Goal: Use online tool/utility: Utilize a website feature to perform a specific function

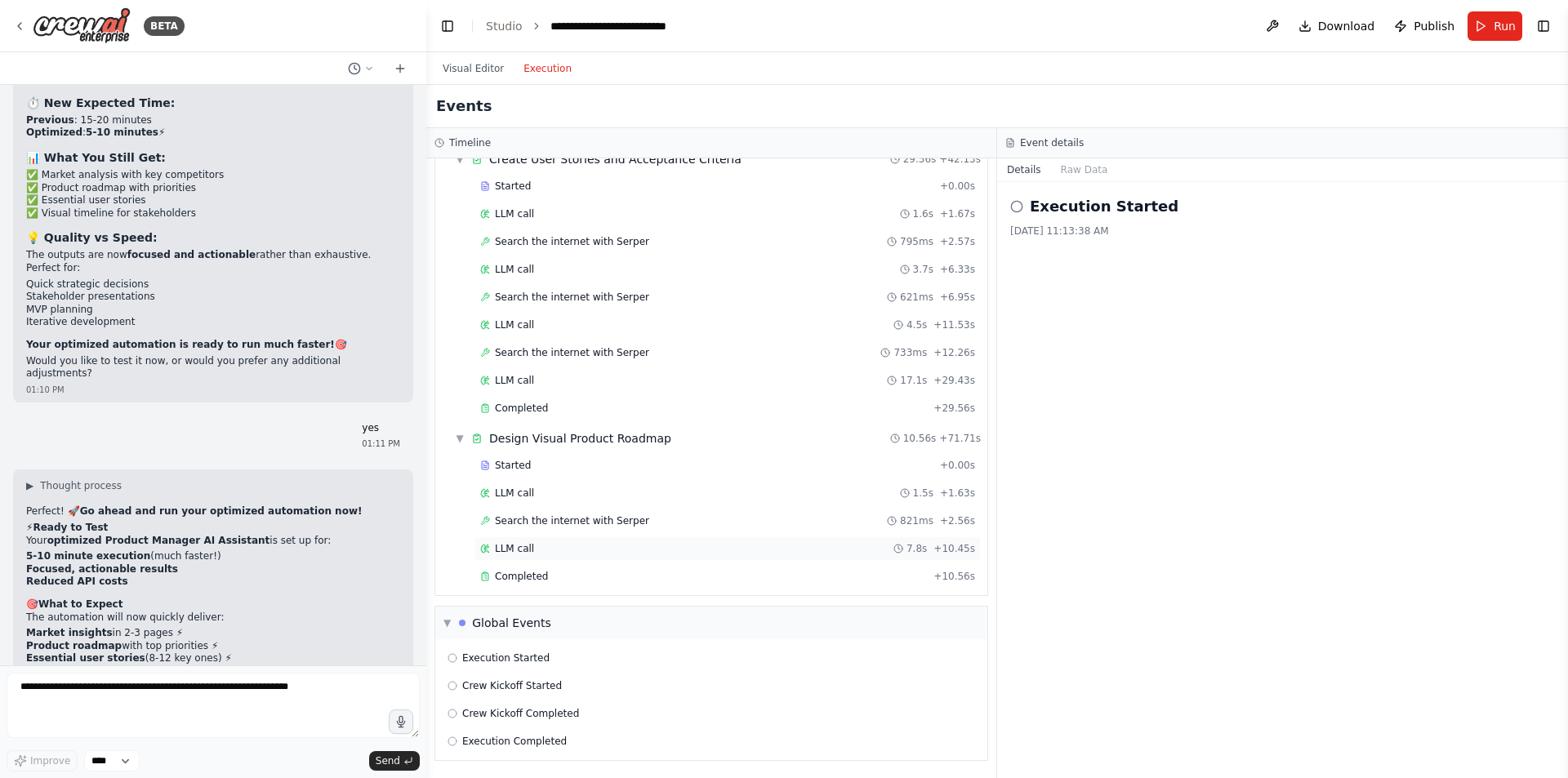
scroll to position [576, 0]
click at [535, 66] on button "Execution" at bounding box center [548, 69] width 68 height 20
click at [464, 77] on button "Visual Editor" at bounding box center [473, 69] width 81 height 20
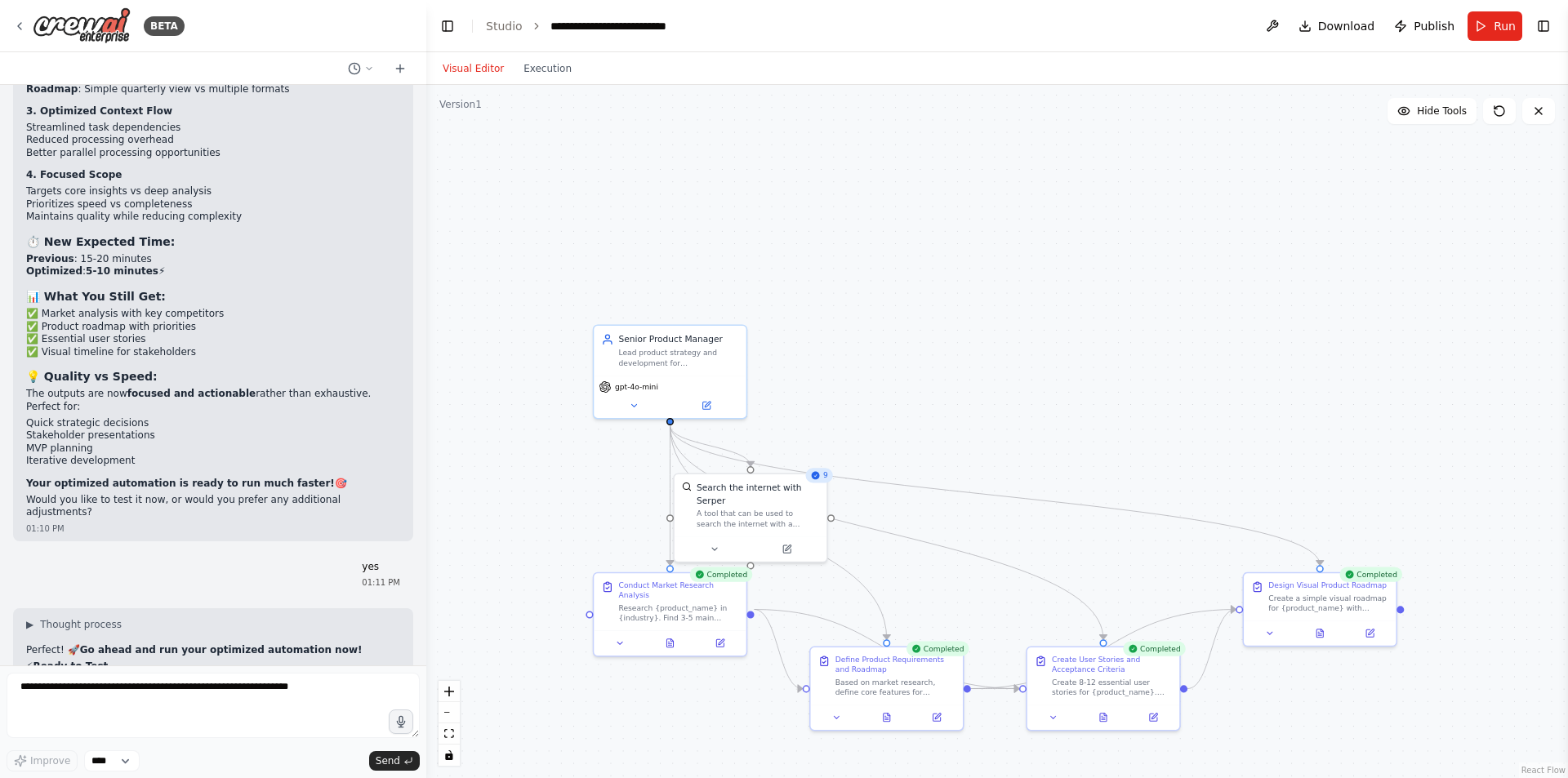
scroll to position [9616, 0]
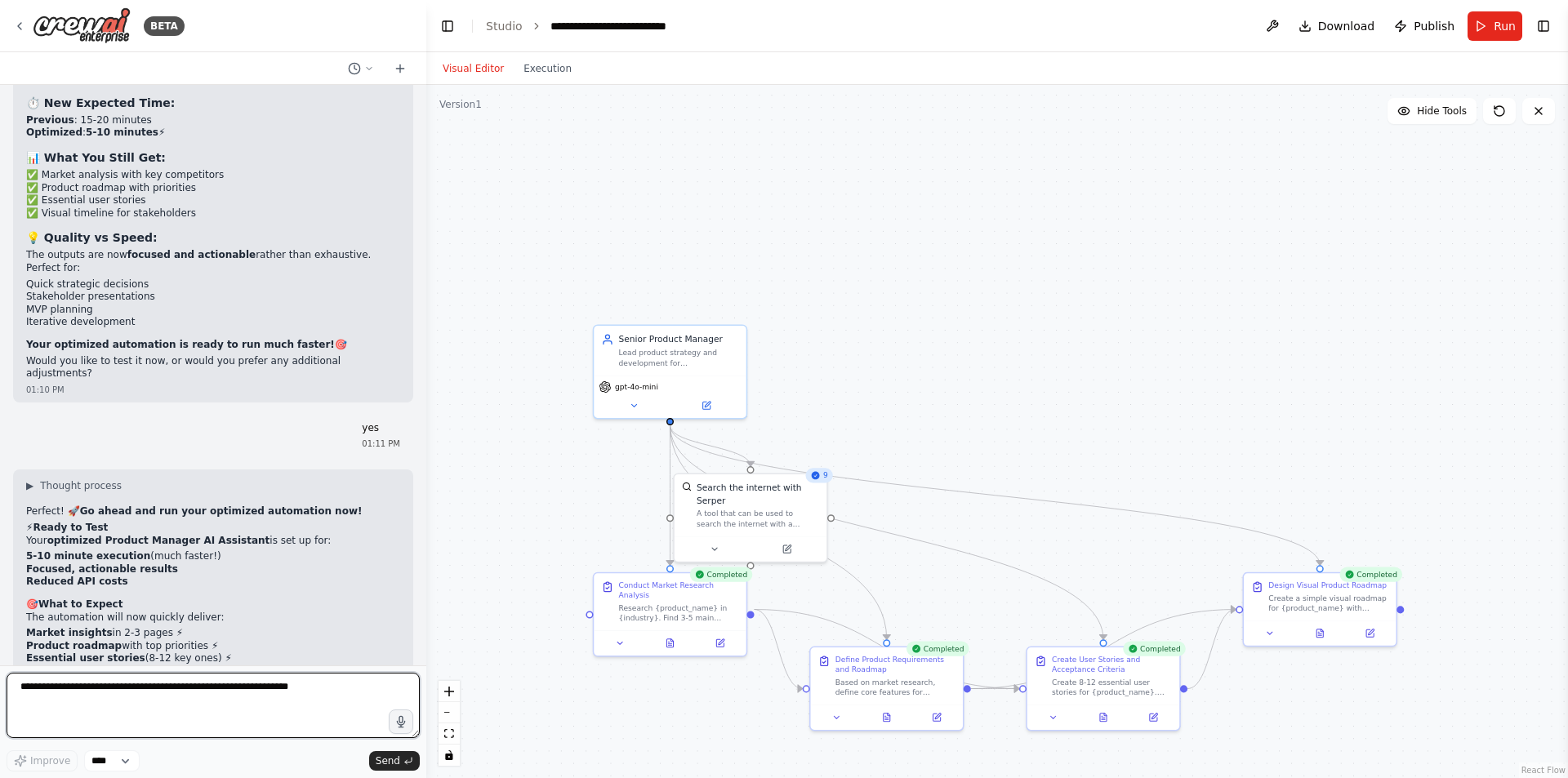
click at [129, 682] on textarea at bounding box center [213, 706] width 413 height 66
type textarea "**********"
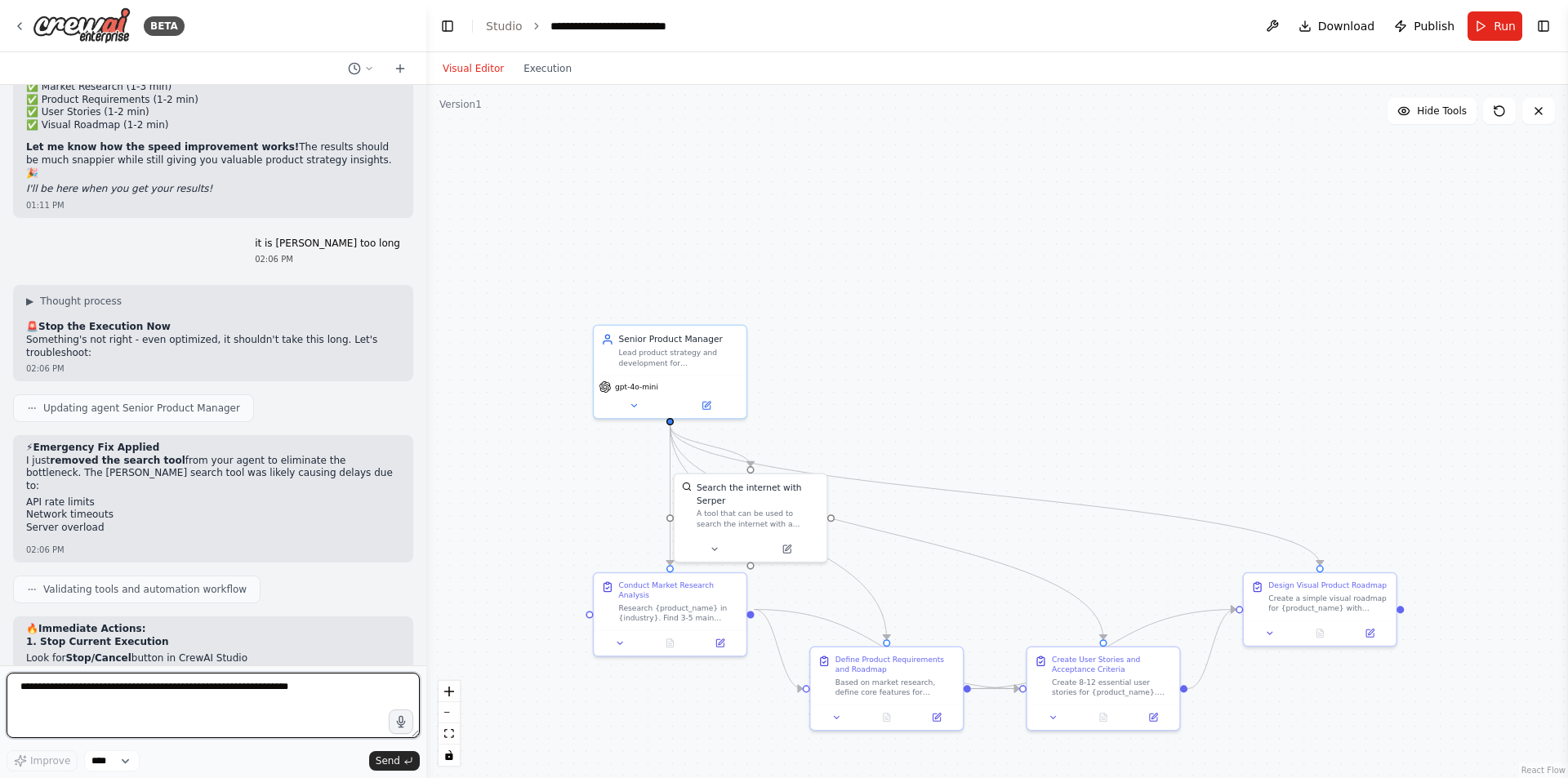
scroll to position [10321, 0]
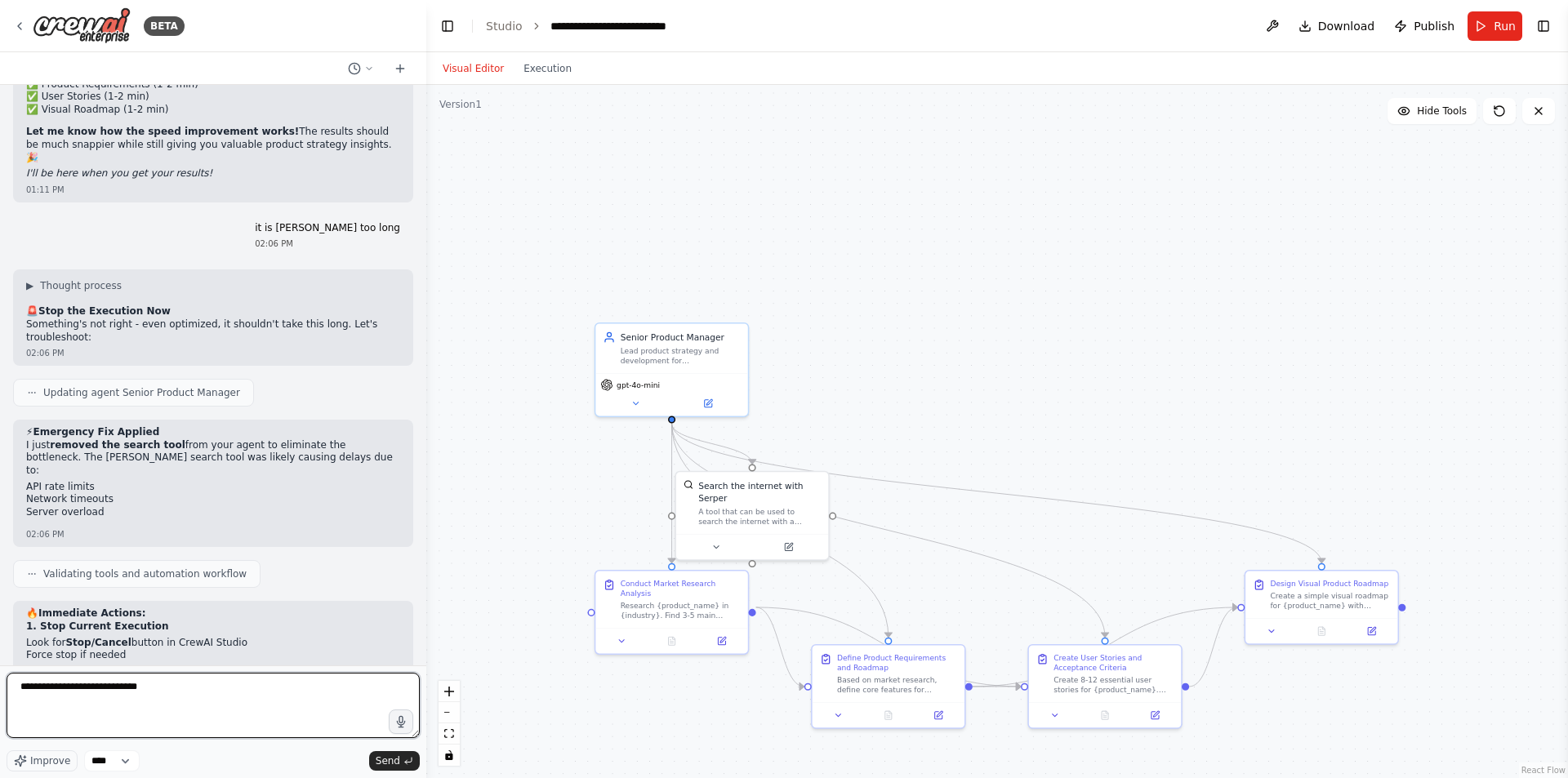
type textarea "**********"
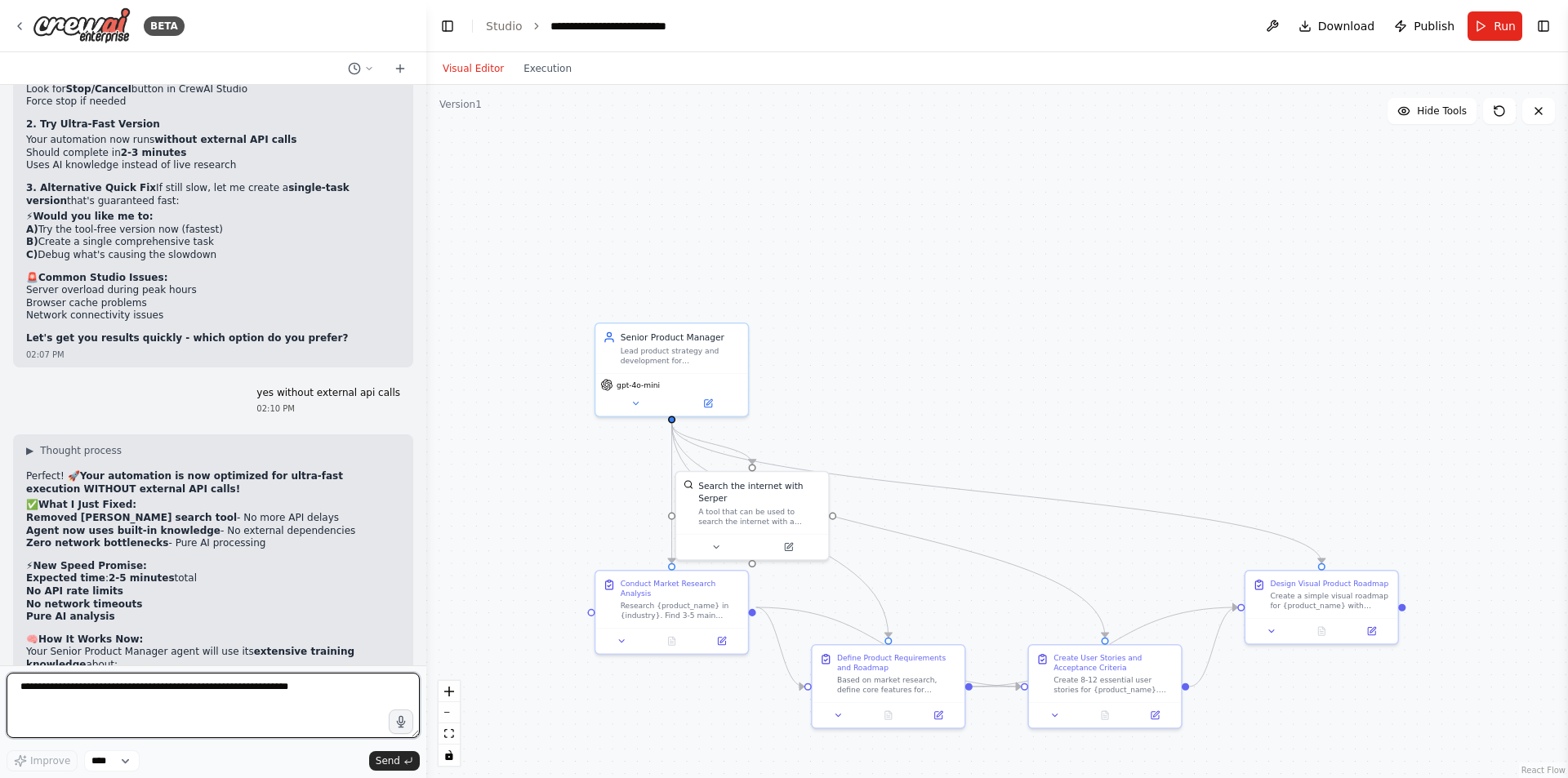
scroll to position [10891, 0]
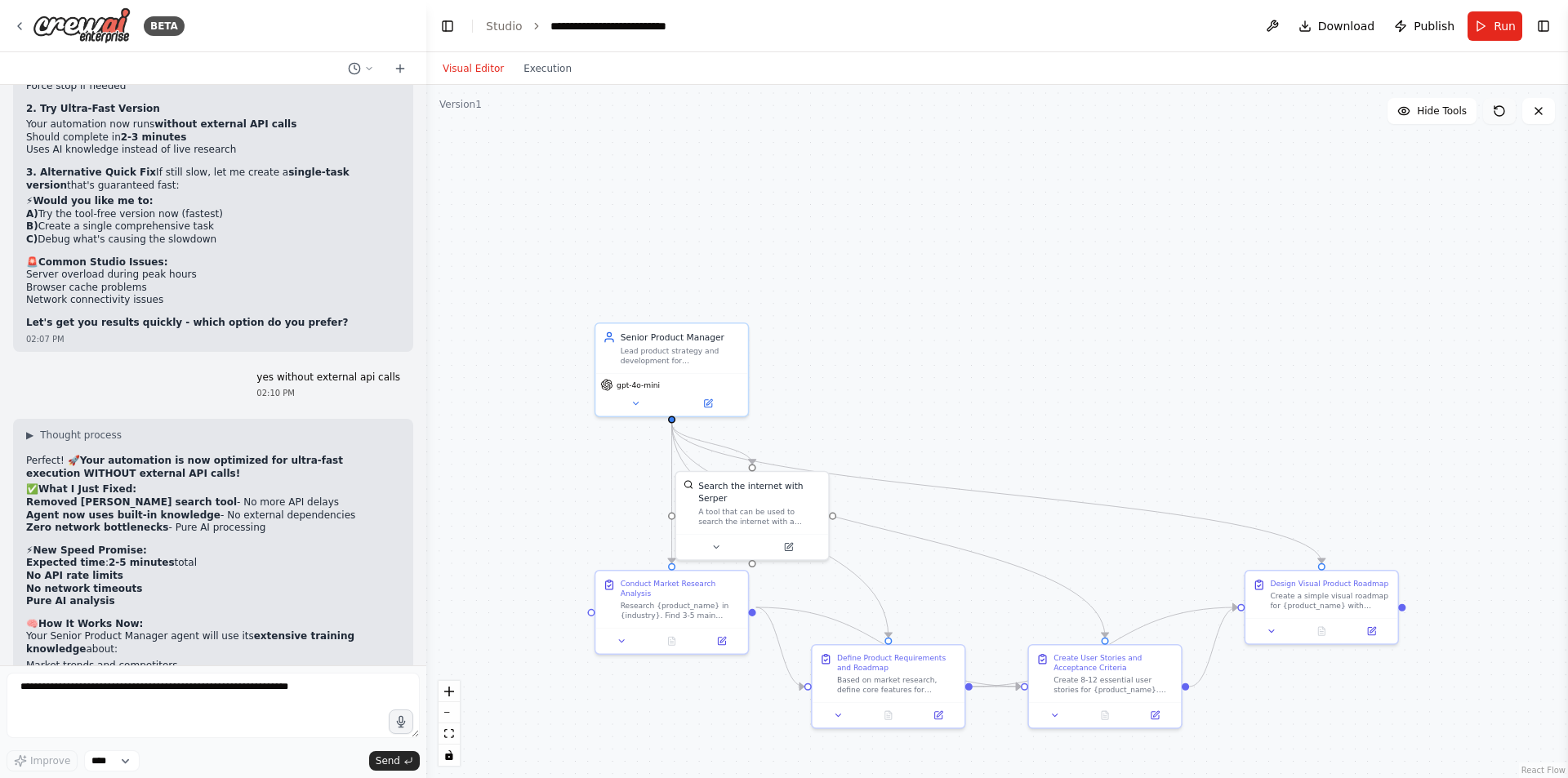
click at [1506, 110] on button at bounding box center [1499, 111] width 33 height 26
click at [1506, 107] on button at bounding box center [1499, 111] width 33 height 26
click at [1499, 16] on button "Run" at bounding box center [1494, 26] width 55 height 30
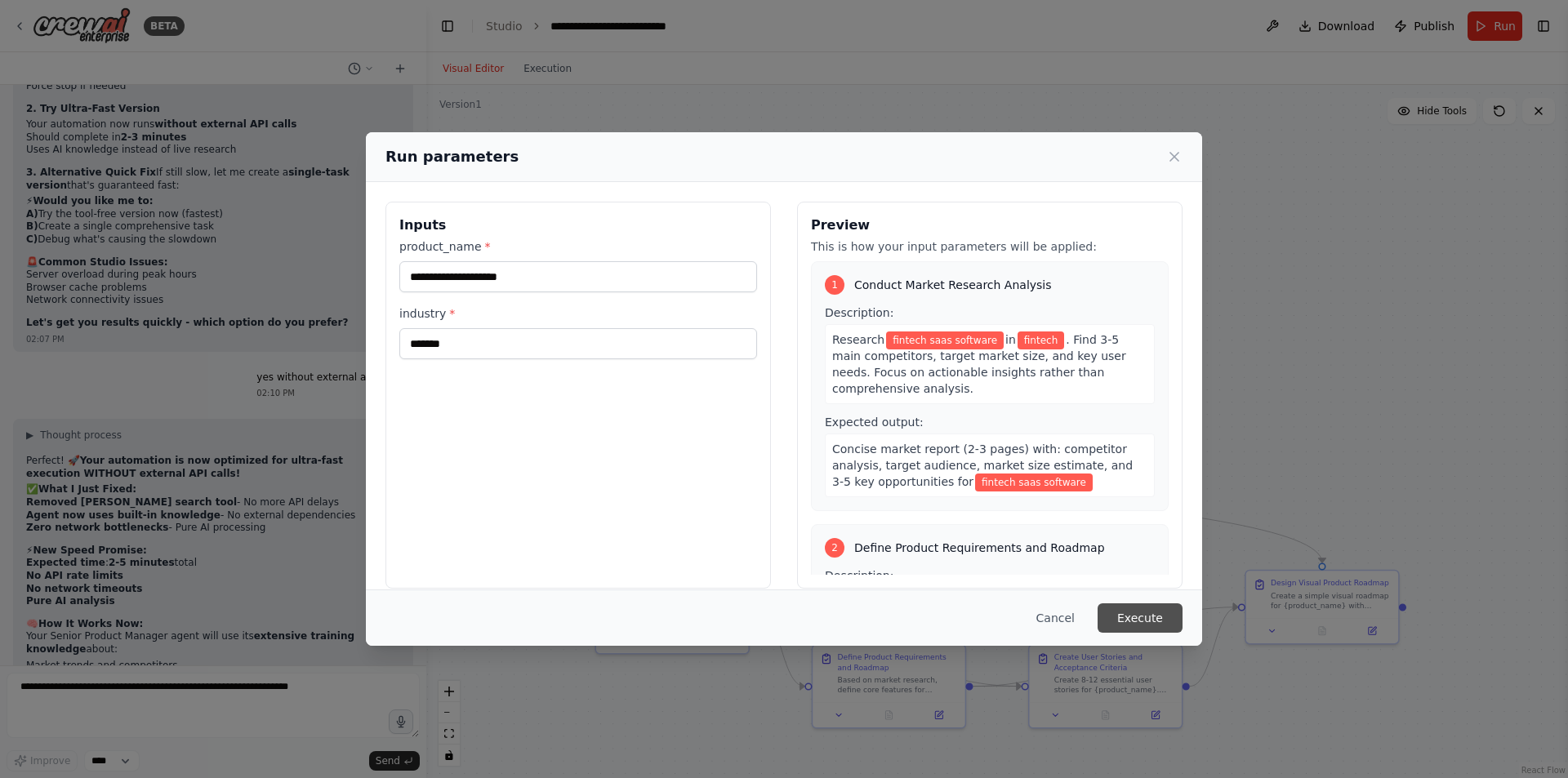
click at [1160, 623] on button "Execute" at bounding box center [1140, 619] width 85 height 30
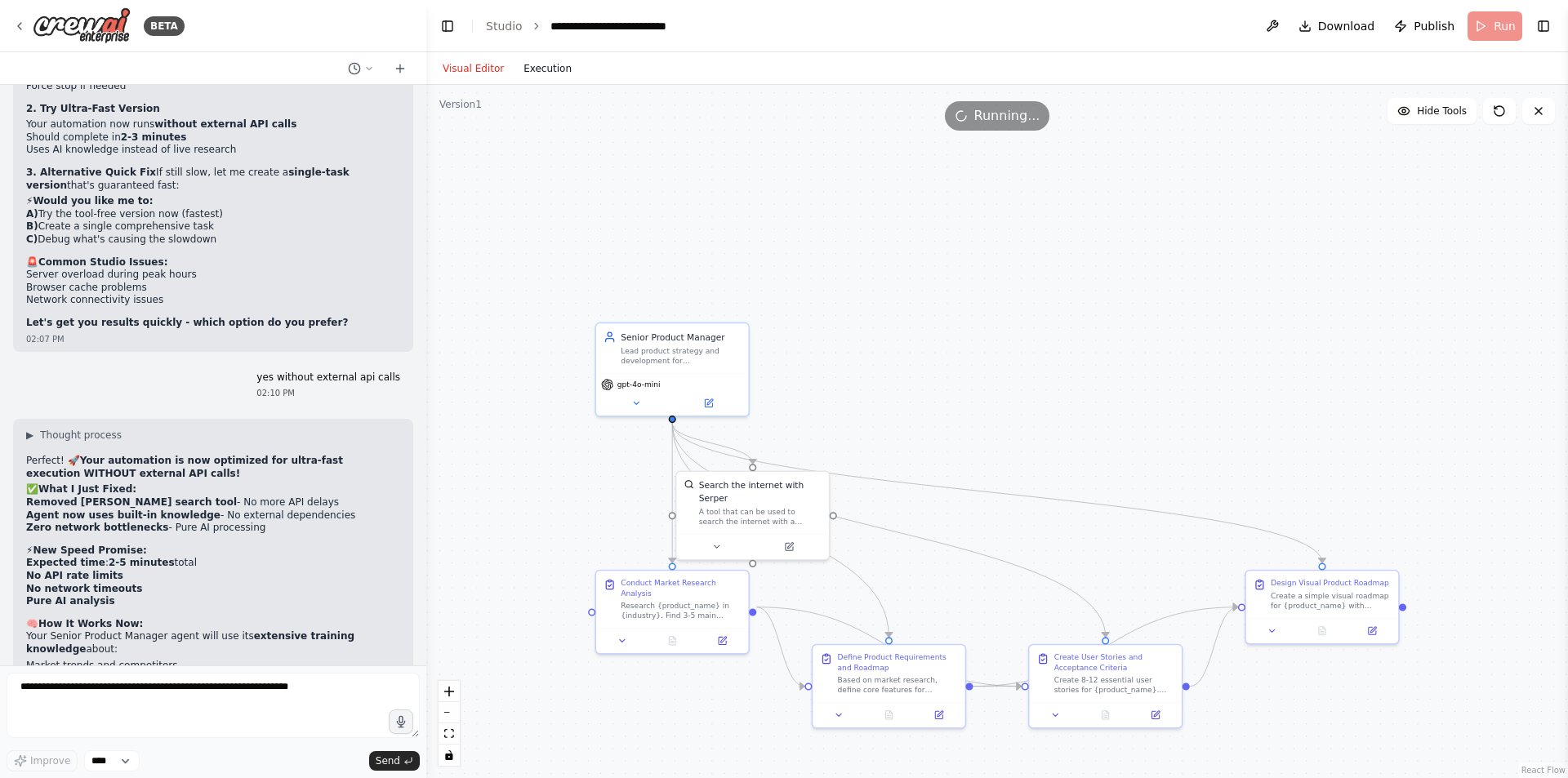
click at [542, 61] on button "Execution" at bounding box center [548, 69] width 68 height 20
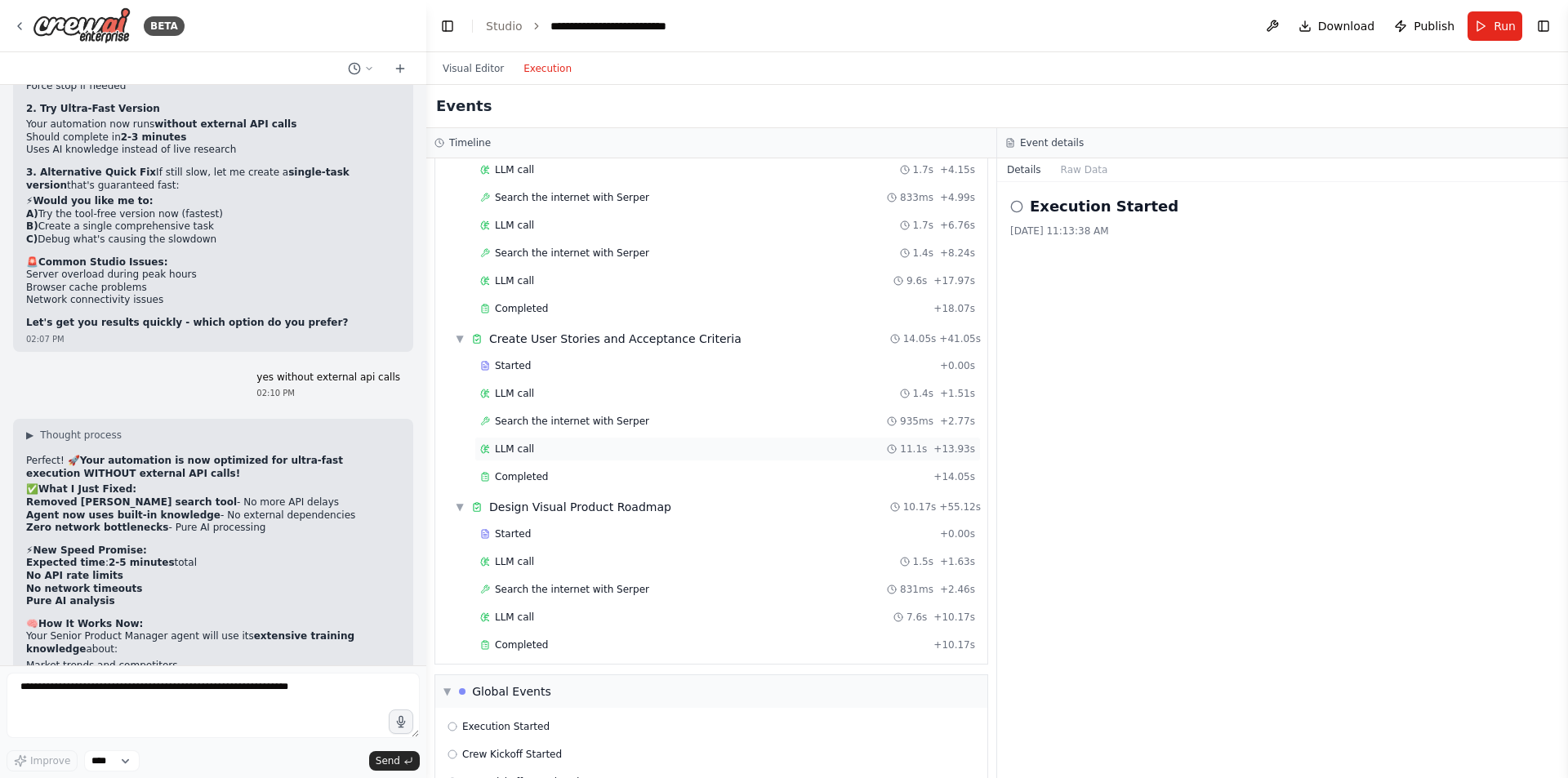
scroll to position [465, 0]
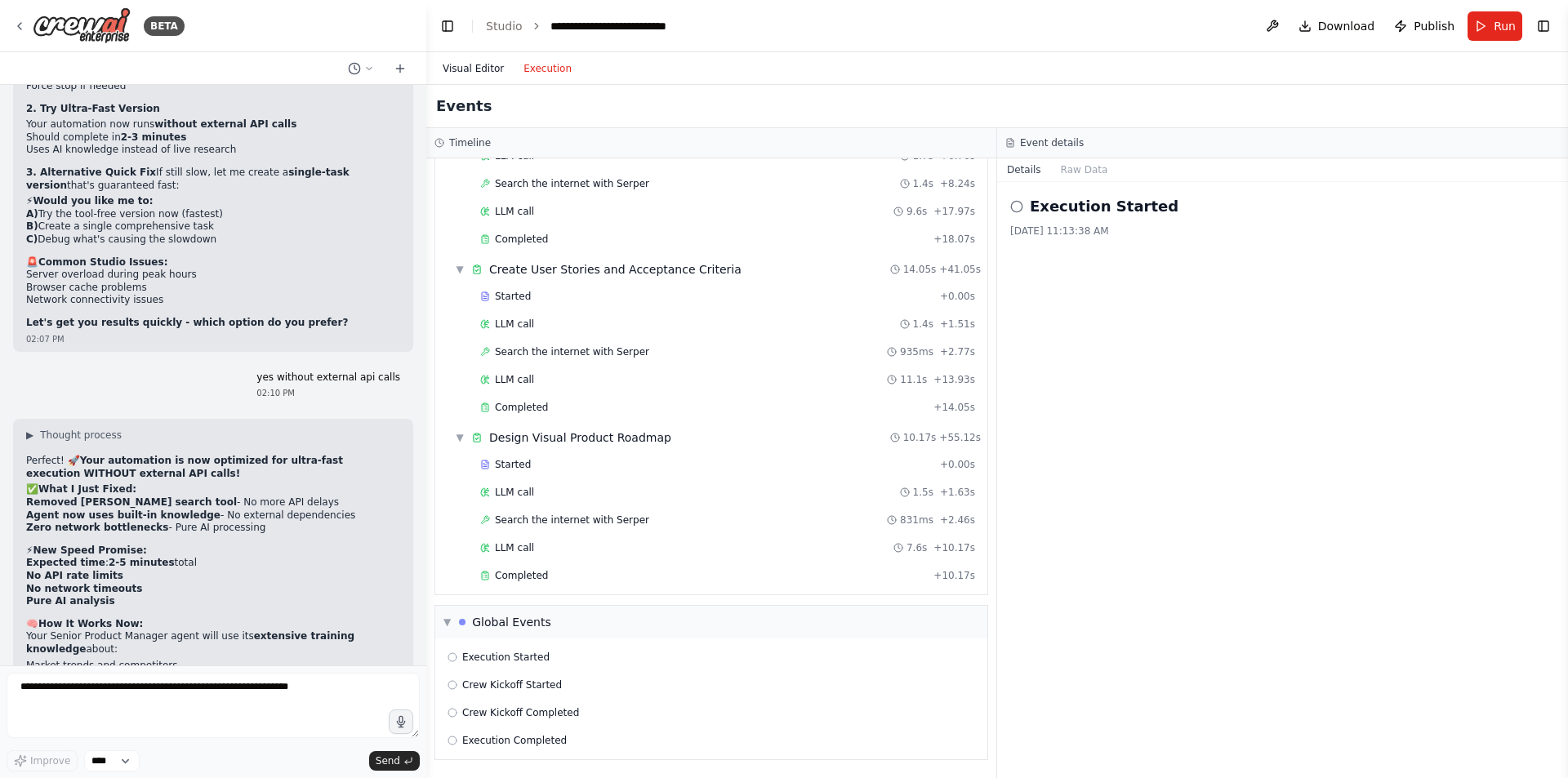
click at [478, 71] on button "Visual Editor" at bounding box center [473, 69] width 81 height 20
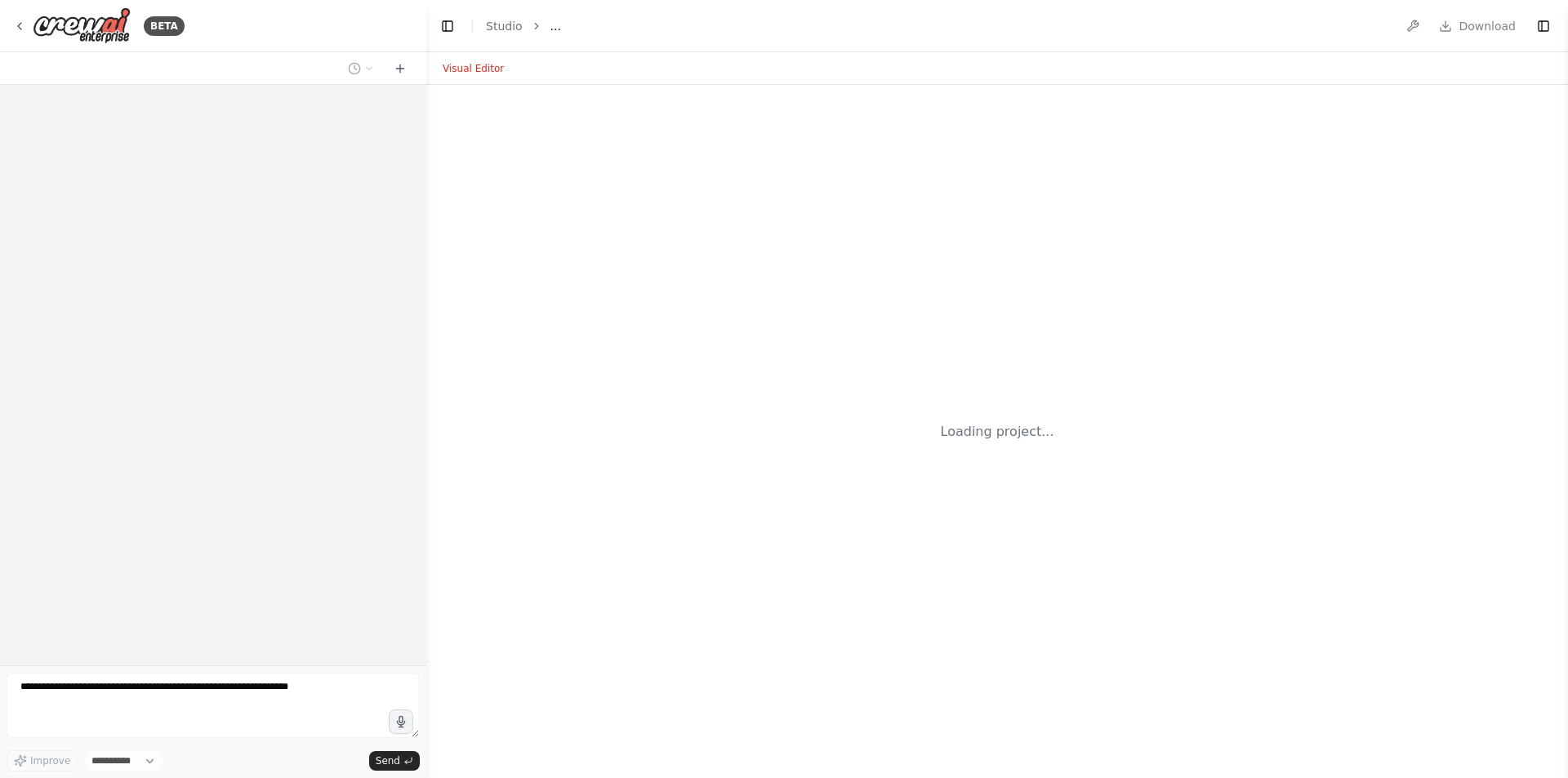
select select "****"
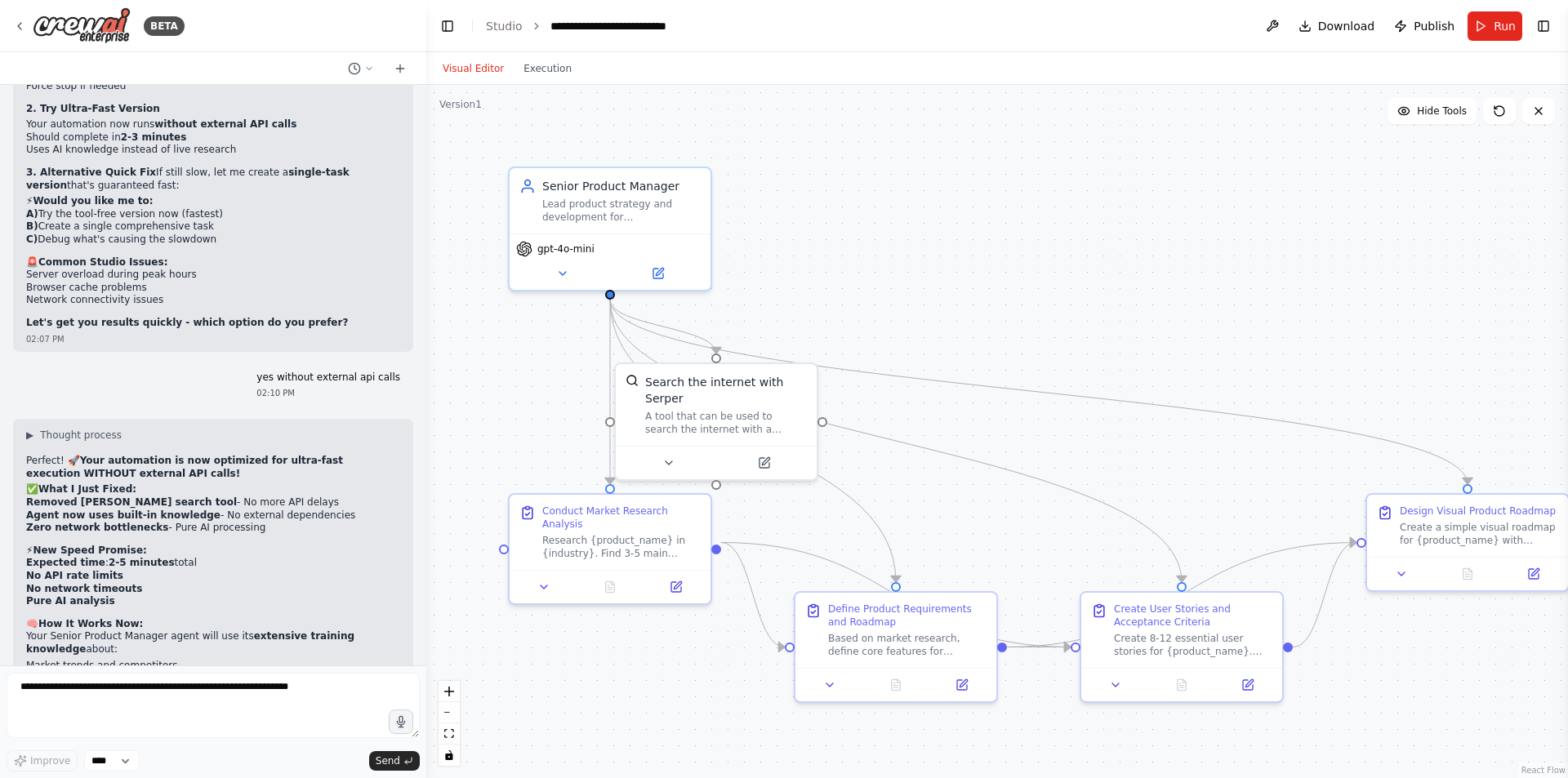
scroll to position [10891, 0]
click at [534, 61] on button "Execution" at bounding box center [548, 69] width 68 height 20
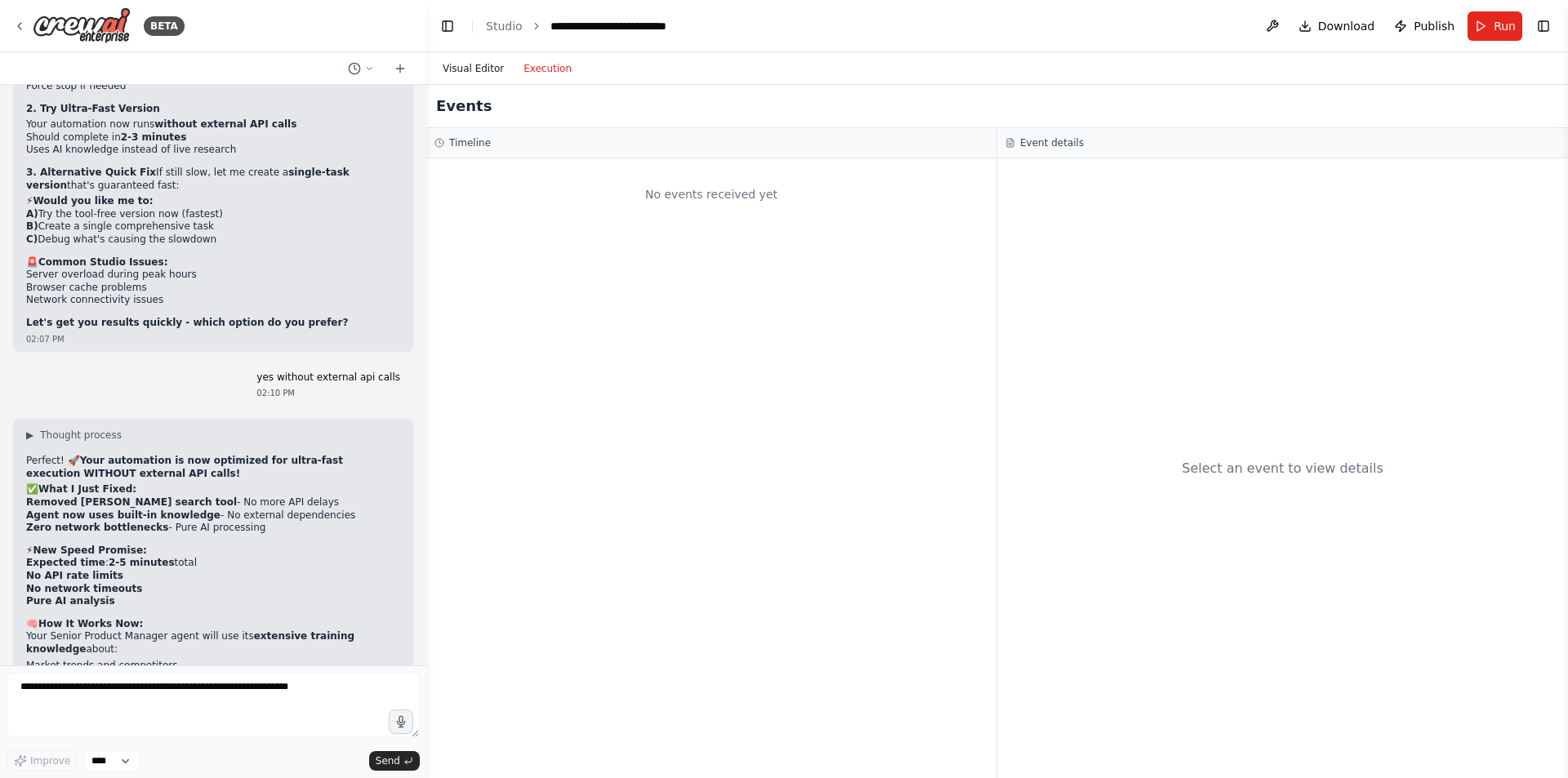
click at [475, 65] on button "Visual Editor" at bounding box center [473, 69] width 81 height 20
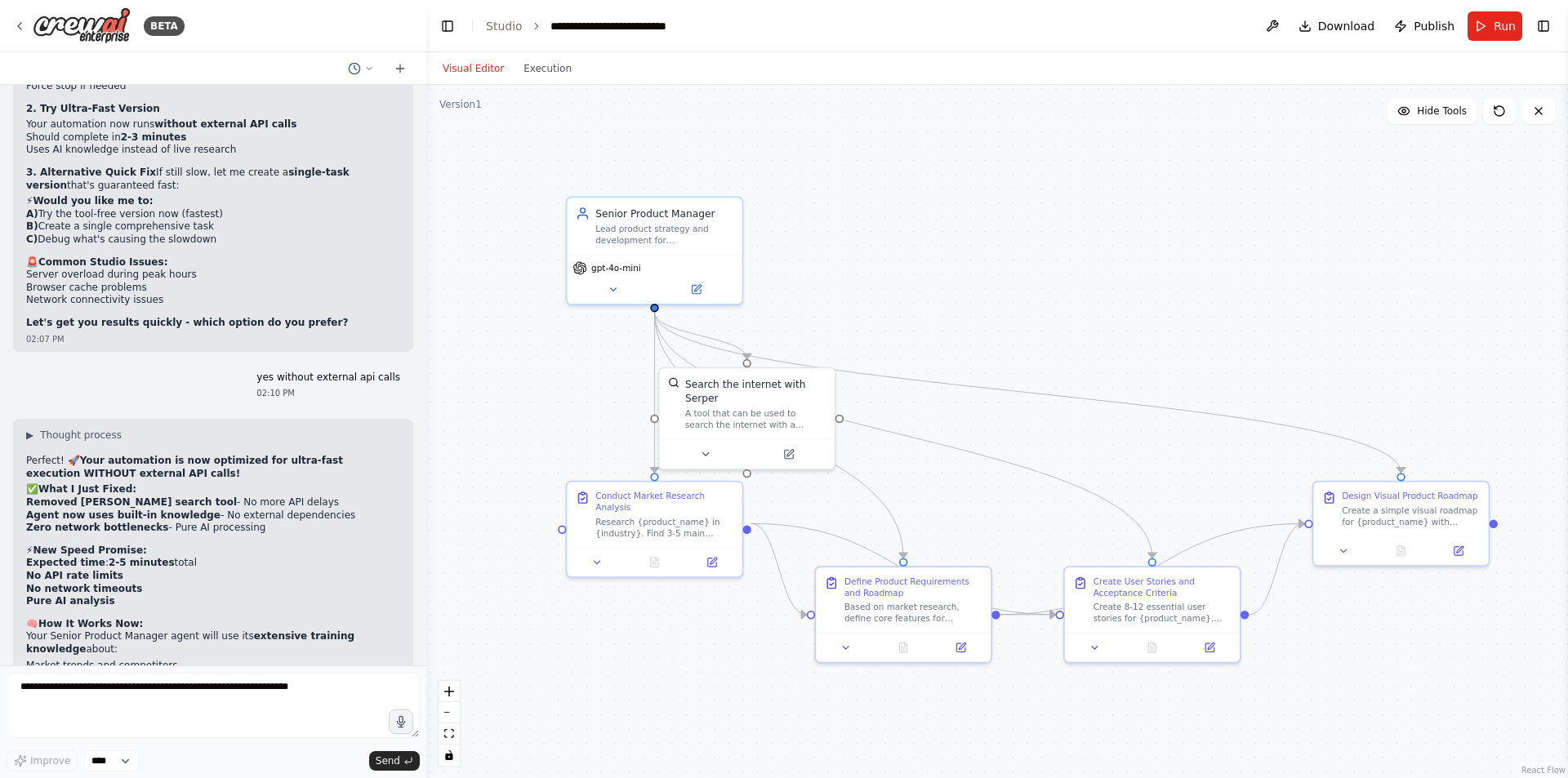
click at [558, 84] on div "Visual Editor Execution" at bounding box center [507, 68] width 148 height 33
click at [546, 76] on button "Execution" at bounding box center [548, 69] width 68 height 20
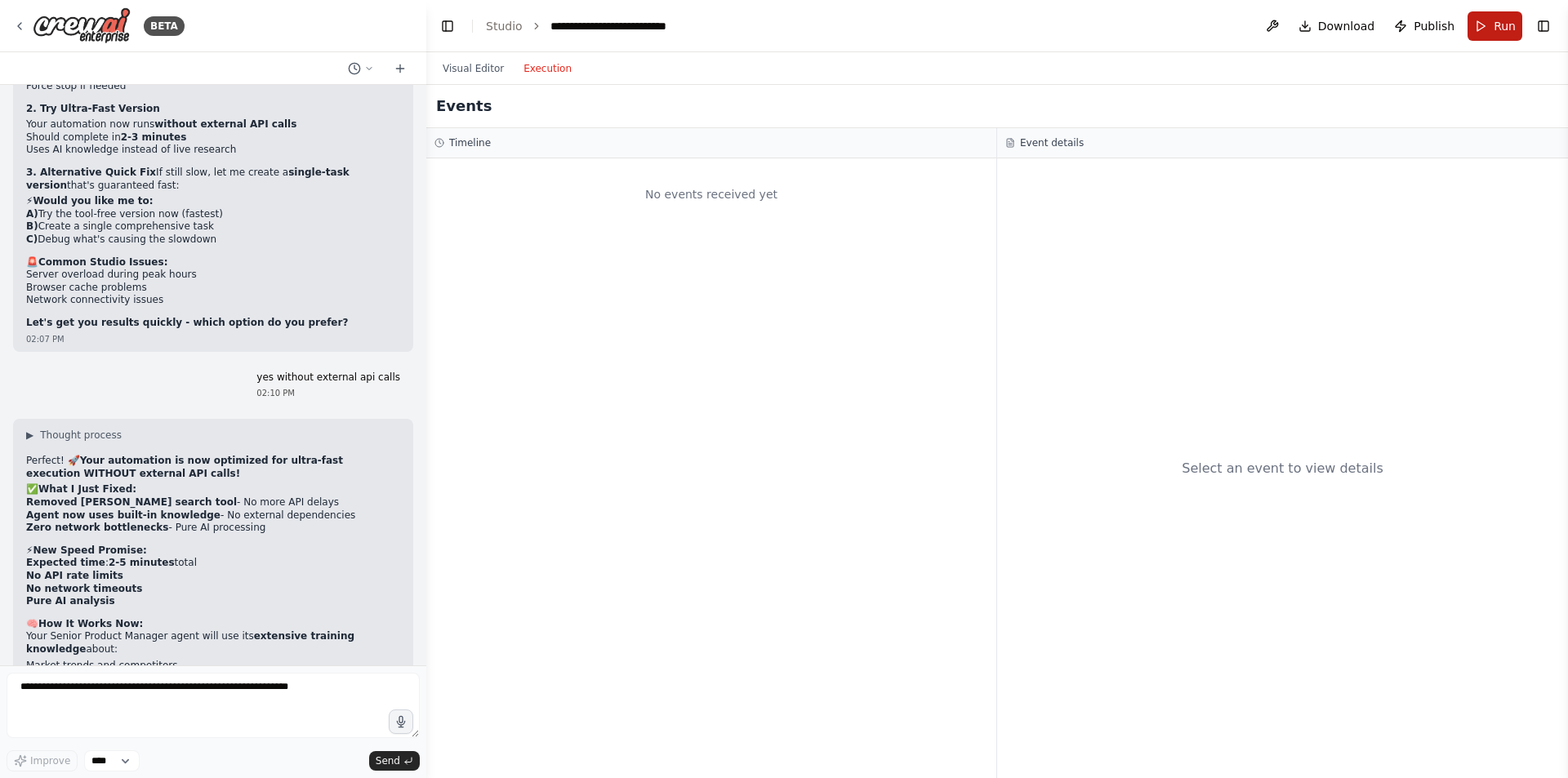
click at [1513, 23] on span "Run" at bounding box center [1505, 26] width 22 height 16
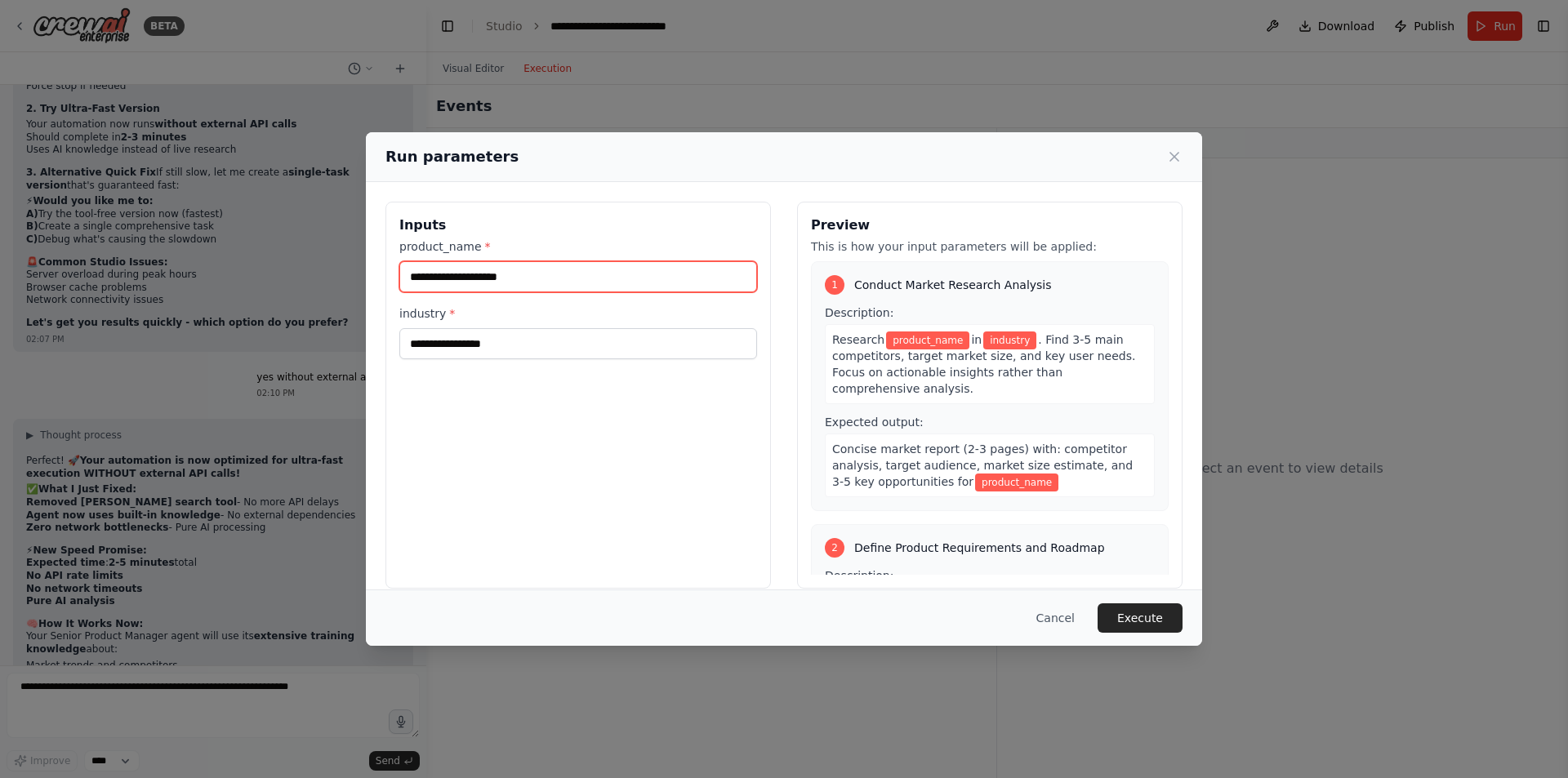
click at [494, 266] on input "product_name *" at bounding box center [578, 276] width 358 height 31
type input "**********"
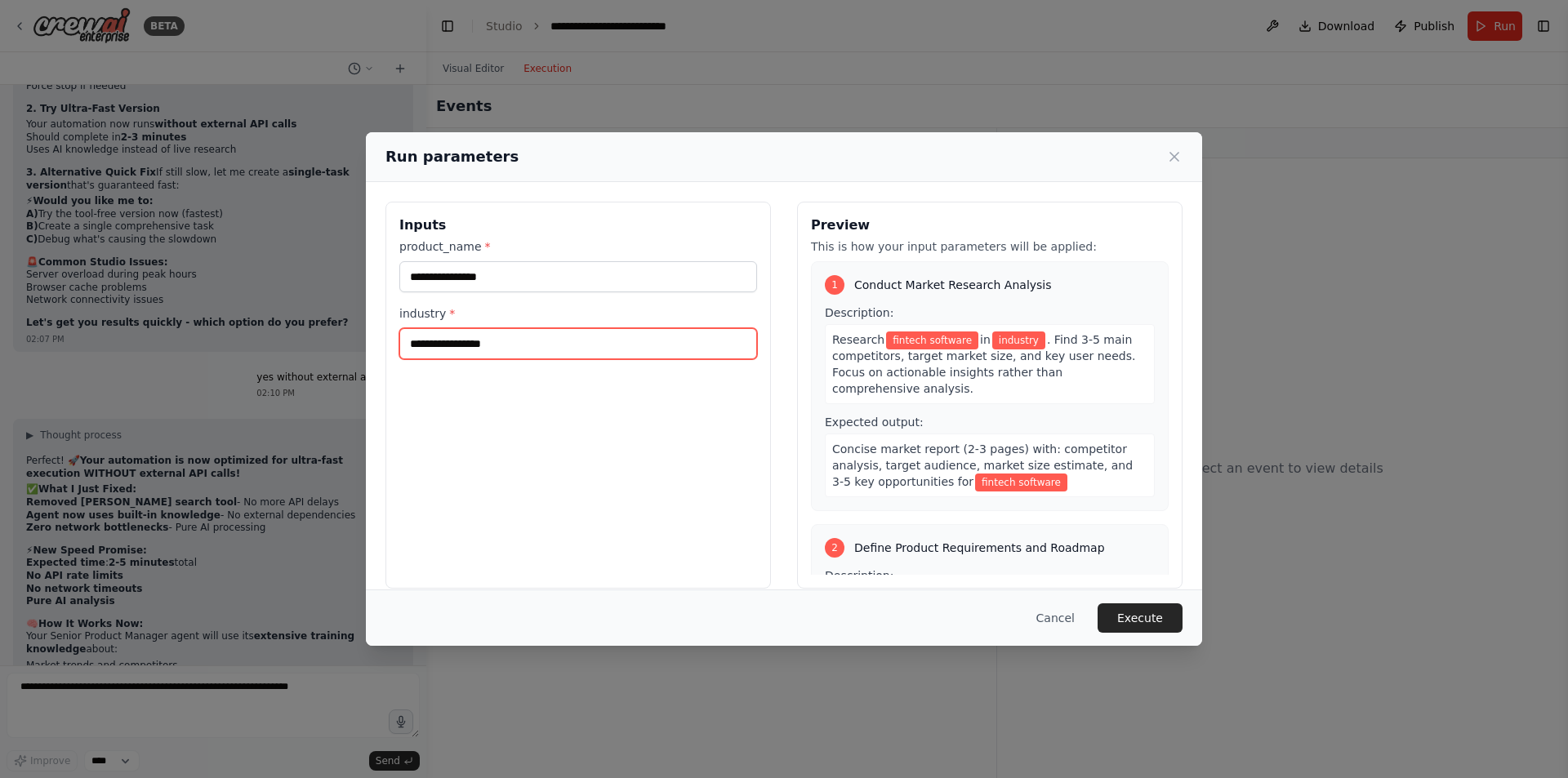
click at [488, 348] on input "industry *" at bounding box center [578, 344] width 358 height 31
type input "*******"
click at [1137, 608] on button "Execute" at bounding box center [1140, 619] width 85 height 30
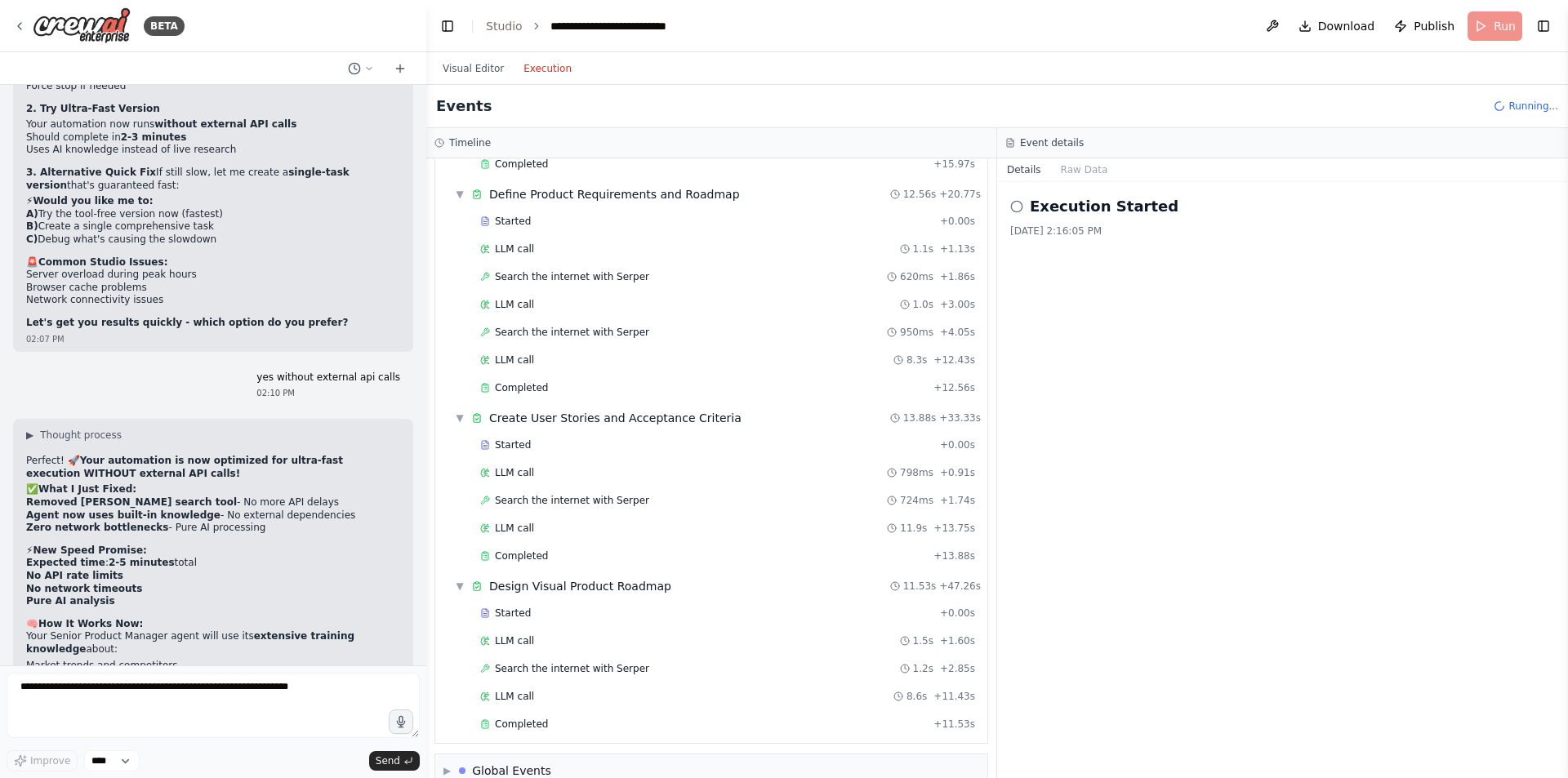
scroll to position [344, 0]
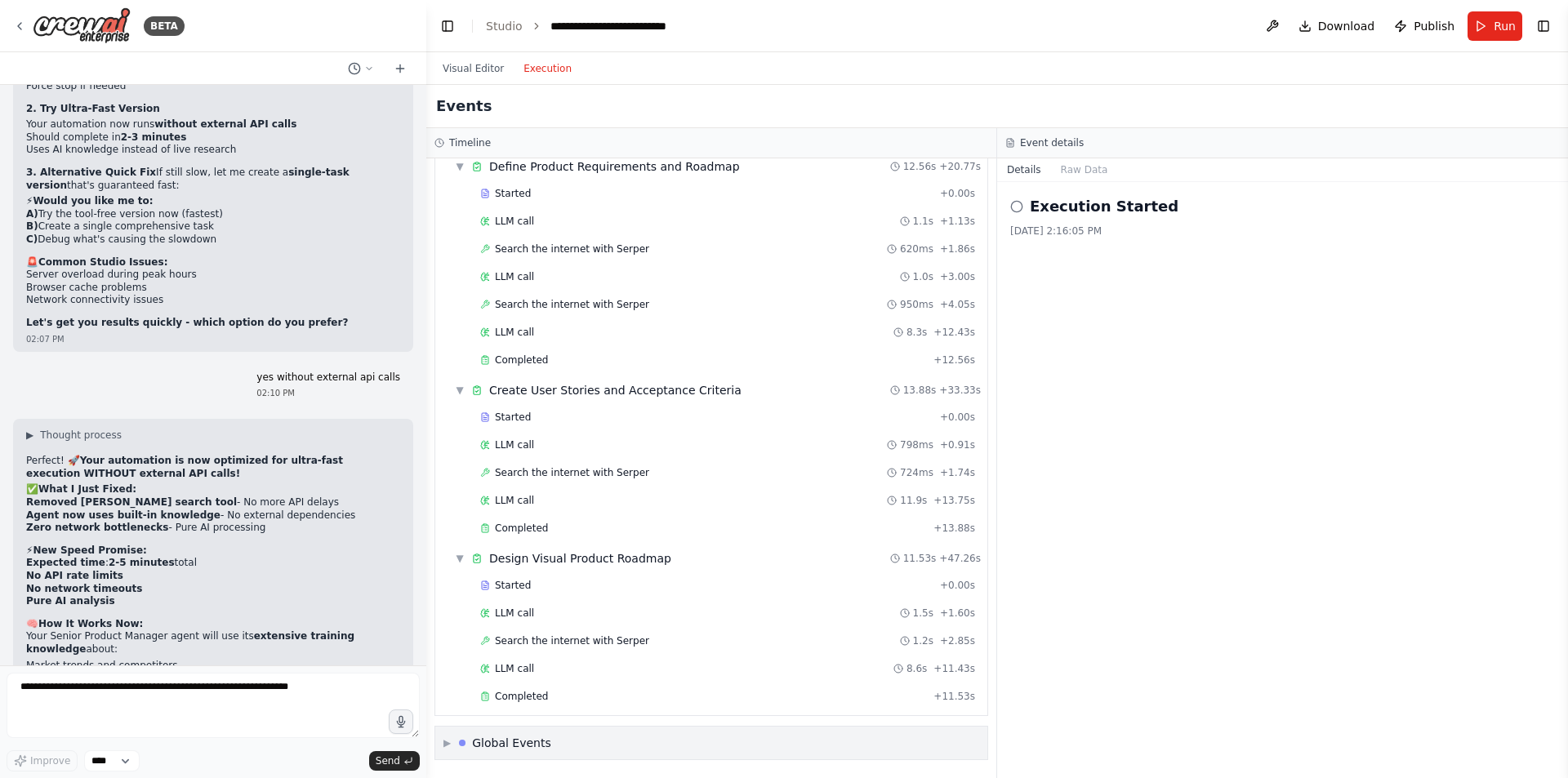
click at [458, 745] on div "▶ Global Events" at bounding box center [497, 743] width 108 height 16
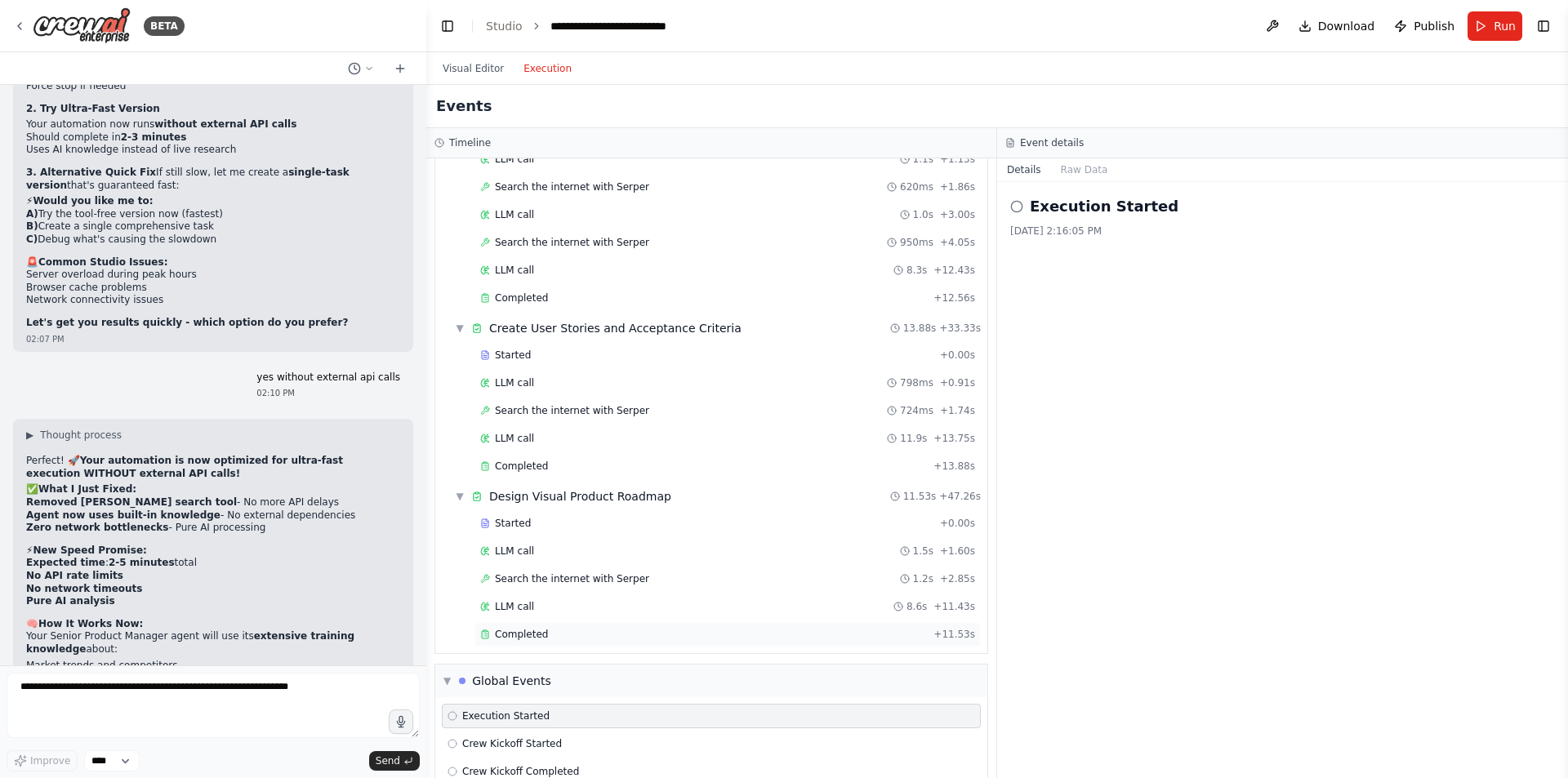
scroll to position [465, 0]
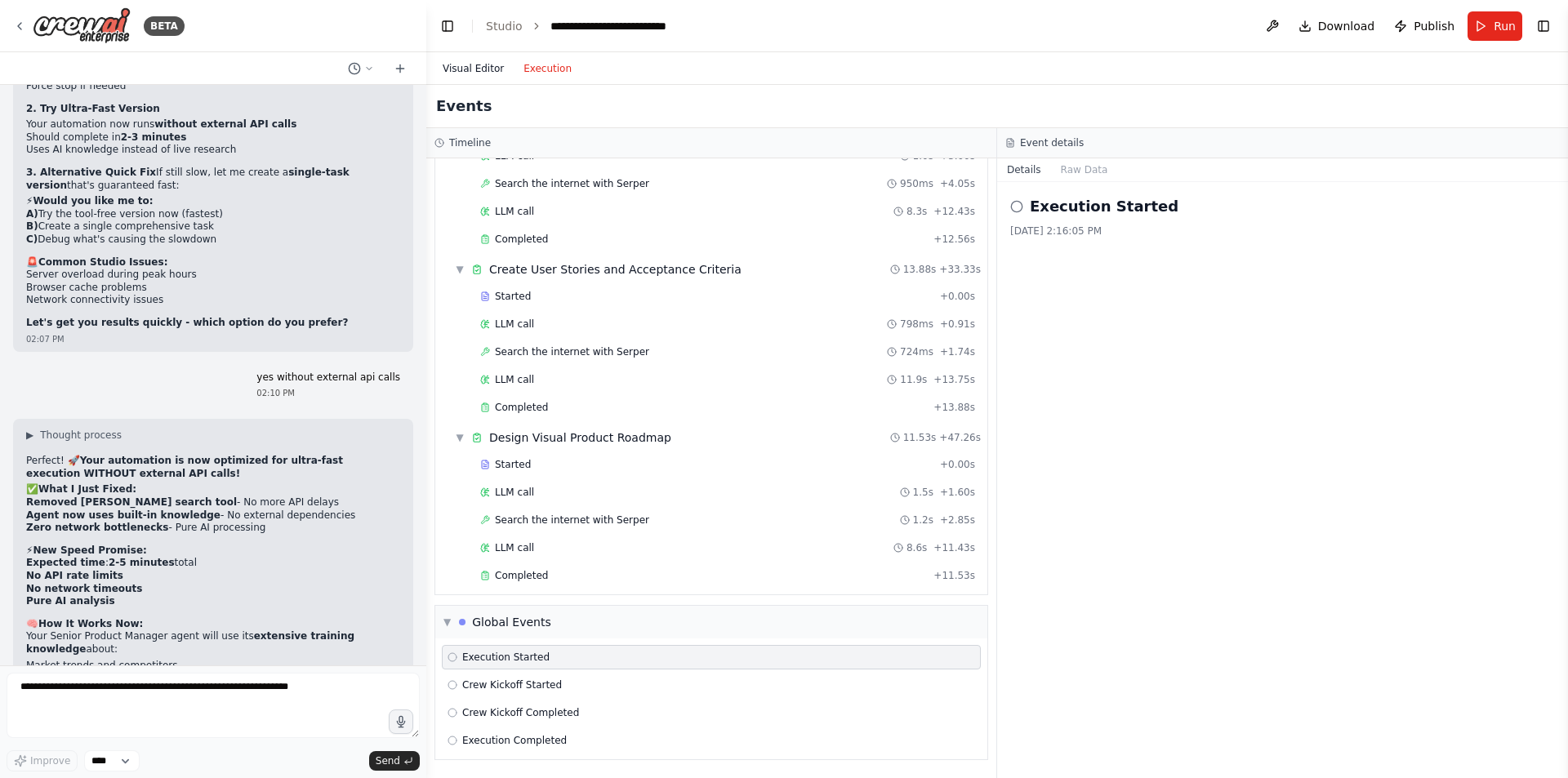
click at [482, 65] on button "Visual Editor" at bounding box center [473, 69] width 81 height 20
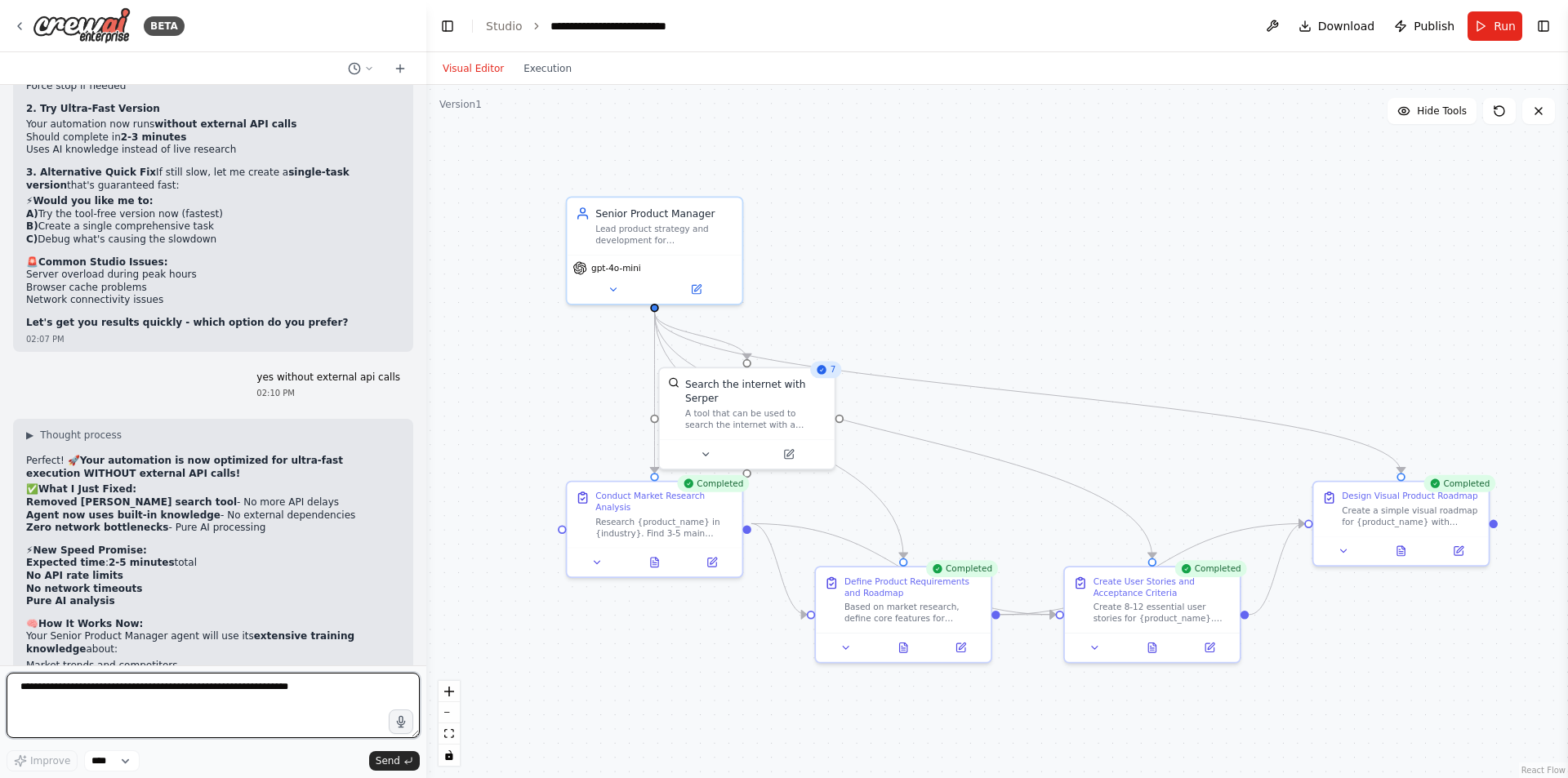
click at [97, 690] on textarea at bounding box center [213, 706] width 413 height 66
type textarea "**********"
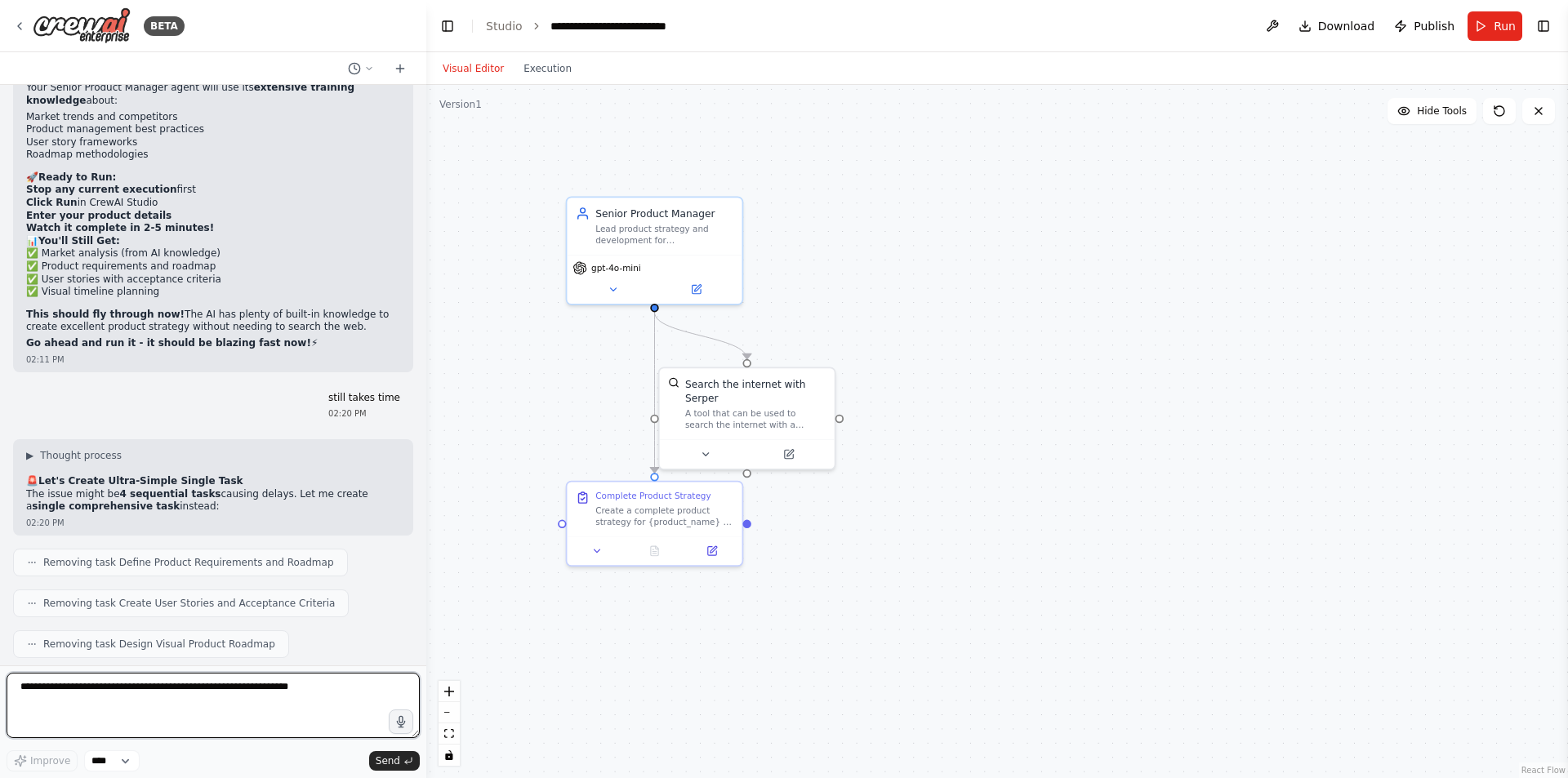
scroll to position [11437, 0]
click at [539, 69] on button "Execution" at bounding box center [548, 69] width 68 height 20
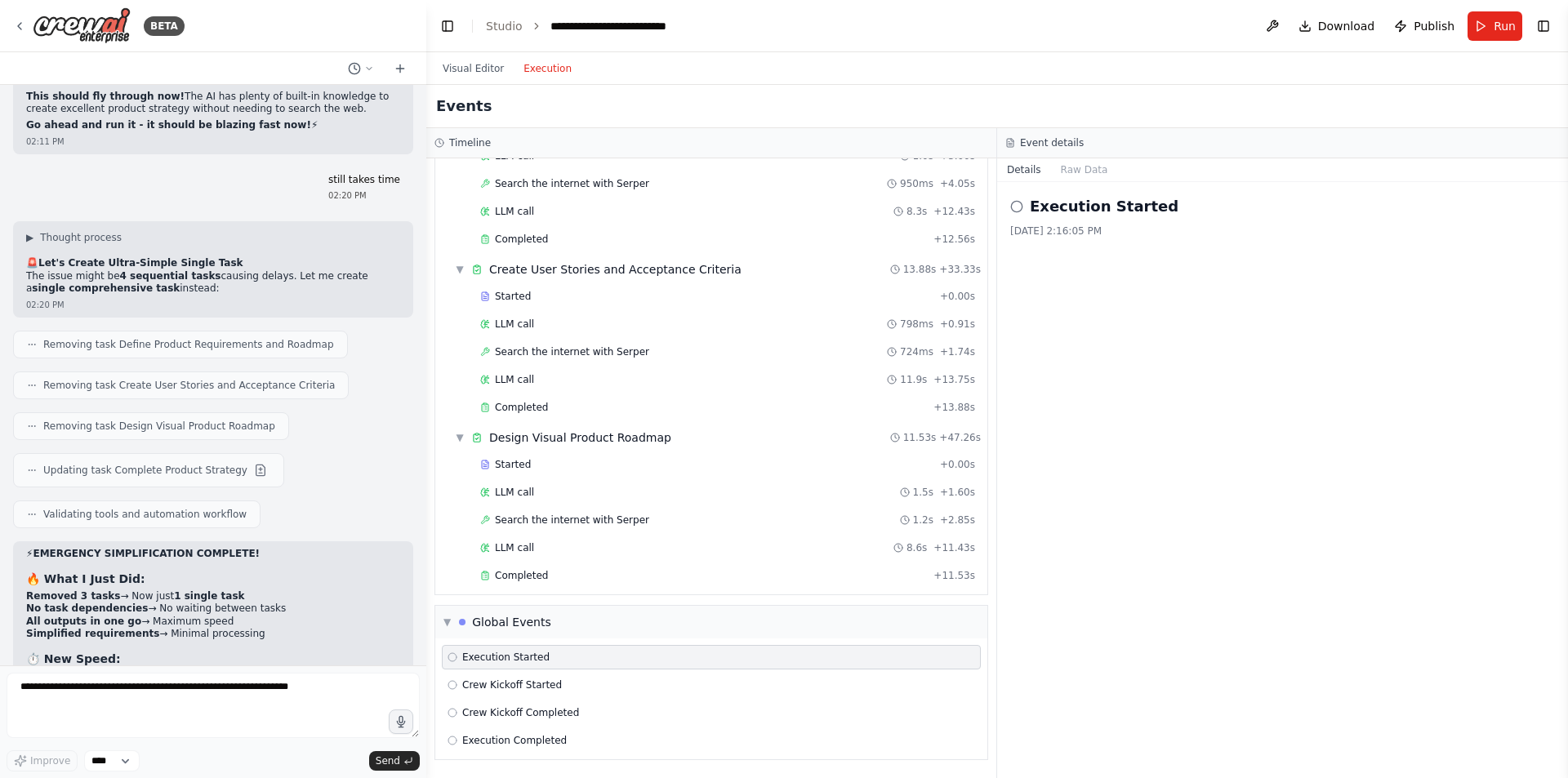
scroll to position [11682, 0]
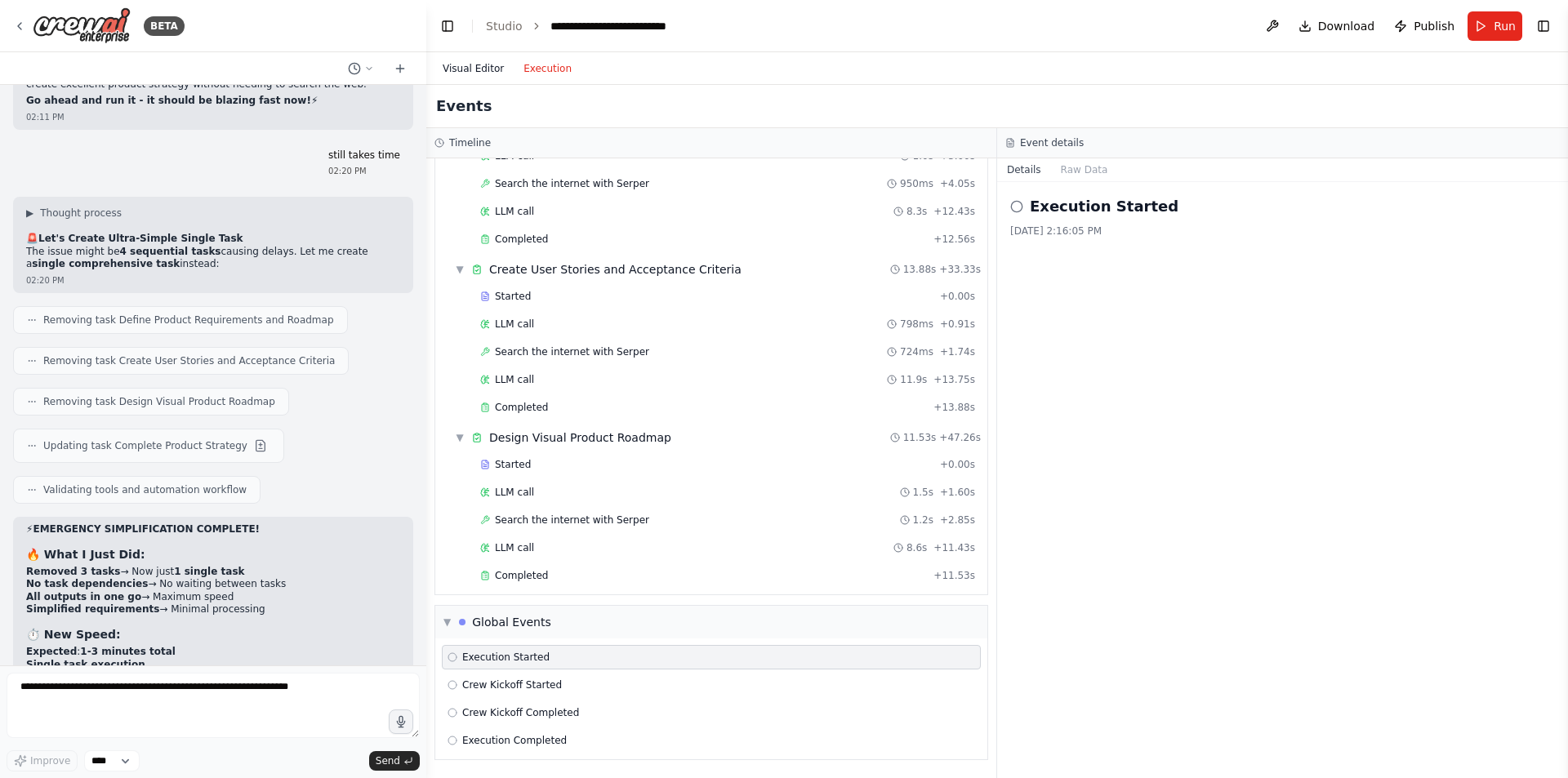
click at [477, 73] on button "Visual Editor" at bounding box center [473, 69] width 81 height 20
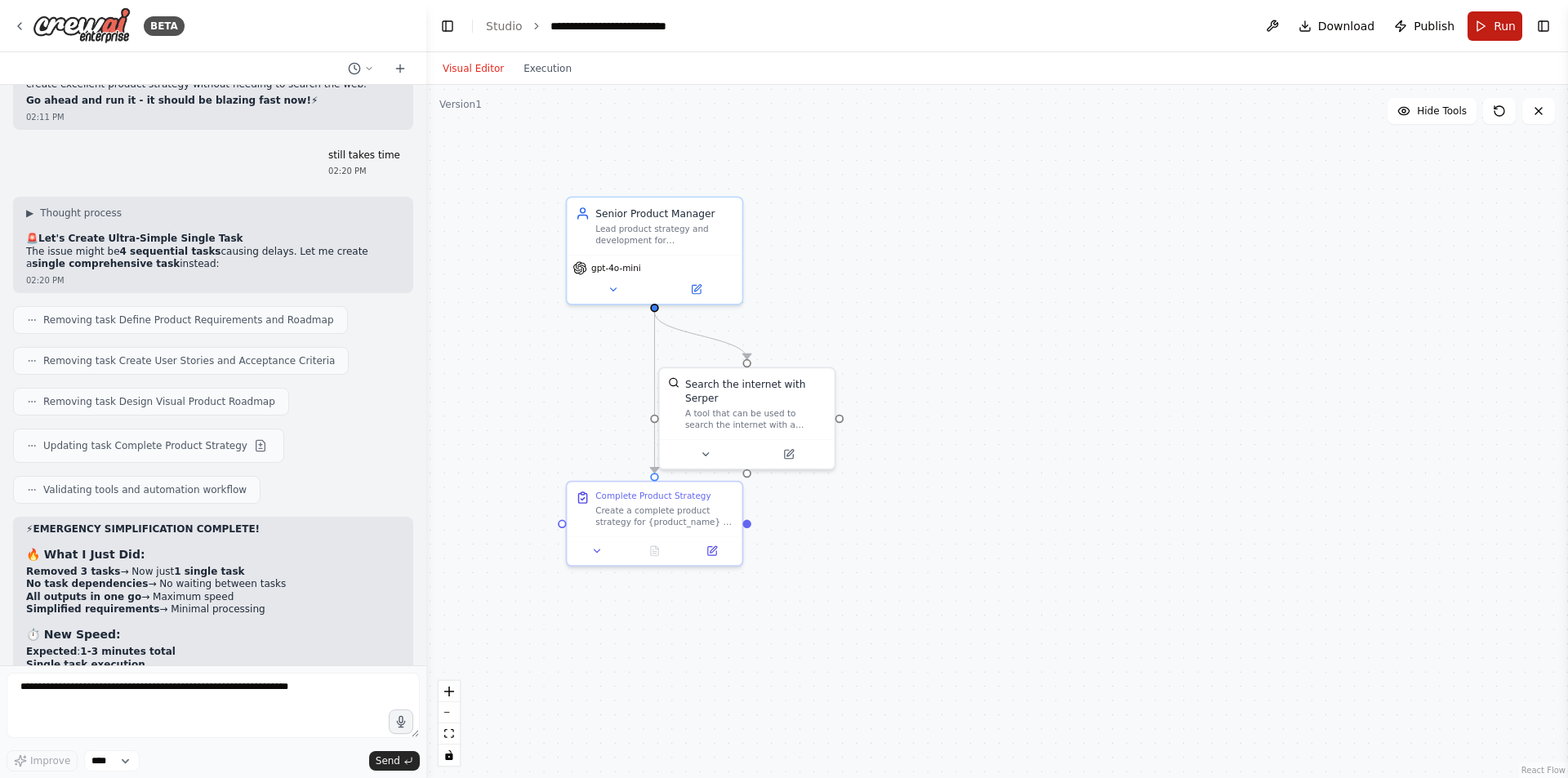
click at [1476, 26] on button "Run" at bounding box center [1494, 26] width 55 height 30
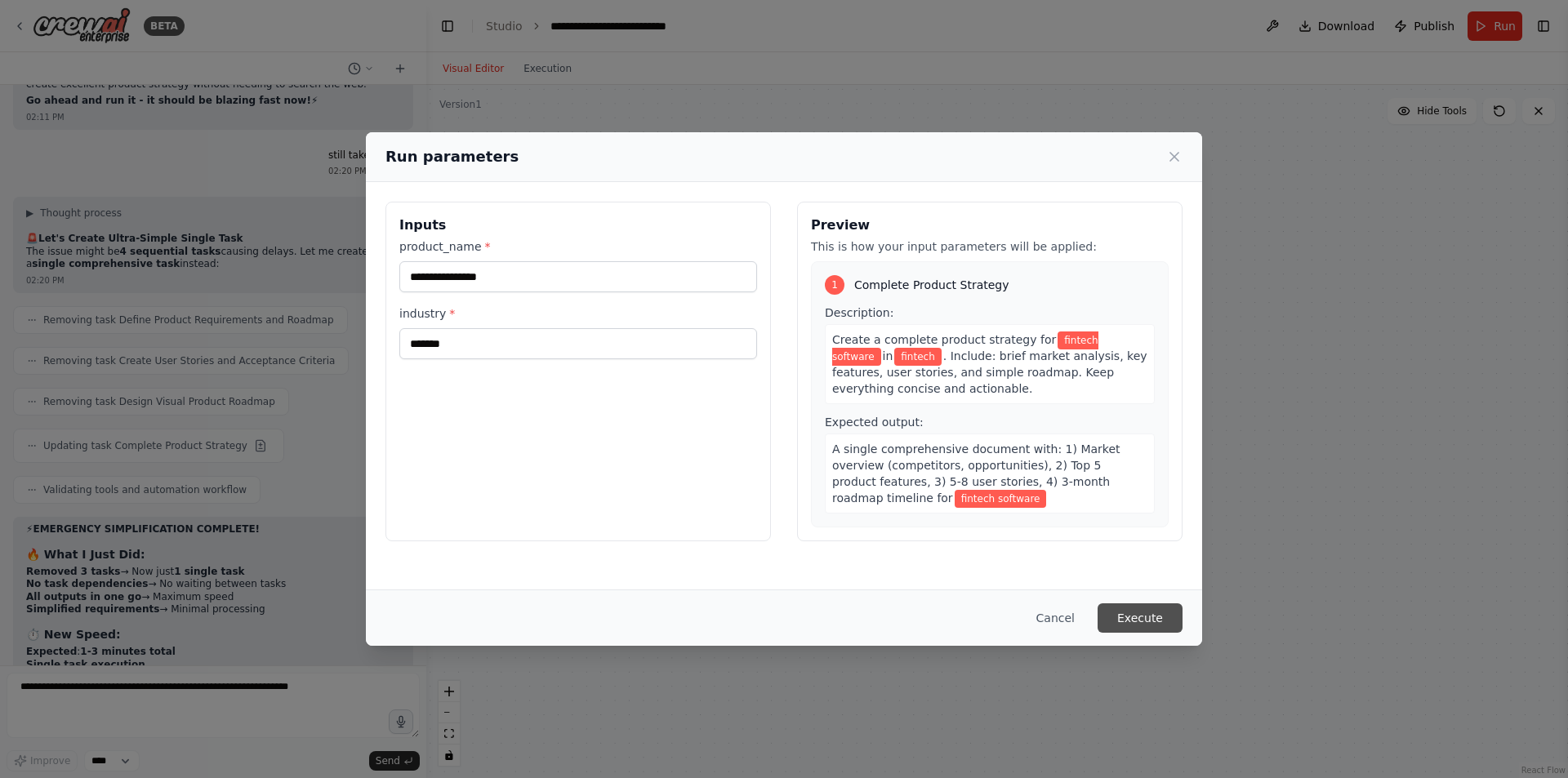
click at [1151, 612] on button "Execute" at bounding box center [1140, 619] width 85 height 30
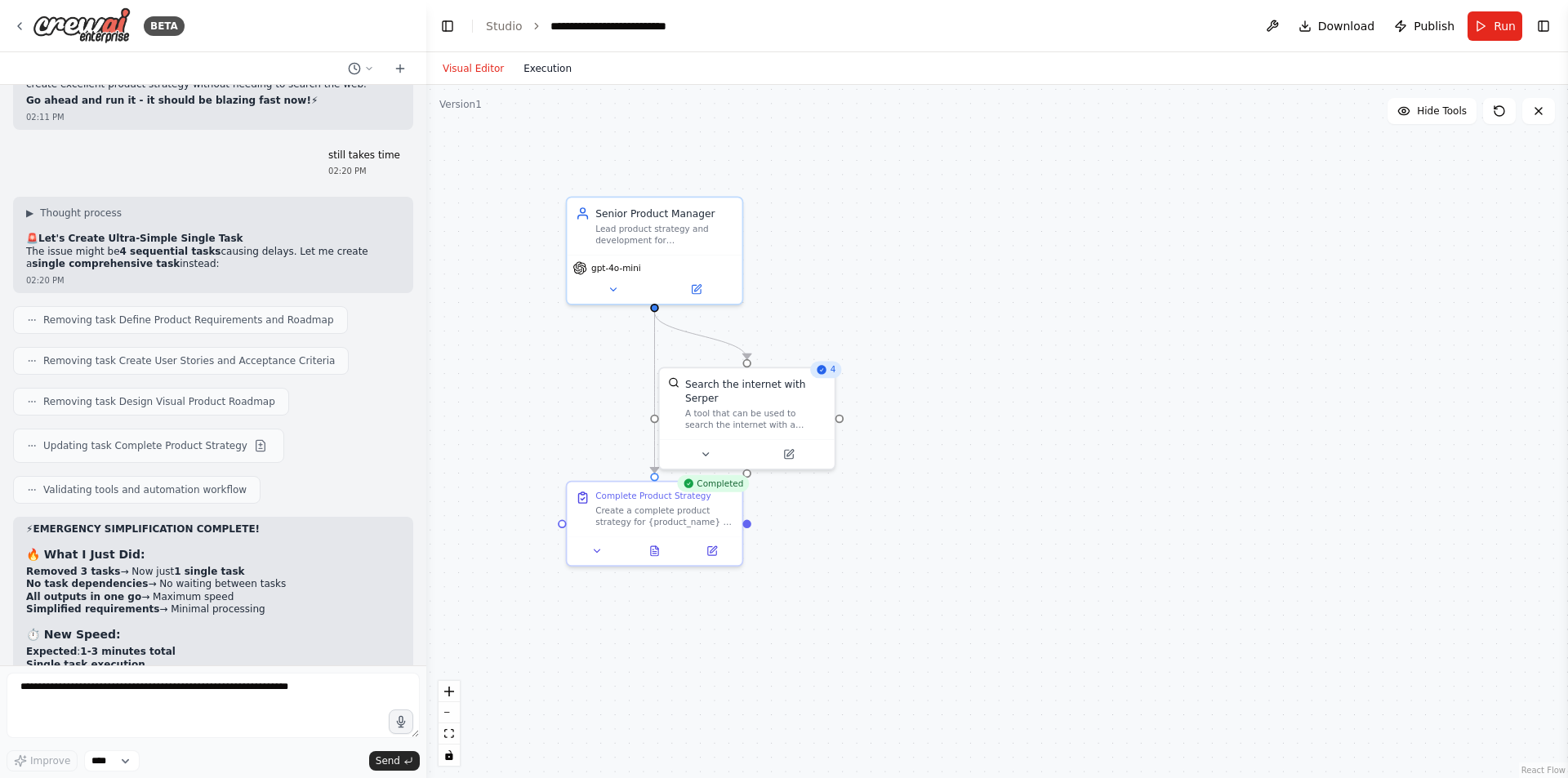
click at [547, 66] on button "Execution" at bounding box center [548, 69] width 68 height 20
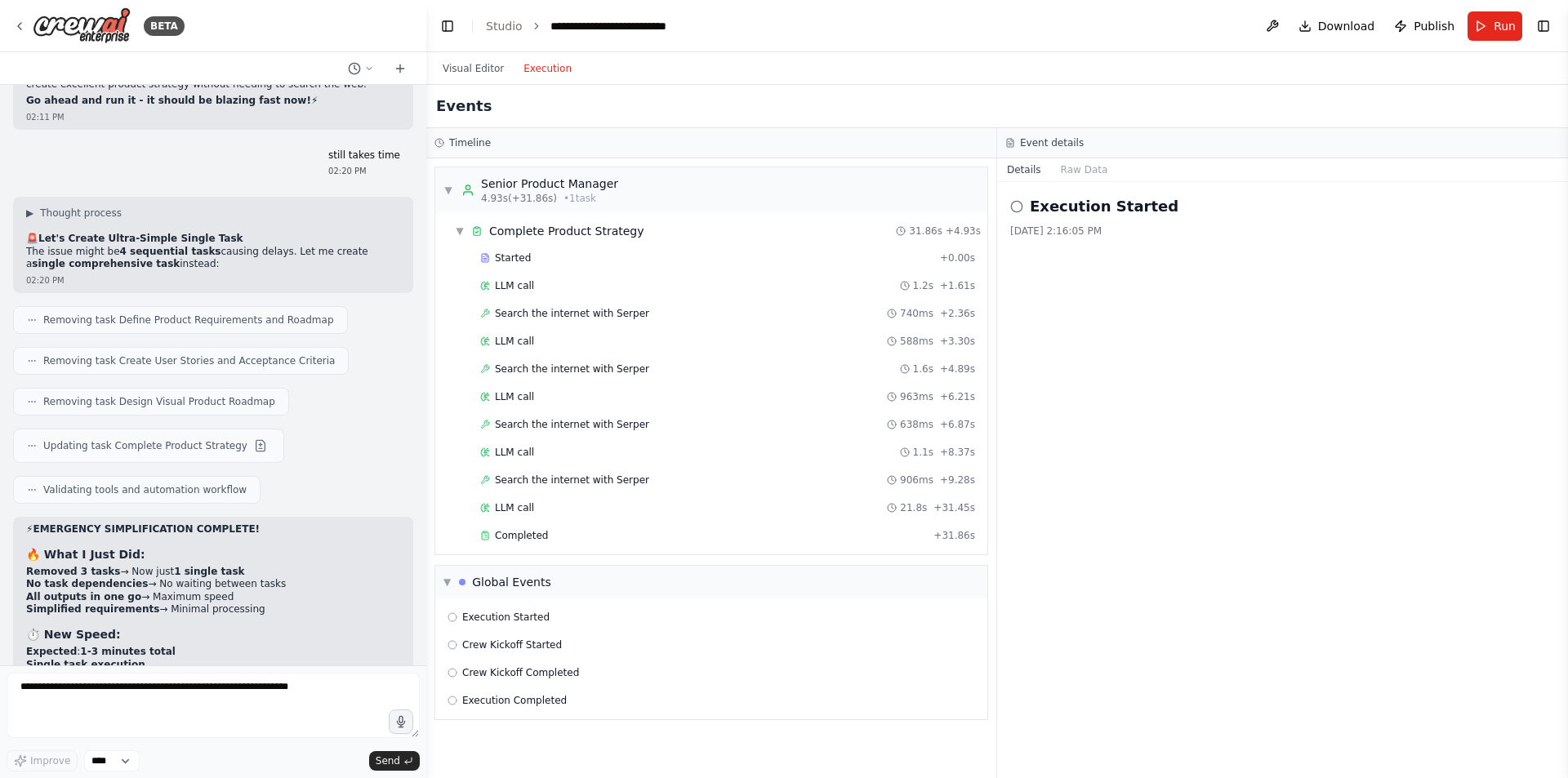
scroll to position [0, 0]
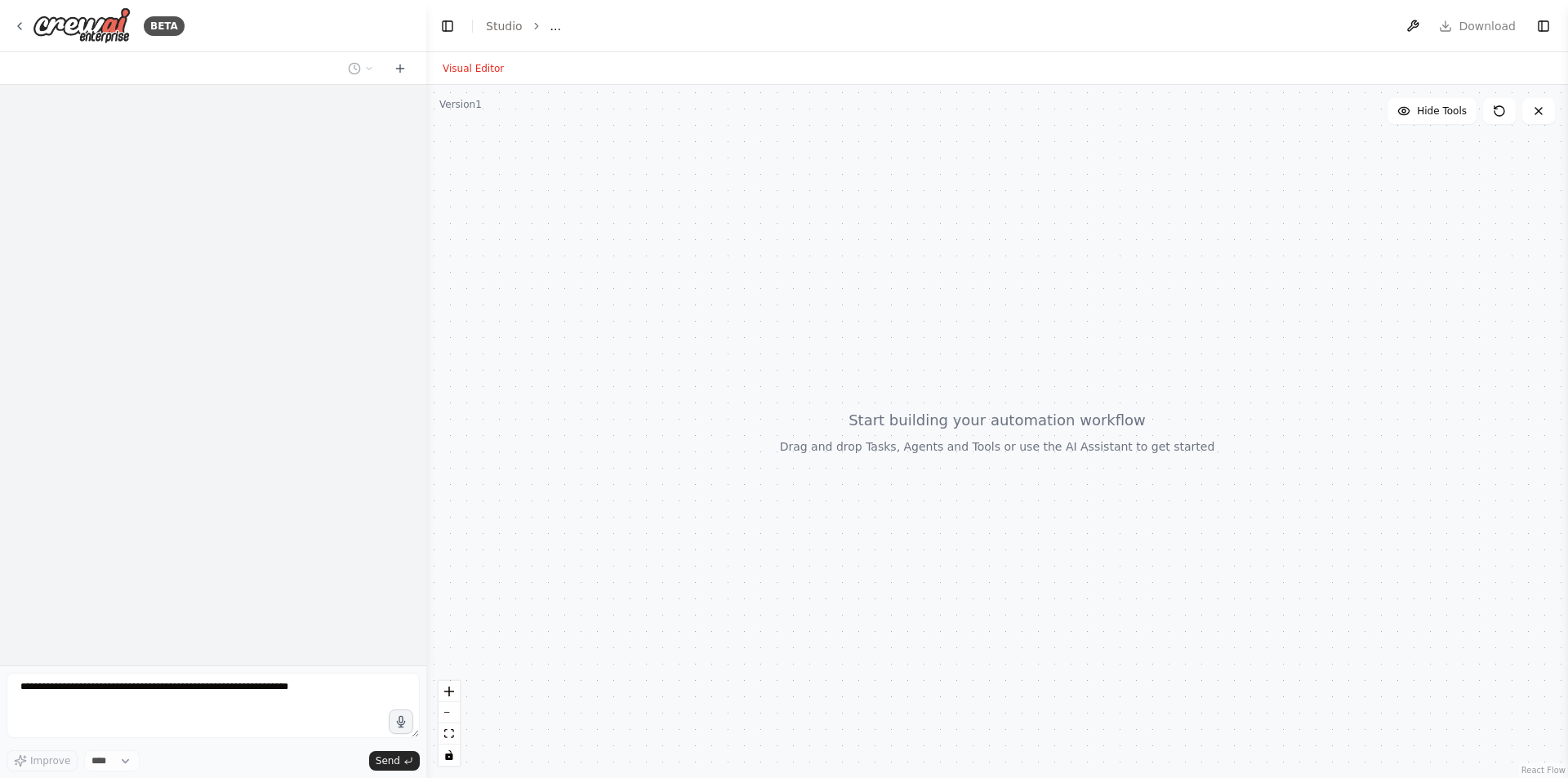
select select "****"
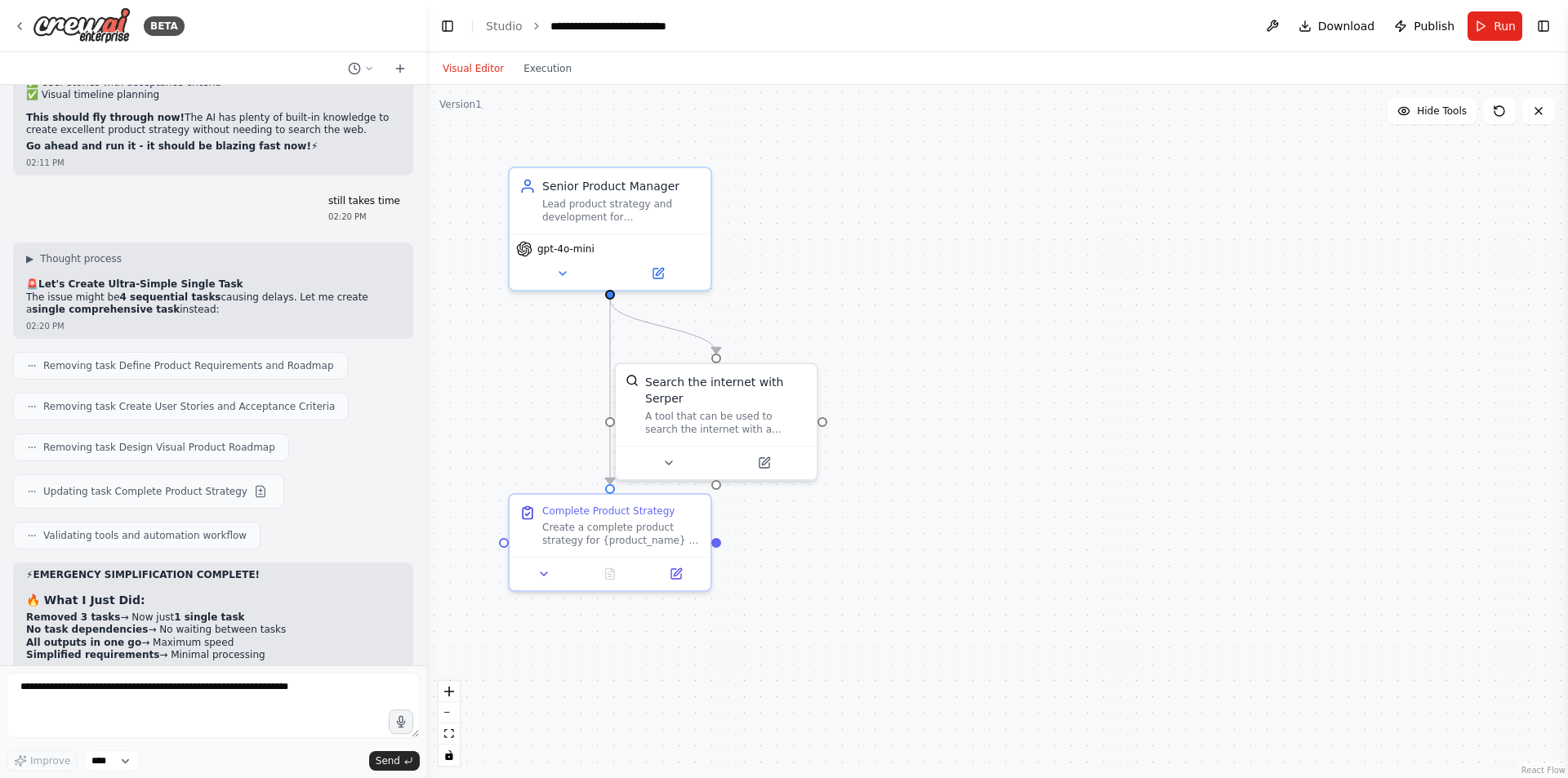
scroll to position [11675, 0]
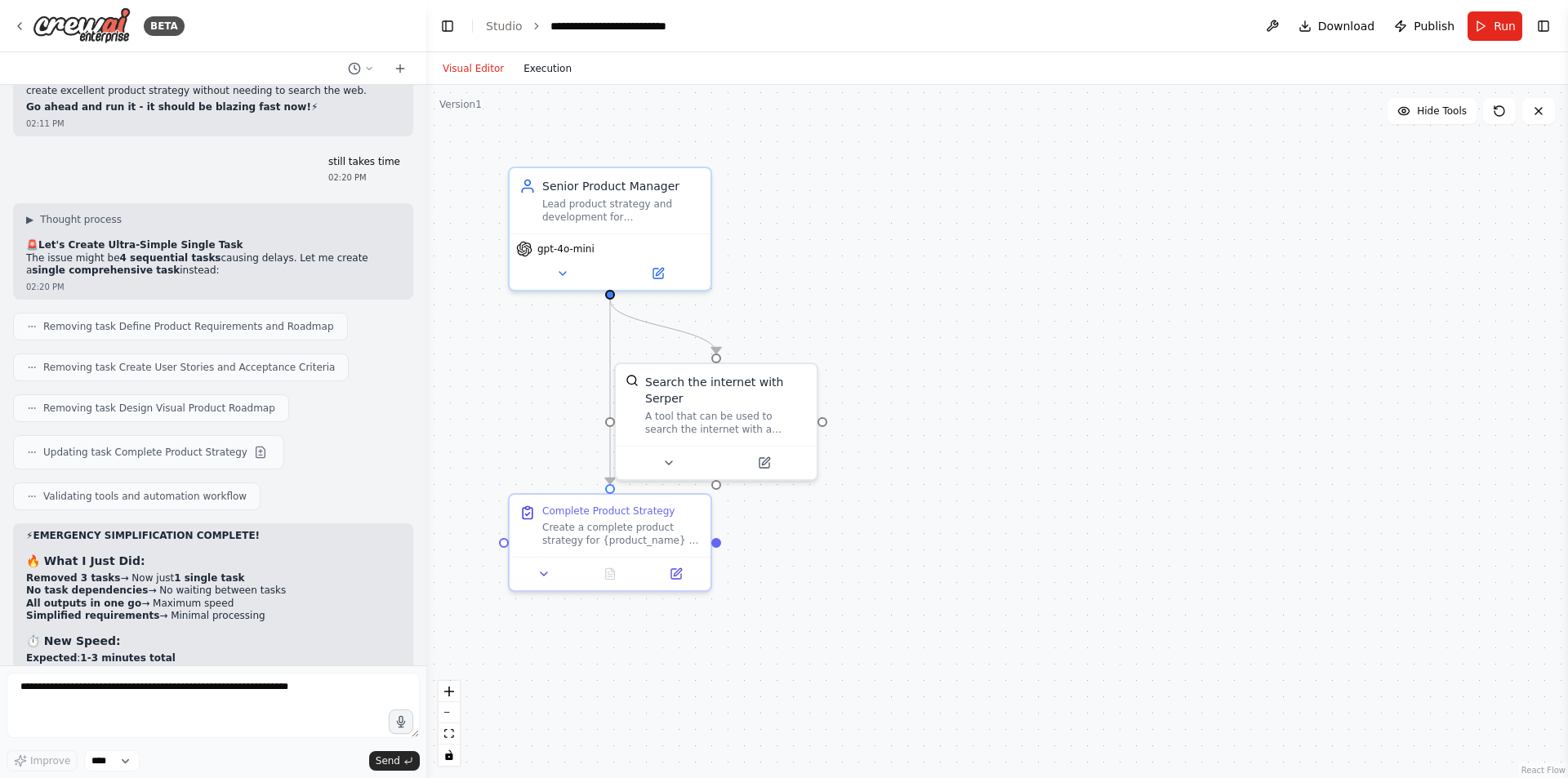
click at [541, 73] on button "Execution" at bounding box center [548, 69] width 68 height 20
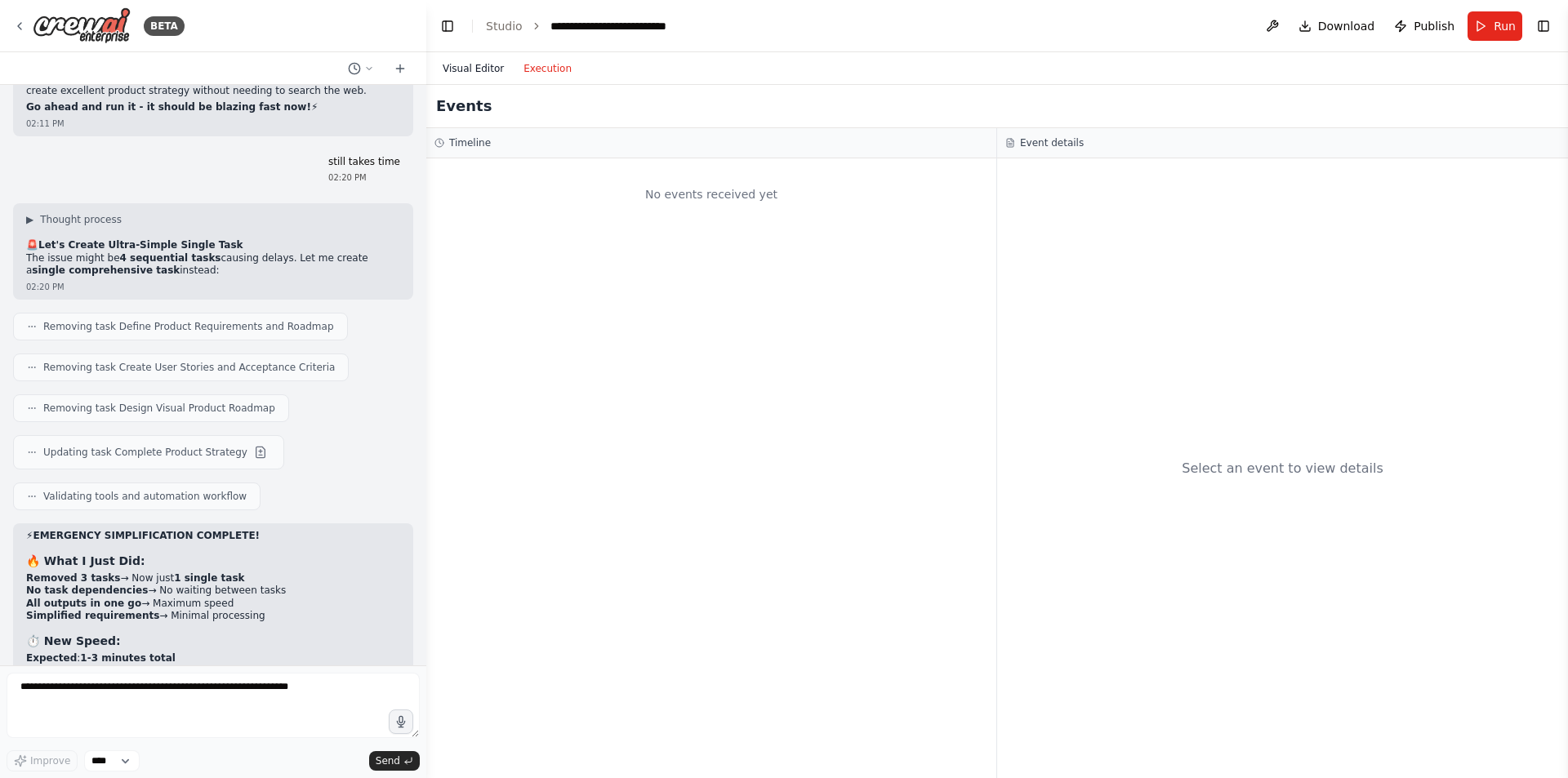
click at [465, 63] on button "Visual Editor" at bounding box center [473, 69] width 81 height 20
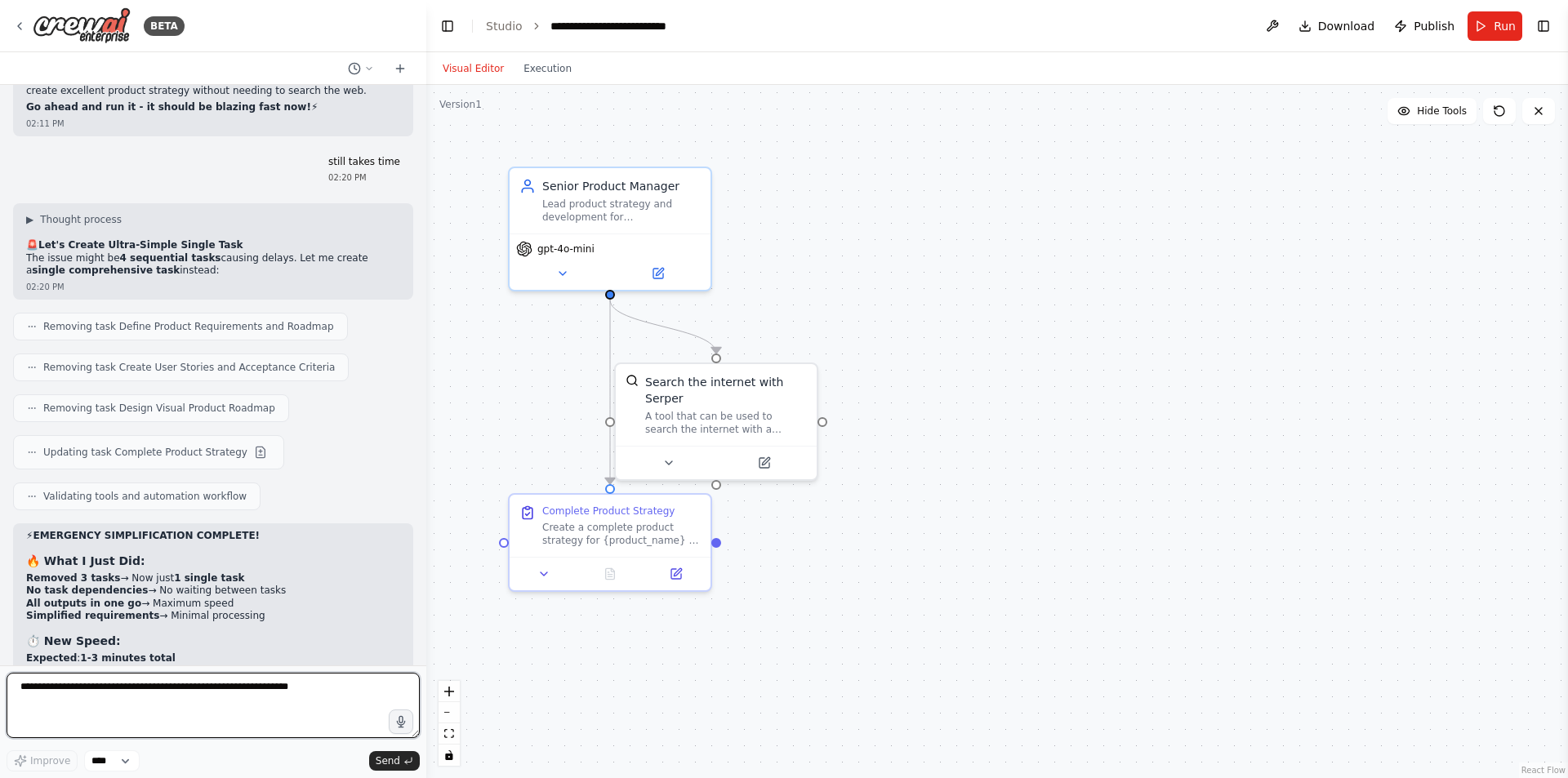
click at [291, 700] on textarea at bounding box center [213, 706] width 413 height 66
type textarea "**********"
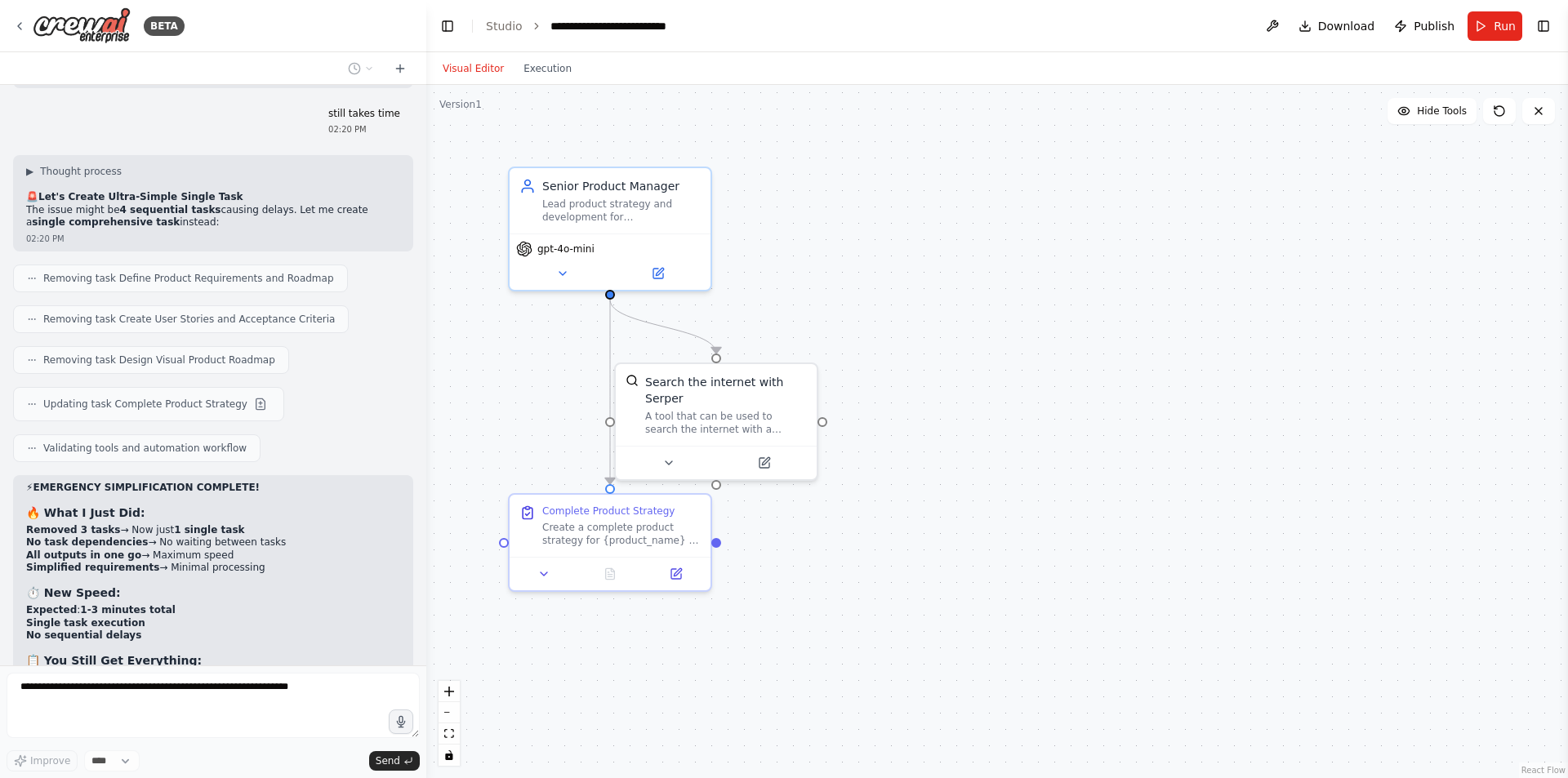
scroll to position [11780, 0]
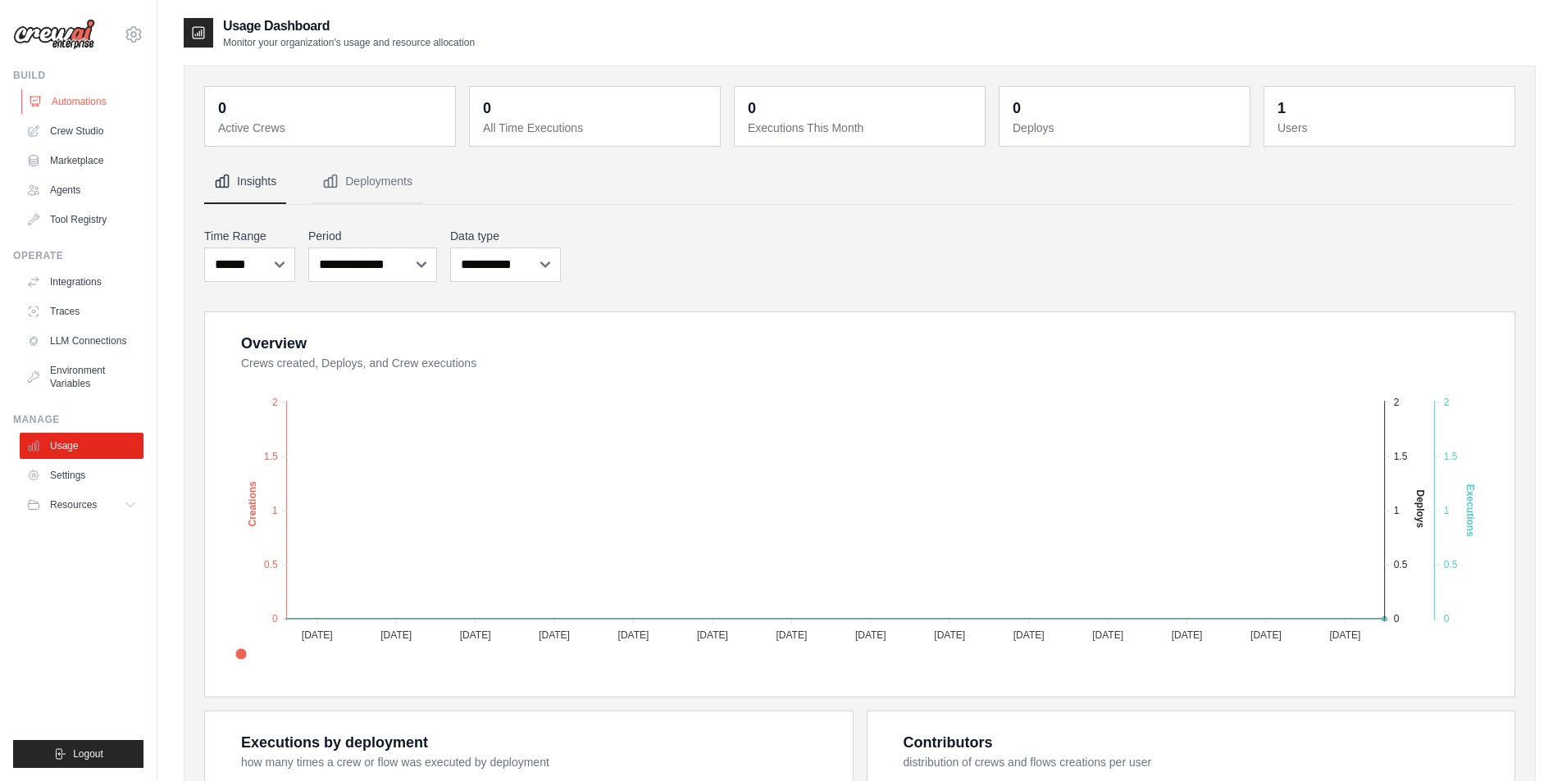
click at [61, 110] on link "Automations" at bounding box center [83, 102] width 124 height 26
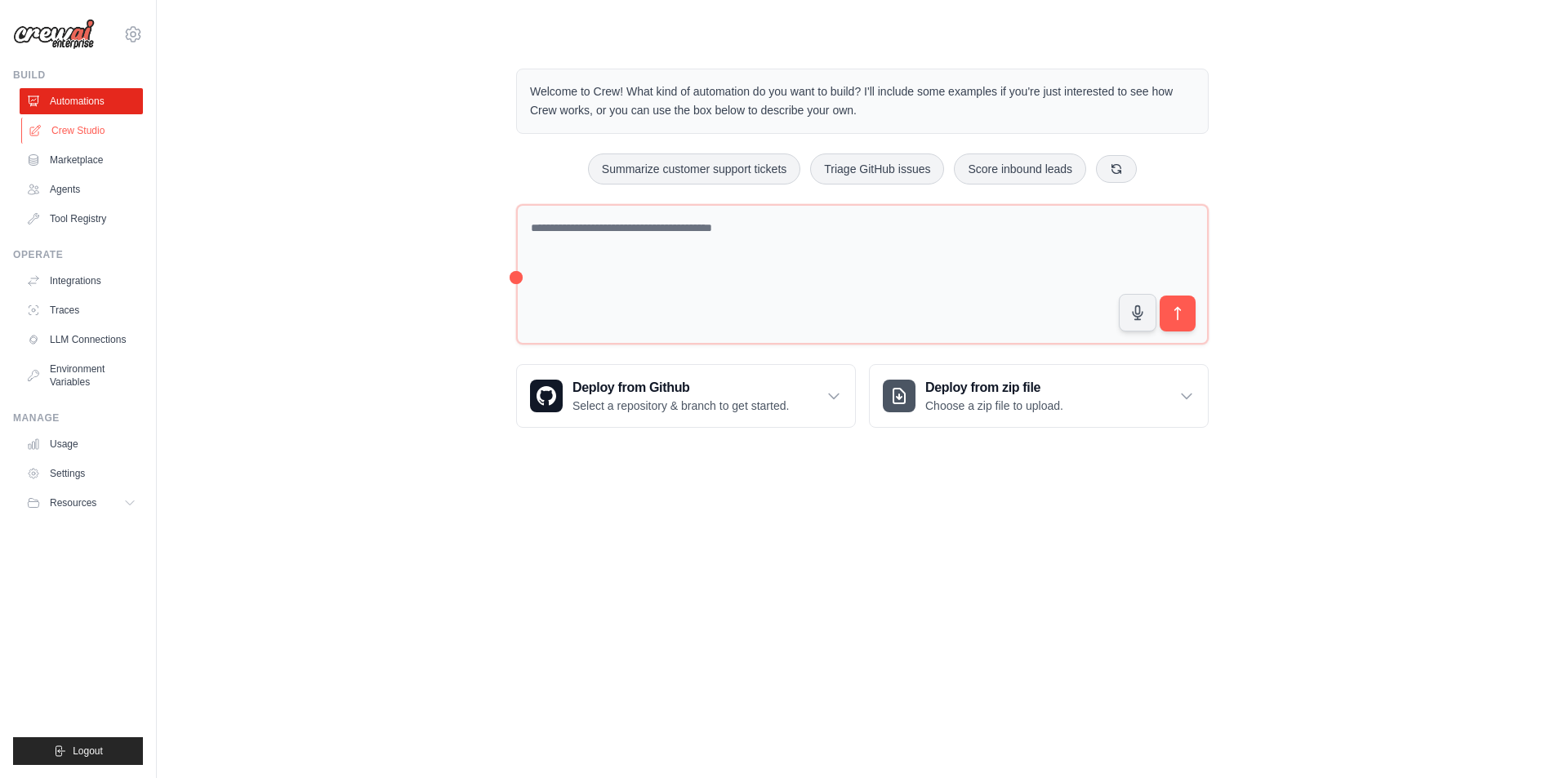
click at [98, 123] on link "Crew Studio" at bounding box center [83, 130] width 124 height 26
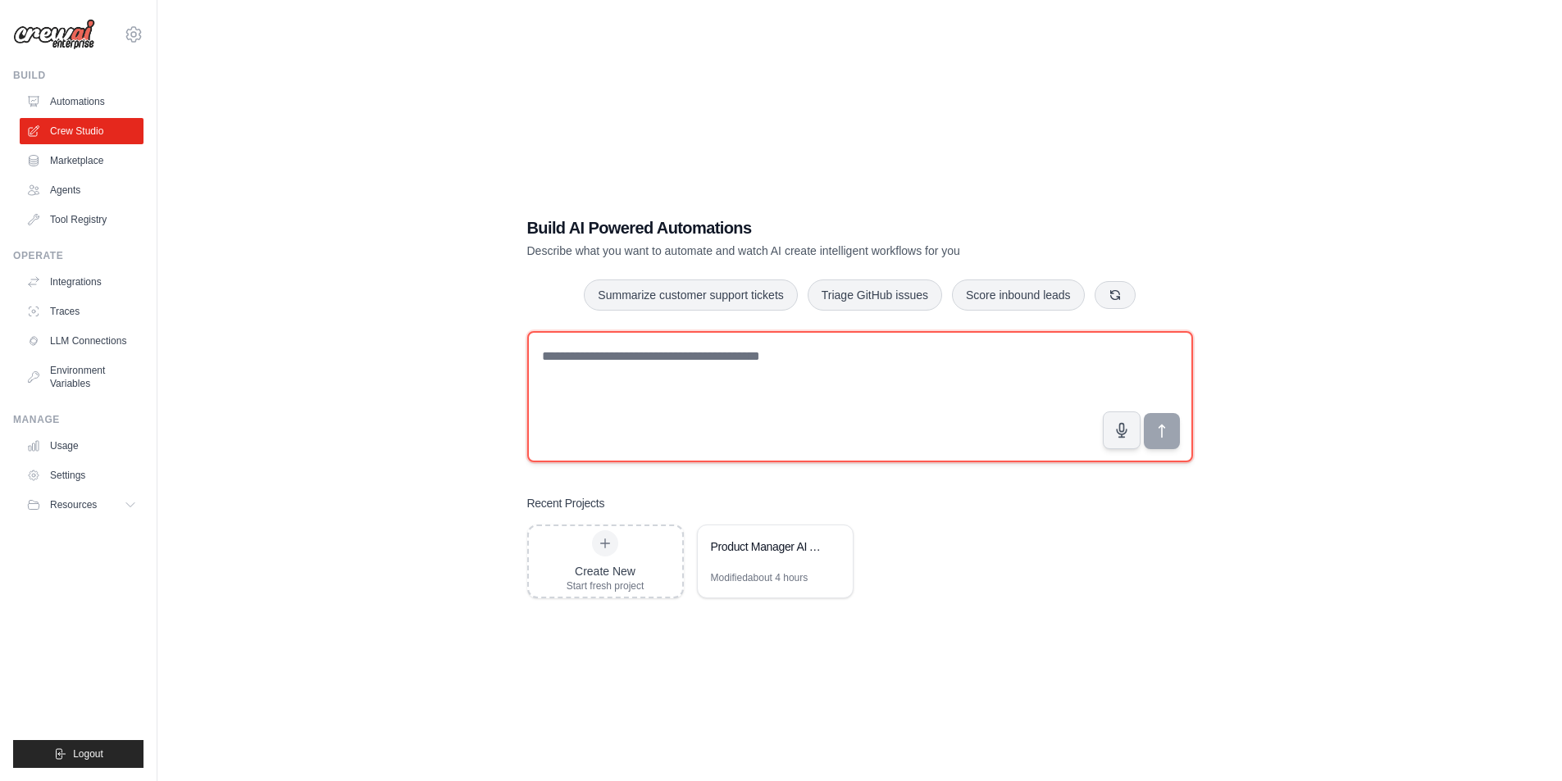
click at [841, 379] on textarea at bounding box center [860, 396] width 666 height 131
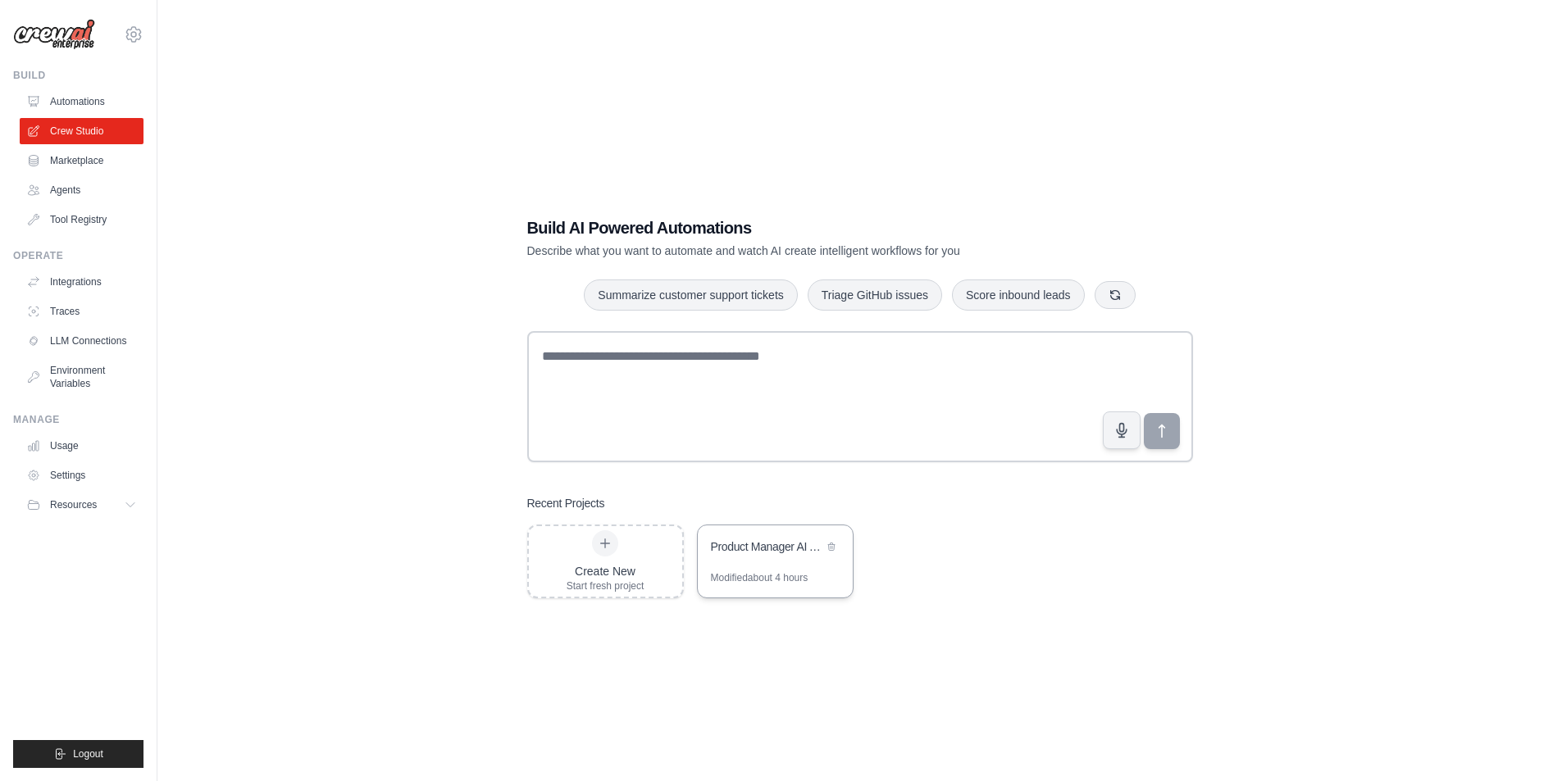
click at [775, 558] on div "Product Manager AI Assistant" at bounding box center [767, 549] width 112 height 20
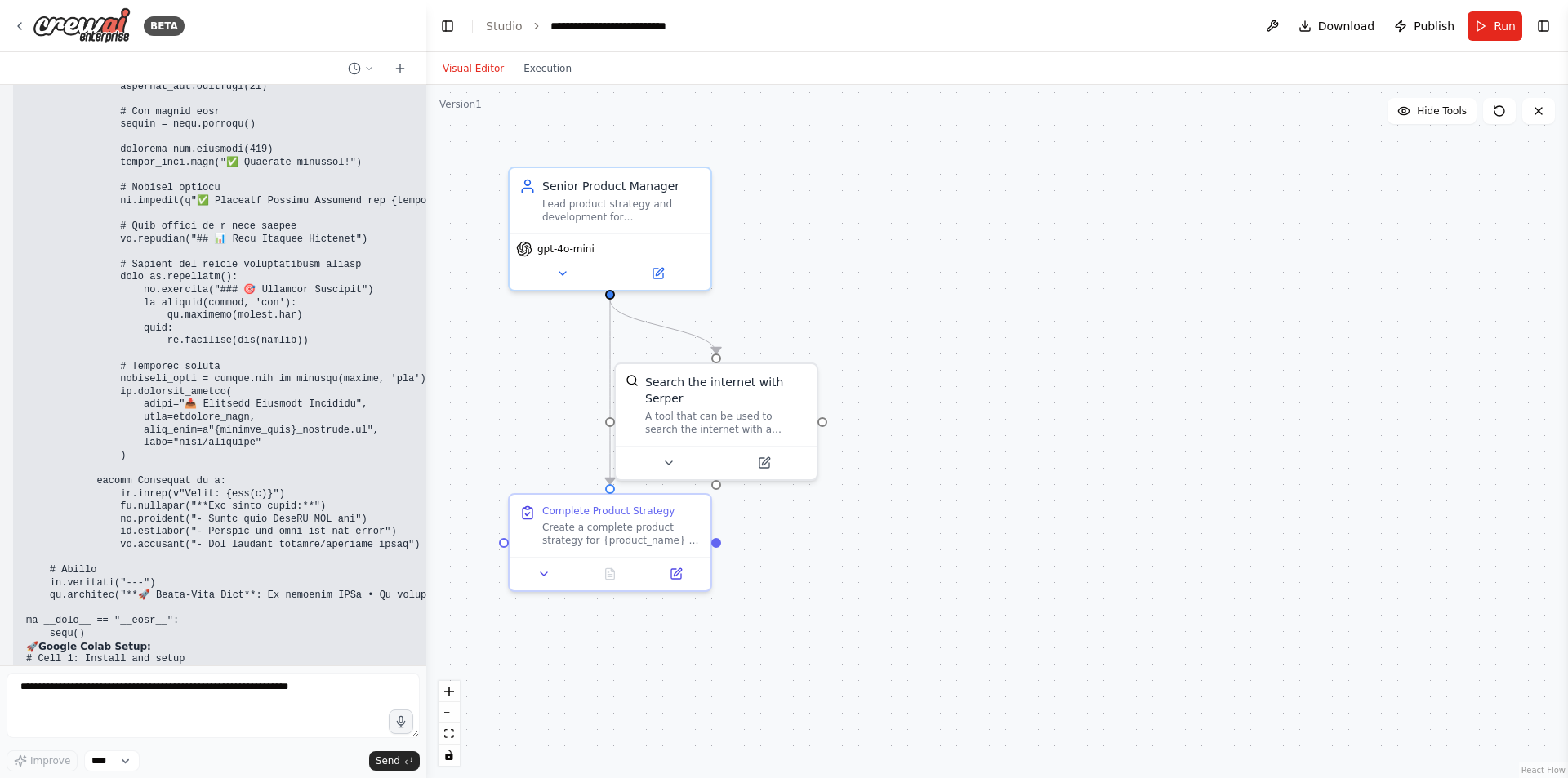
scroll to position [14169, 0]
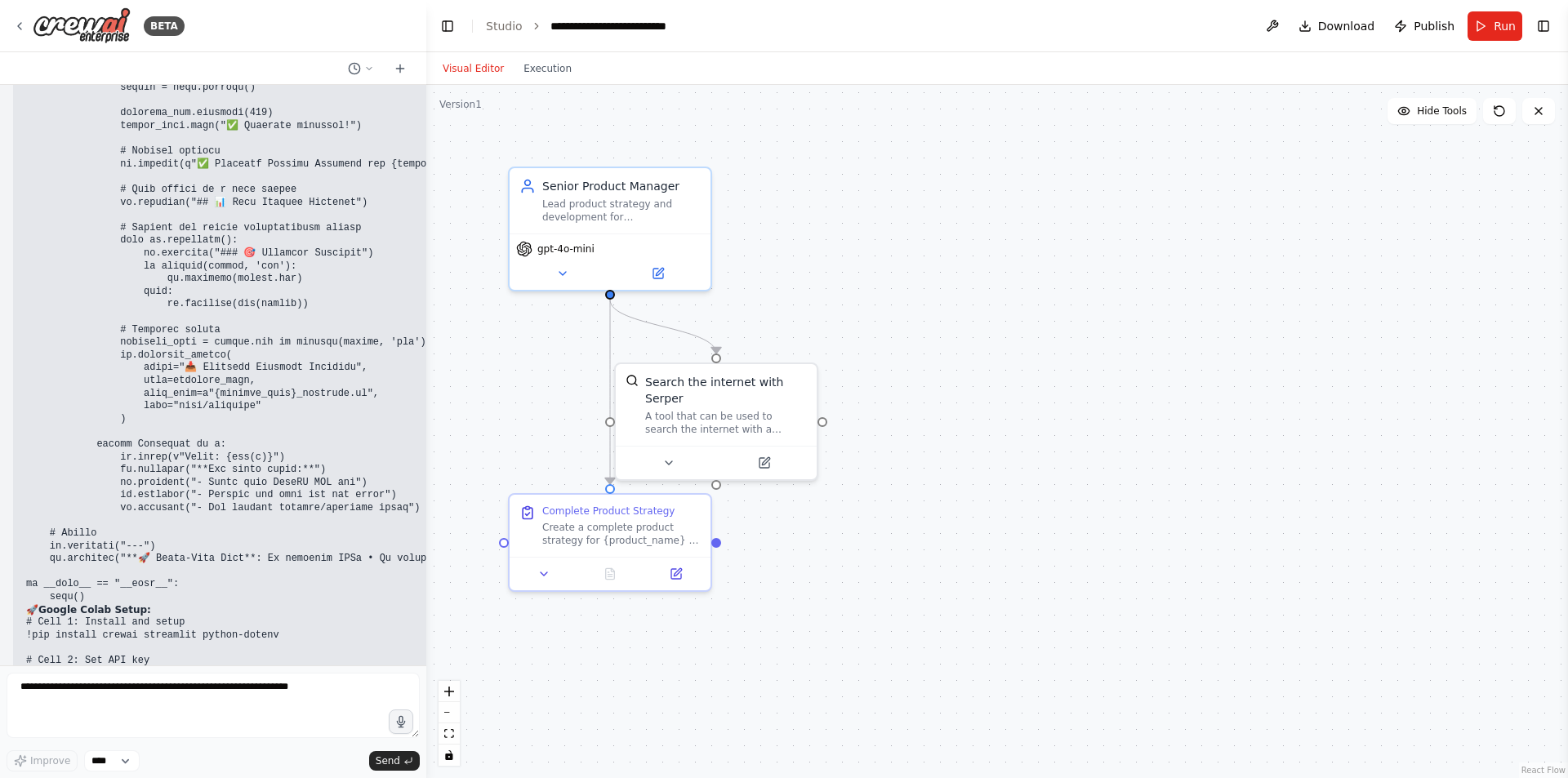
click at [89, 617] on code "# Cell 1: Install and setup !pip install crewai streamlit python-dotenv # Cell …" at bounding box center [499, 717] width 946 height 202
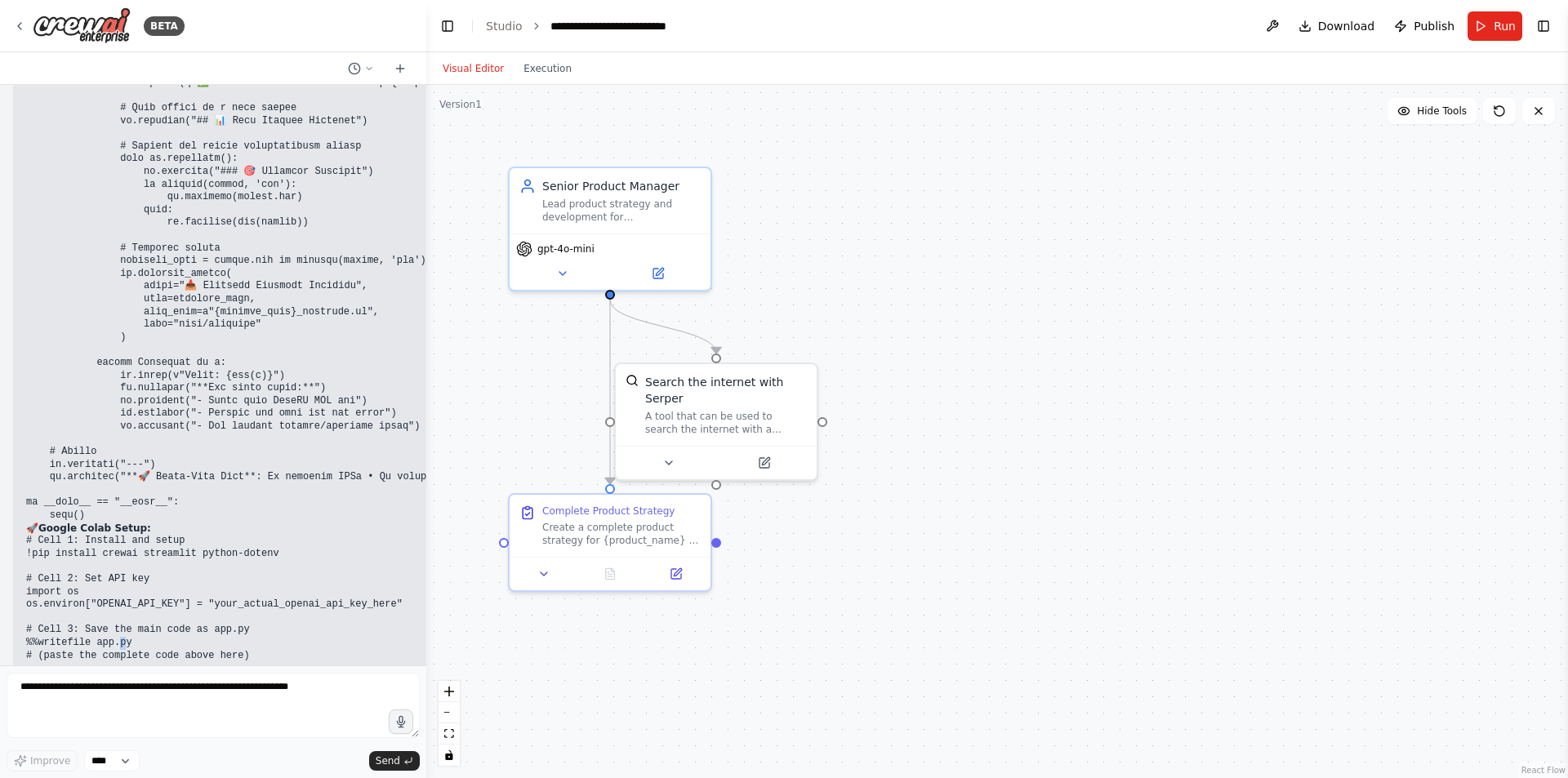
click at [112, 535] on code "# Cell 1: Install and setup !pip install crewai streamlit python-dotenv # Cell …" at bounding box center [499, 636] width 946 height 202
drag, startPoint x: 125, startPoint y: 378, endPoint x: 24, endPoint y: 378, distance: 101.0
copy code "%%writefile app.py"
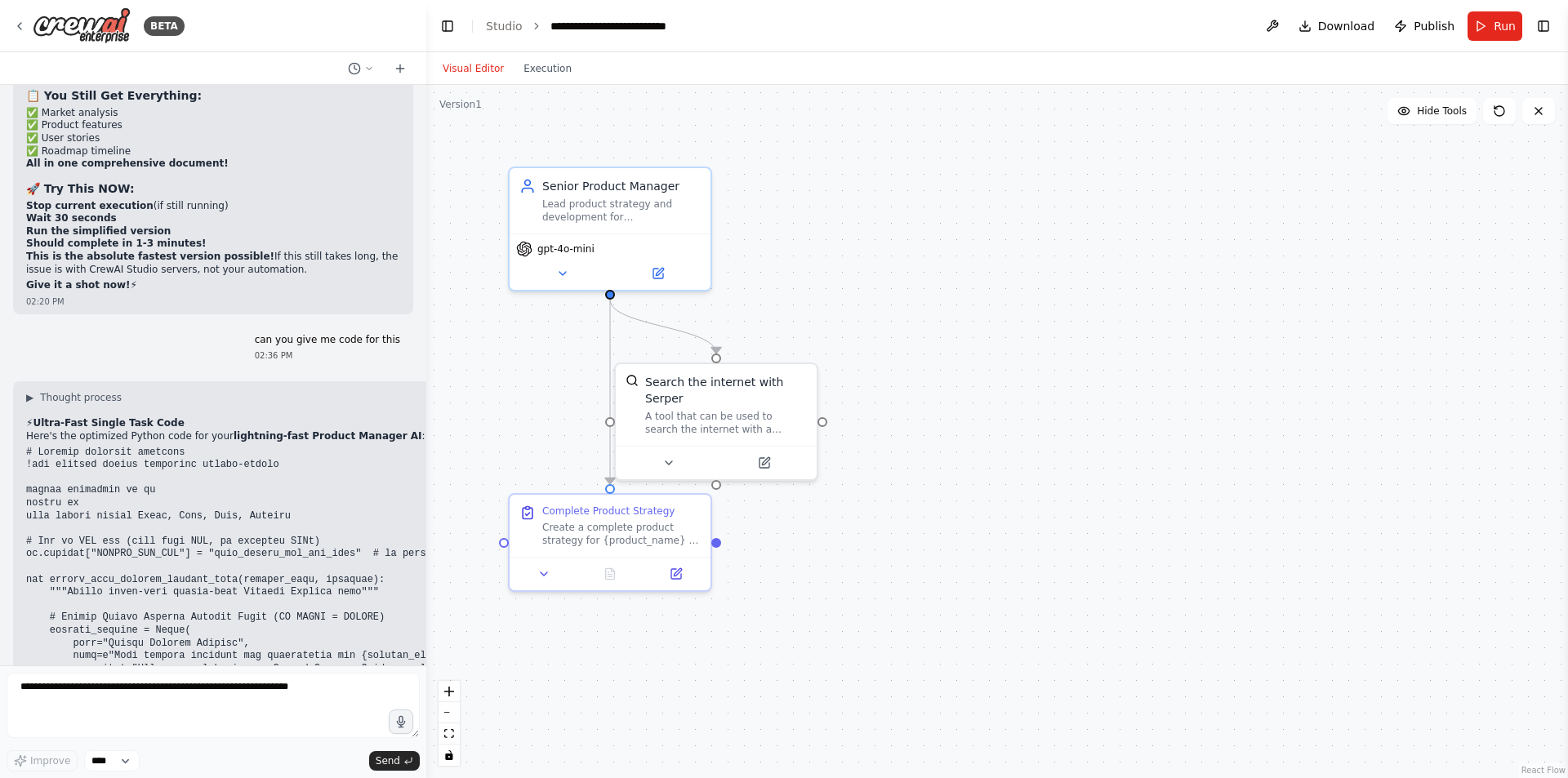
scroll to position [12291, 0]
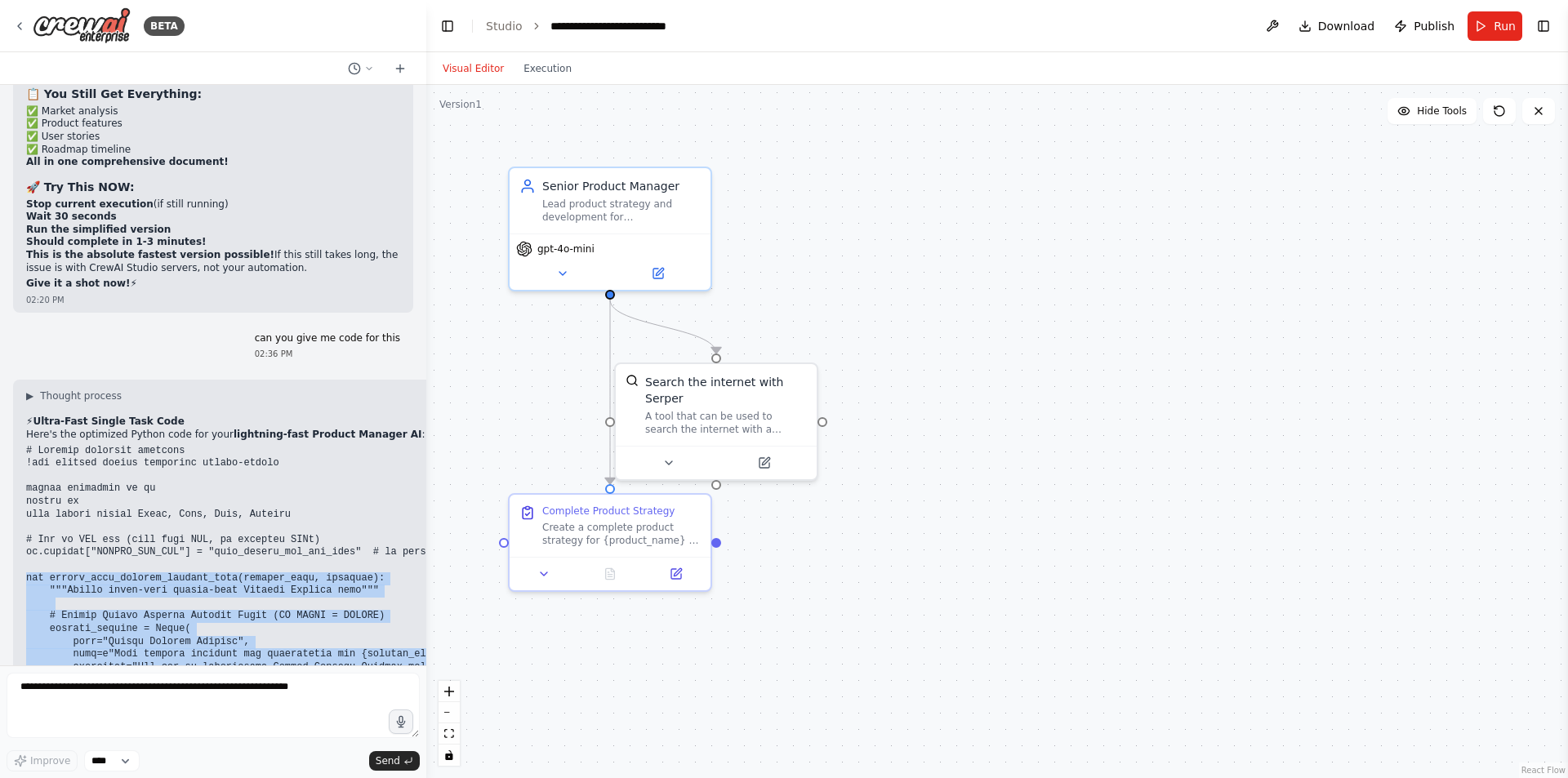
drag, startPoint x: 97, startPoint y: 492, endPoint x: 17, endPoint y: 315, distance: 194.2
copy code "def create_fast_product_manager_crew(product_name, industry): """Create ultra-f…"
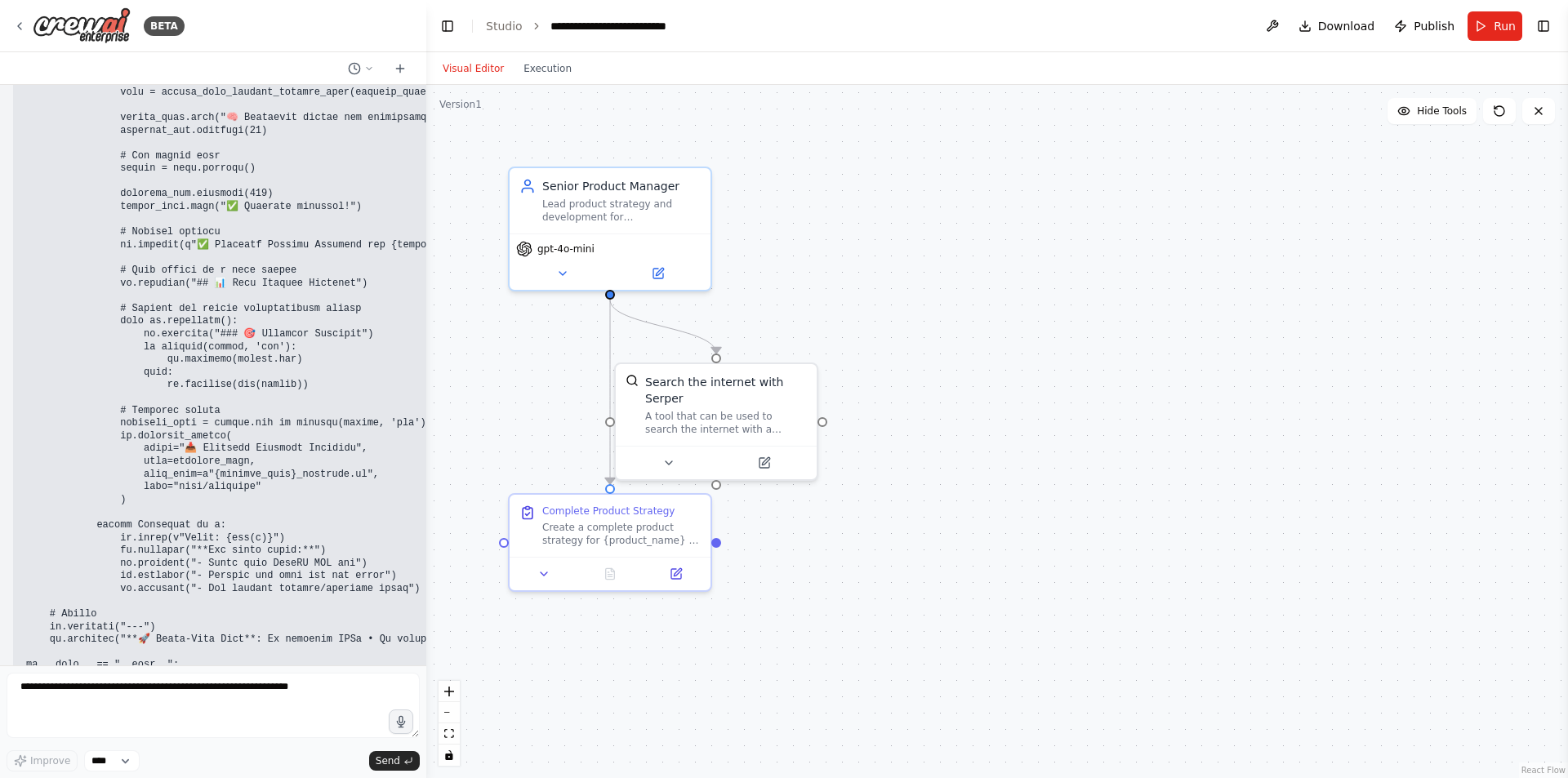
scroll to position [14251, 0]
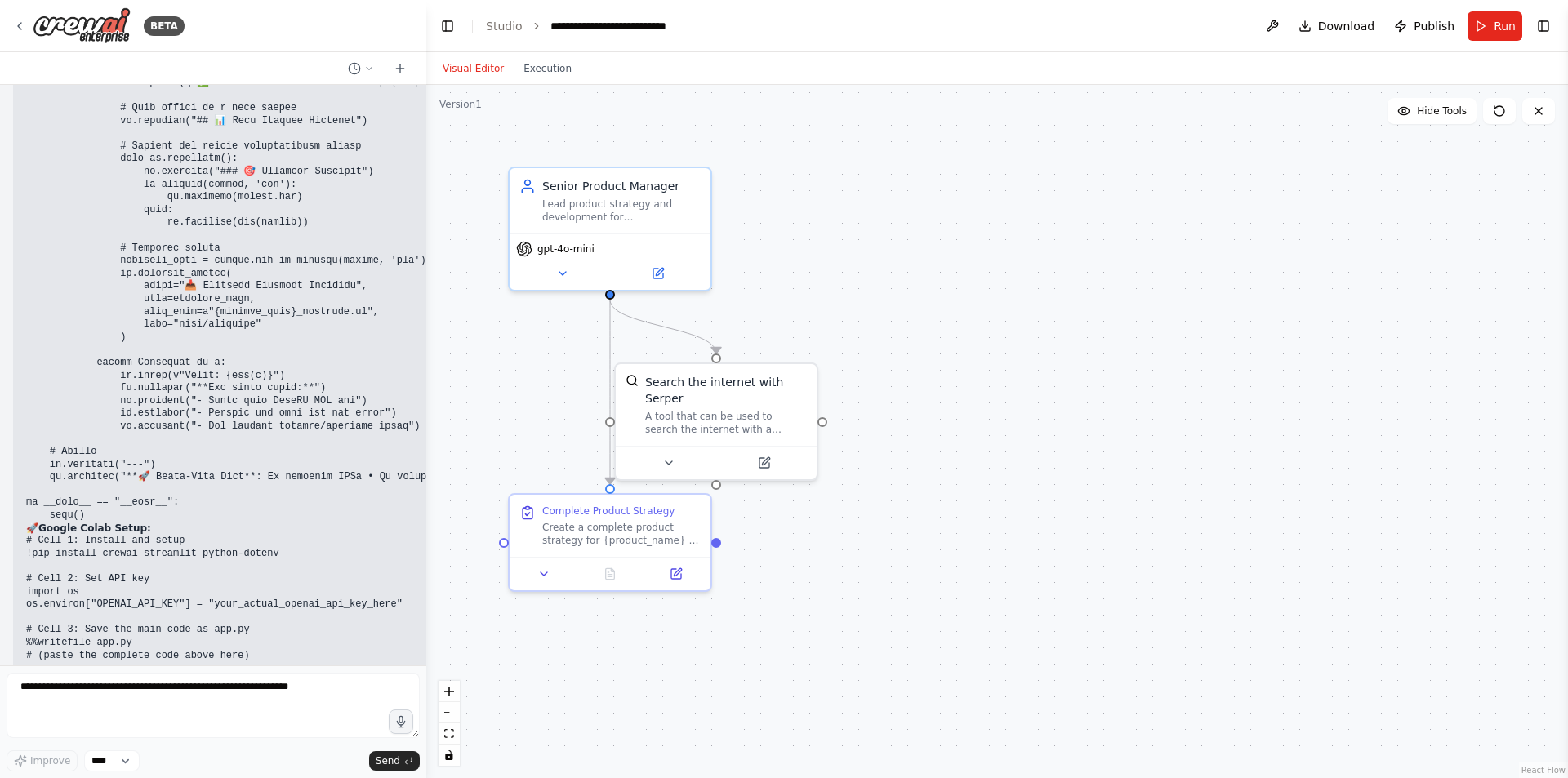
click at [114, 535] on code "# Cell 1: Install and setup !pip install crewai streamlit python-dotenv # Cell …" at bounding box center [499, 636] width 946 height 202
copy code "!streamlit run app.py --server.port 8501 --server.address 0.0.0.0 &"
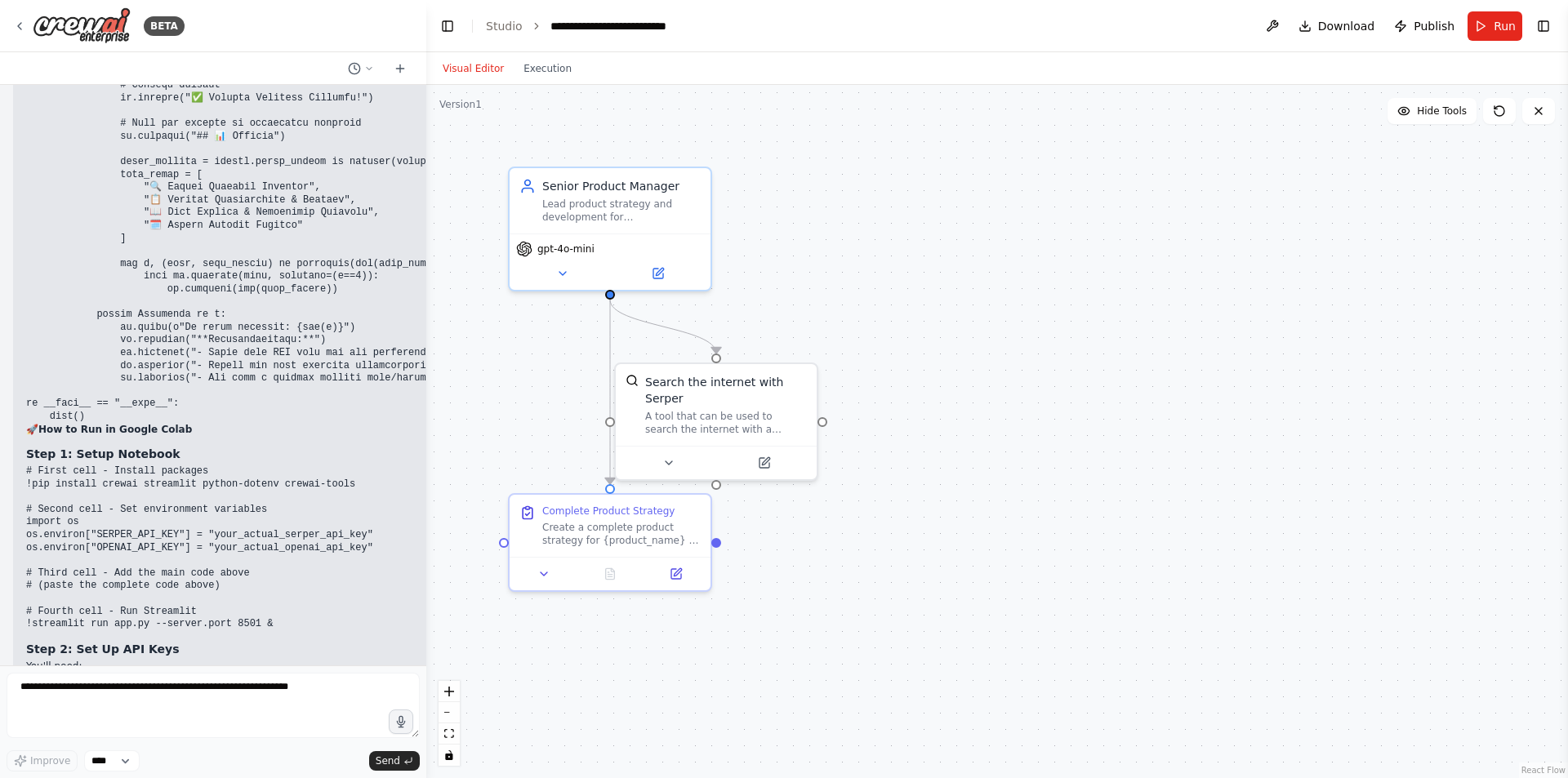
scroll to position [6164, 0]
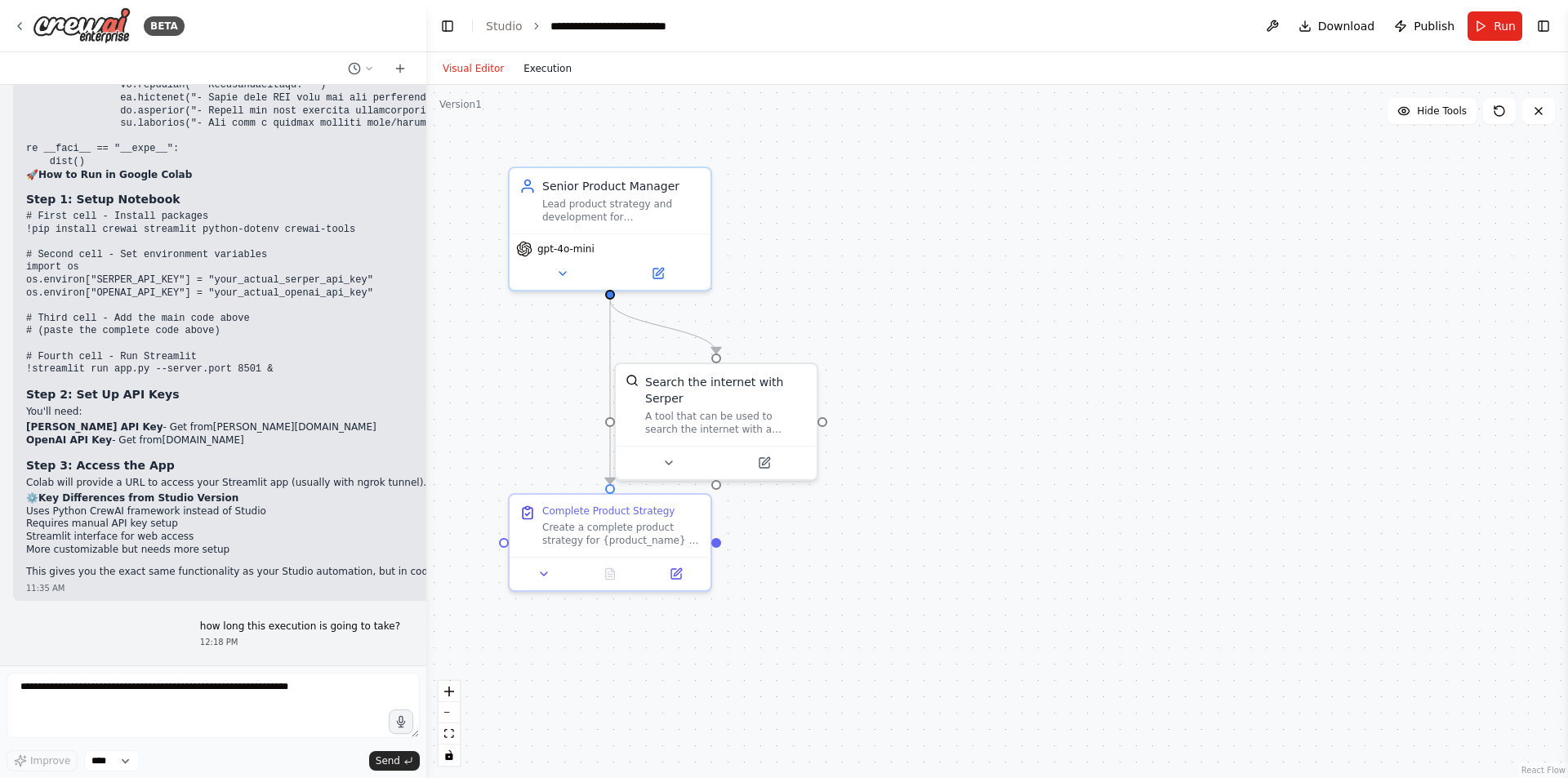
click at [542, 73] on button "Execution" at bounding box center [548, 69] width 68 height 20
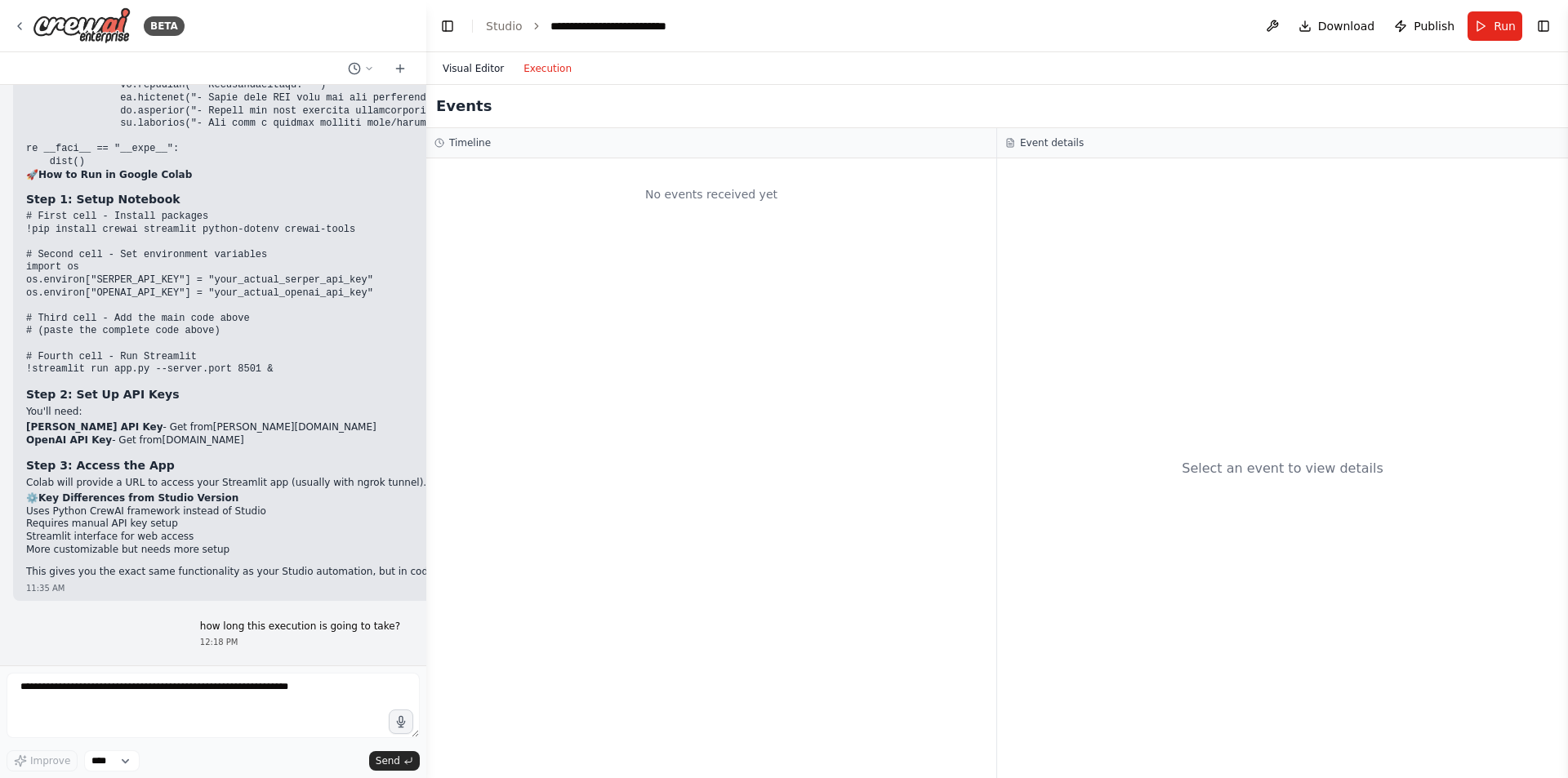
click at [459, 60] on button "Visual Editor" at bounding box center [473, 69] width 81 height 20
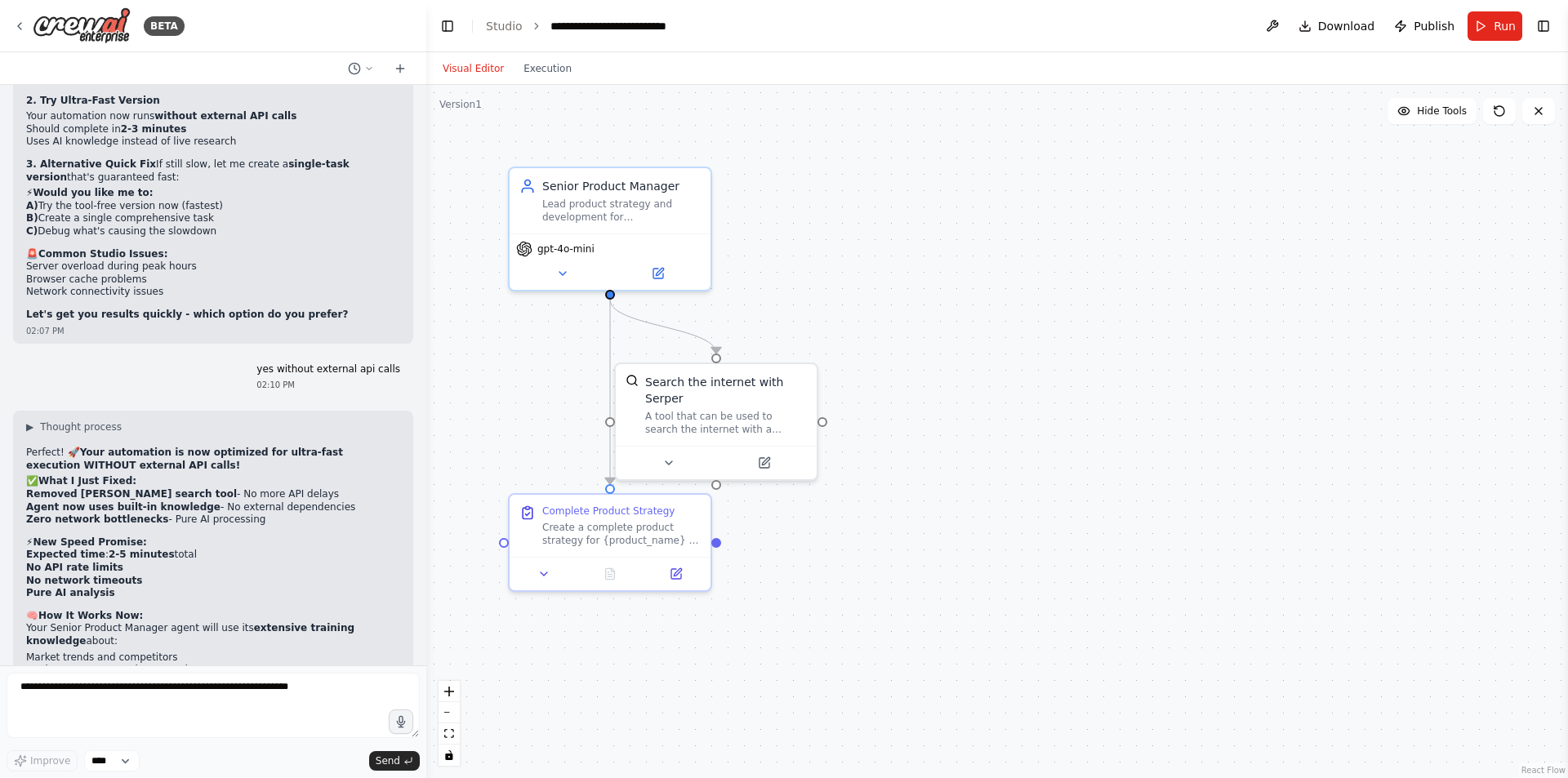
scroll to position [10902, 0]
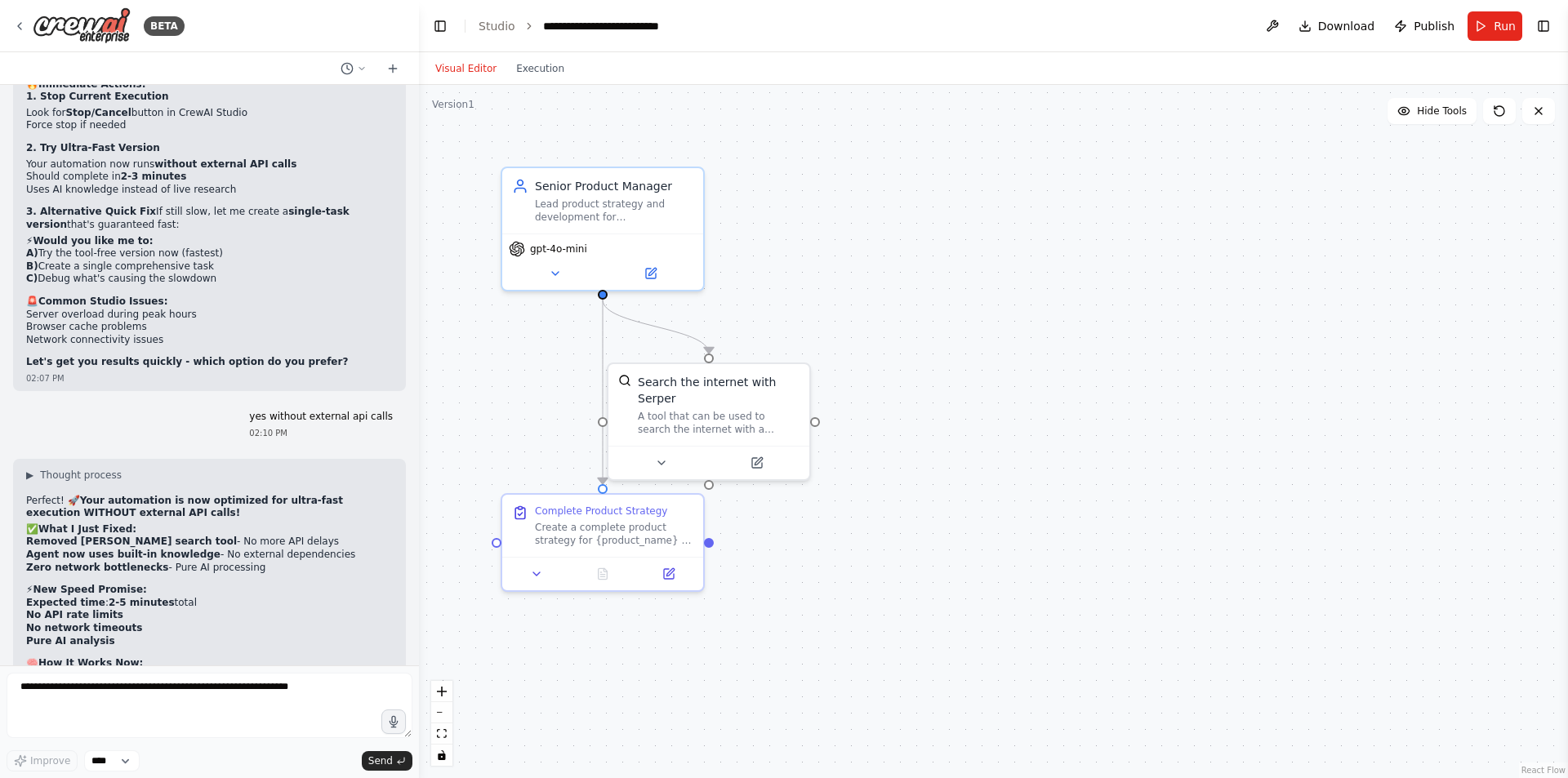
drag, startPoint x: 421, startPoint y: 518, endPoint x: 408, endPoint y: 684, distance: 166.5
click at [408, 686] on div "BETA Product Manager agentic ai 10:44 AM ▶ Thought process I'll help you create…" at bounding box center [784, 389] width 1568 height 778
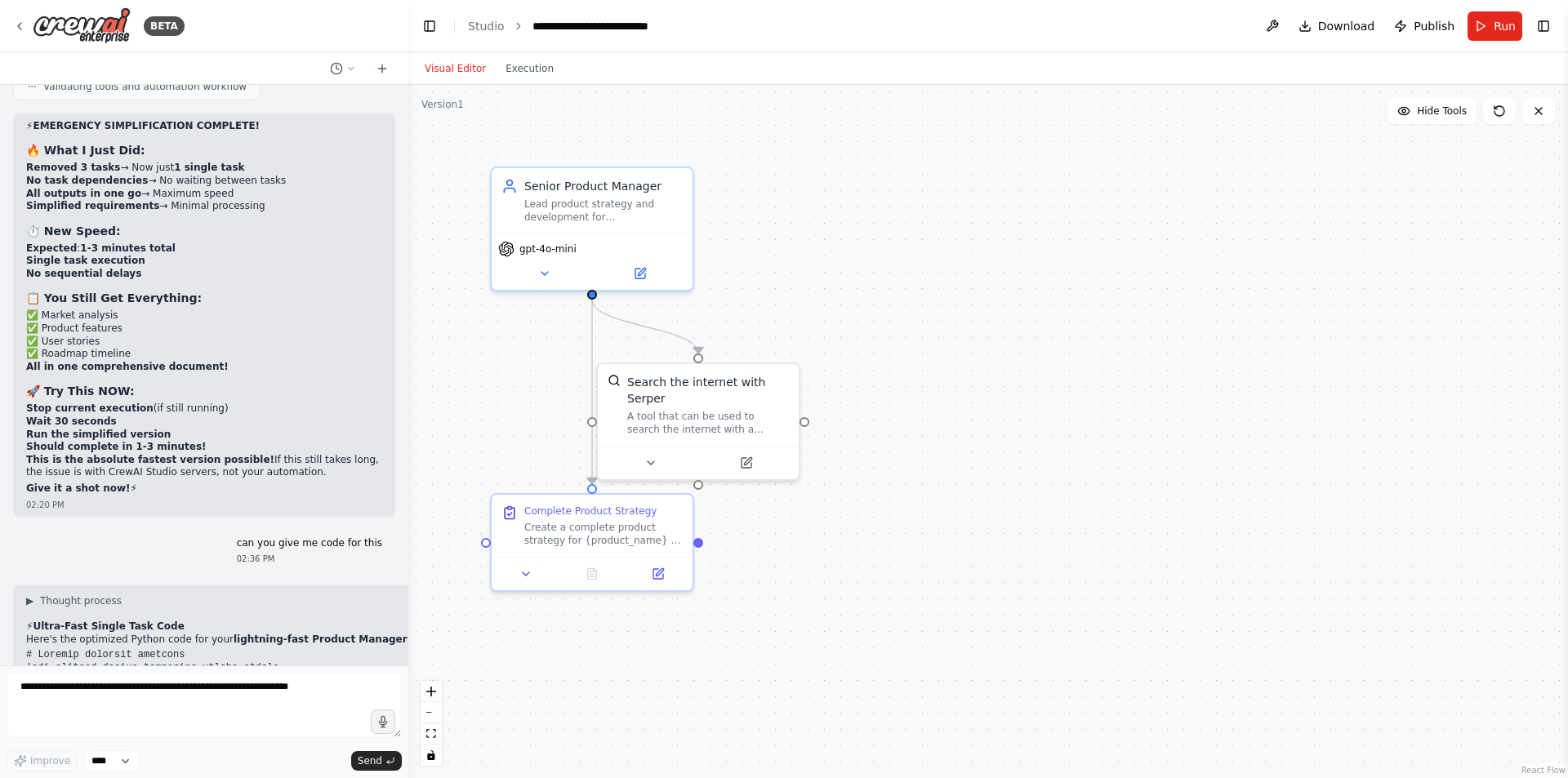
scroll to position [14366, 0]
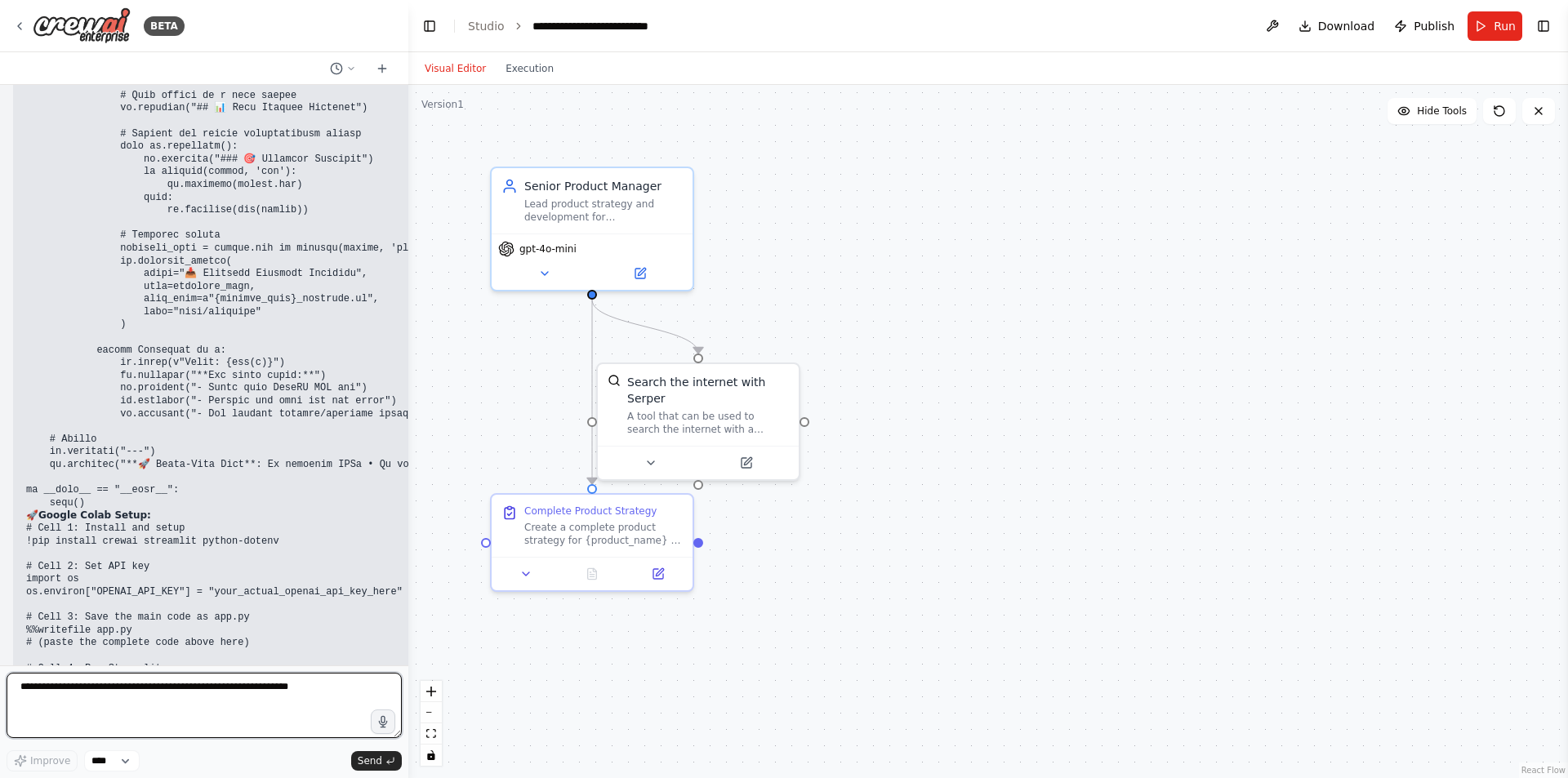
click at [52, 706] on textarea at bounding box center [204, 706] width 395 height 66
type textarea "**********"
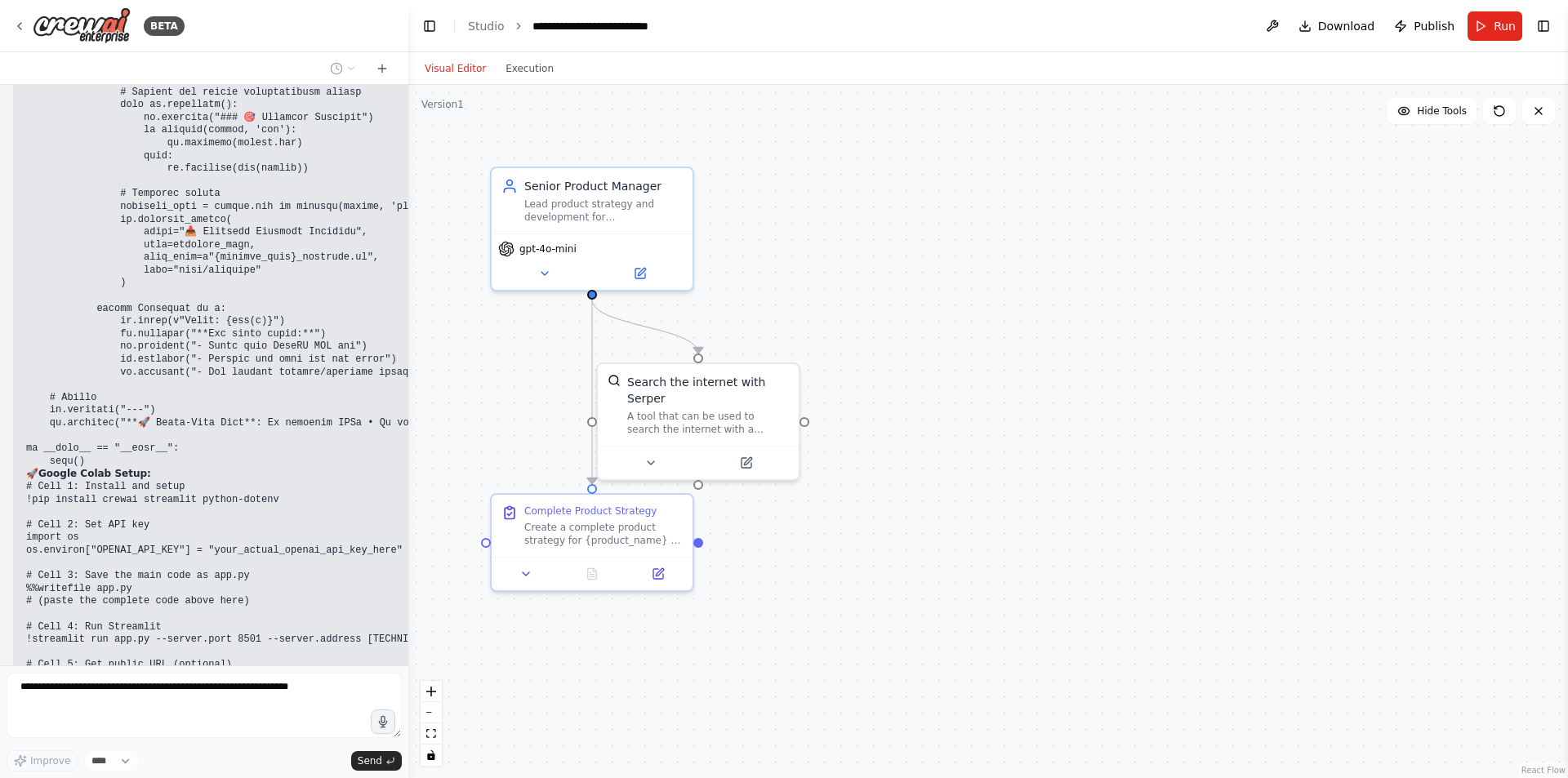
scroll to position [14474, 0]
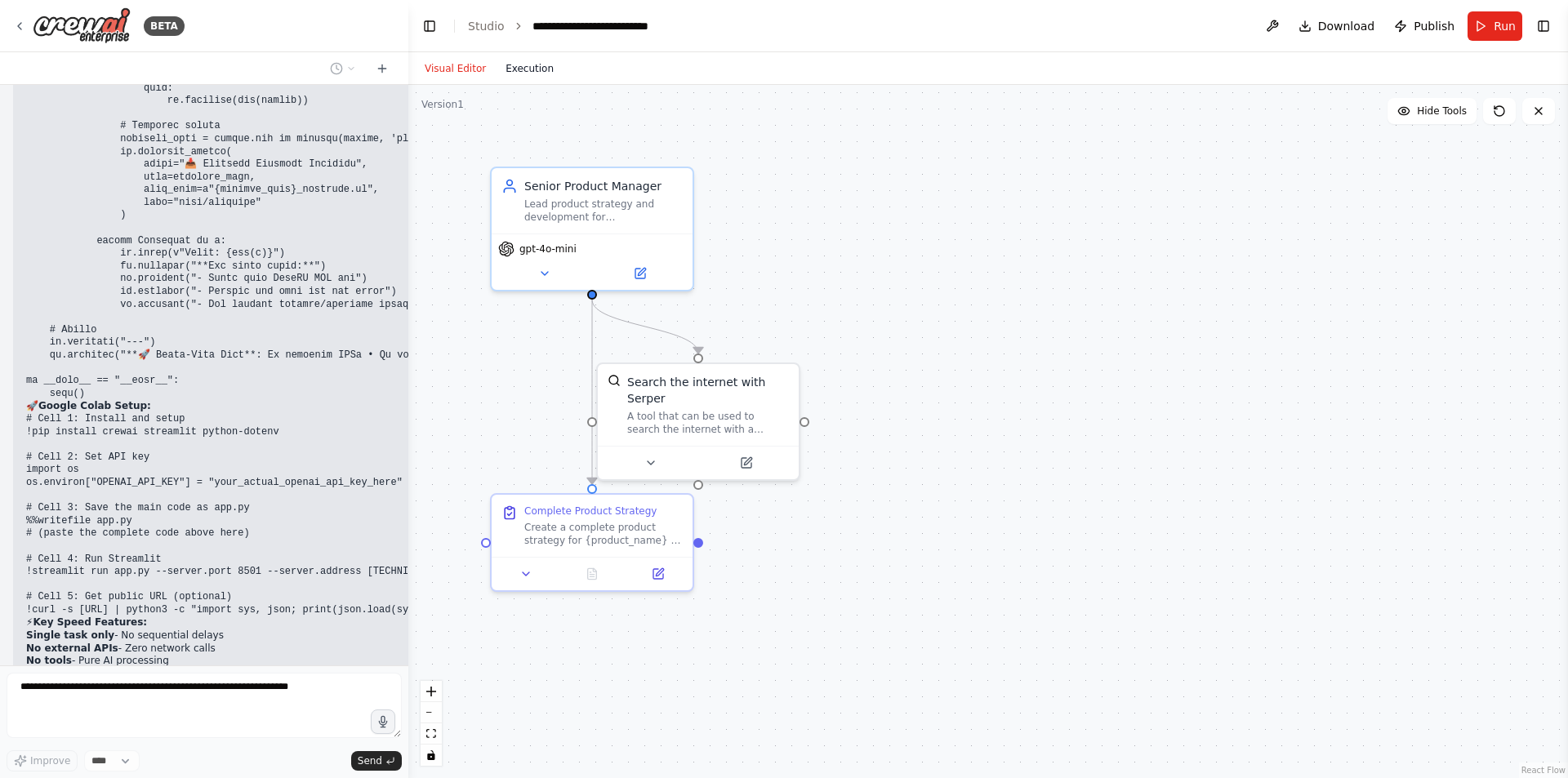
click at [530, 75] on button "Execution" at bounding box center [530, 69] width 68 height 20
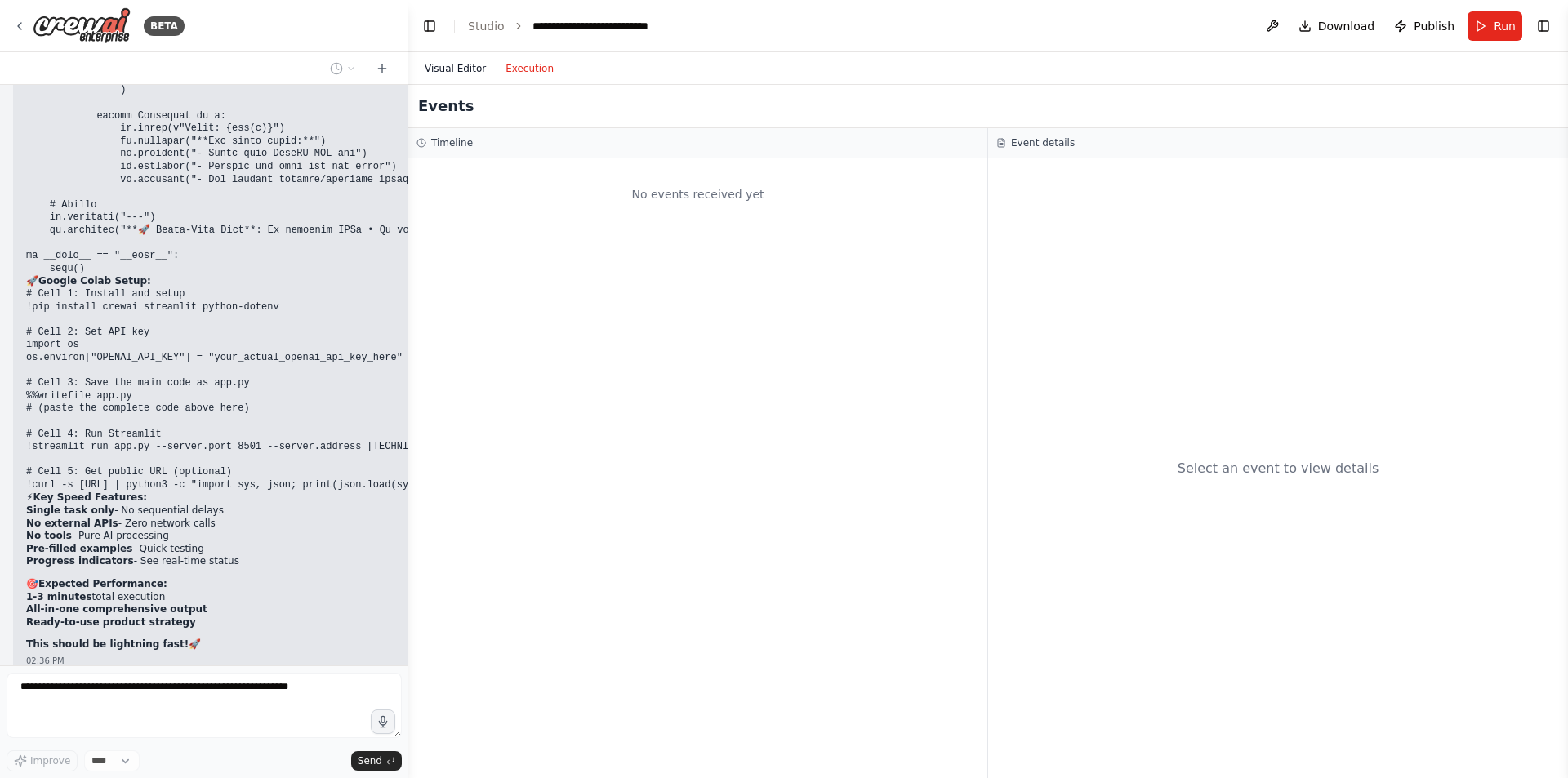
scroll to position [14613, 0]
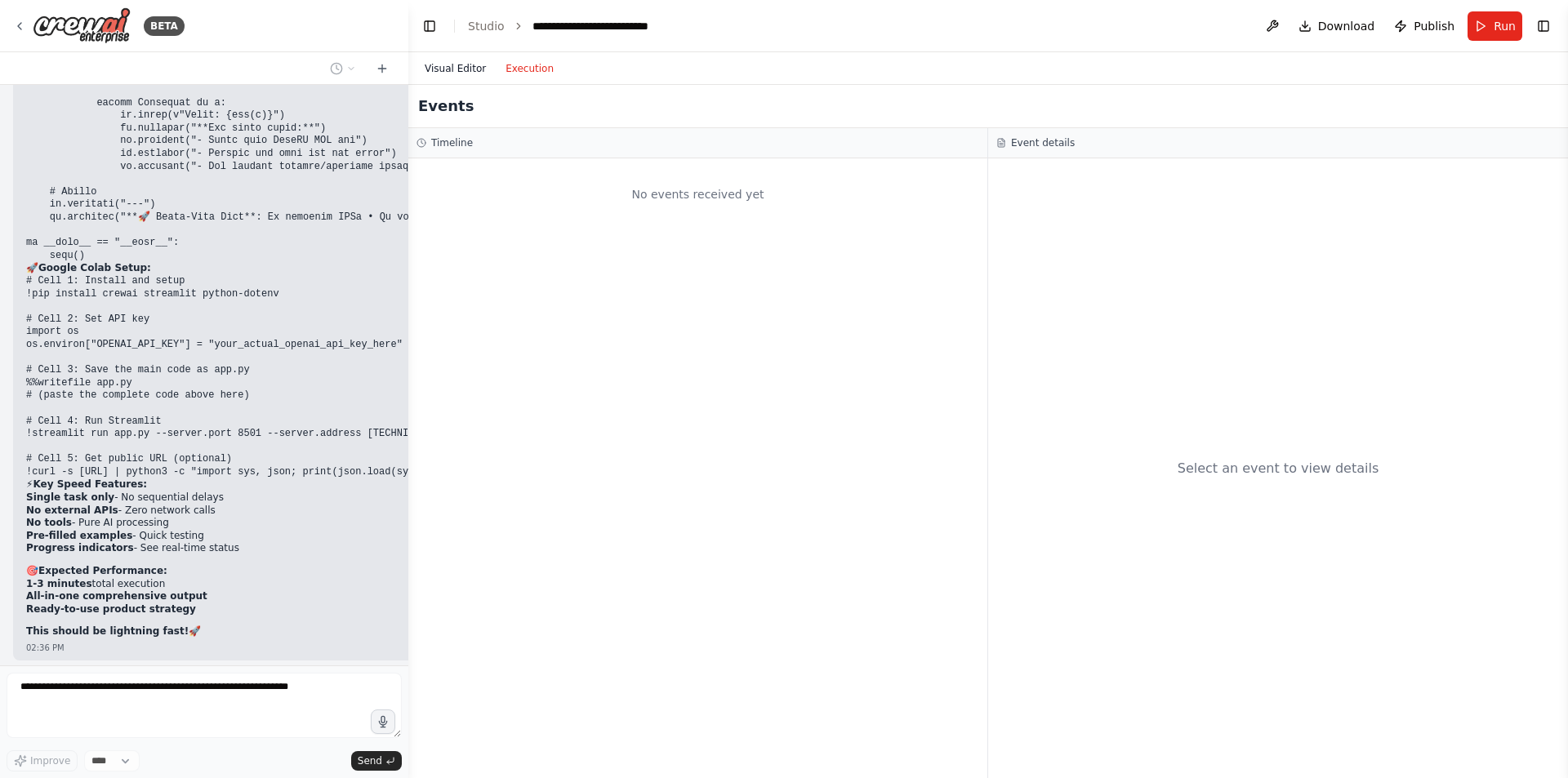
click at [421, 63] on button "Visual Editor" at bounding box center [455, 69] width 81 height 20
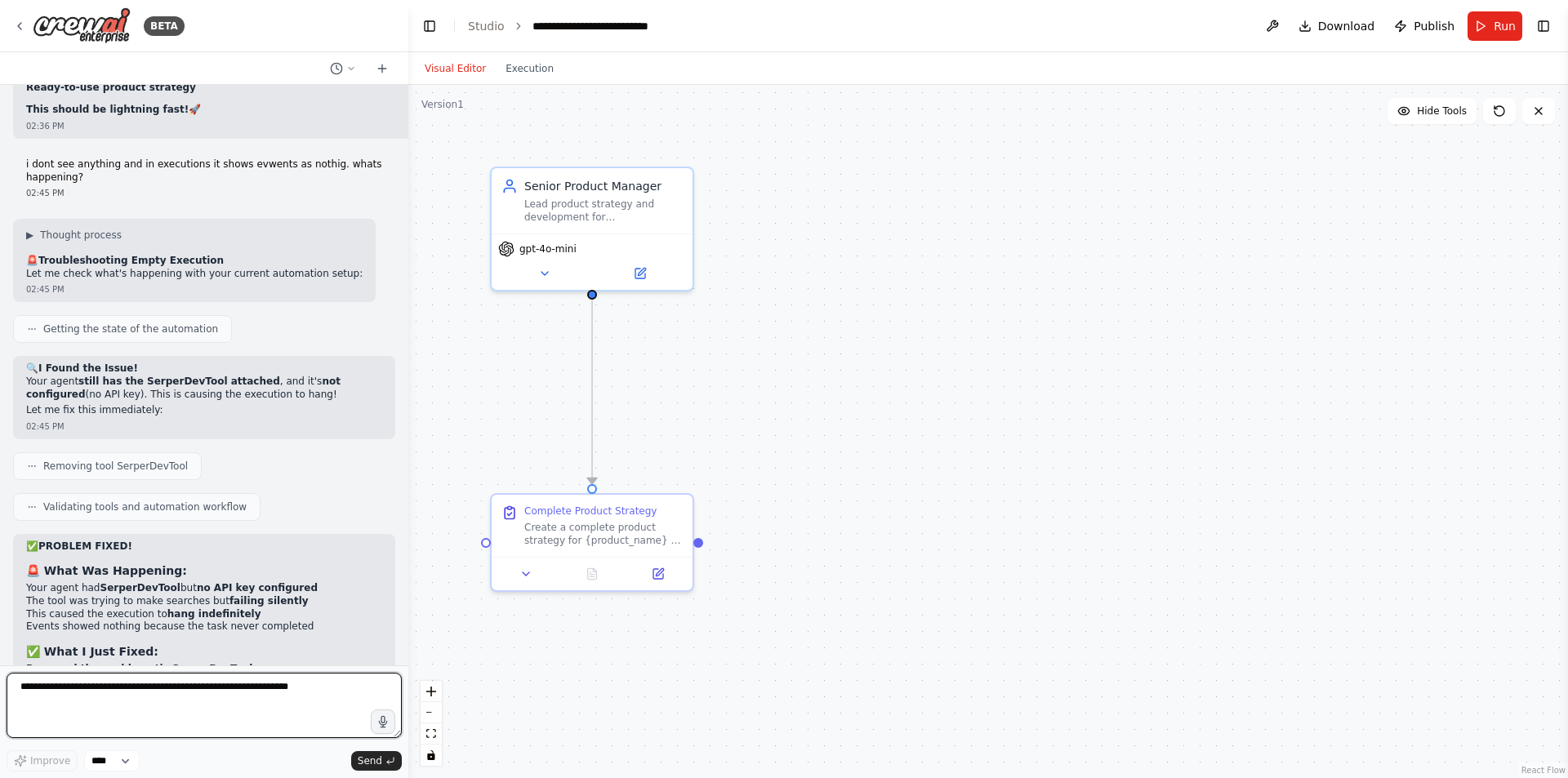
scroll to position [15151, 0]
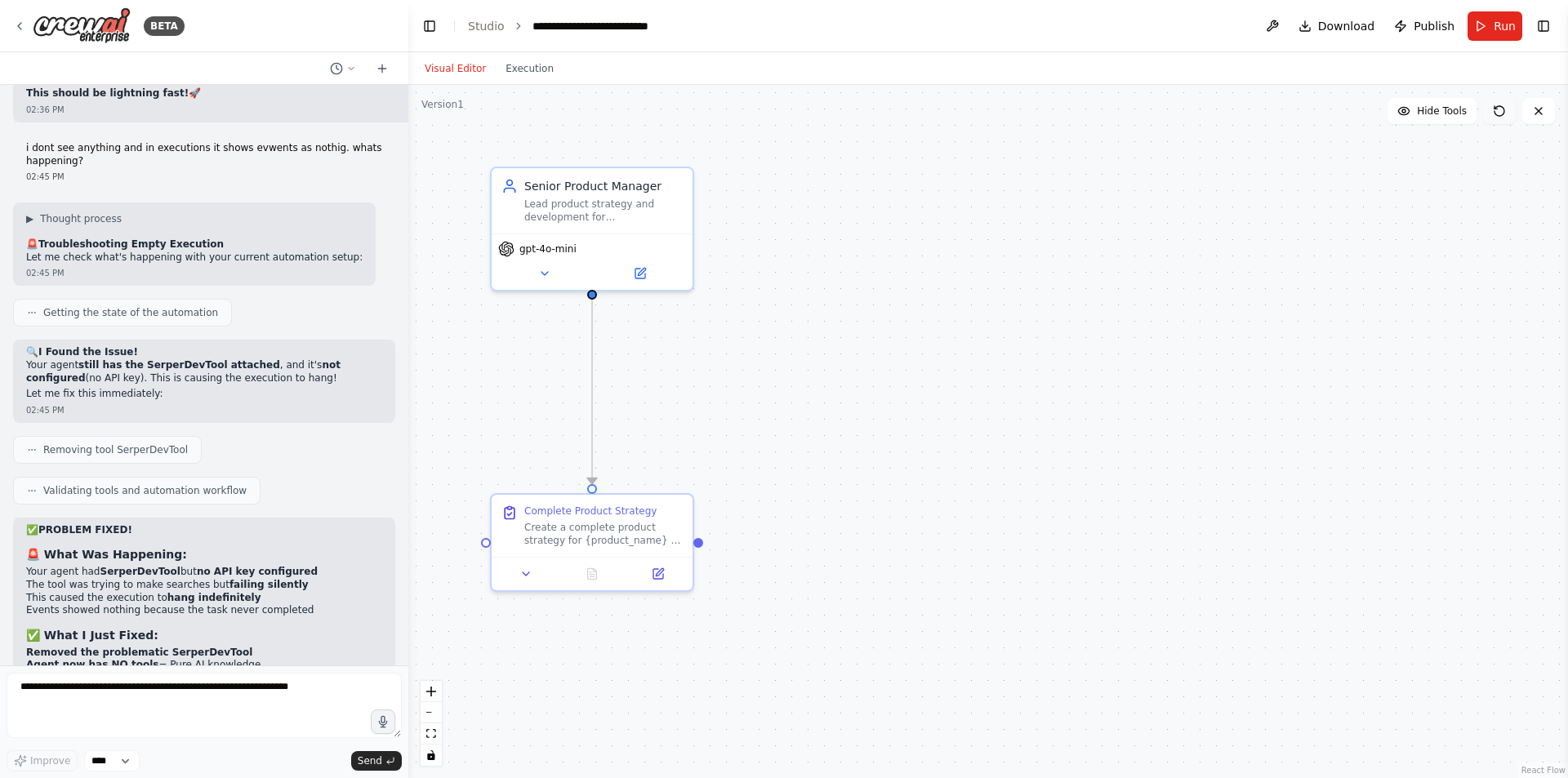
click at [1496, 121] on button at bounding box center [1499, 111] width 33 height 26
click at [1486, 21] on button "Run" at bounding box center [1494, 26] width 55 height 30
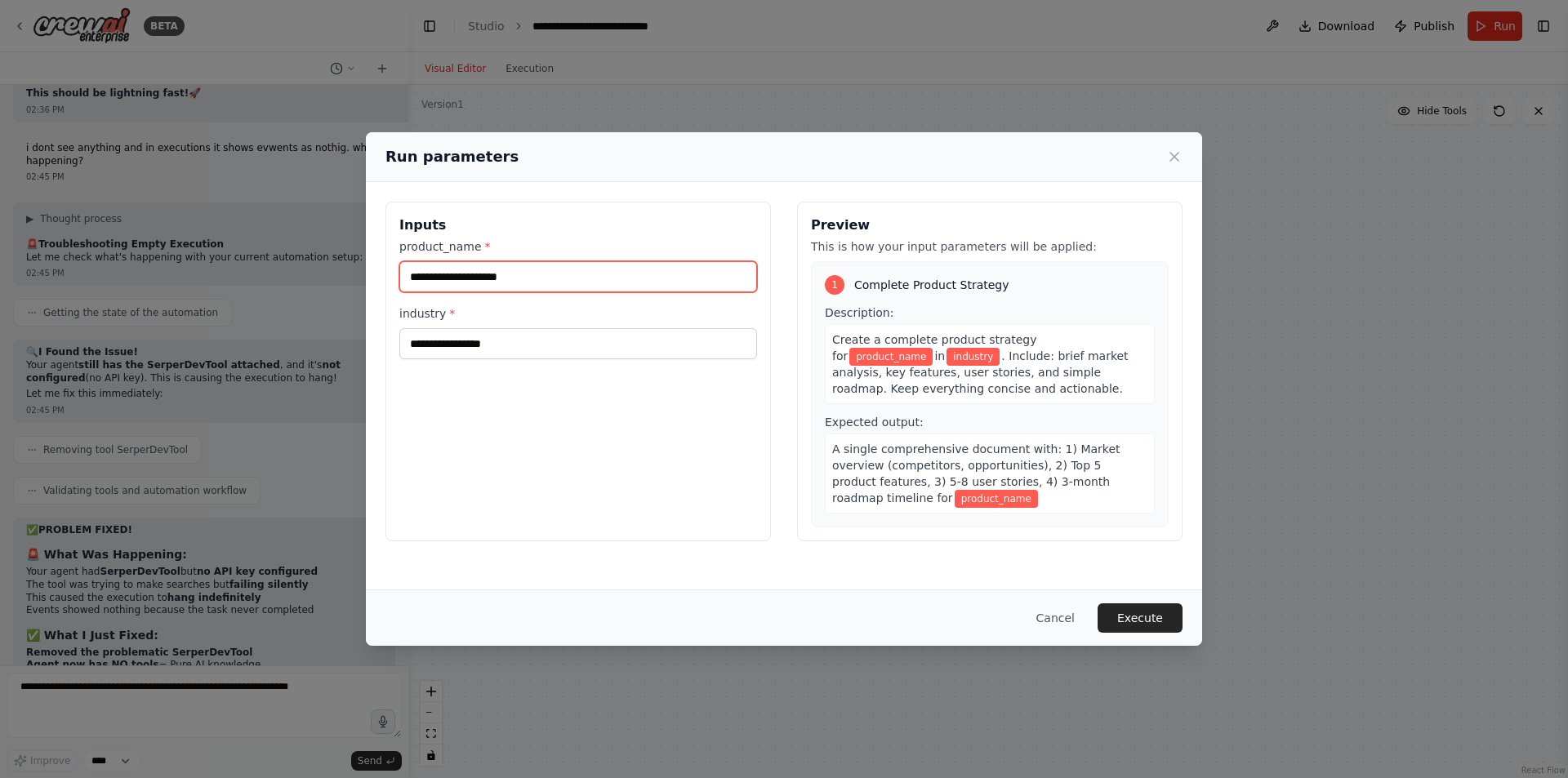
click at [678, 276] on input "product_name *" at bounding box center [578, 276] width 358 height 31
type input "**********"
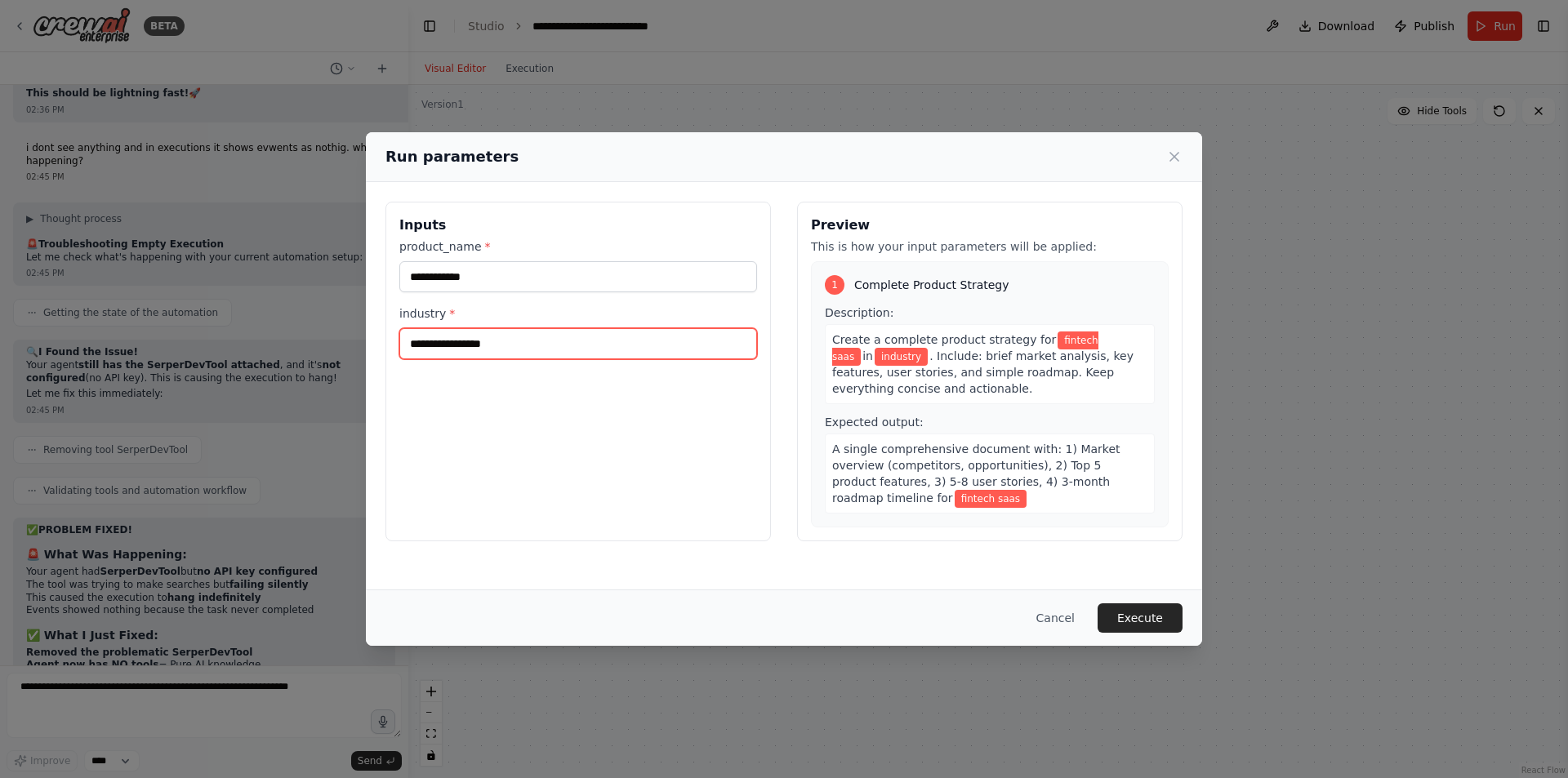
click at [660, 347] on input "industry *" at bounding box center [578, 344] width 358 height 31
type input "*******"
click at [1163, 611] on button "Execute" at bounding box center [1140, 619] width 85 height 30
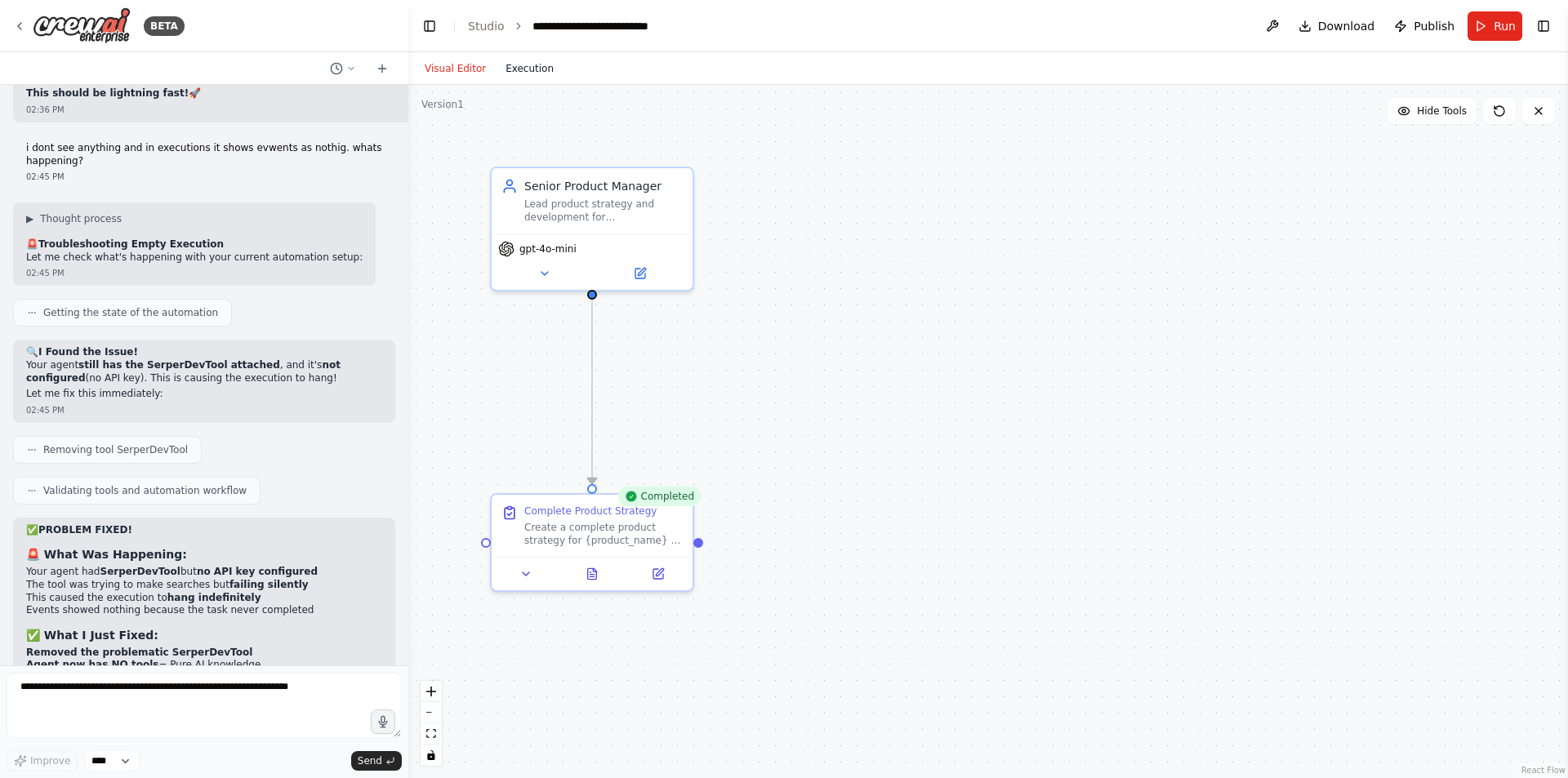
click at [528, 71] on button "Execution" at bounding box center [530, 69] width 68 height 20
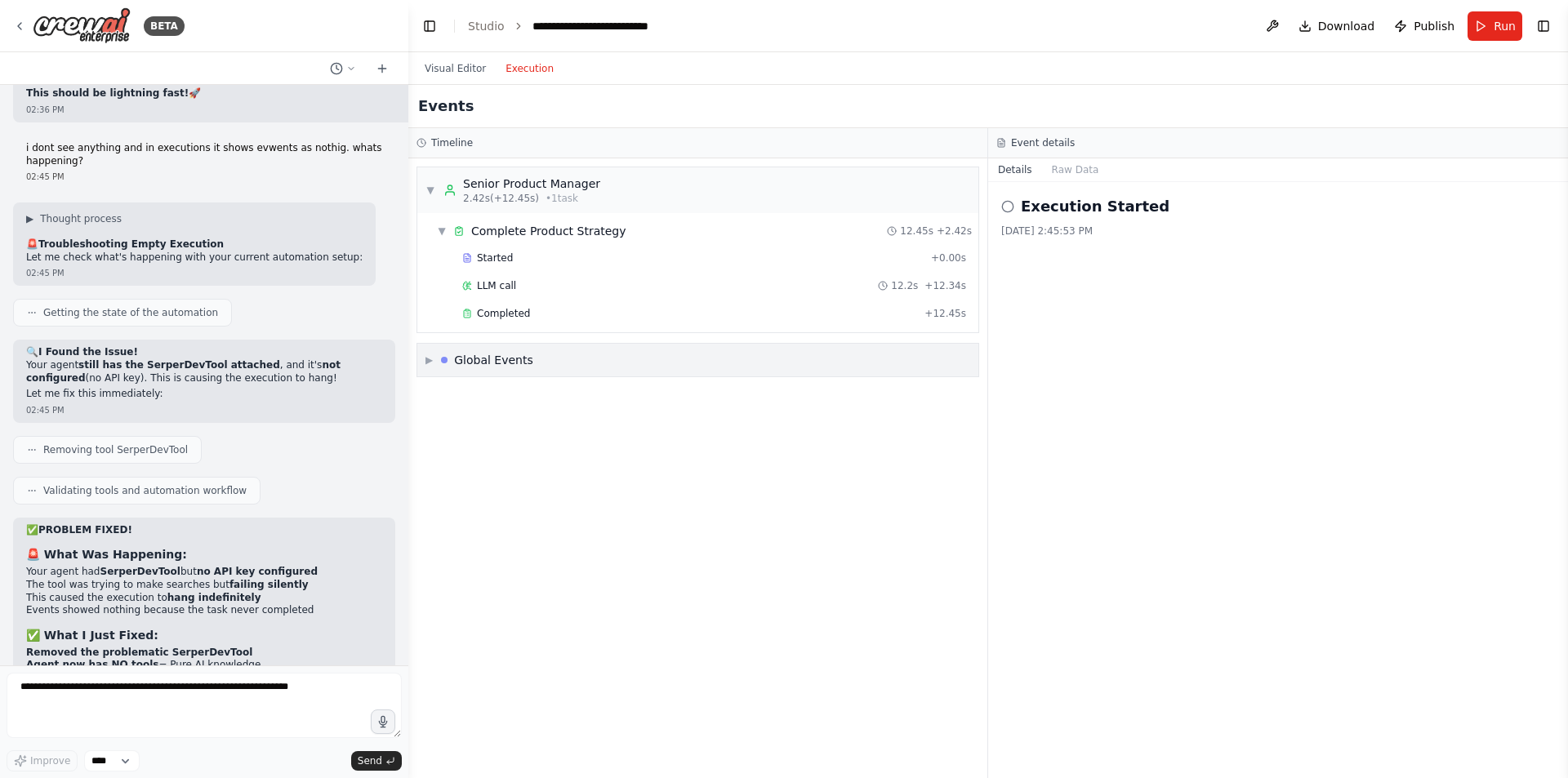
click at [420, 358] on div "▶ Global Events" at bounding box center [697, 360] width 561 height 33
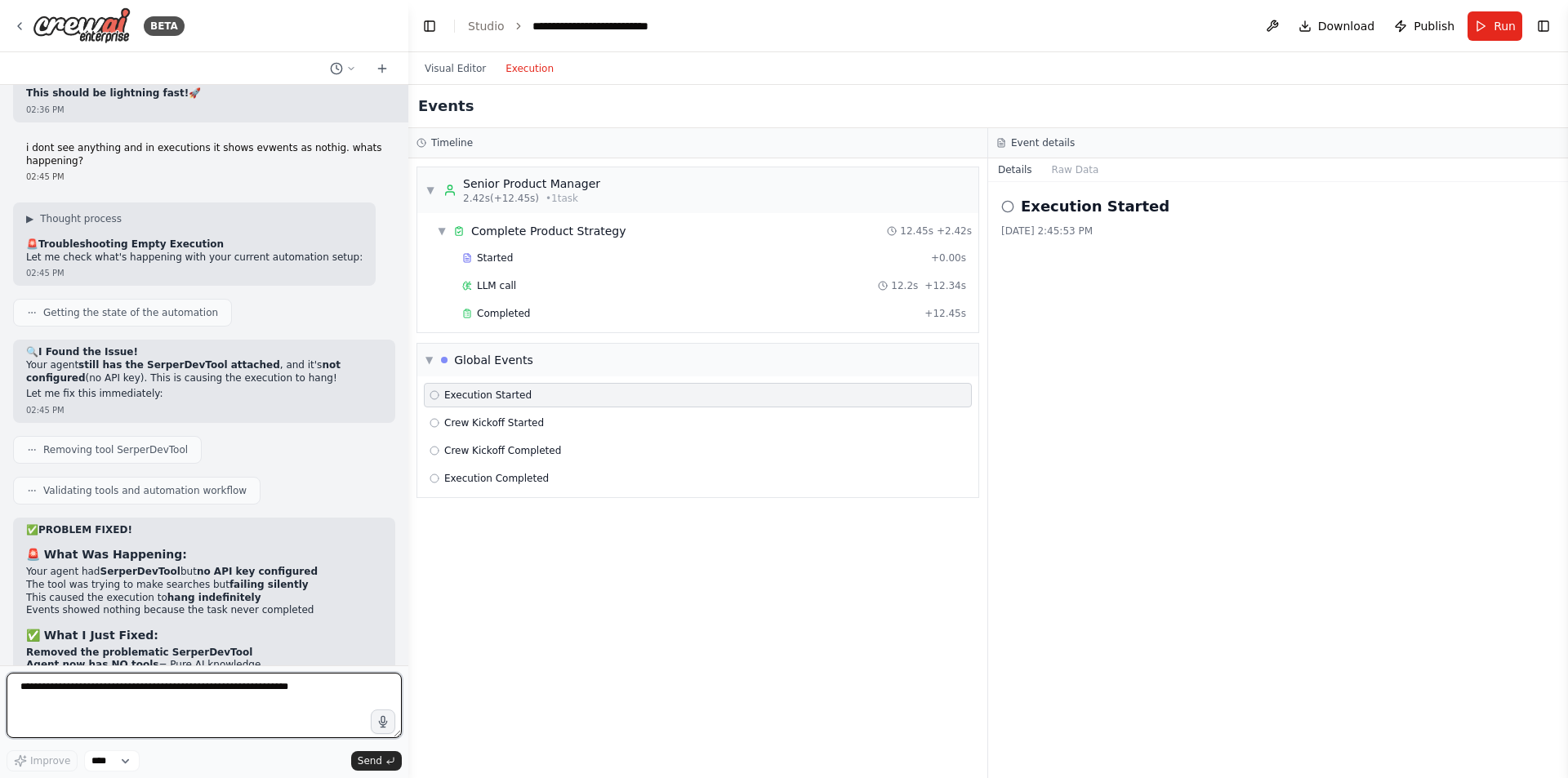
click at [207, 694] on textarea at bounding box center [204, 706] width 395 height 66
type textarea "**********"
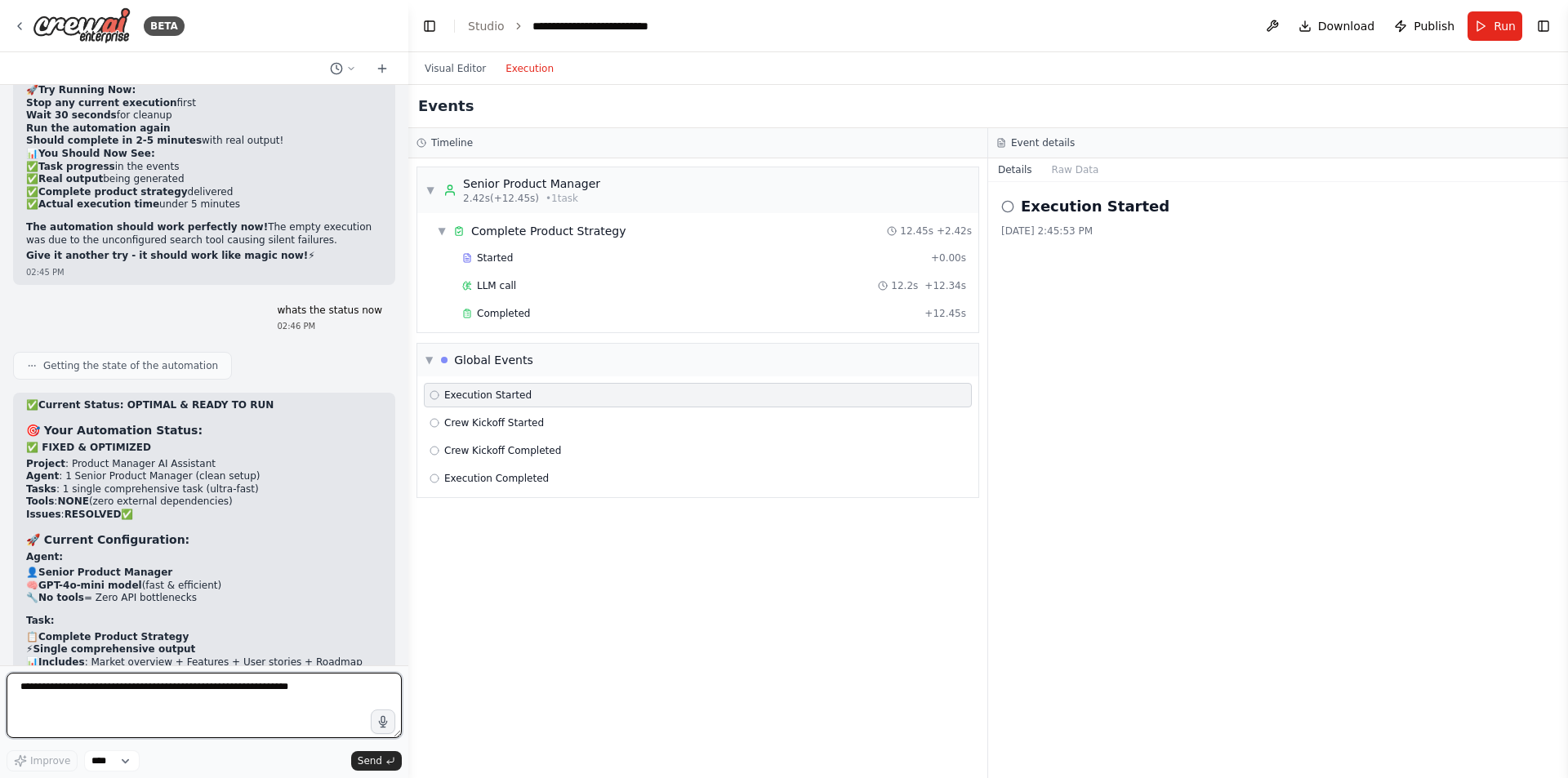
scroll to position [15790, 0]
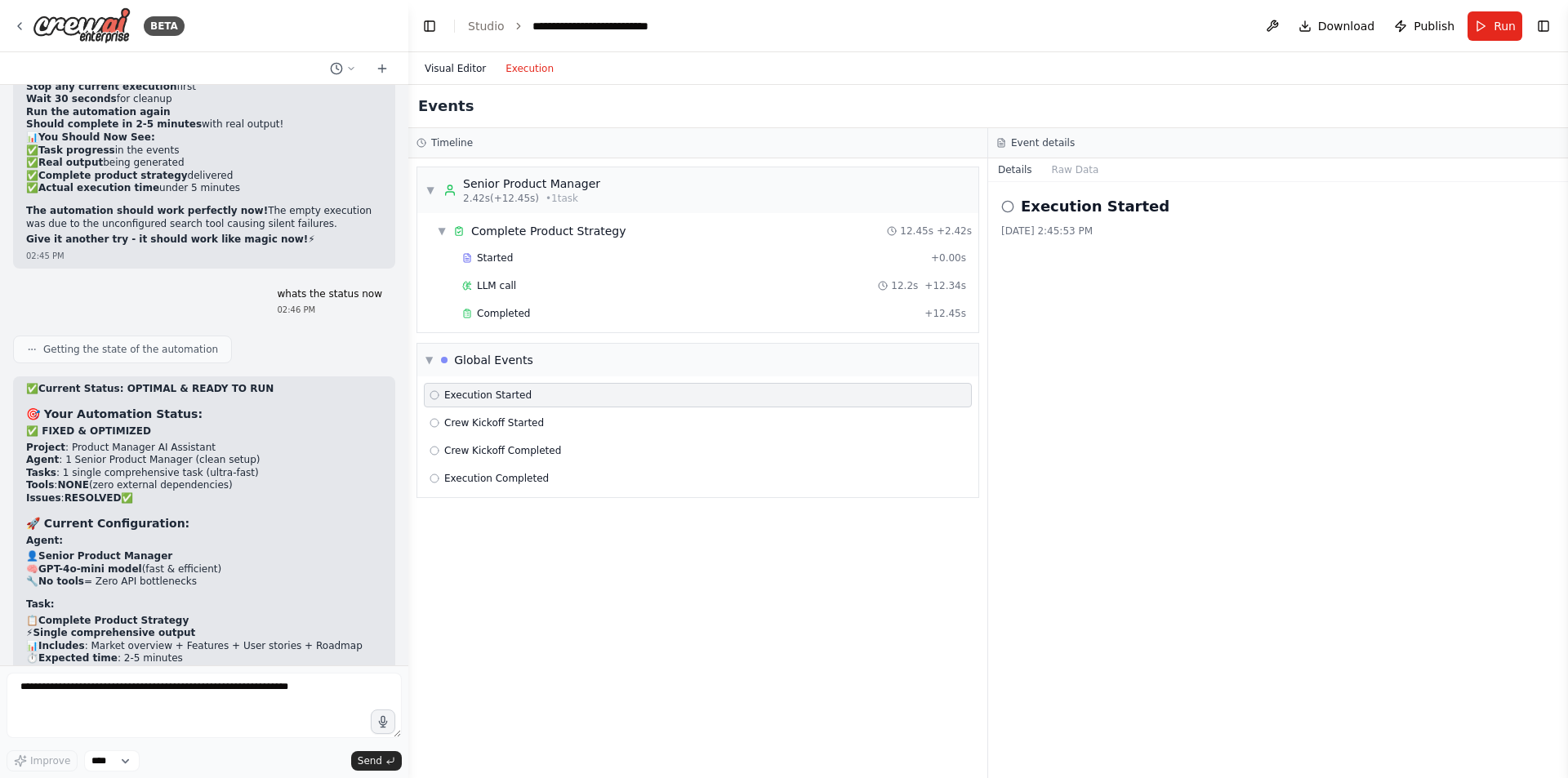
click at [448, 62] on button "Visual Editor" at bounding box center [455, 69] width 81 height 20
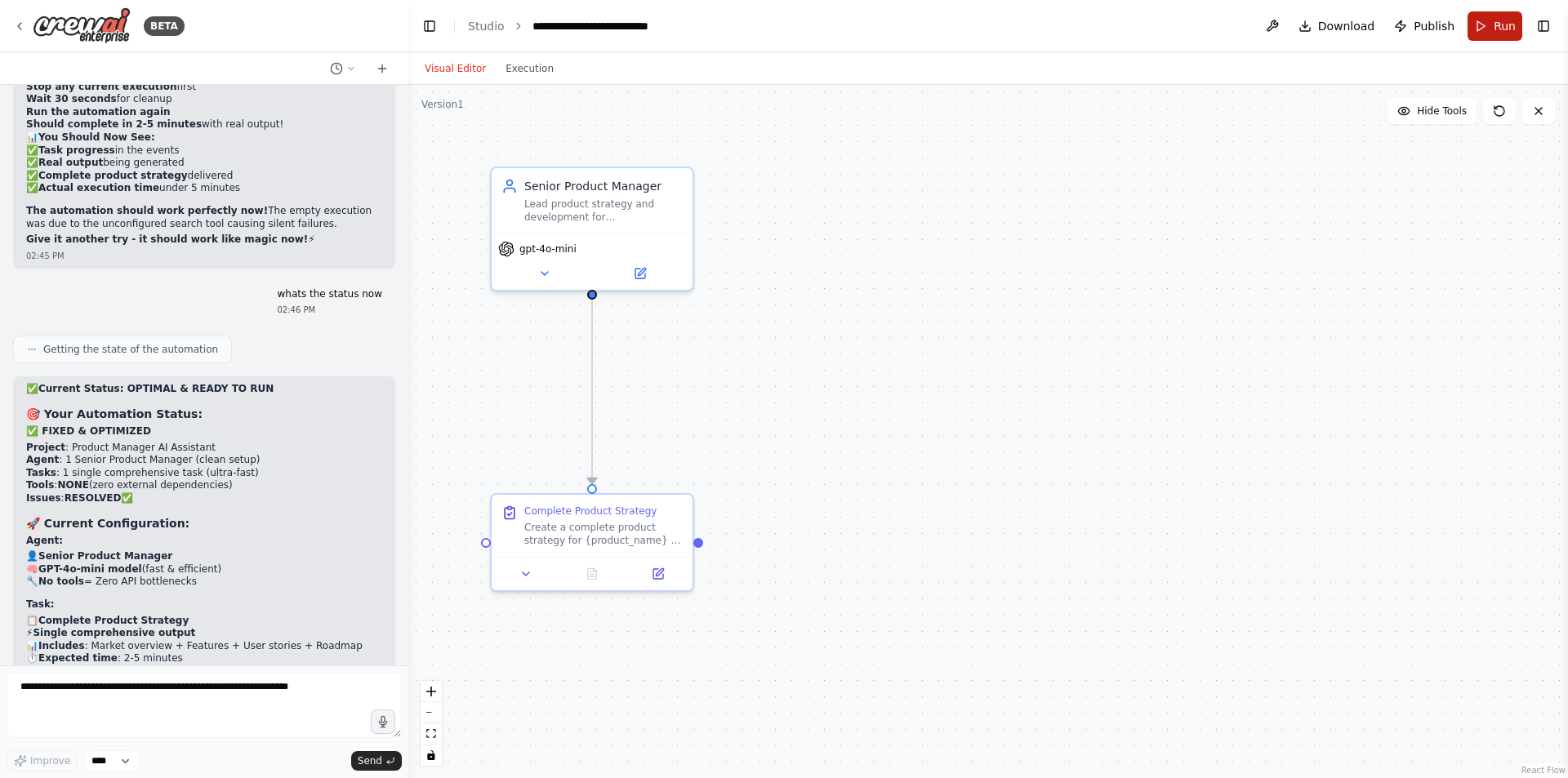
click at [1477, 20] on button "Run" at bounding box center [1494, 26] width 55 height 30
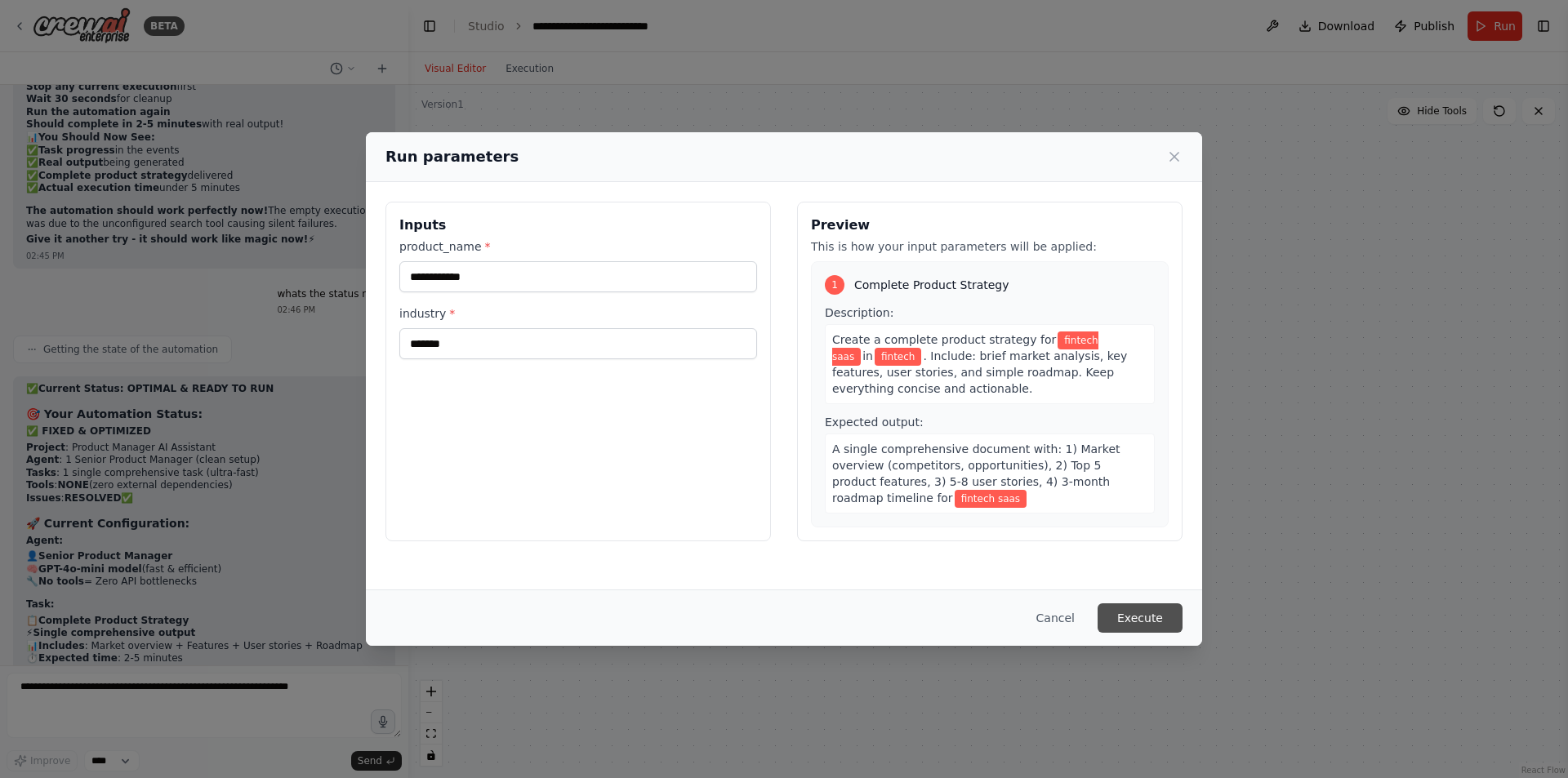
click at [1146, 621] on button "Execute" at bounding box center [1140, 619] width 85 height 30
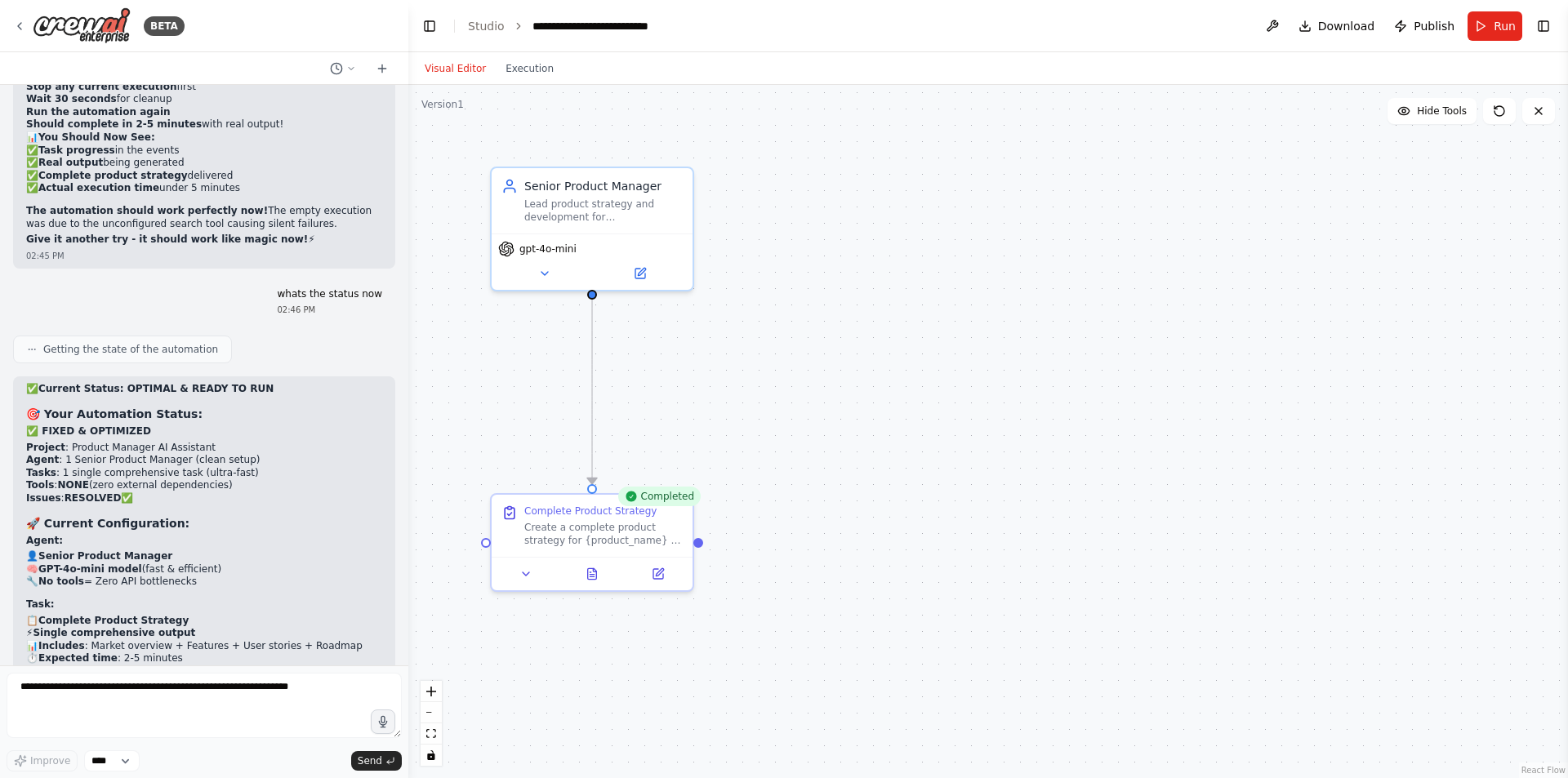
click at [534, 79] on div "Visual Editor Execution" at bounding box center [489, 68] width 148 height 33
click at [534, 75] on button "Execution" at bounding box center [530, 69] width 68 height 20
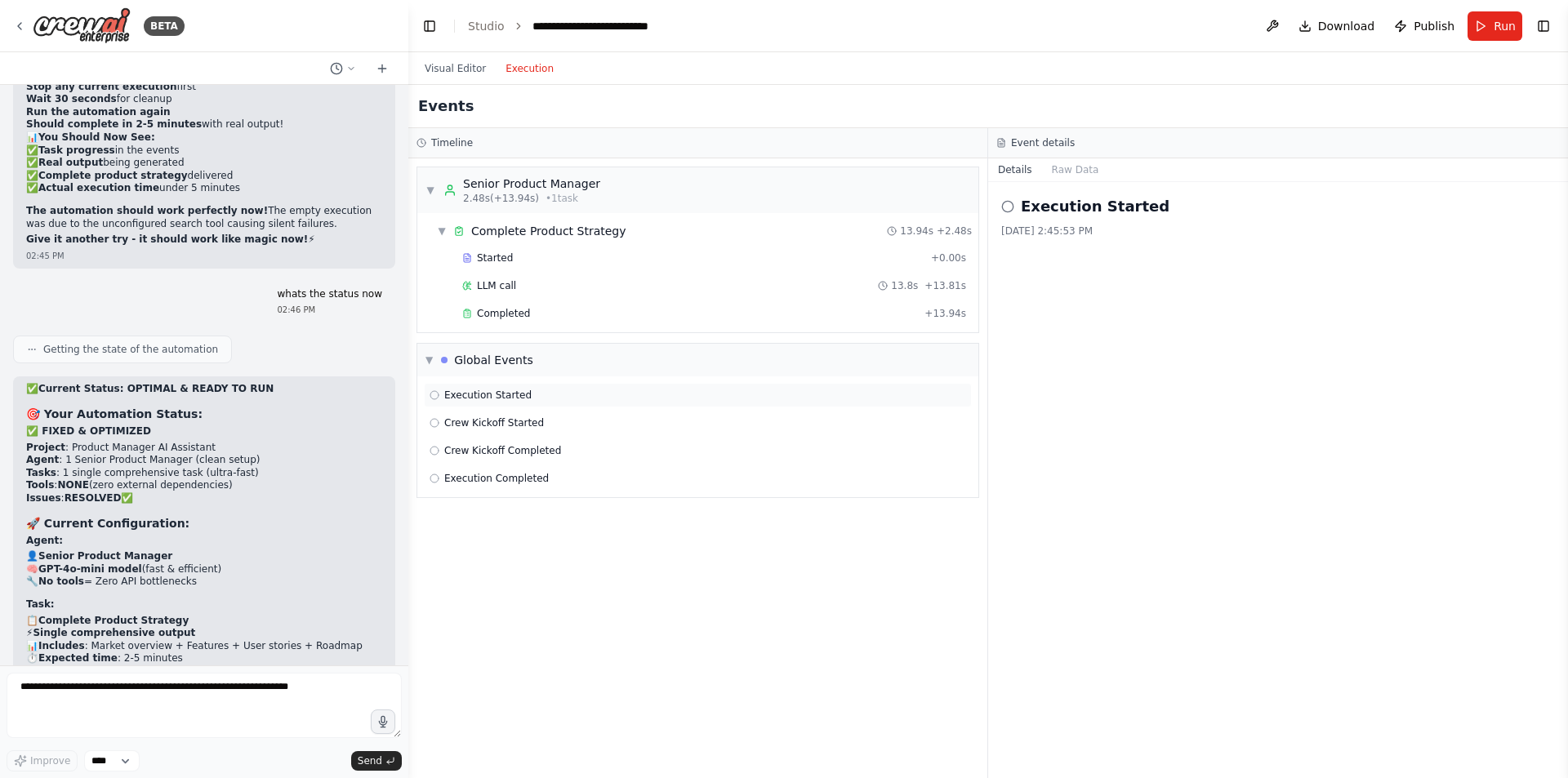
click at [492, 396] on span "Execution Started" at bounding box center [488, 394] width 88 height 13
drag, startPoint x: 1100, startPoint y: 239, endPoint x: 1021, endPoint y: 205, distance: 86.0
click at [1021, 205] on div "Execution Started 8/18/2025, 2:47:35 PM" at bounding box center [1278, 480] width 580 height 597
copy div "Execution Started 8/18/2025, 2:47:35 PM"
click at [1059, 159] on div "Event details Details Raw Data Execution Started 8/18/2025, 2:47:35 PM" at bounding box center [1278, 453] width 580 height 650
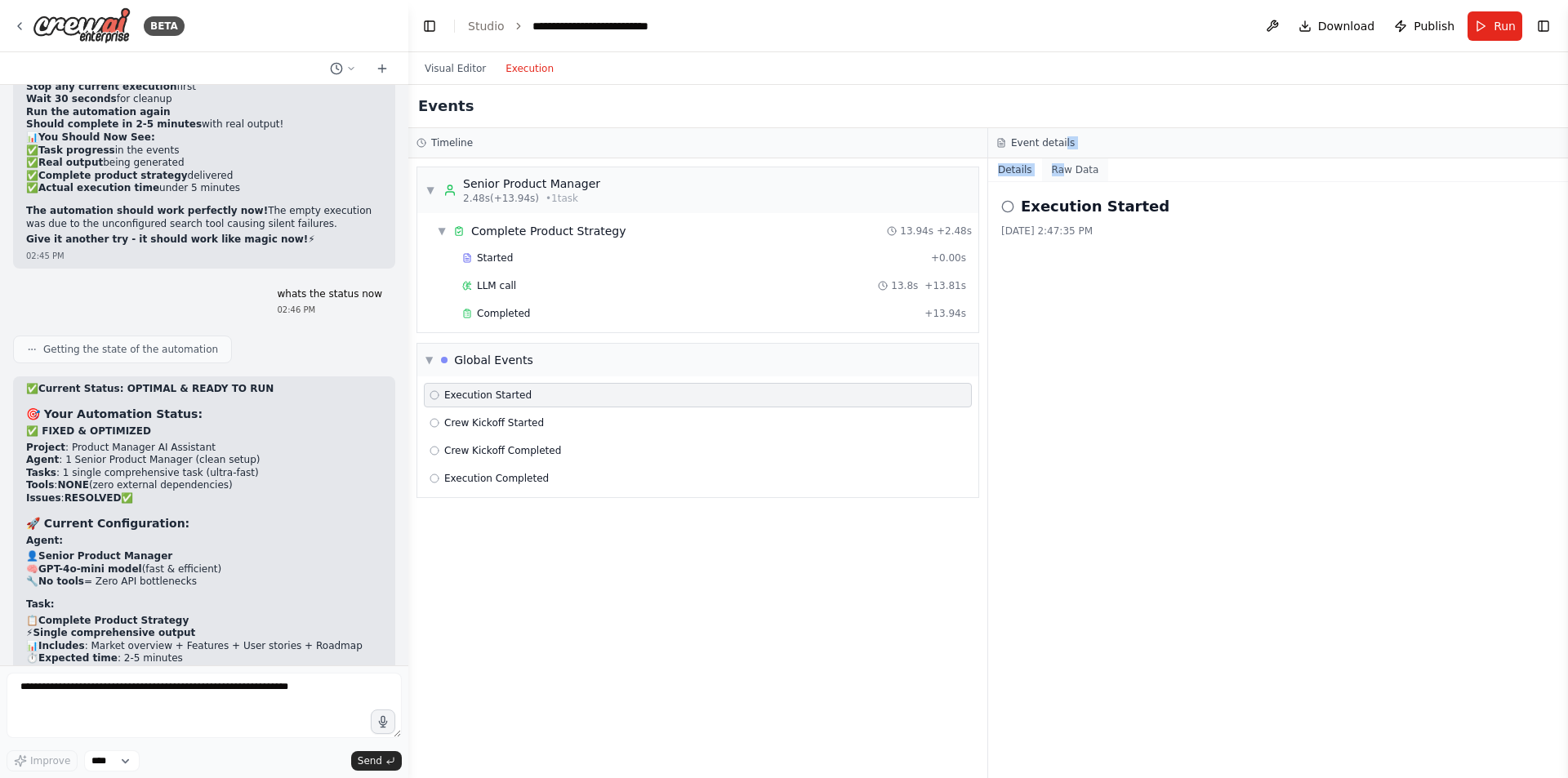
click at [1061, 166] on button "Raw Data" at bounding box center [1075, 169] width 67 height 23
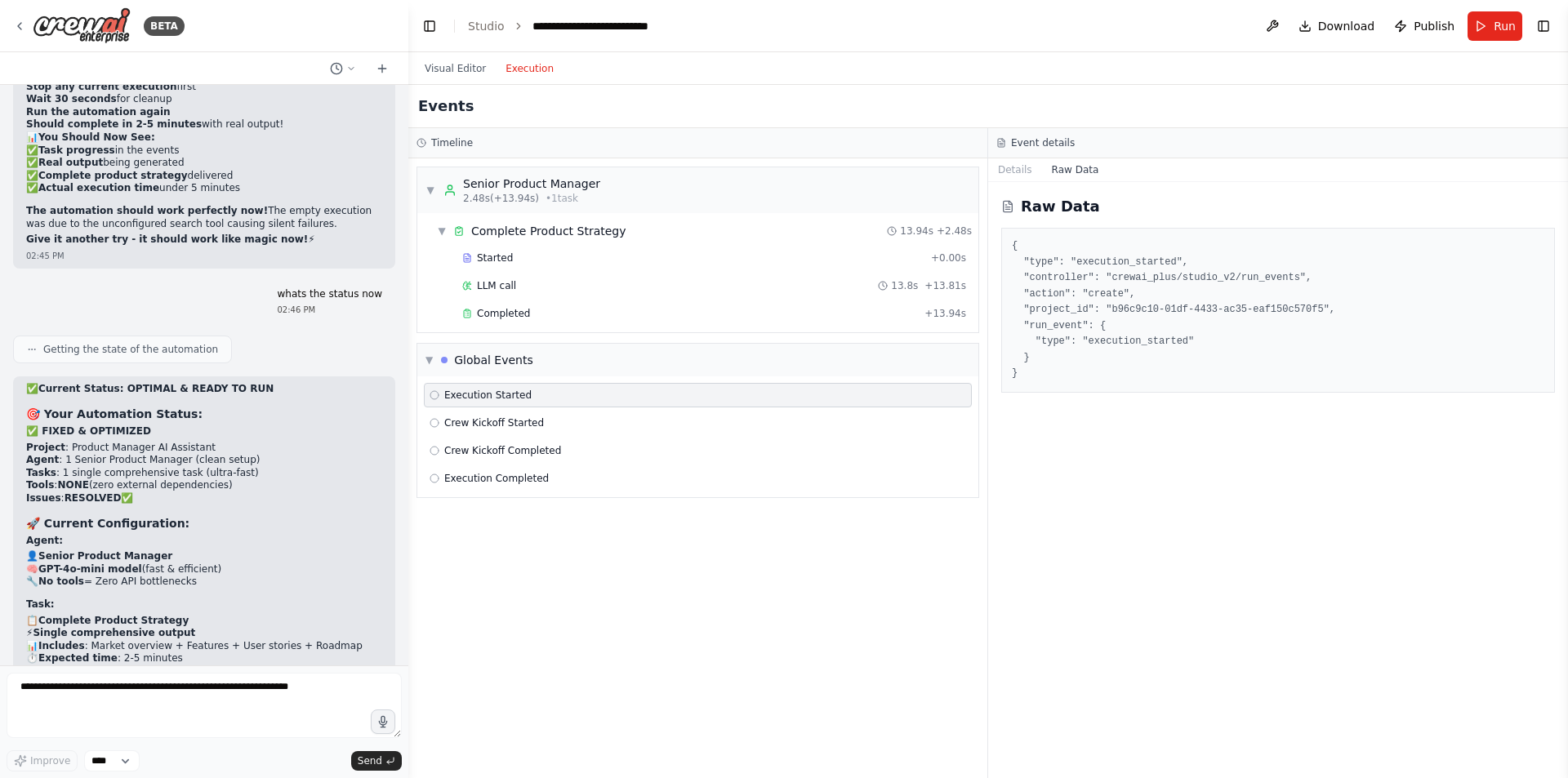
click at [1267, 515] on div "Raw Data { "type": "execution_started", "controller": "crewai_plus/studio_v2/ru…" at bounding box center [1278, 480] width 580 height 597
click at [69, 695] on textarea at bounding box center [204, 706] width 395 height 66
paste textarea "**********"
type textarea "**********"
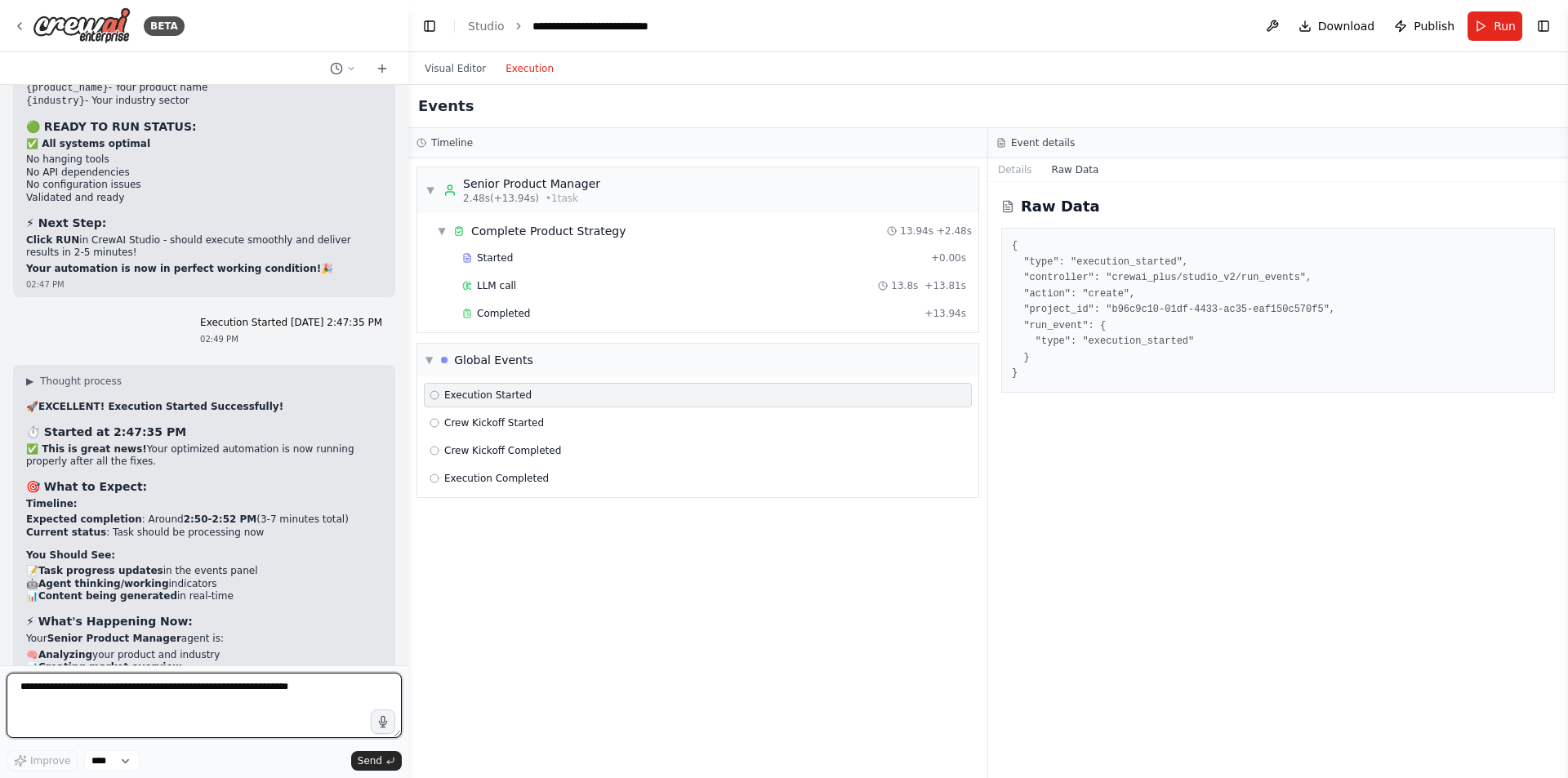
scroll to position [16430, 0]
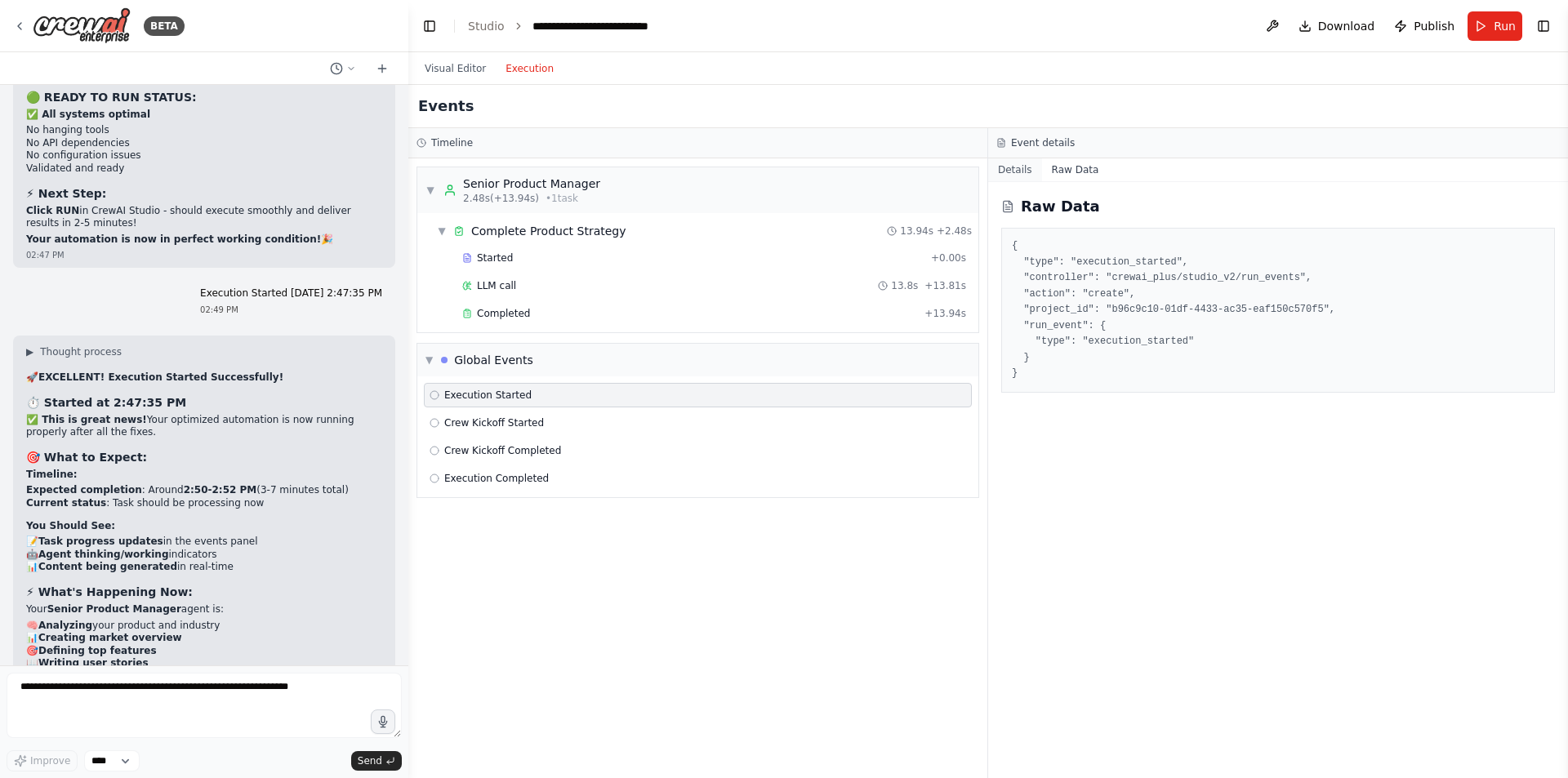
click at [1018, 165] on button "Details" at bounding box center [1015, 169] width 54 height 23
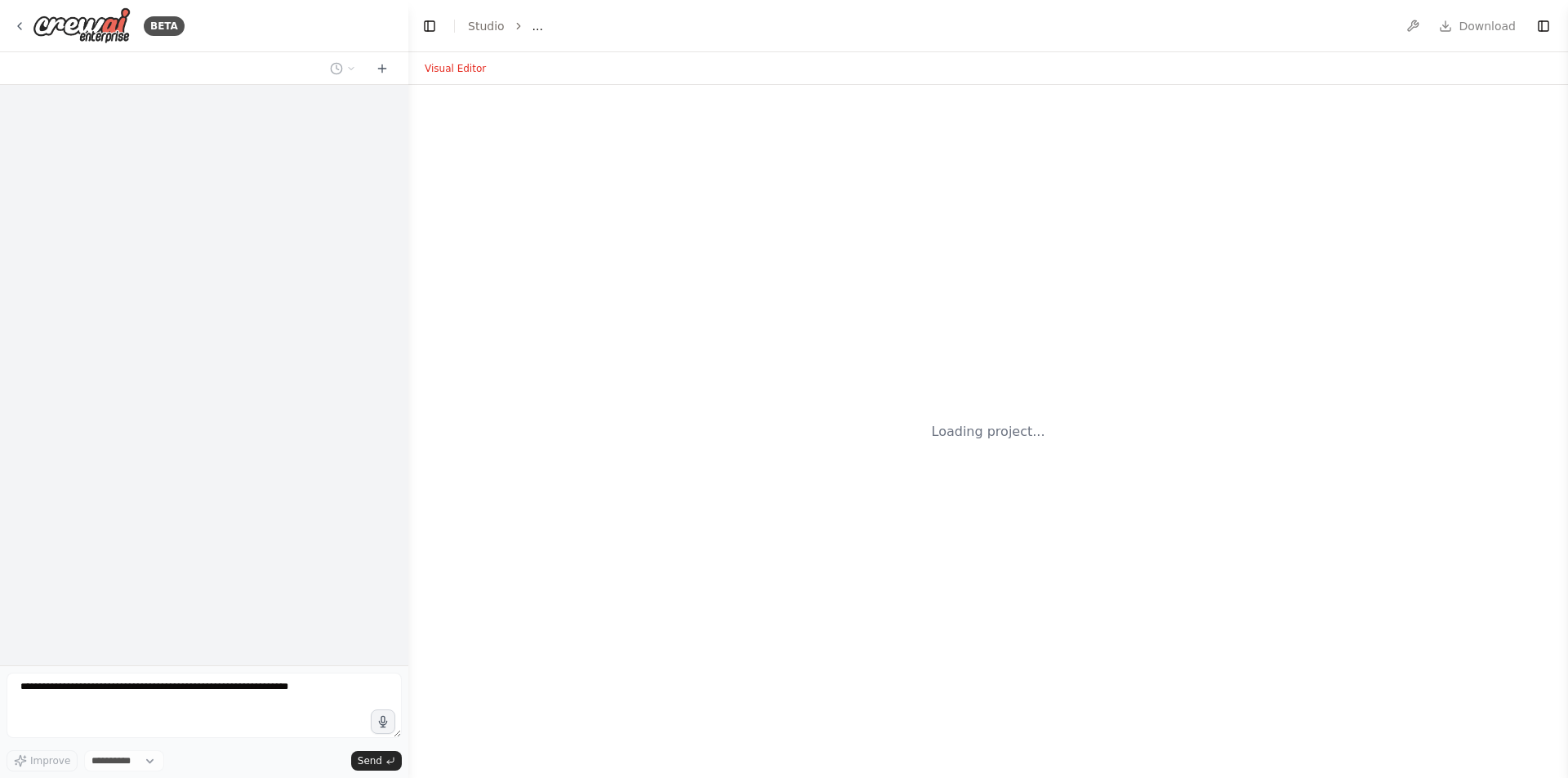
select select "****"
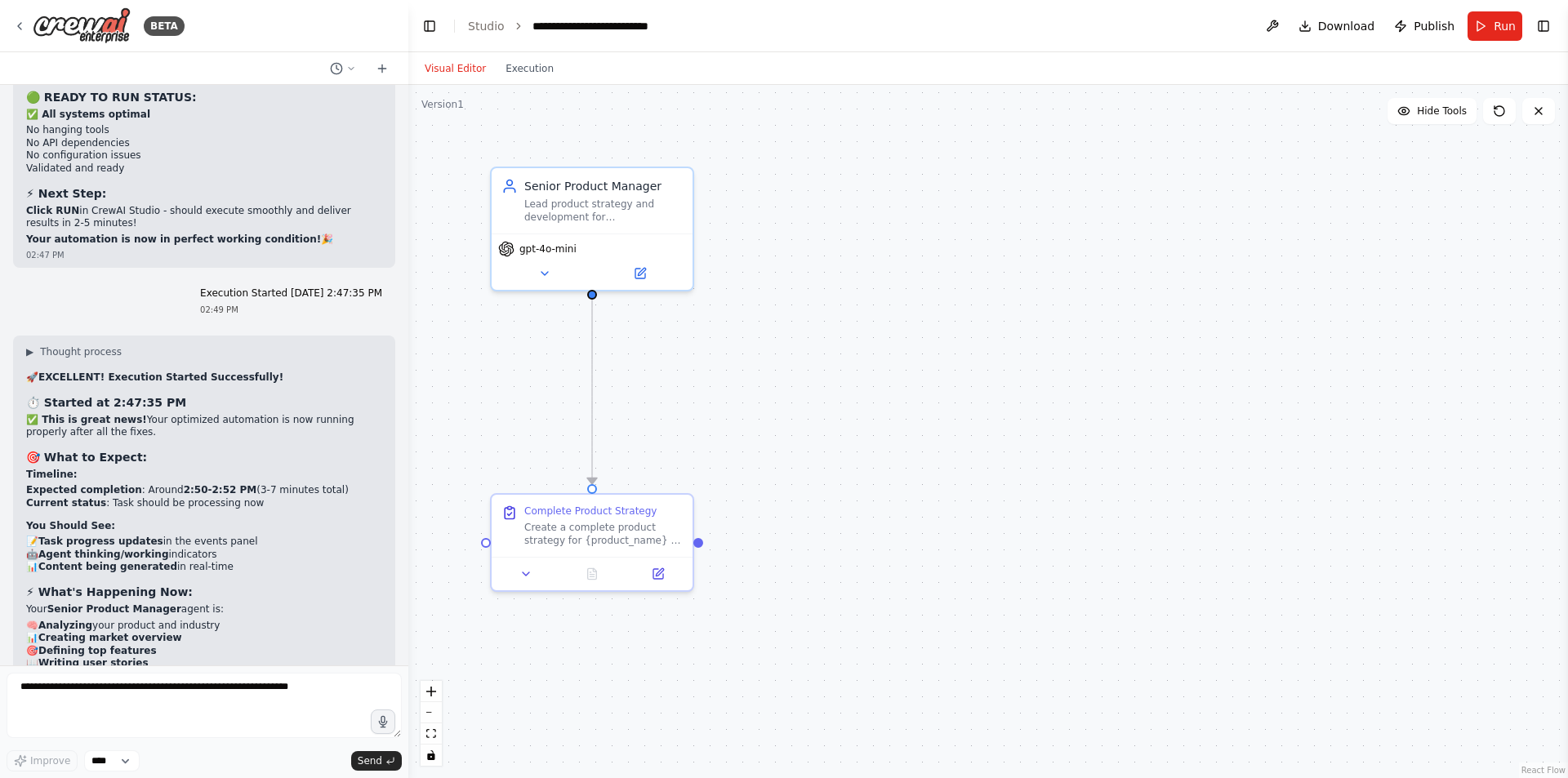
scroll to position [16430, 0]
click at [529, 73] on button "Execution" at bounding box center [530, 69] width 68 height 20
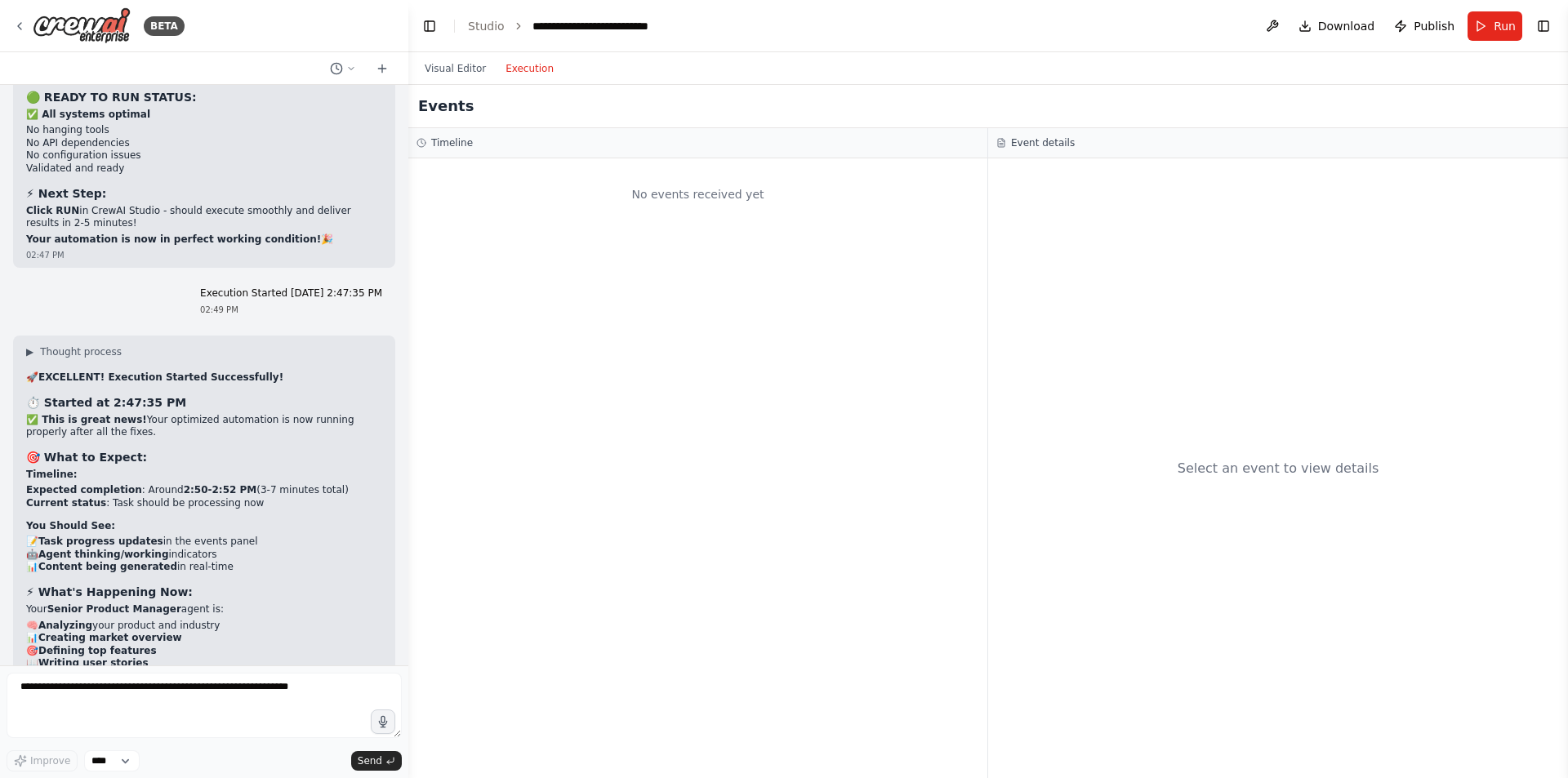
click at [710, 197] on div "No events received yet" at bounding box center [697, 194] width 563 height 56
copy div "No events received yet"
click at [248, 694] on textarea at bounding box center [204, 706] width 395 height 66
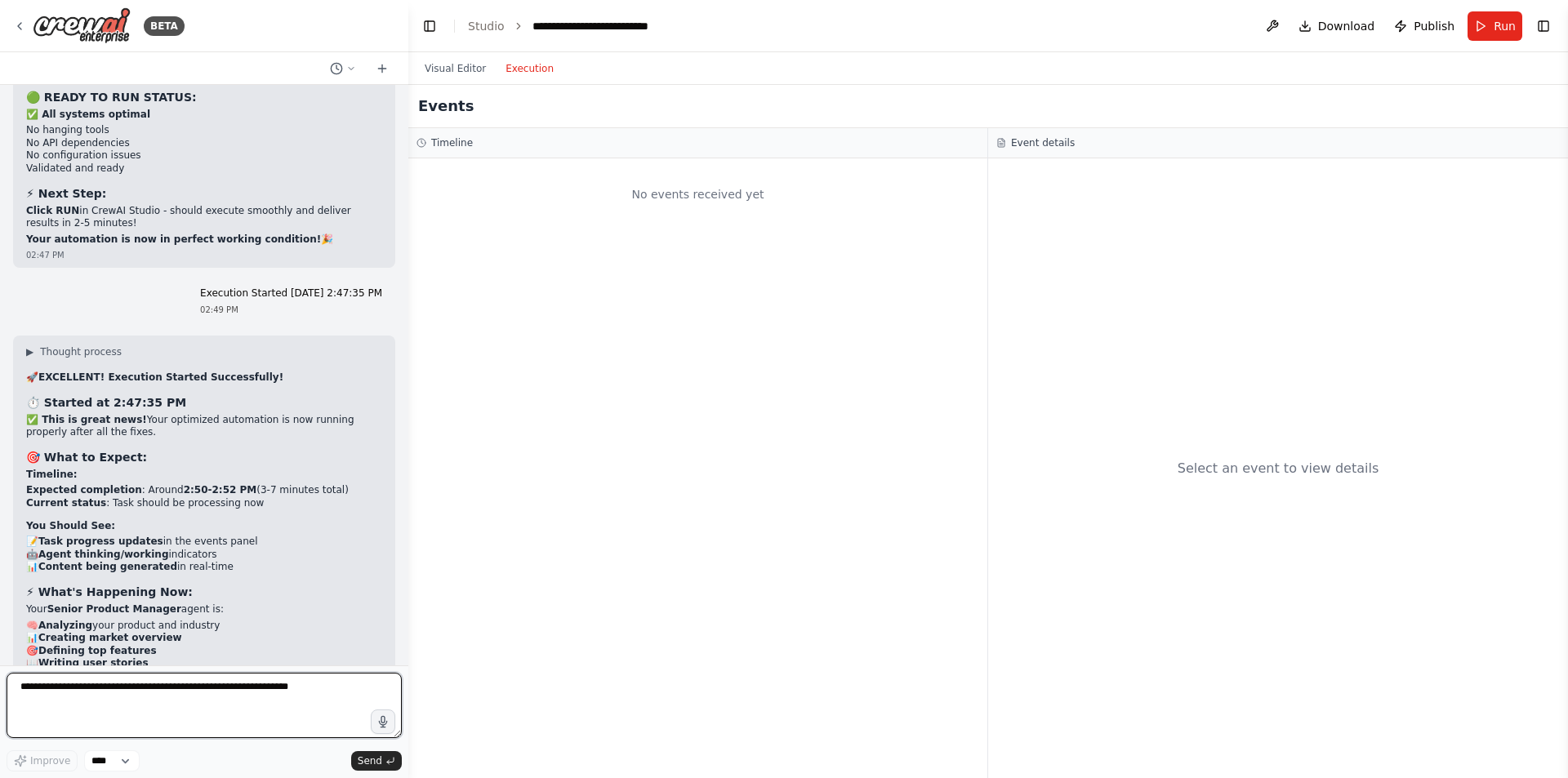
paste textarea "**********"
type textarea "**********"
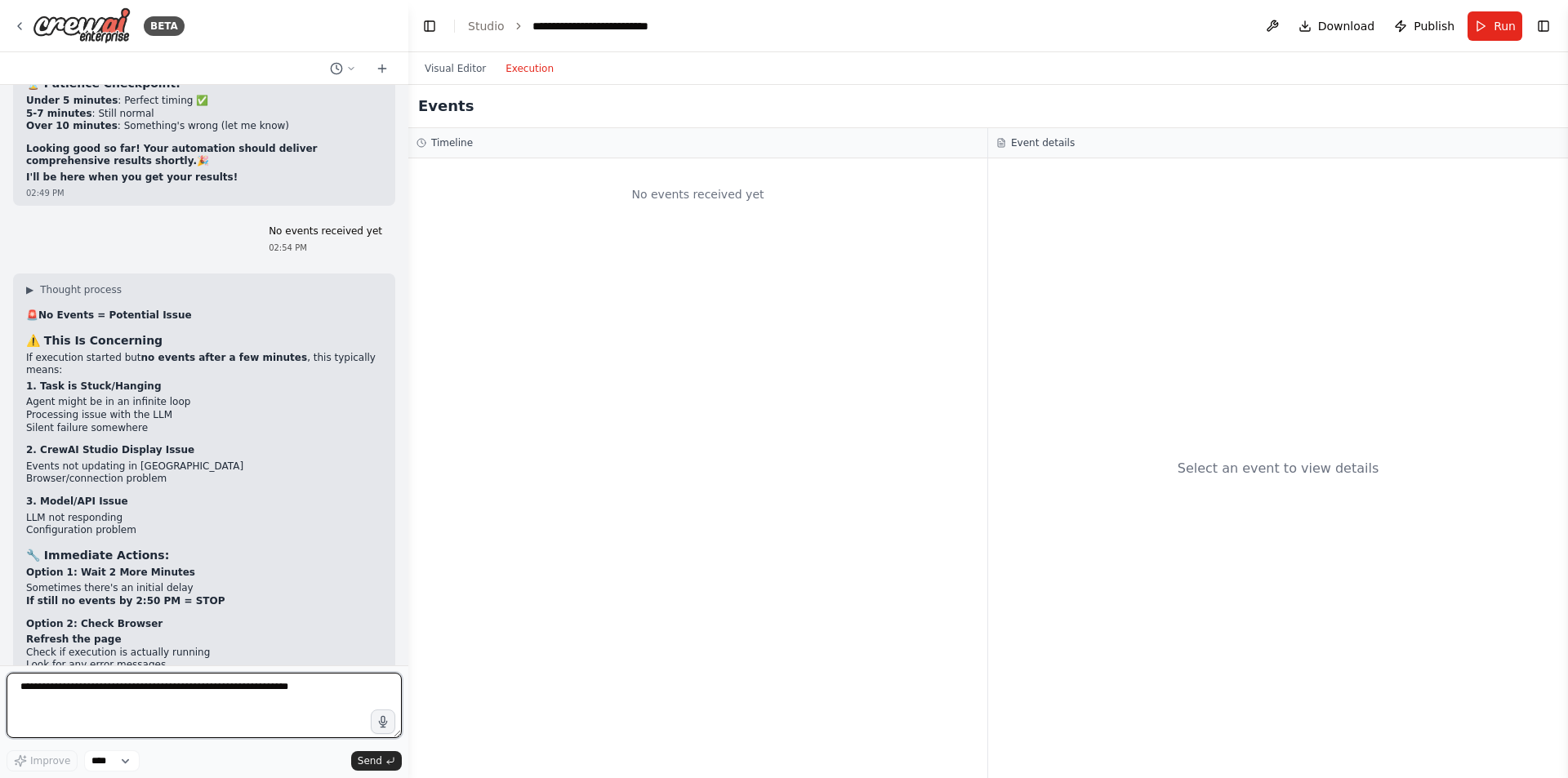
scroll to position [17133, 0]
click at [82, 690] on textarea at bounding box center [204, 706] width 395 height 66
type textarea "*"
type textarea "**********"
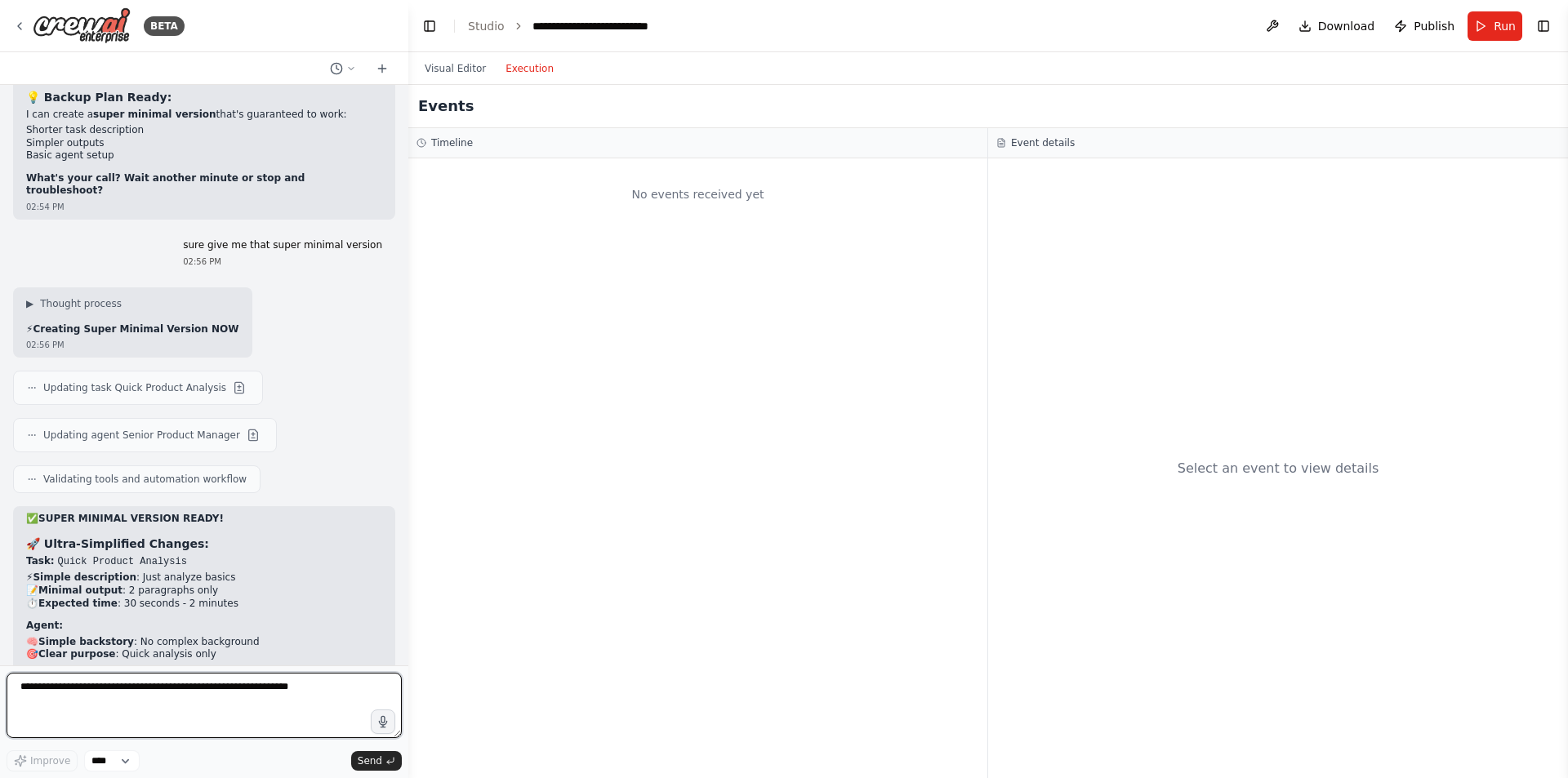
scroll to position [17863, 0]
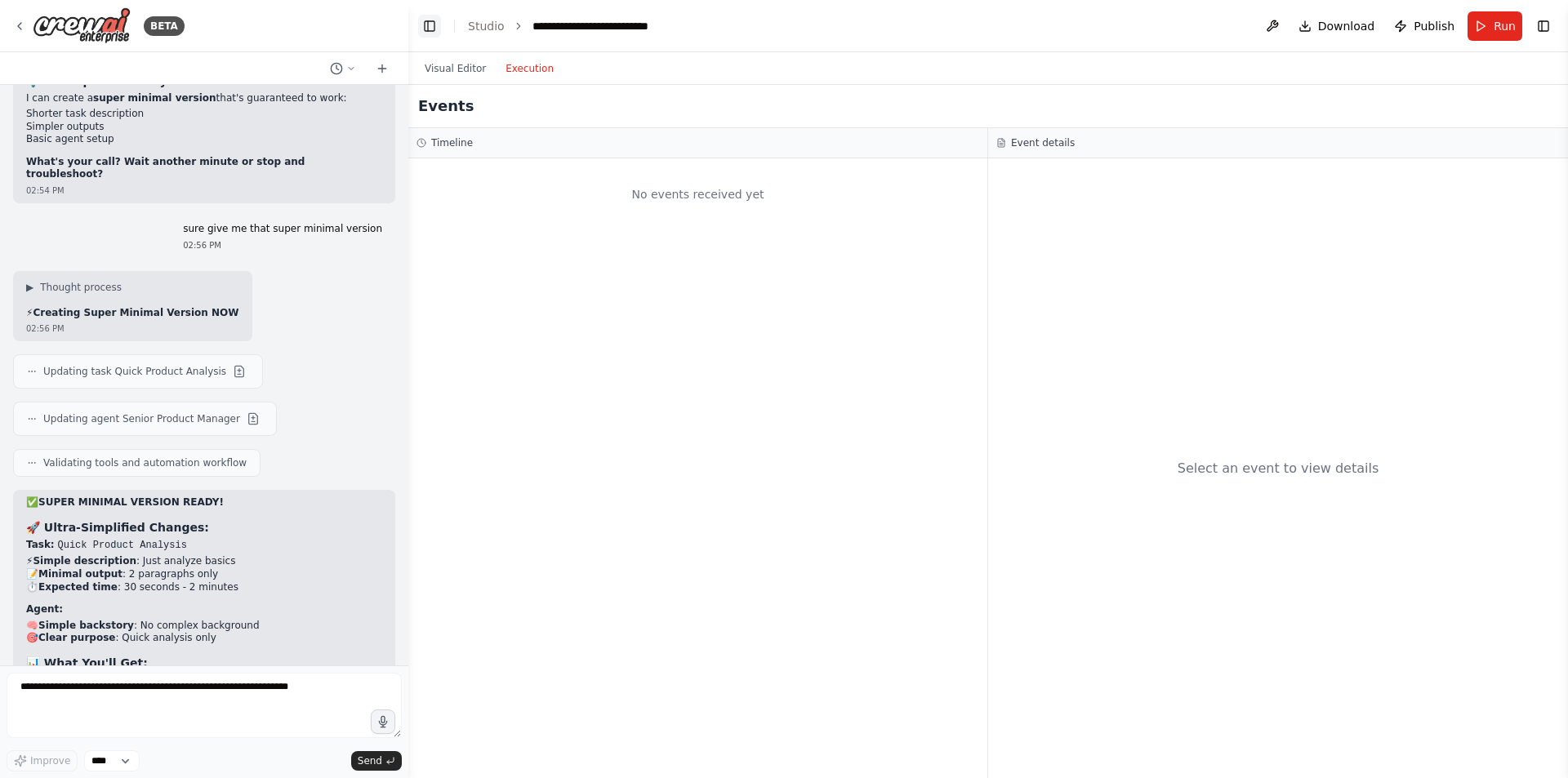
click at [426, 32] on button "Toggle Left Sidebar" at bounding box center [429, 26] width 23 height 23
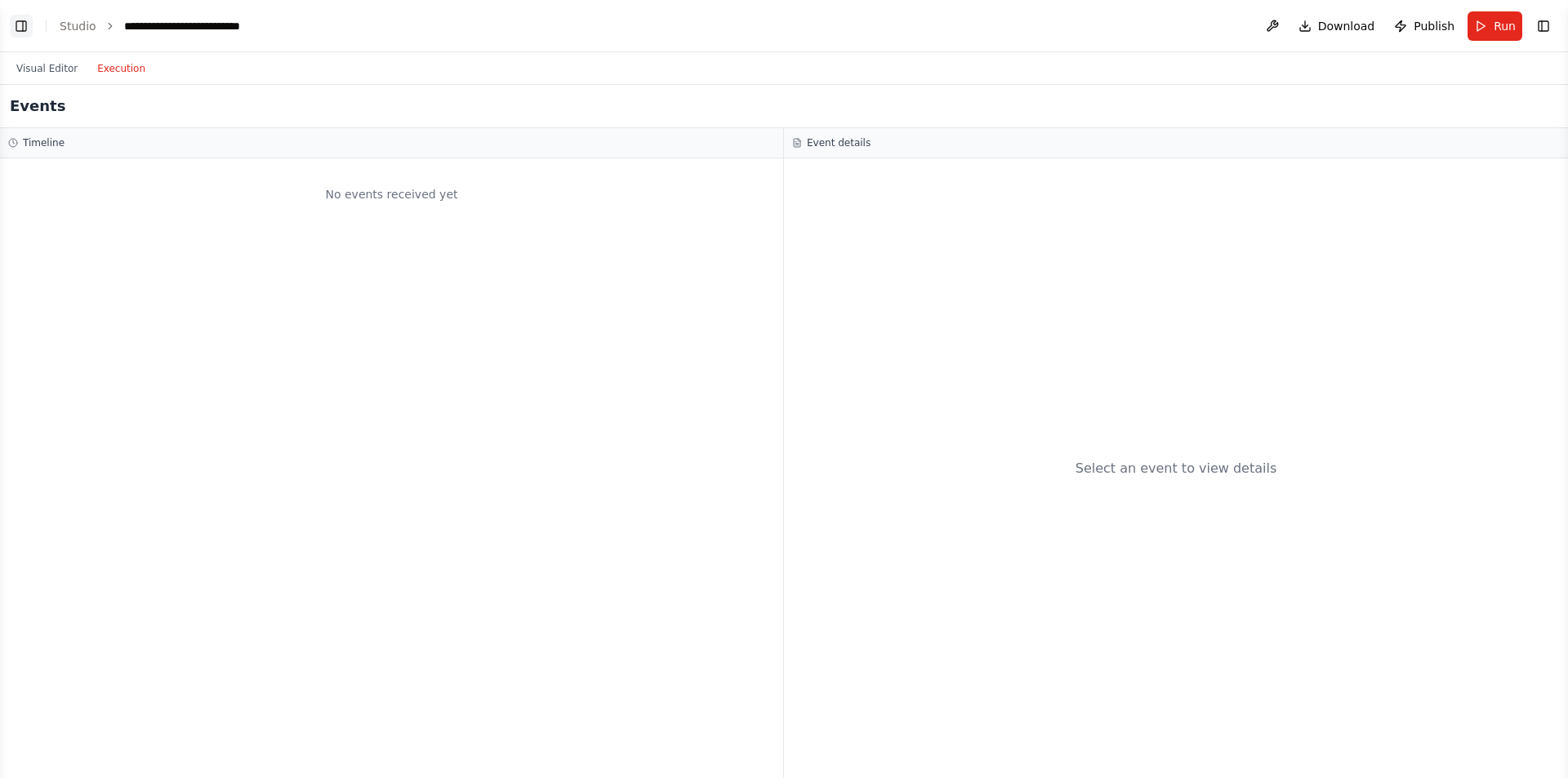
click at [13, 18] on button "Toggle Left Sidebar" at bounding box center [21, 26] width 23 height 23
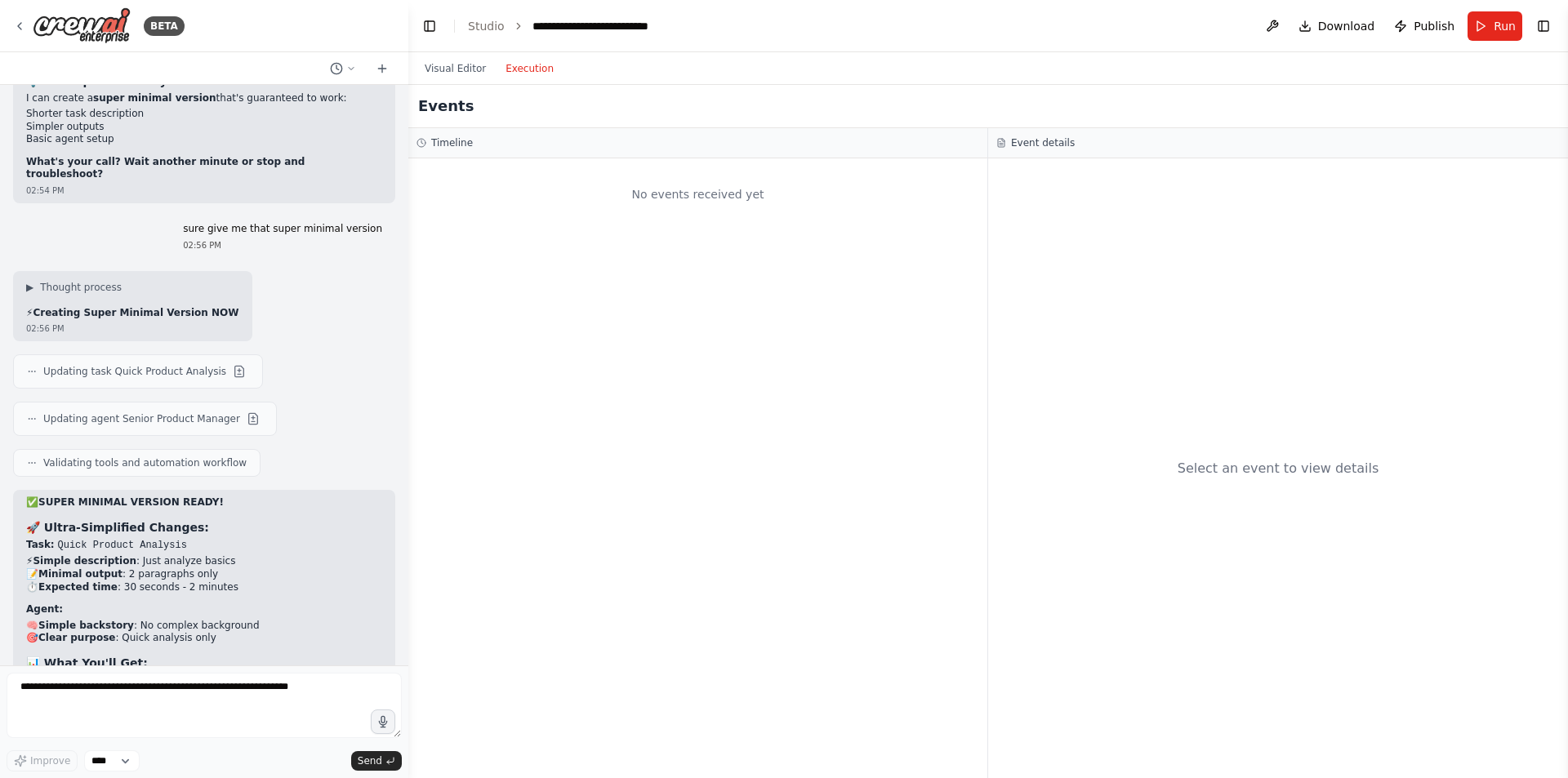
click at [453, 68] on button "Visual Editor" at bounding box center [455, 69] width 81 height 20
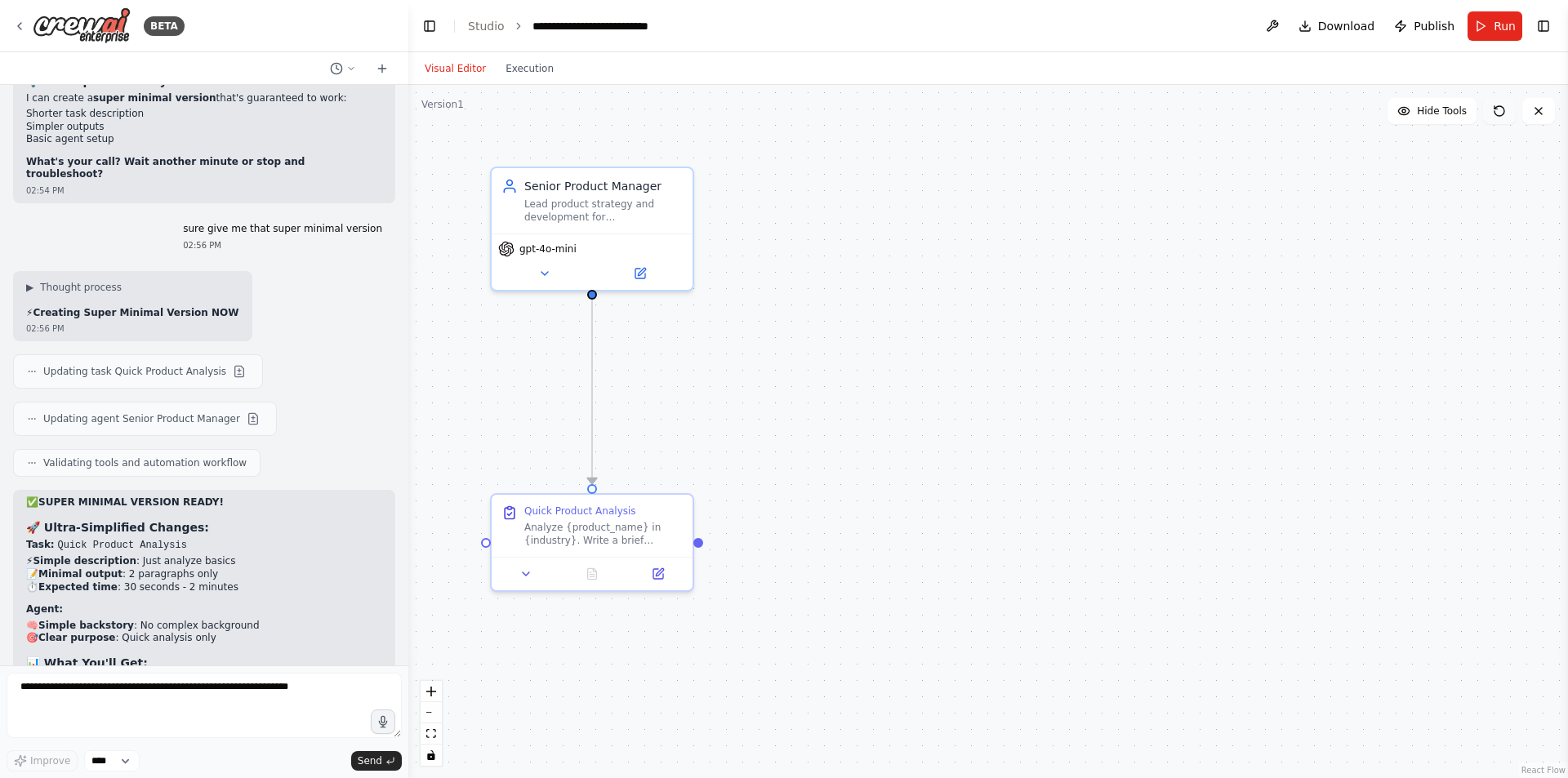
click at [1493, 112] on icon at bounding box center [1499, 111] width 13 height 13
click at [1488, 23] on button "Run" at bounding box center [1494, 26] width 55 height 30
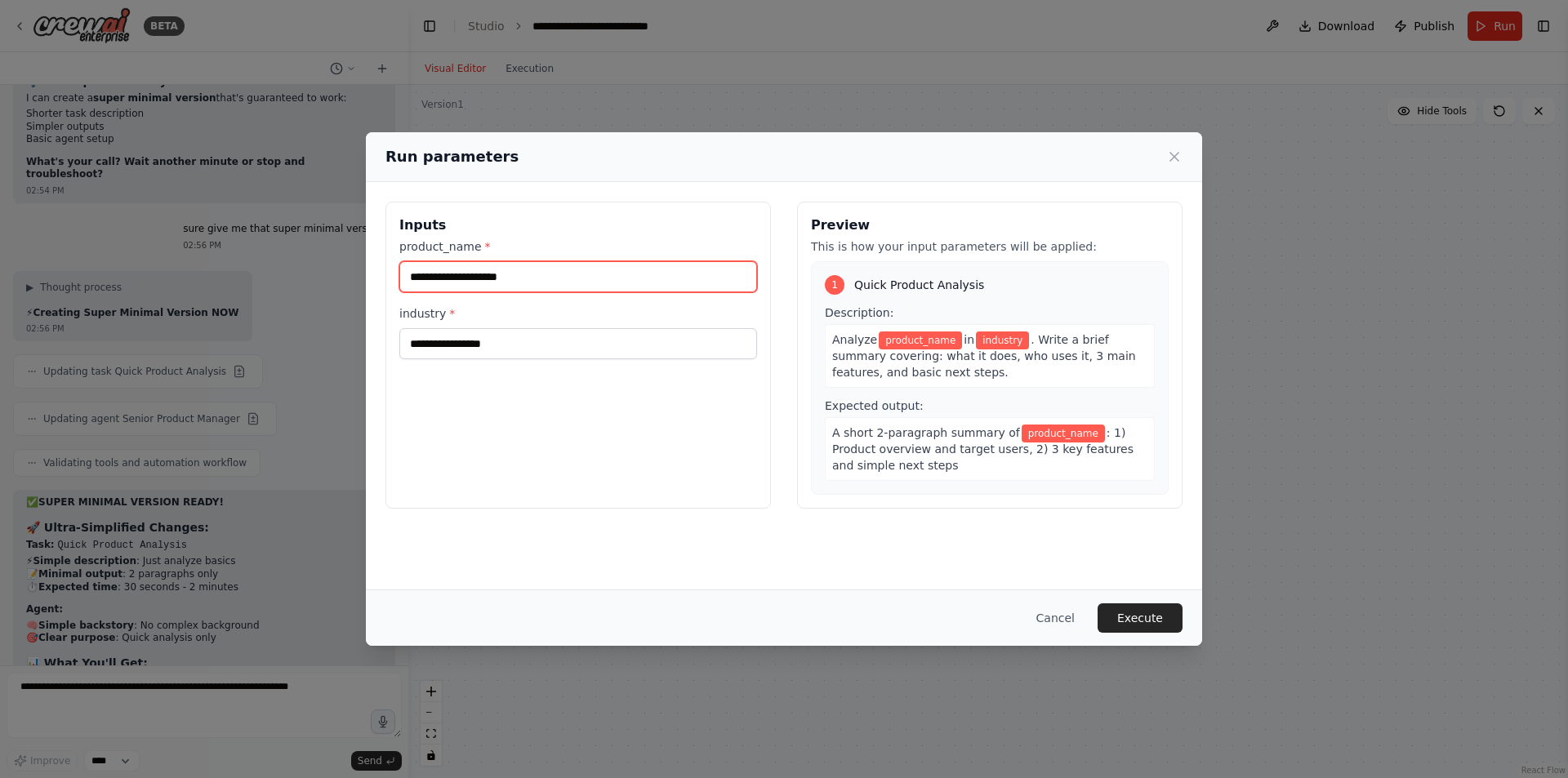
click at [593, 270] on input "product_name *" at bounding box center [578, 276] width 358 height 31
type input "******"
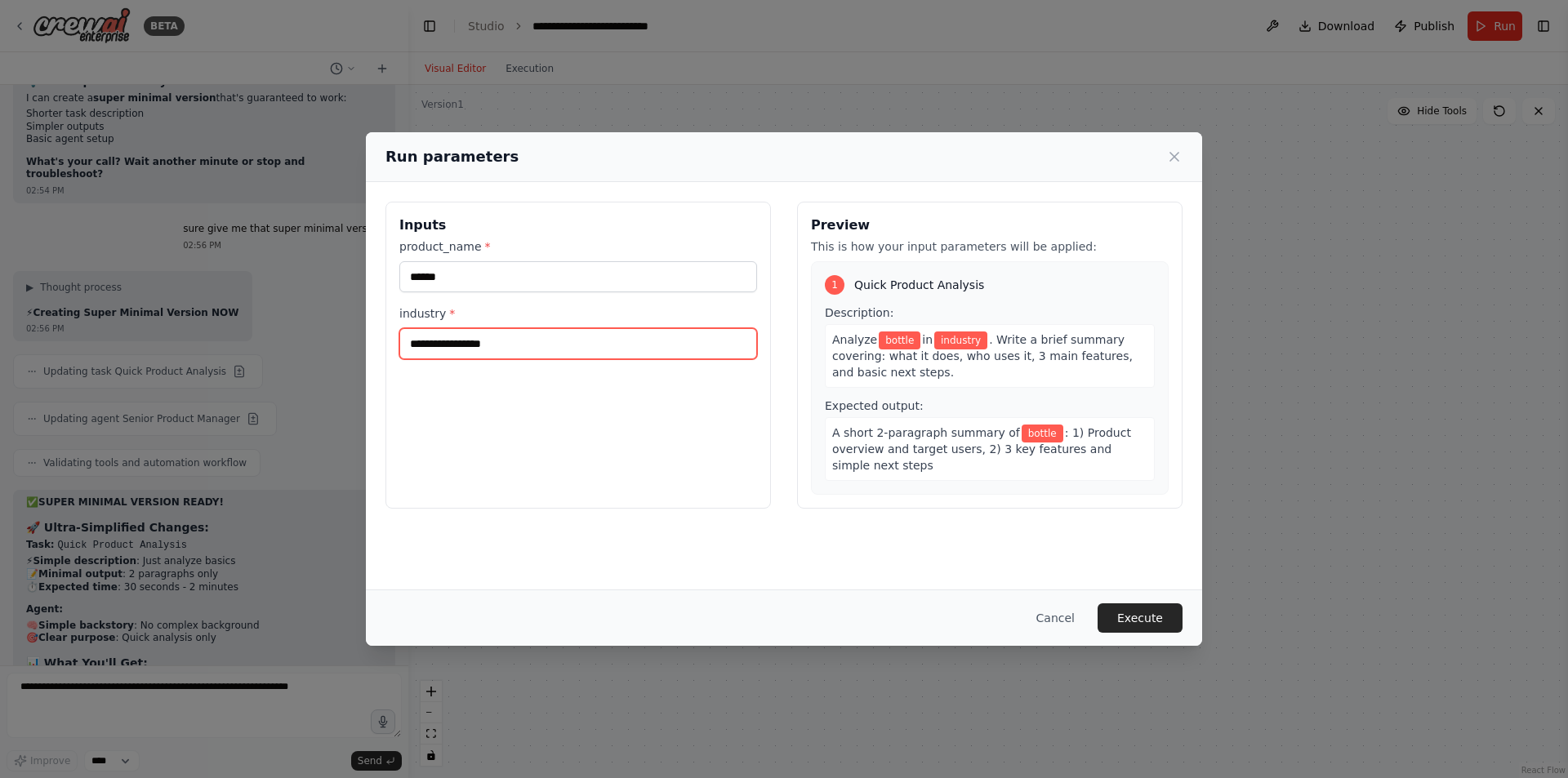
click at [510, 346] on input "industry *" at bounding box center [578, 344] width 358 height 31
type input "**********"
click at [1126, 621] on button "Execute" at bounding box center [1140, 619] width 85 height 30
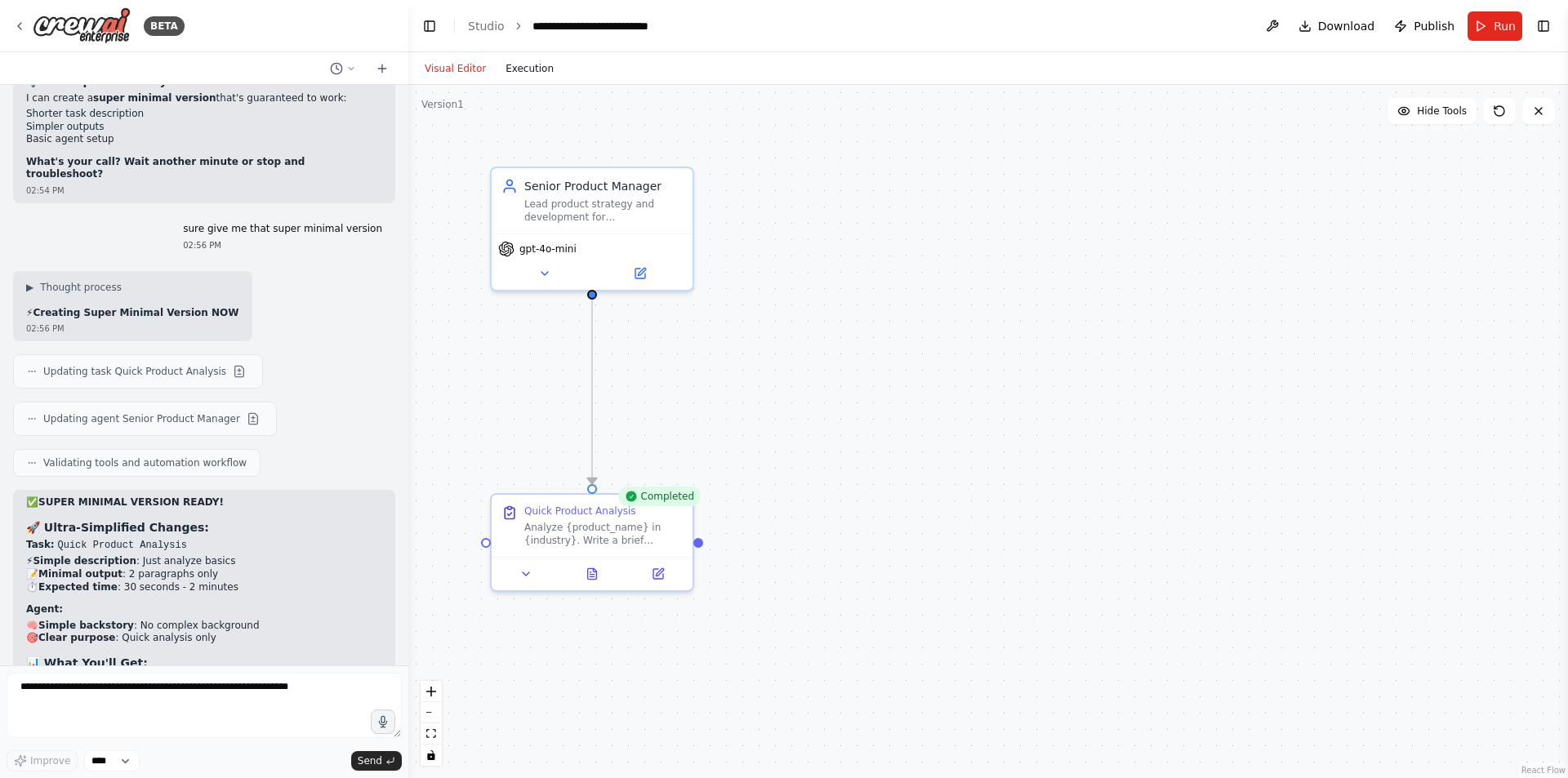
click at [519, 71] on button "Execution" at bounding box center [530, 69] width 68 height 20
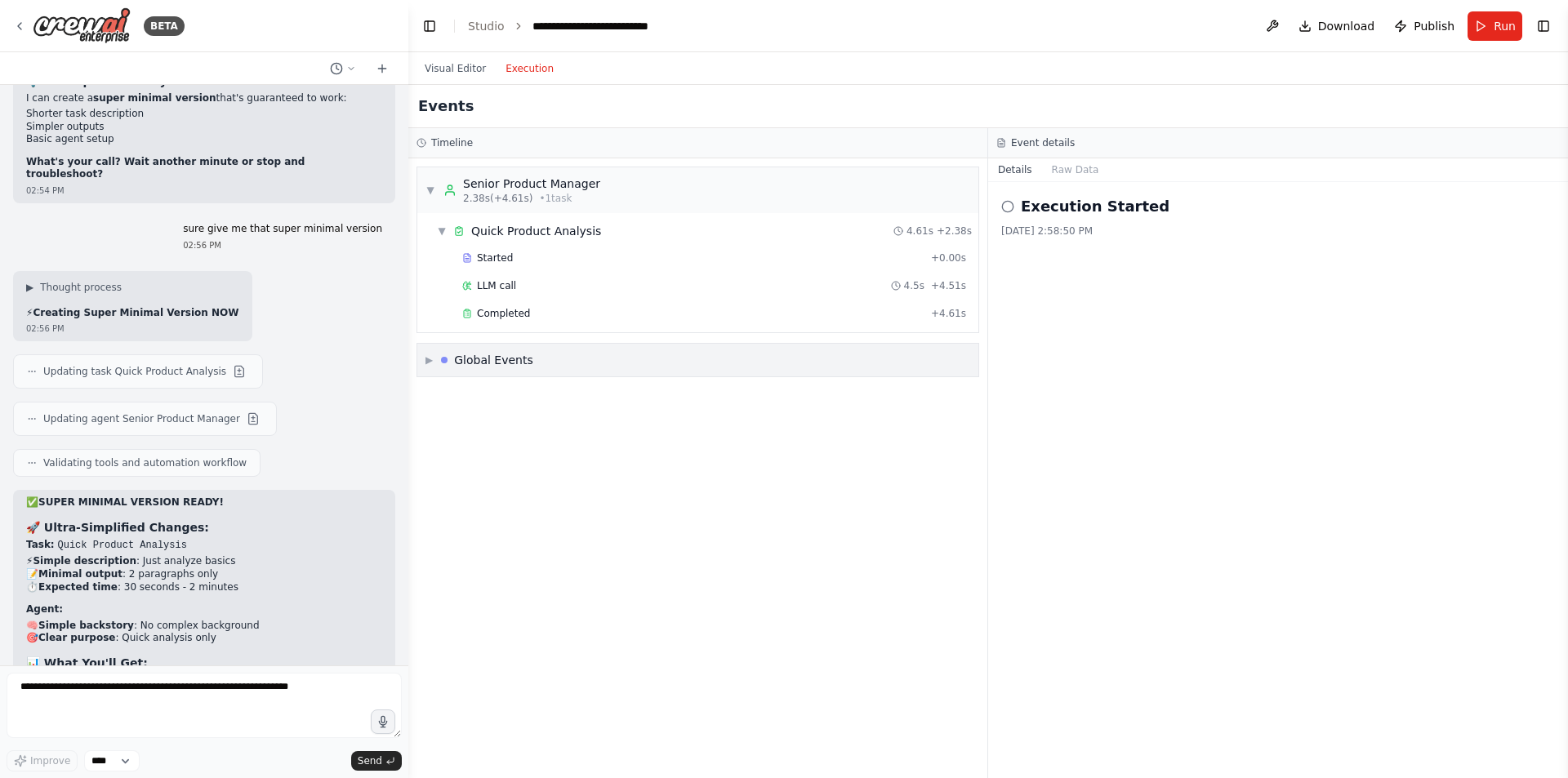
click at [488, 370] on div "▶ Global Events" at bounding box center [697, 360] width 561 height 33
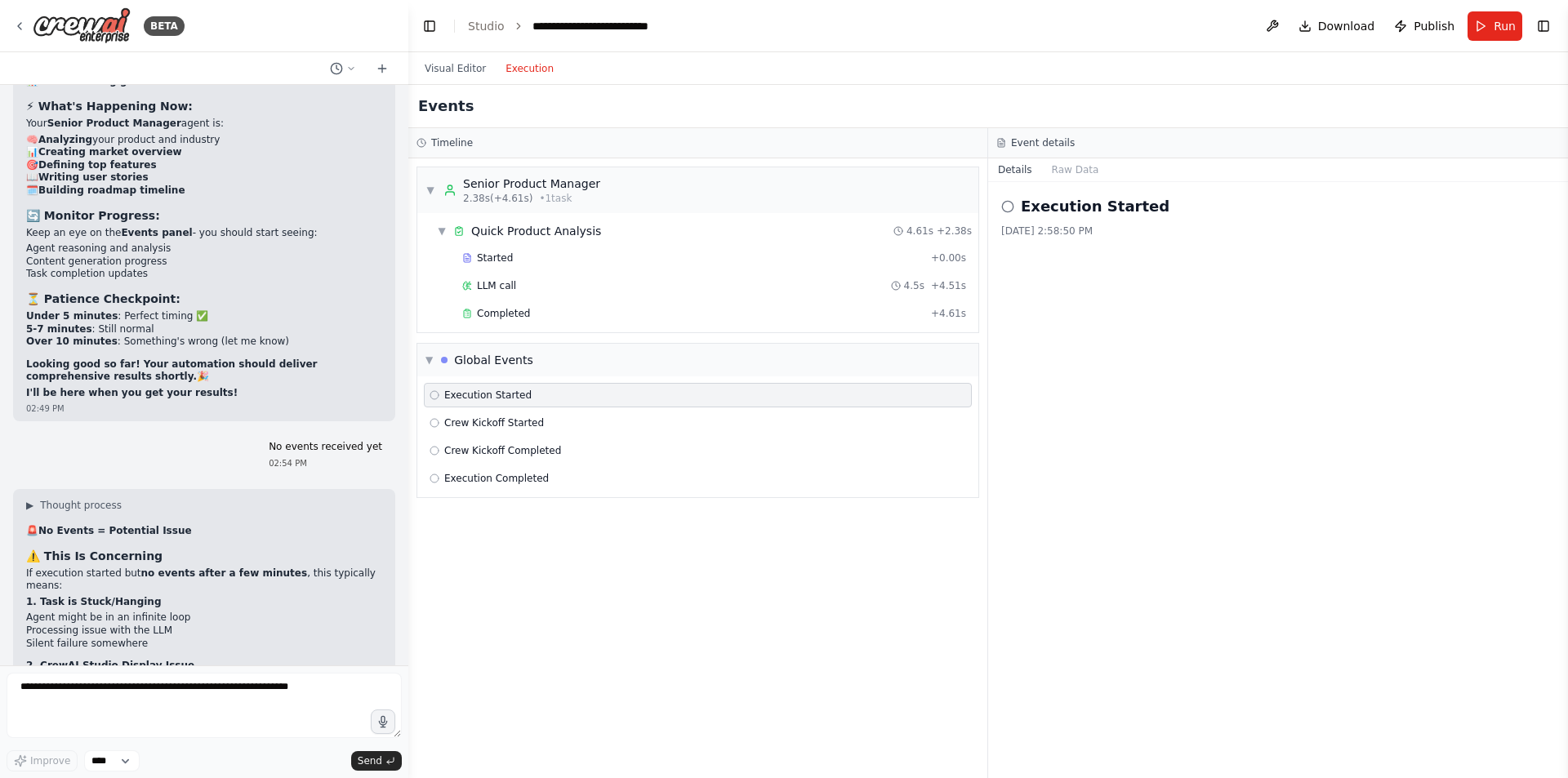
scroll to position [16884, 0]
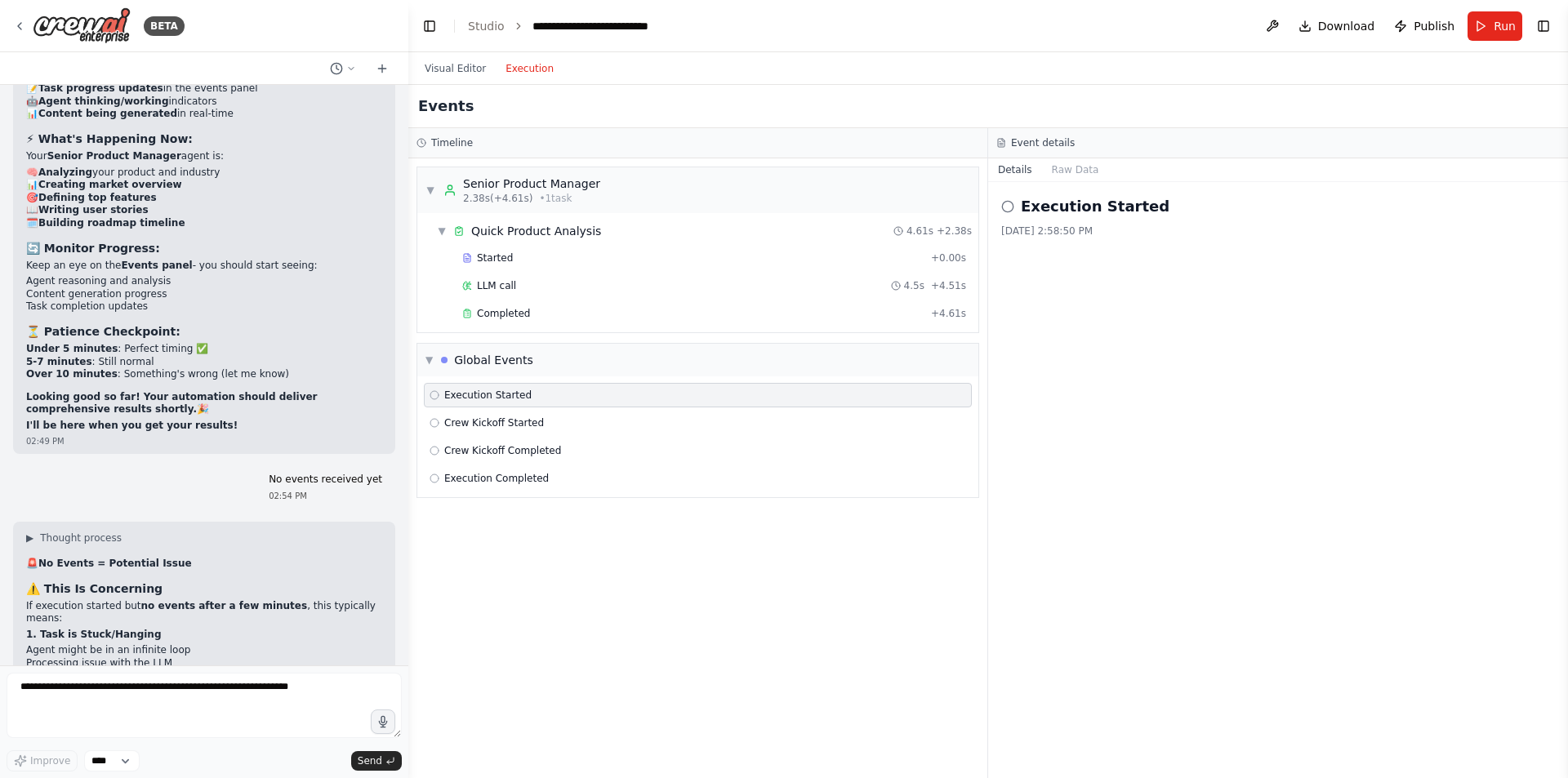
click at [1091, 234] on div "8/18/2025, 2:58:50 PM" at bounding box center [1278, 230] width 554 height 13
copy div "8/18/2025, 2:58:50 PM"
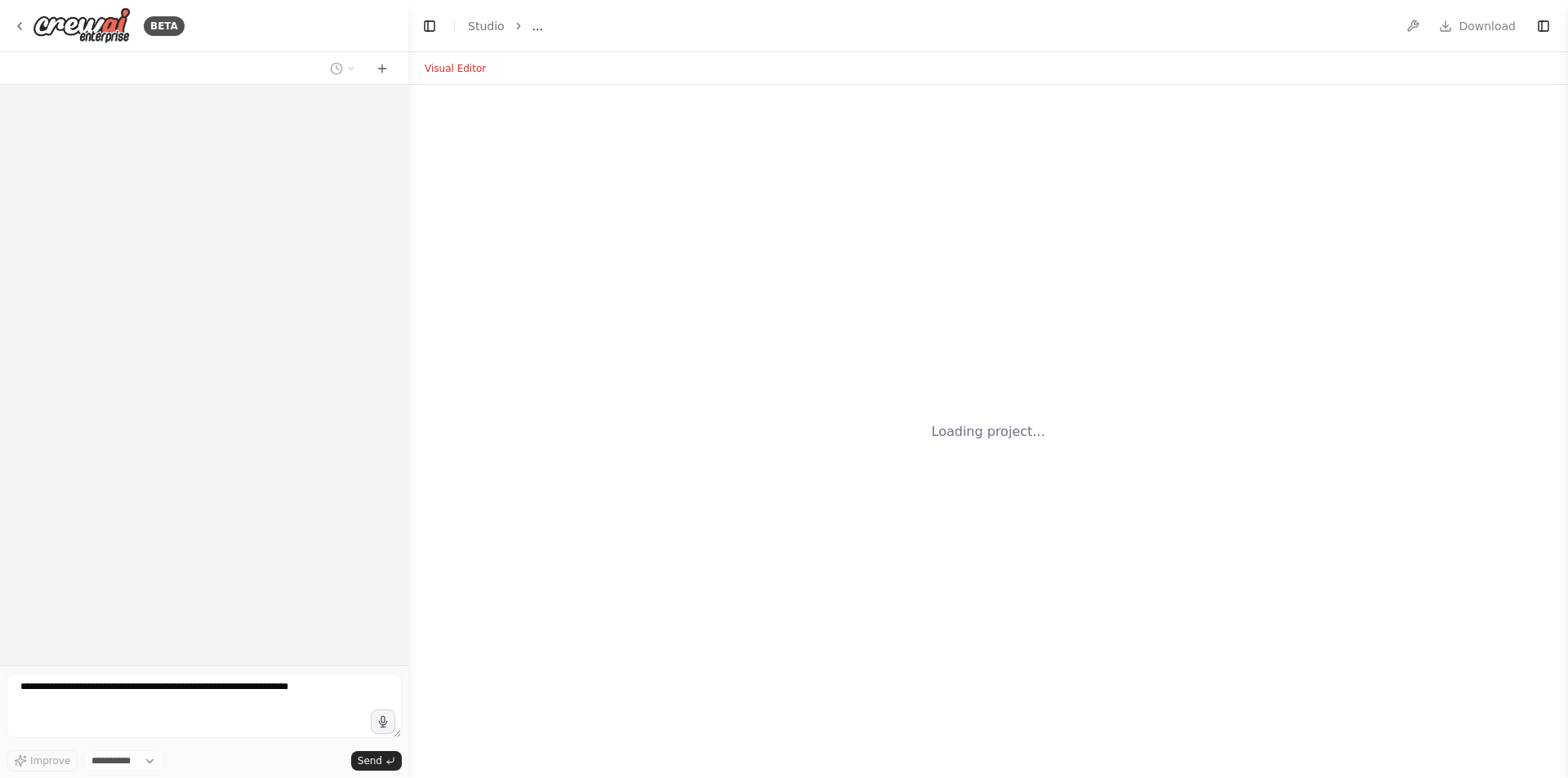
select select "****"
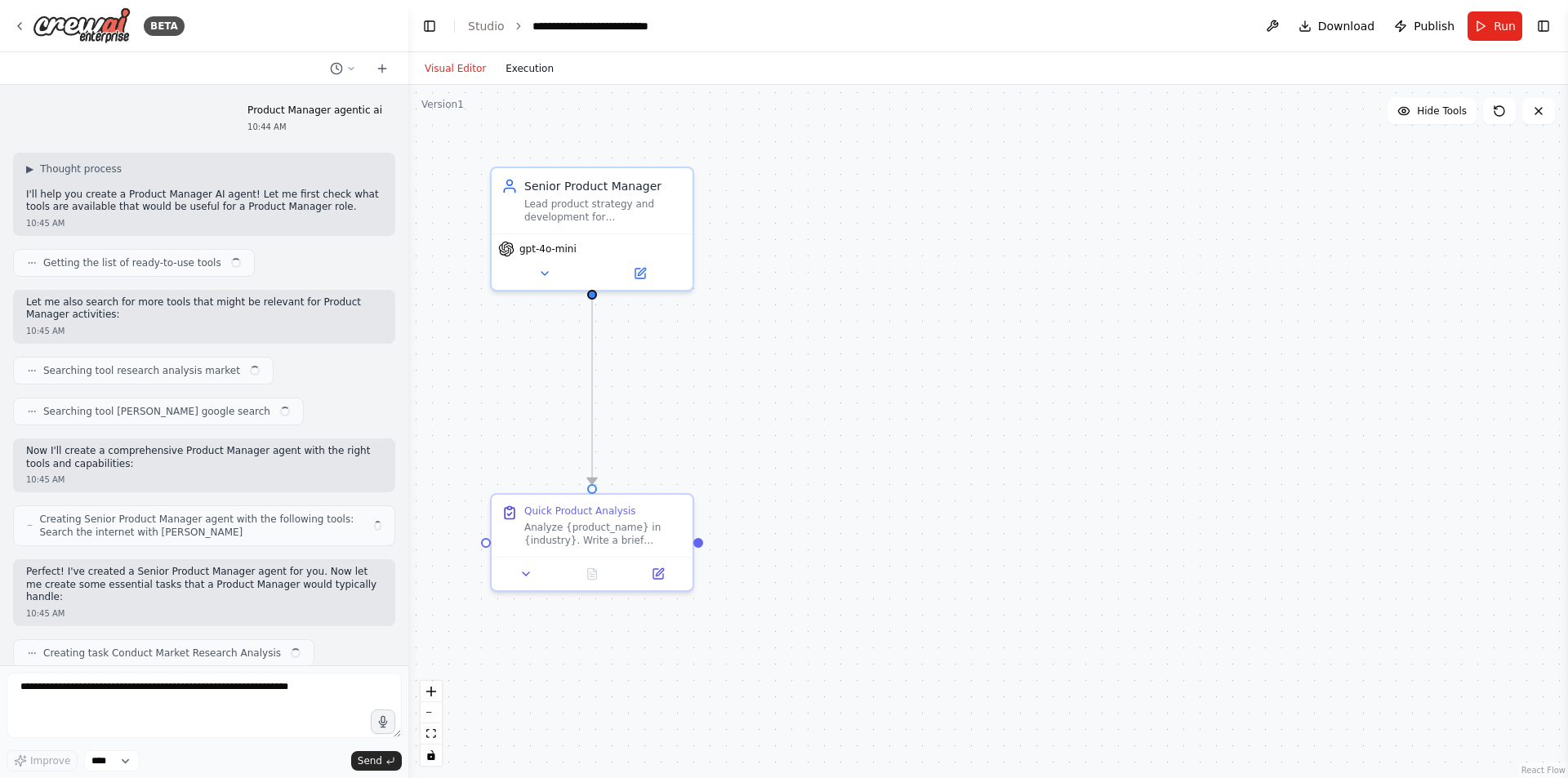
click at [528, 77] on button "Execution" at bounding box center [530, 69] width 68 height 20
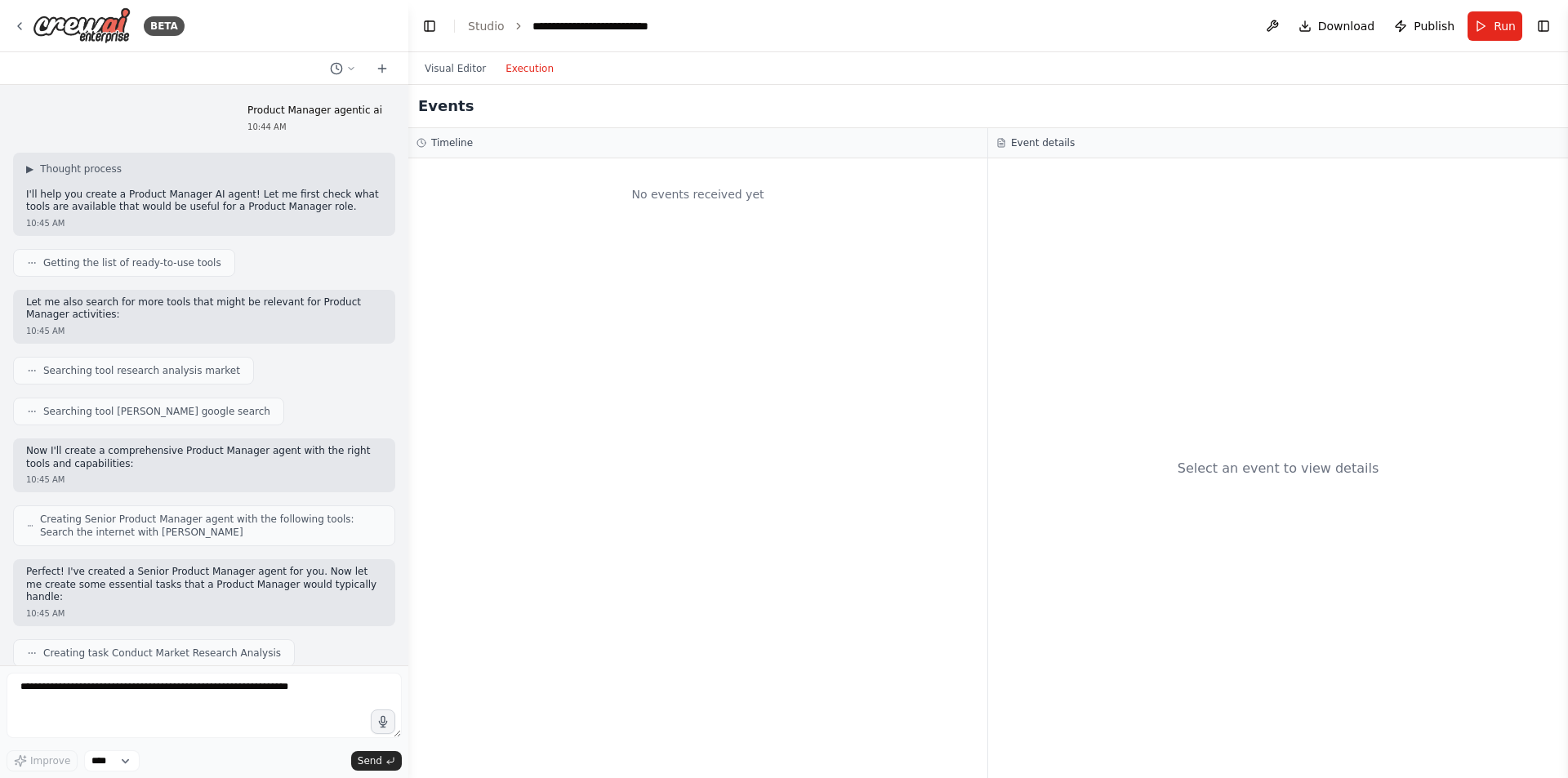
scroll to position [15781, 0]
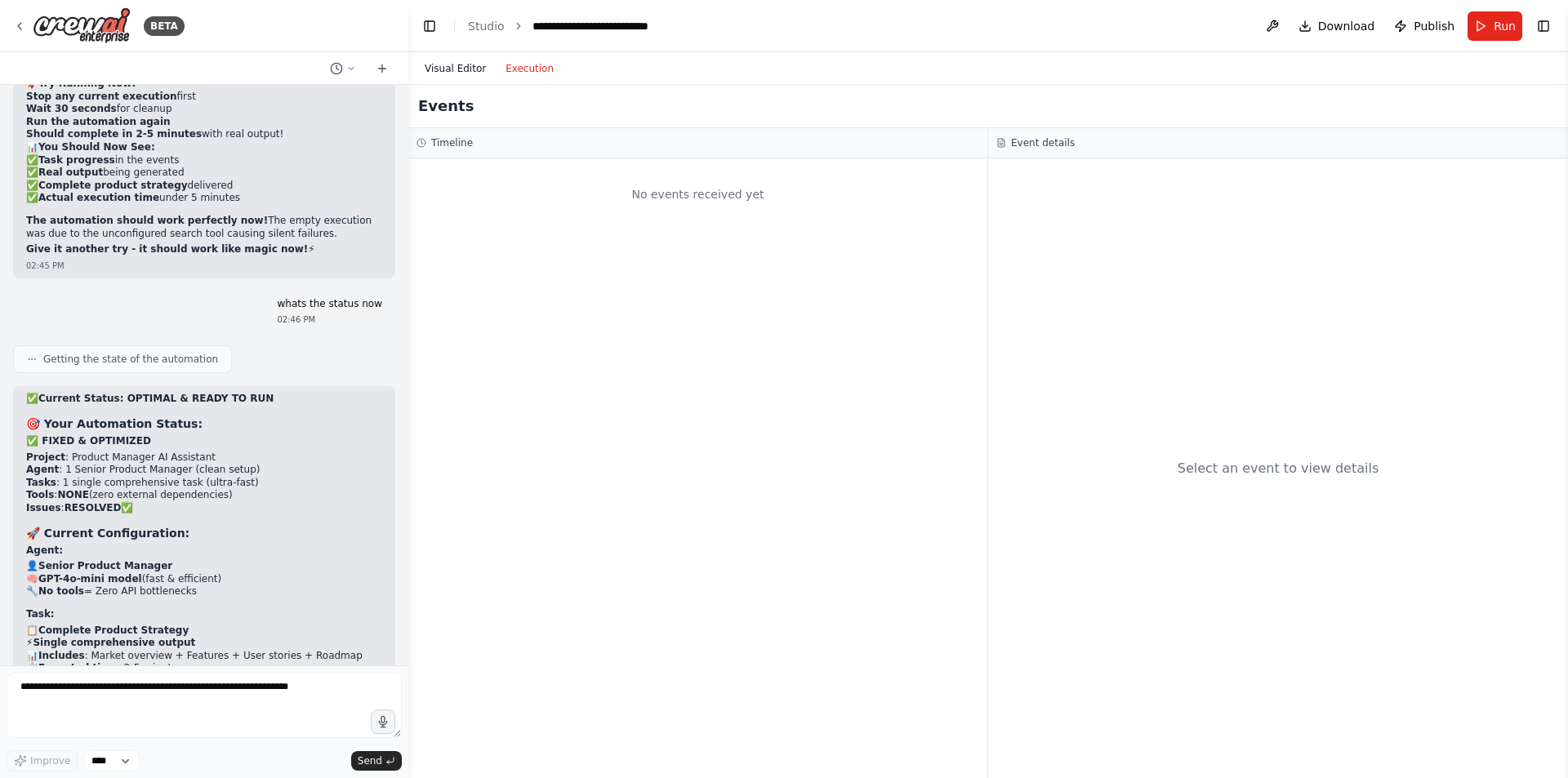
click at [464, 75] on button "Visual Editor" at bounding box center [455, 69] width 81 height 20
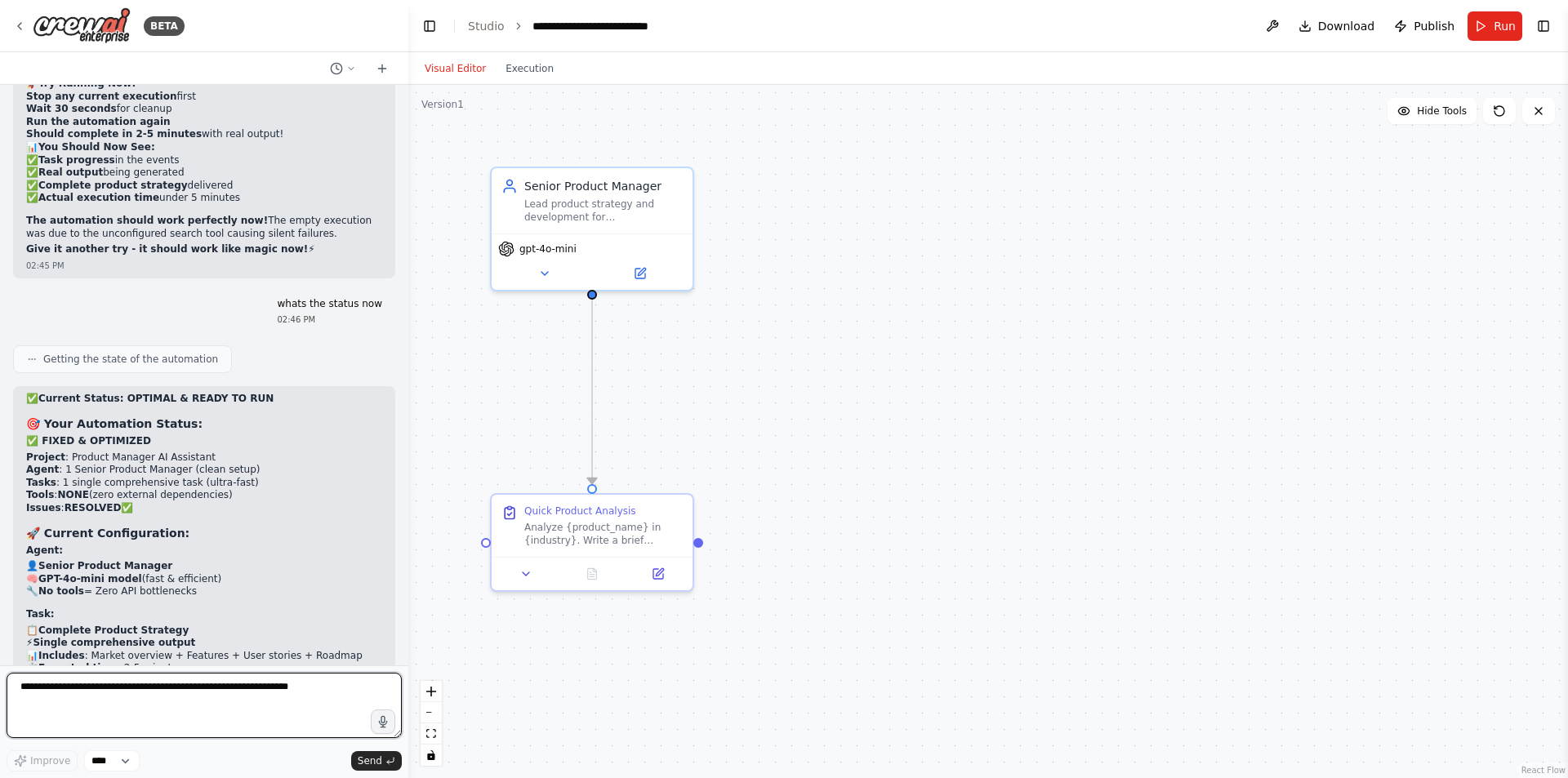
click at [127, 694] on textarea at bounding box center [204, 706] width 395 height 66
paste textarea "**********"
type textarea "**********"
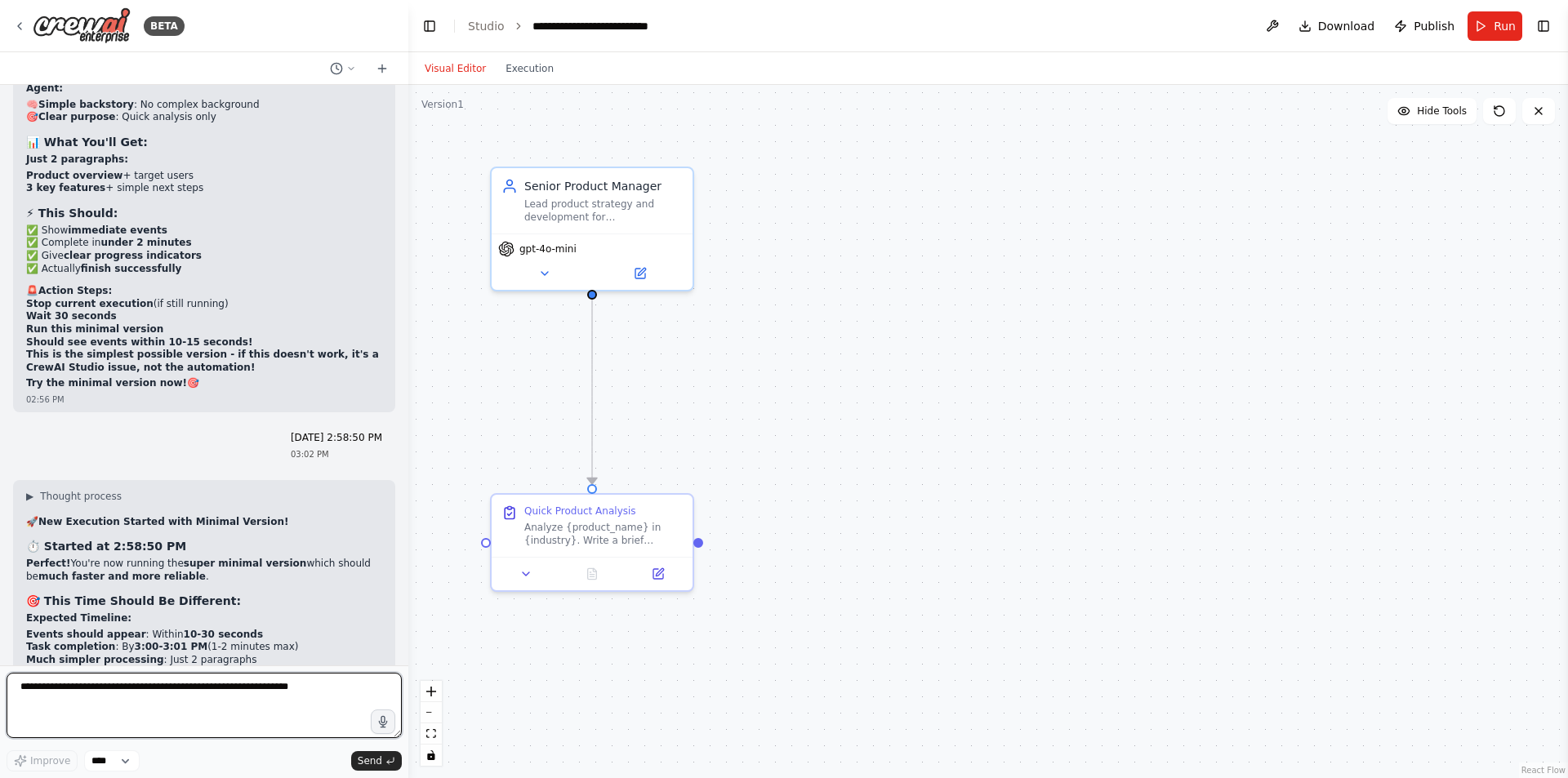
scroll to position [18401, 0]
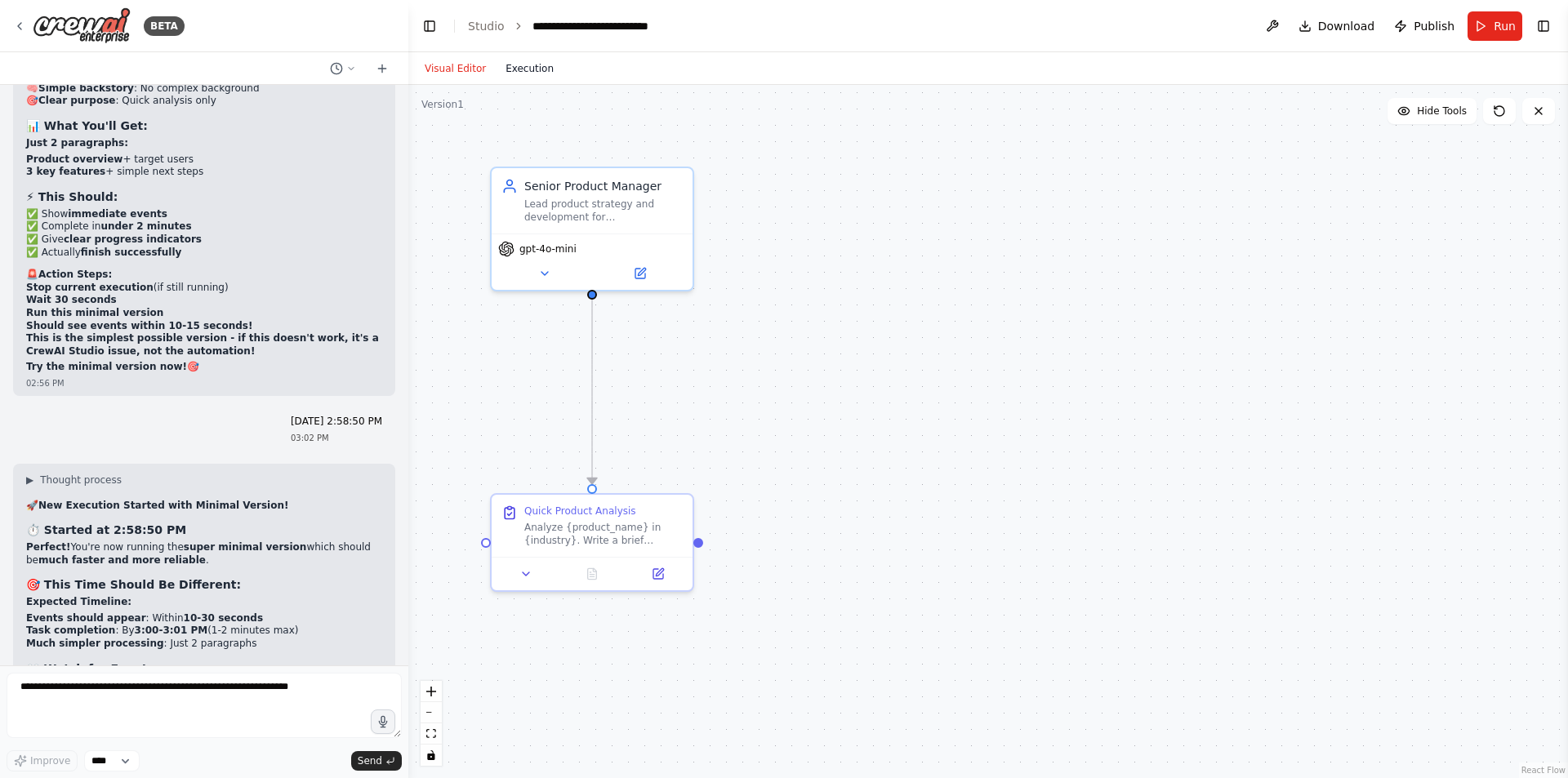
click at [502, 62] on button "Execution" at bounding box center [530, 69] width 68 height 20
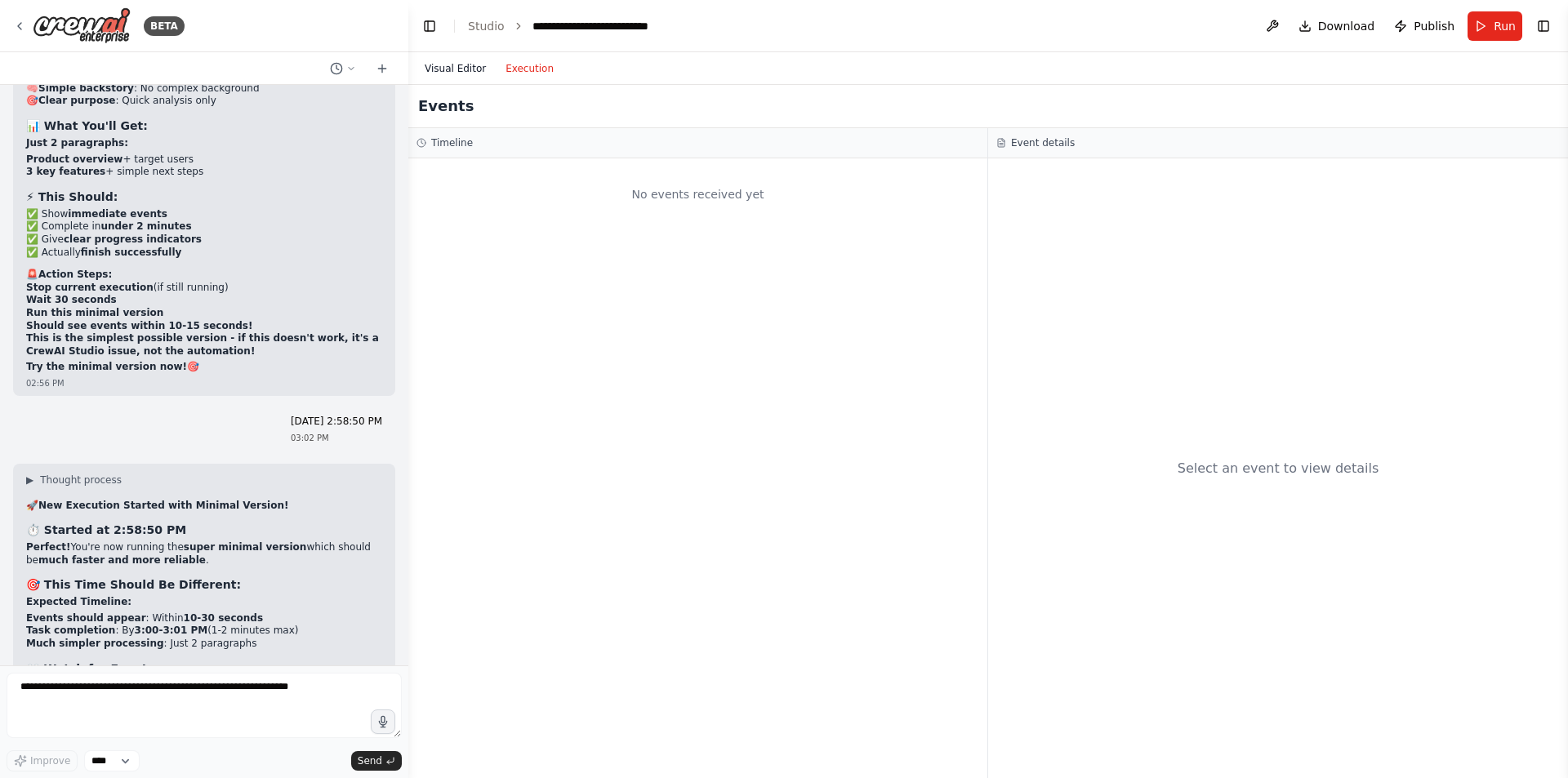
click at [453, 66] on button "Visual Editor" at bounding box center [455, 69] width 81 height 20
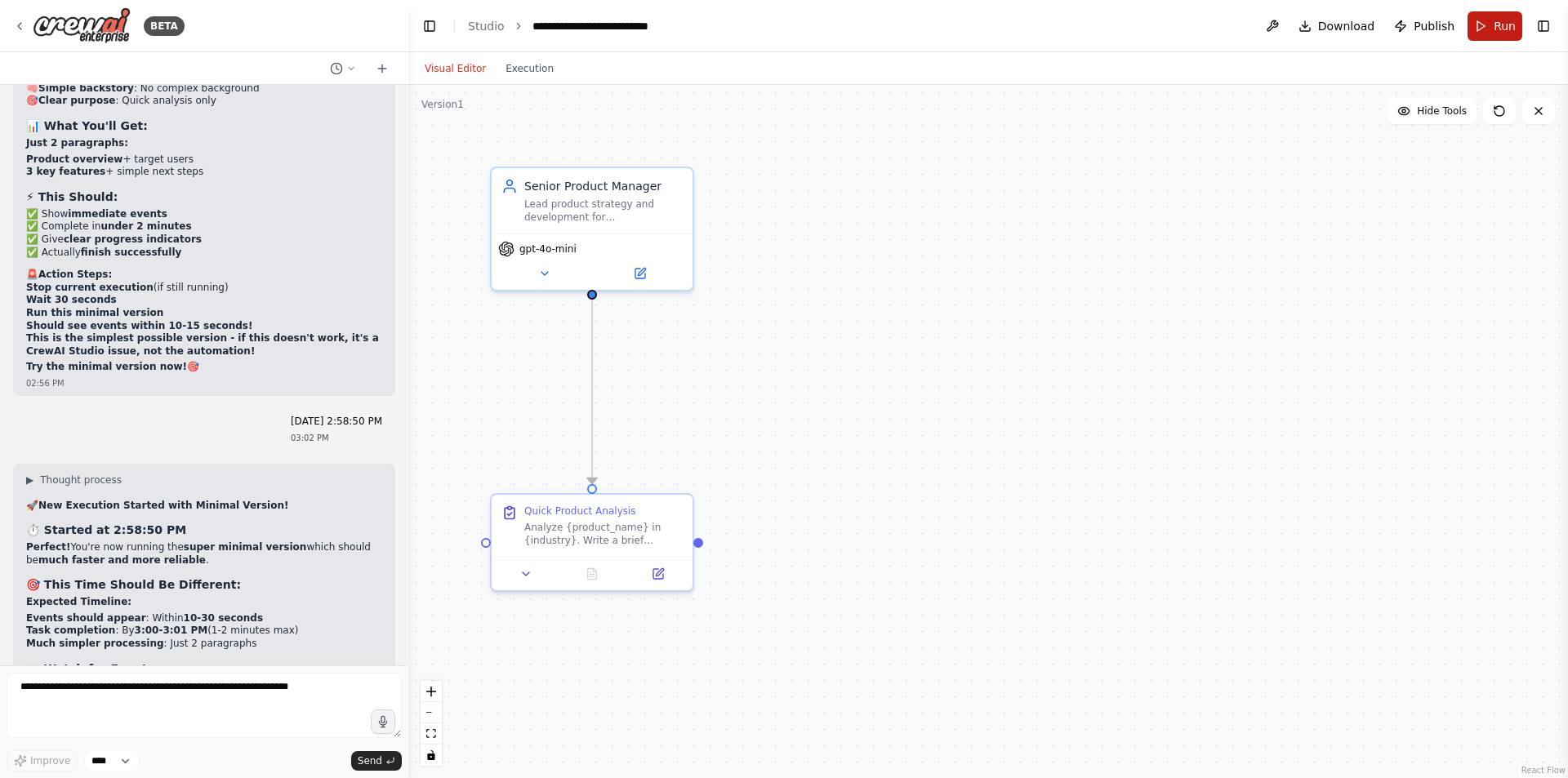
click at [1495, 31] on span "Run" at bounding box center [1505, 26] width 22 height 16
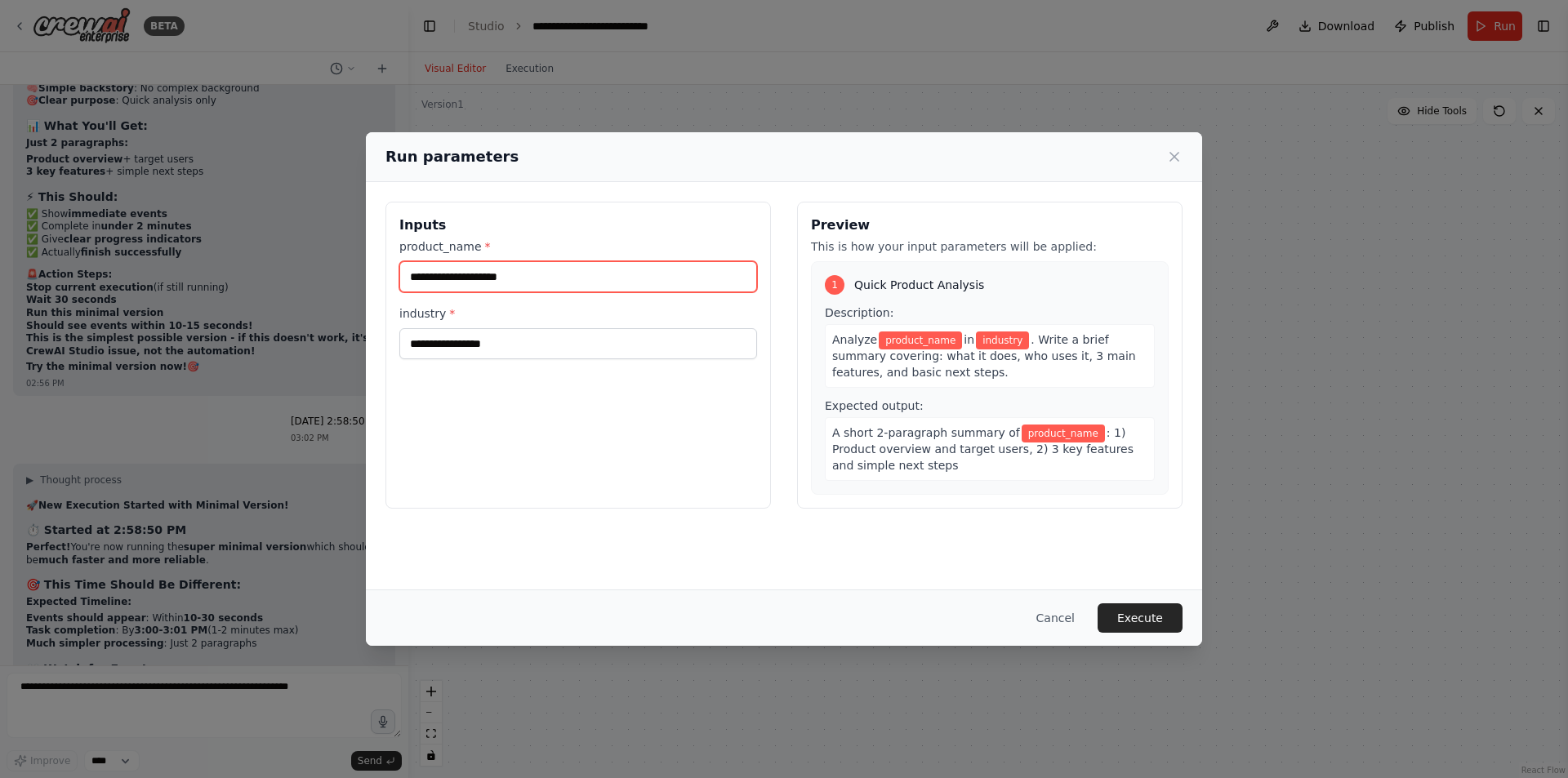
click at [512, 279] on input "product_name *" at bounding box center [578, 276] width 358 height 31
type input "**********"
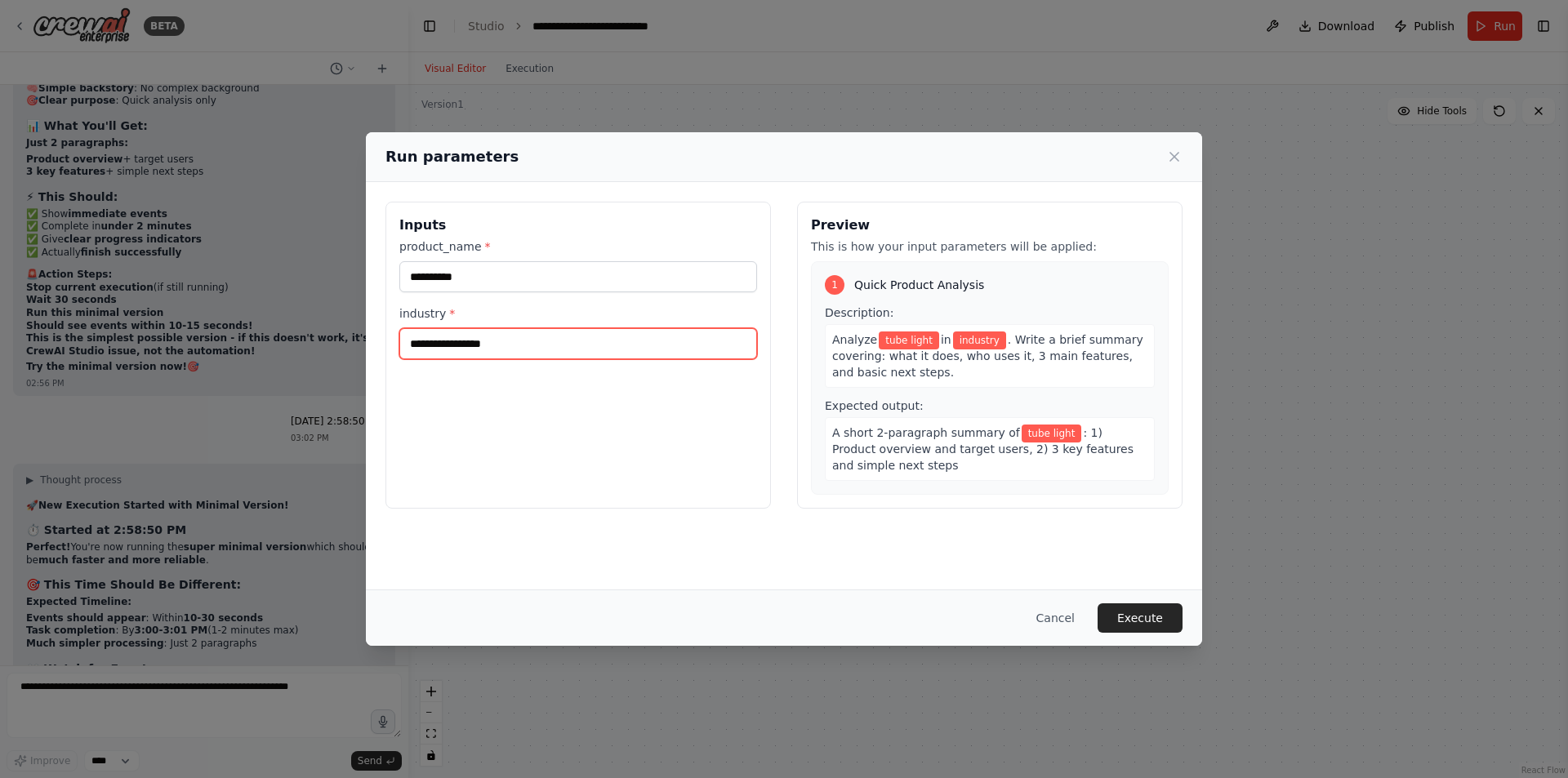
click at [465, 347] on input "industry *" at bounding box center [578, 344] width 358 height 31
type input "*"
type input "**********"
click at [1133, 617] on button "Execute" at bounding box center [1140, 619] width 85 height 30
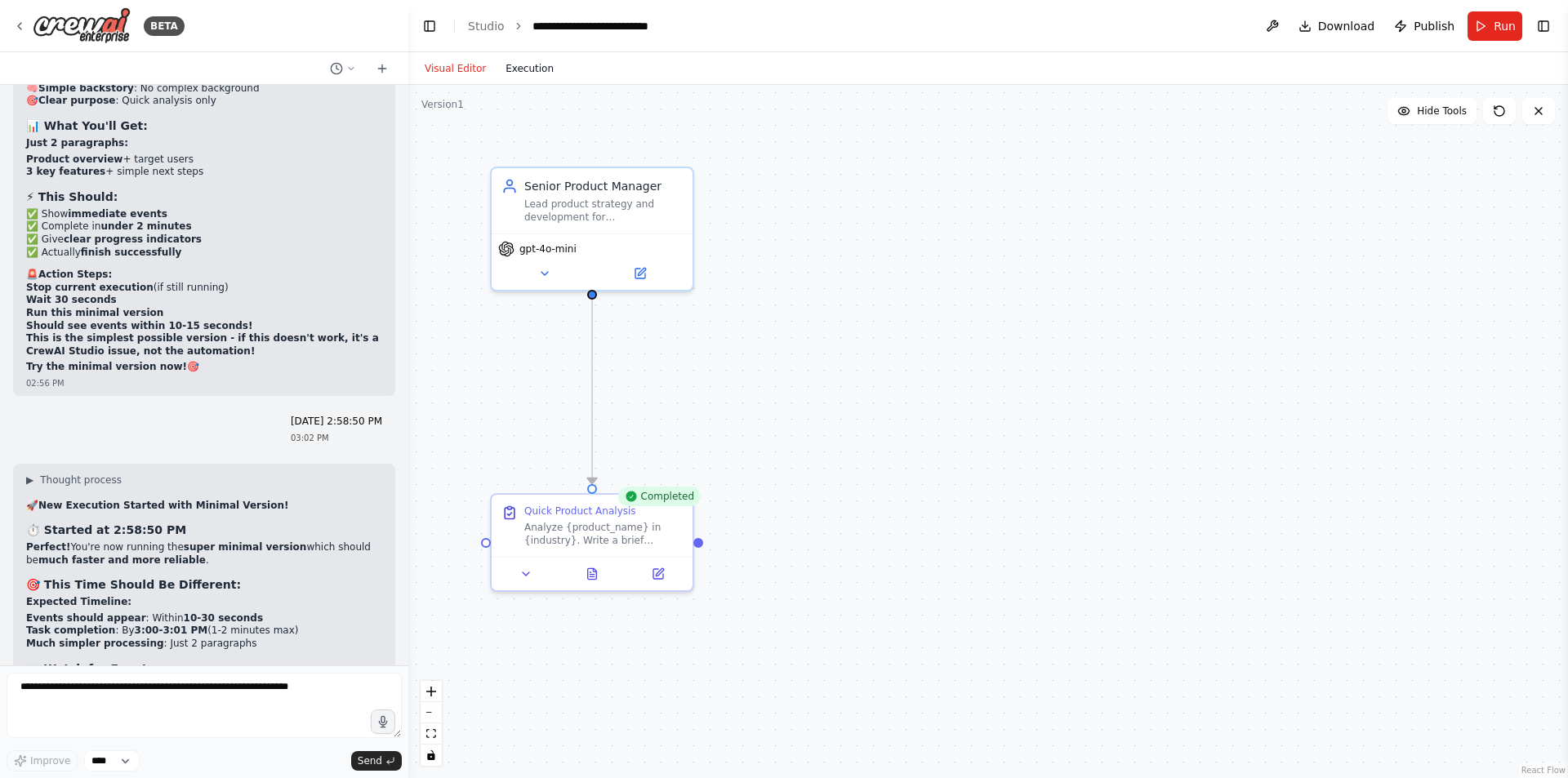
click at [538, 67] on button "Execution" at bounding box center [530, 69] width 68 height 20
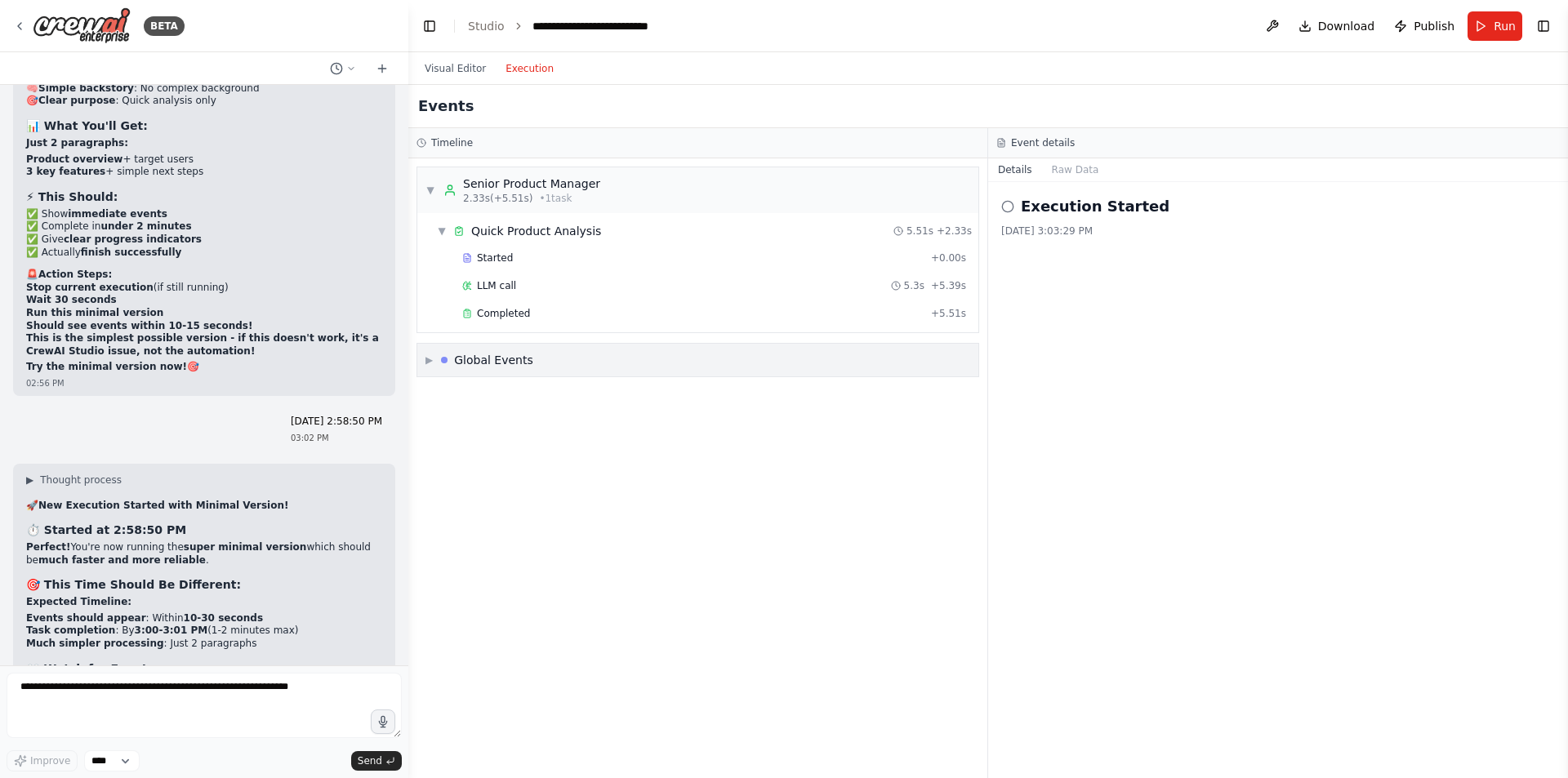
click at [428, 354] on span "▶" at bounding box center [428, 360] width 7 height 13
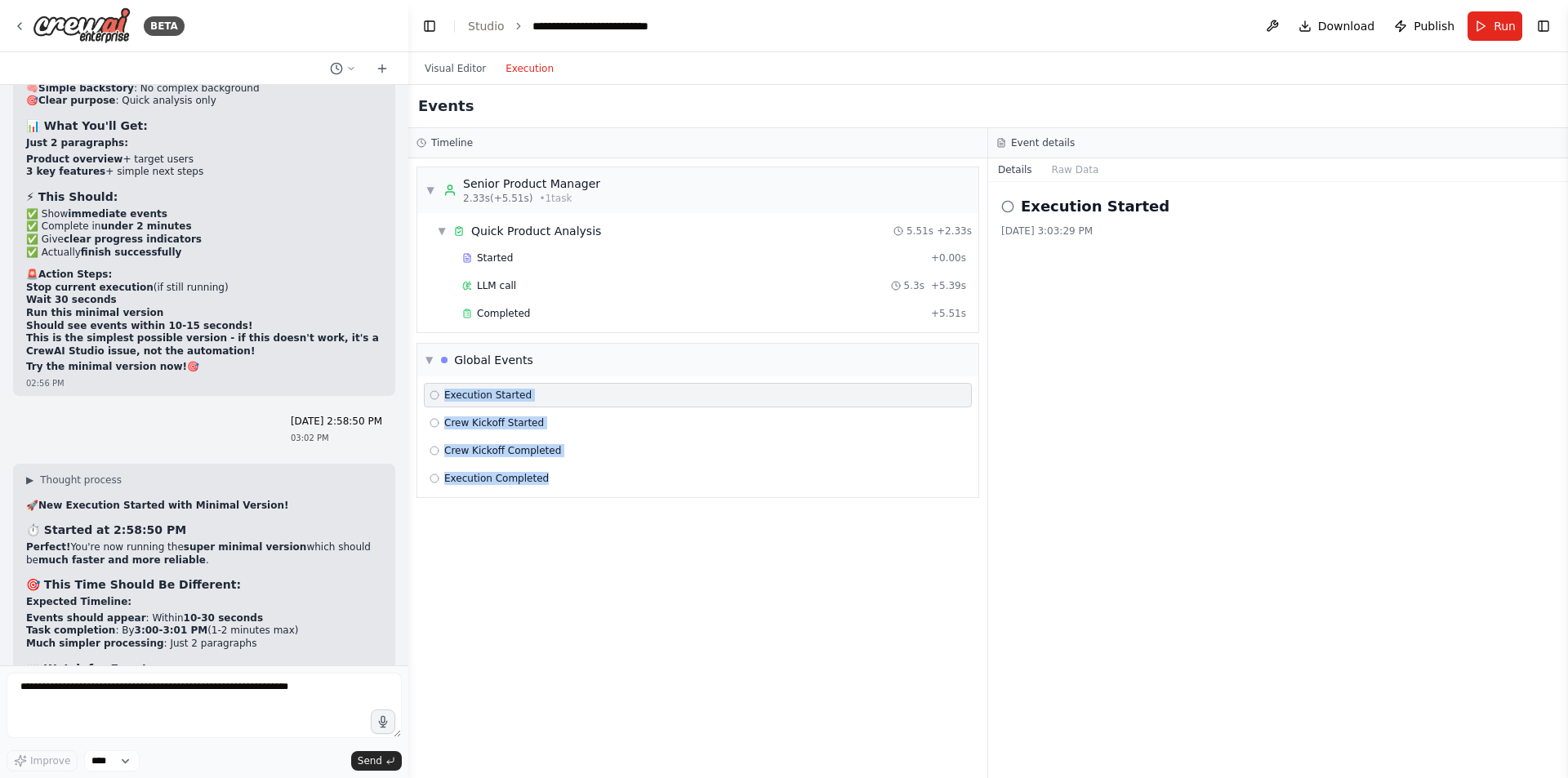
drag, startPoint x: 551, startPoint y: 480, endPoint x: 429, endPoint y: 383, distance: 155.9
click at [429, 383] on div "Execution Started Crew Kickoff Started Crew Kickoff Completed Execution Complet…" at bounding box center [697, 436] width 561 height 121
copy div "Execution Started Crew Kickoff Started Crew Kickoff Completed Execution Complet…"
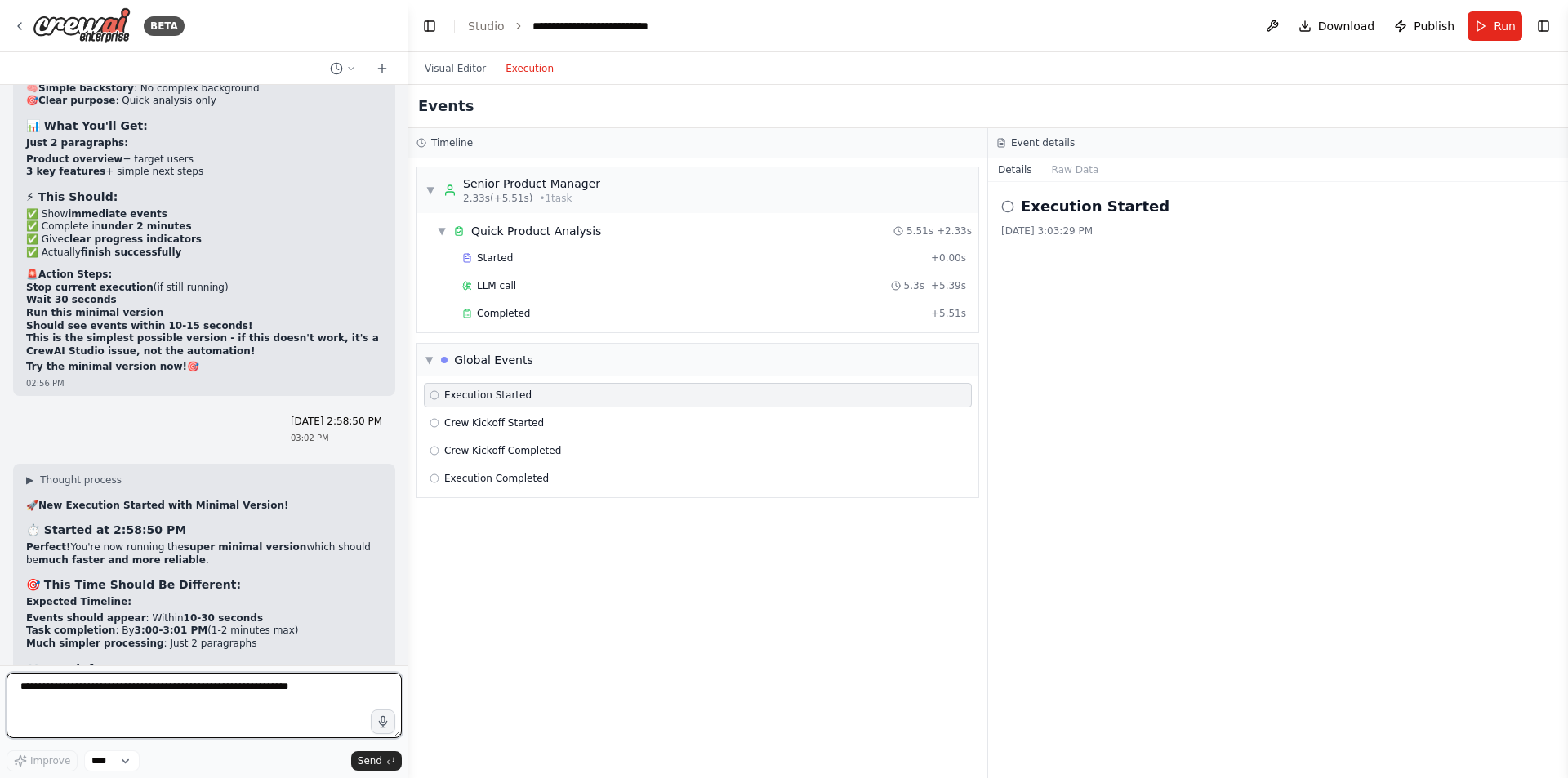
click at [190, 692] on textarea at bounding box center [204, 706] width 395 height 66
paste textarea "**********"
type textarea "**********"
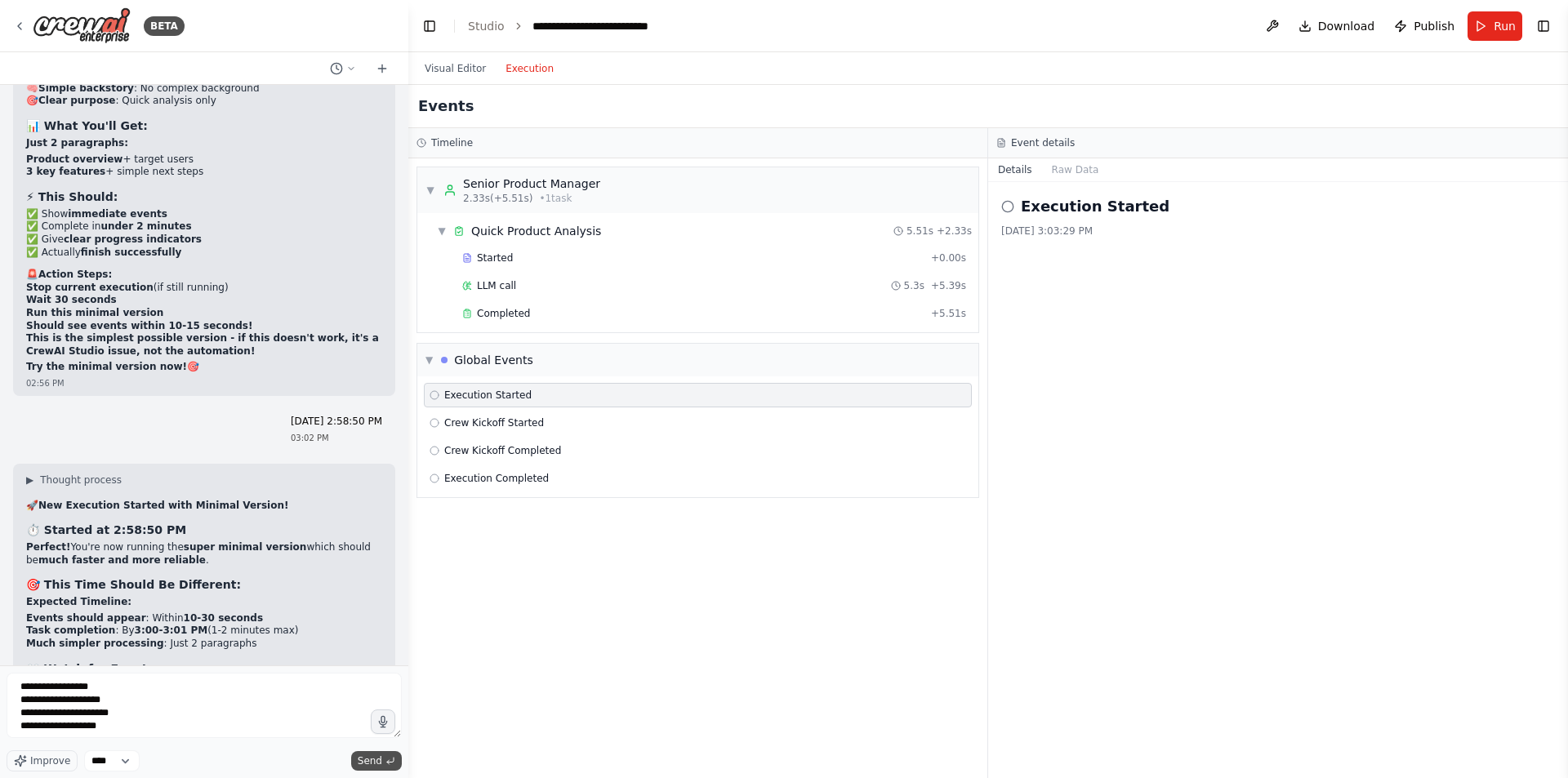
click at [378, 764] on span "Send" at bounding box center [370, 761] width 25 height 13
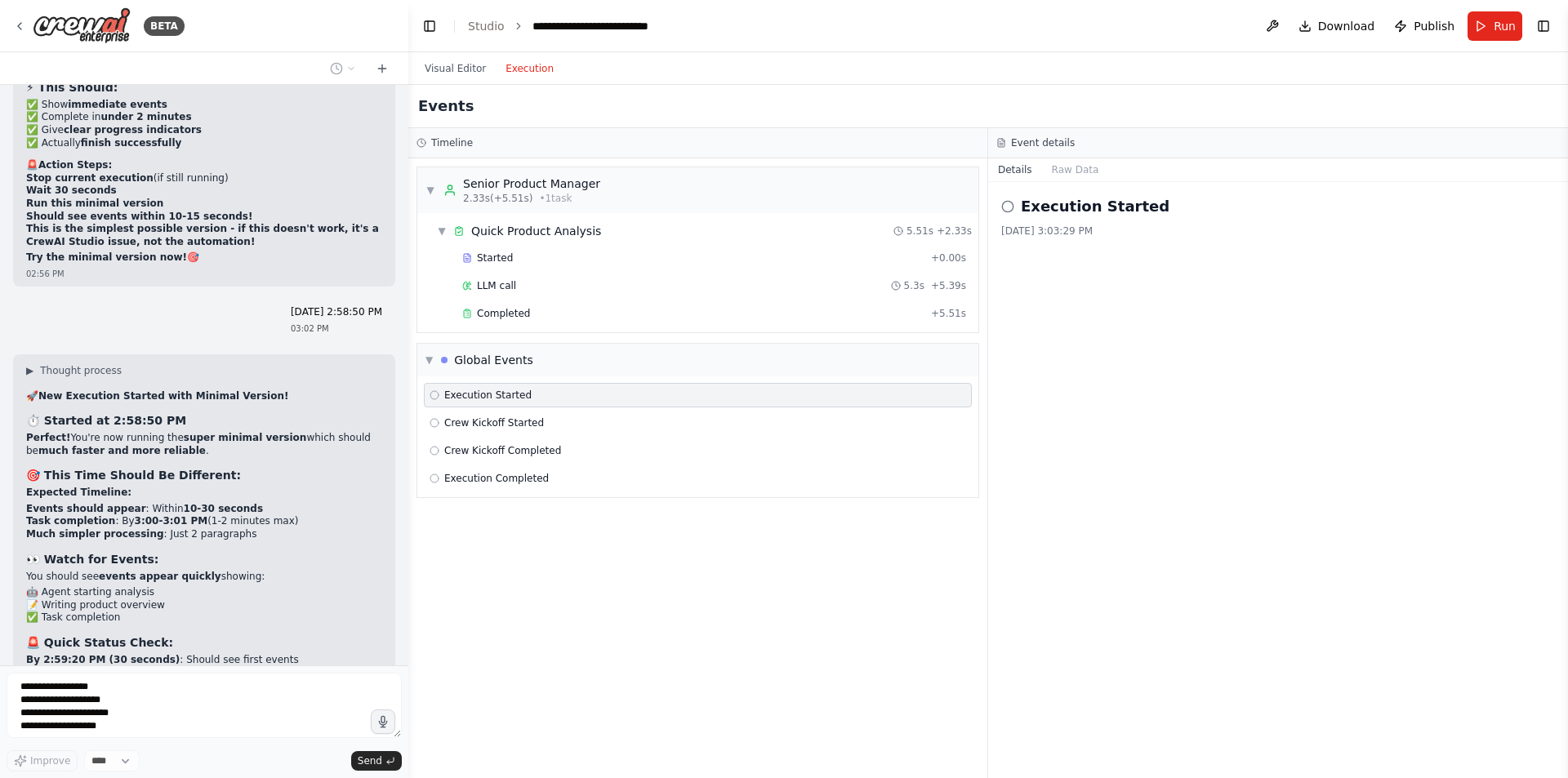
click at [1065, 152] on div "Event details" at bounding box center [1278, 143] width 580 height 30
click at [1078, 165] on button "Raw Data" at bounding box center [1075, 169] width 67 height 23
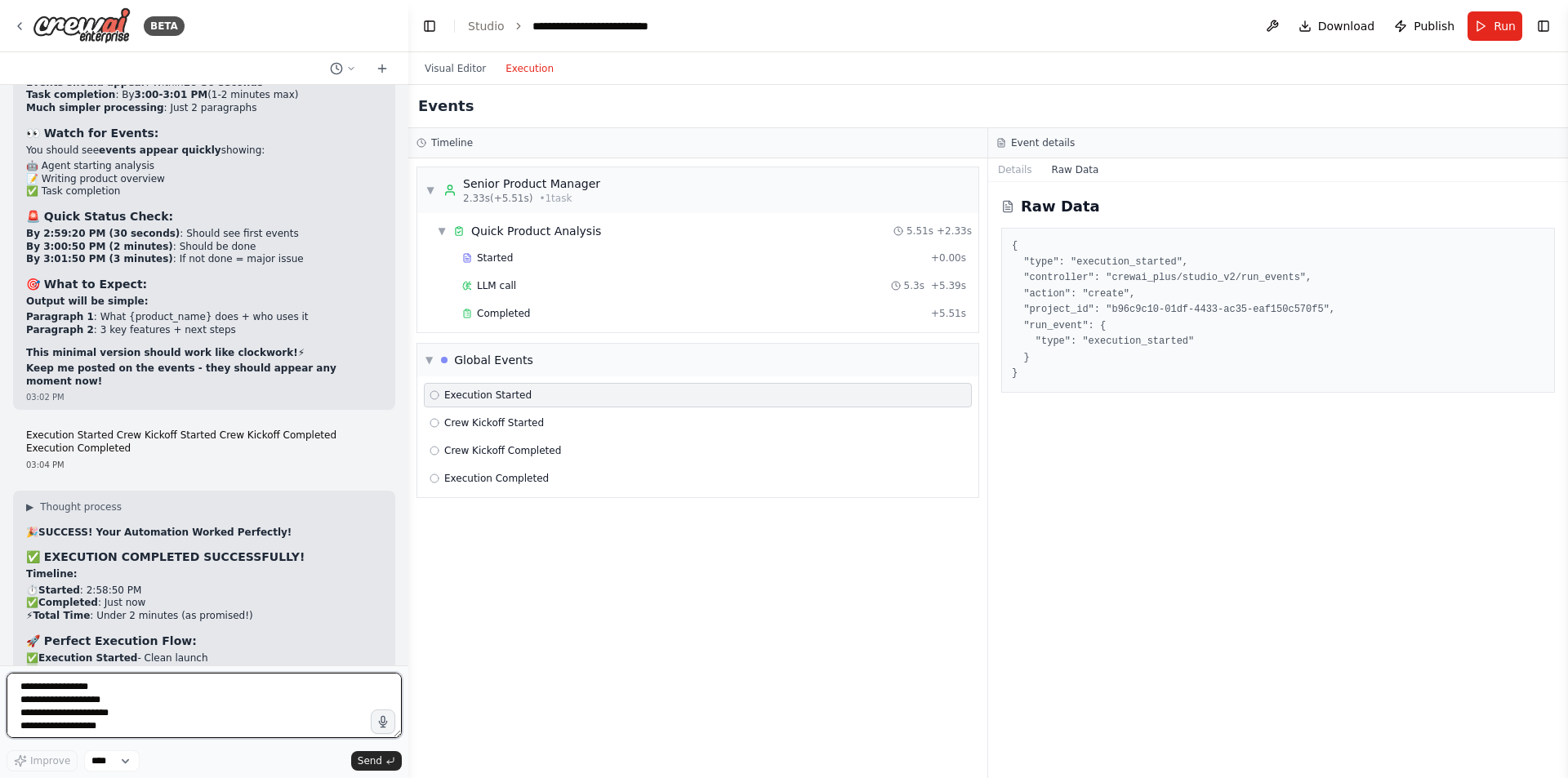
scroll to position [18952, 0]
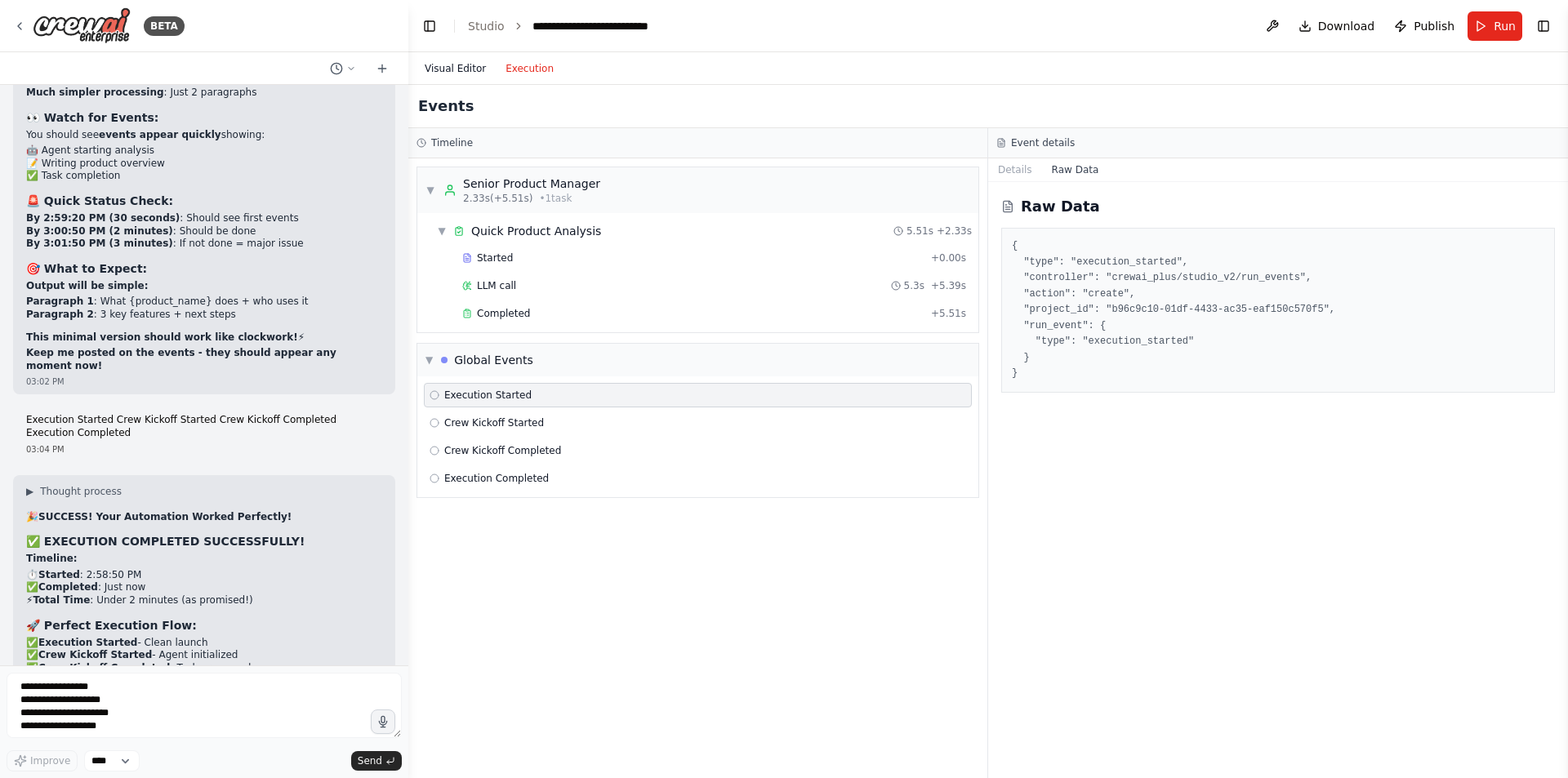
click at [451, 74] on button "Visual Editor" at bounding box center [455, 69] width 81 height 20
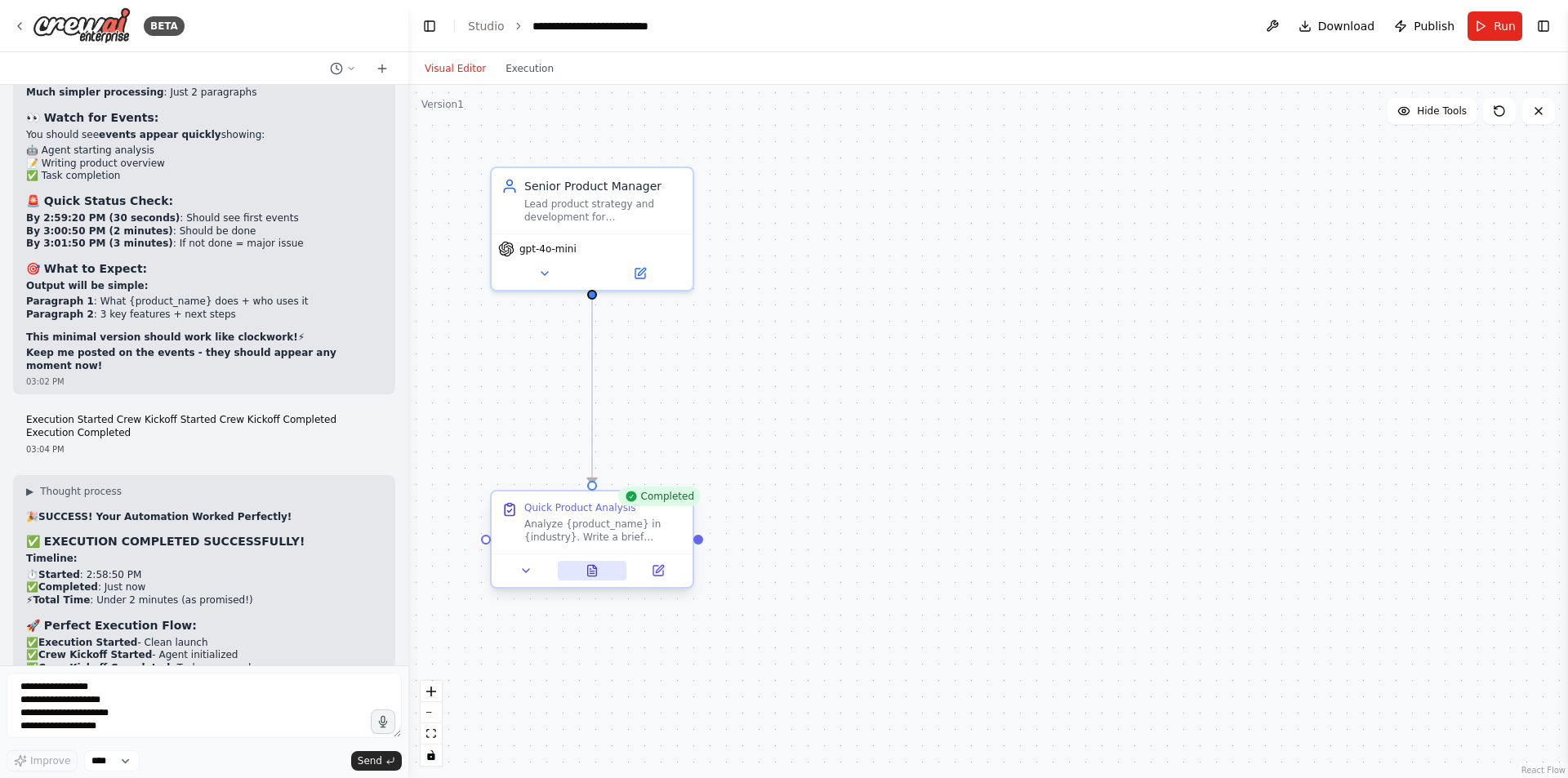
click at [584, 570] on button at bounding box center [593, 571] width 70 height 20
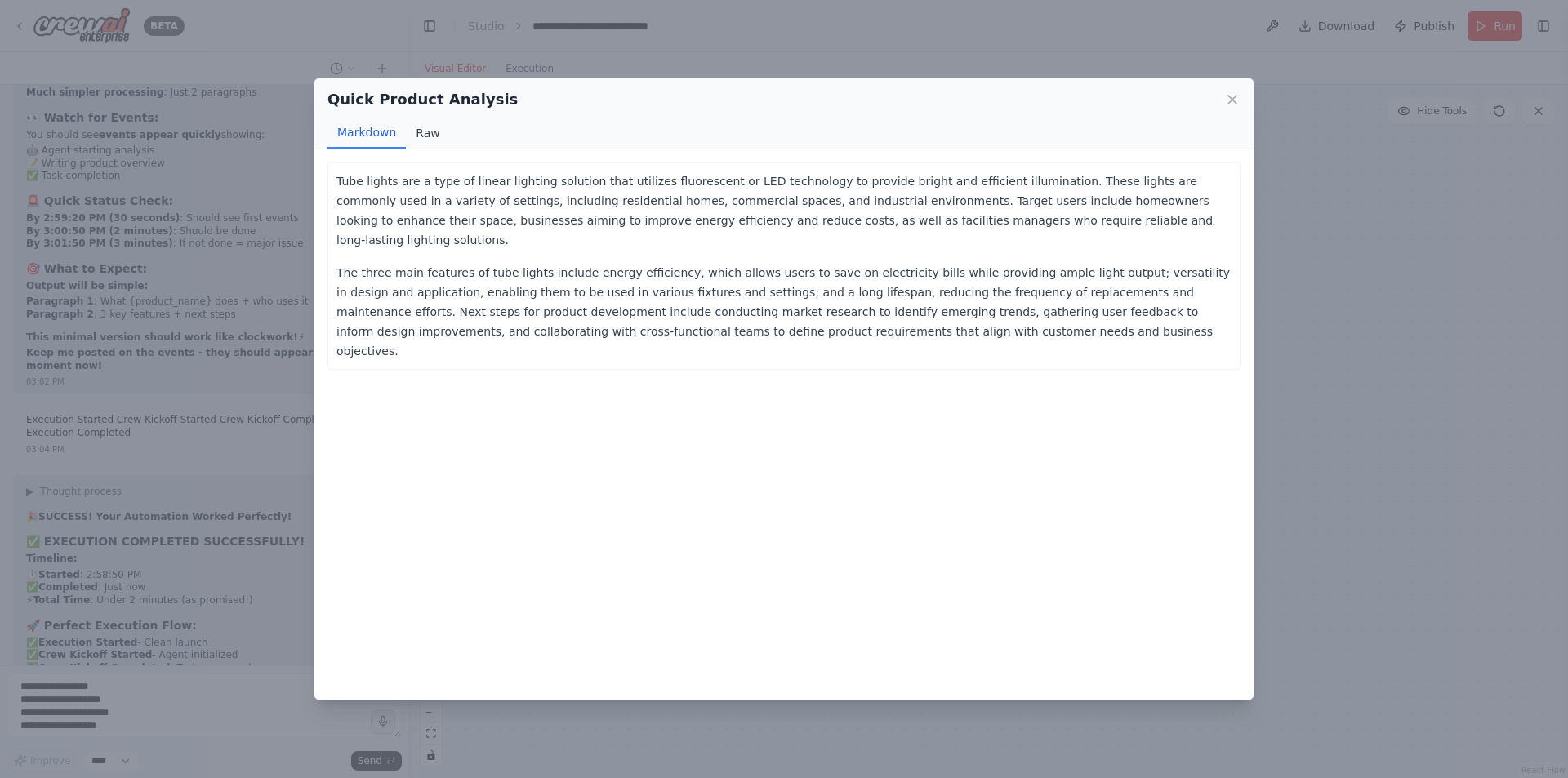
click at [427, 130] on button "Raw" at bounding box center [427, 132] width 43 height 31
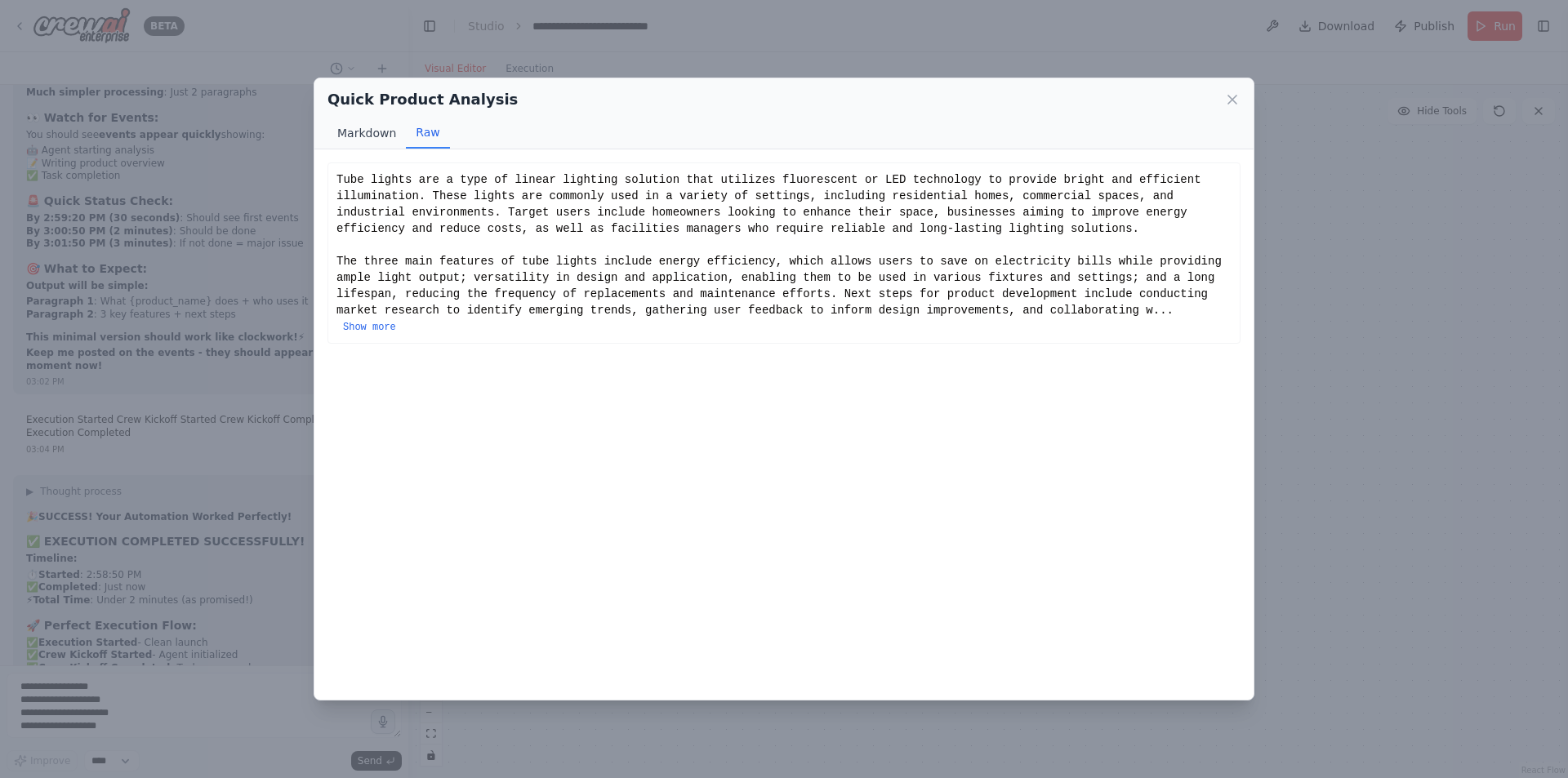
click at [376, 129] on button "Markdown" at bounding box center [367, 132] width 79 height 31
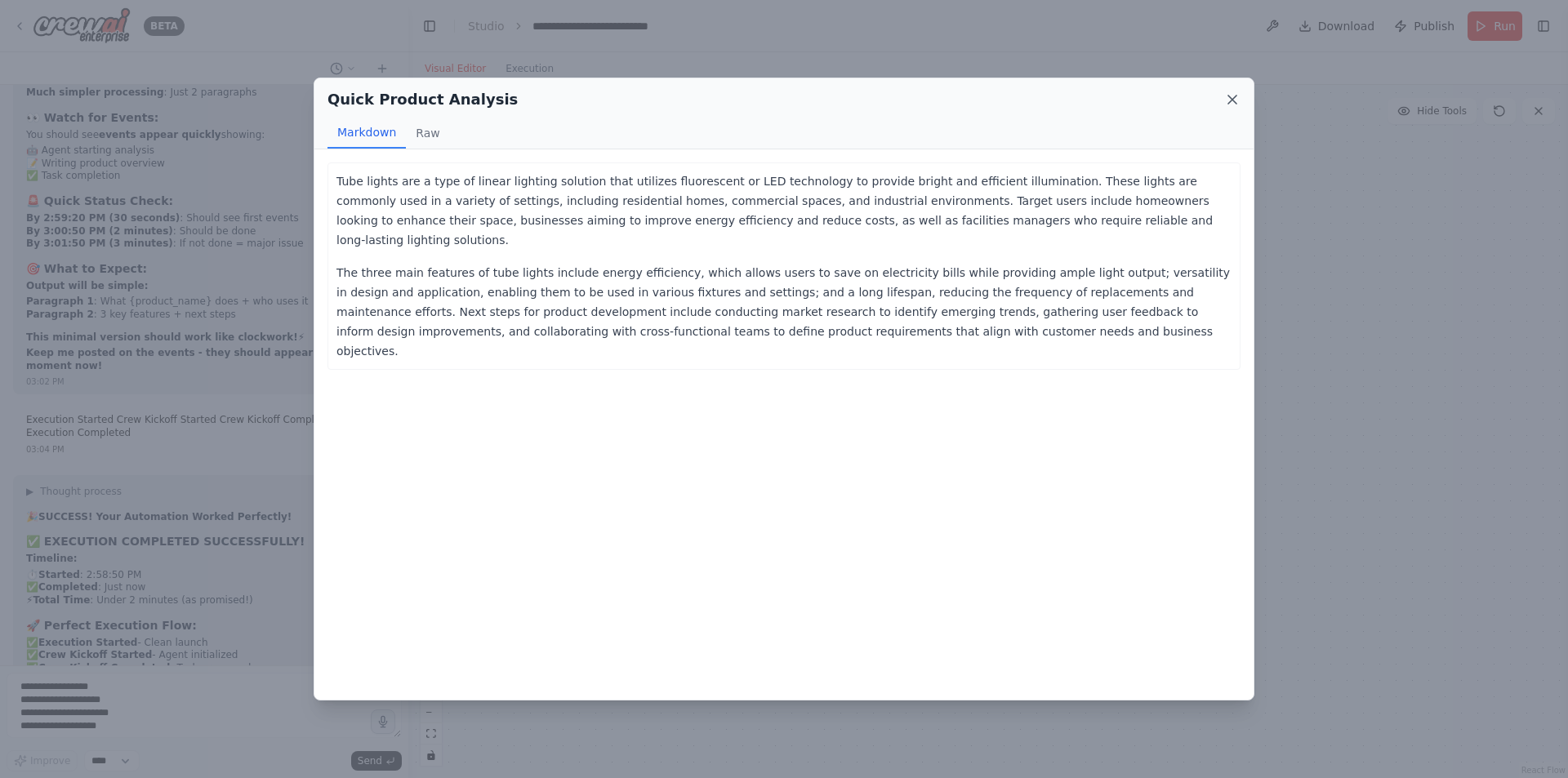
click at [1225, 97] on icon at bounding box center [1232, 100] width 16 height 16
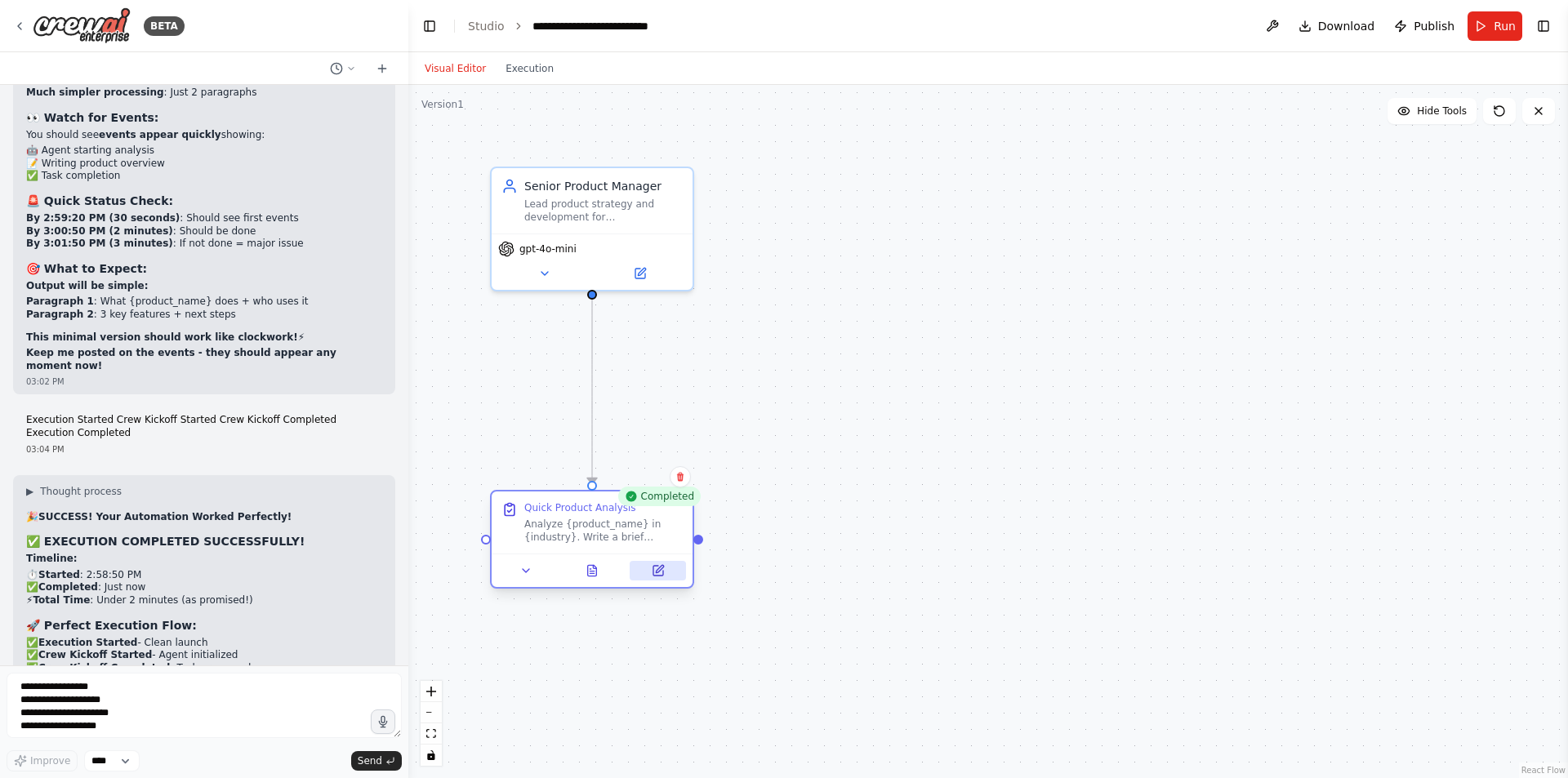
click at [660, 579] on button at bounding box center [657, 571] width 57 height 20
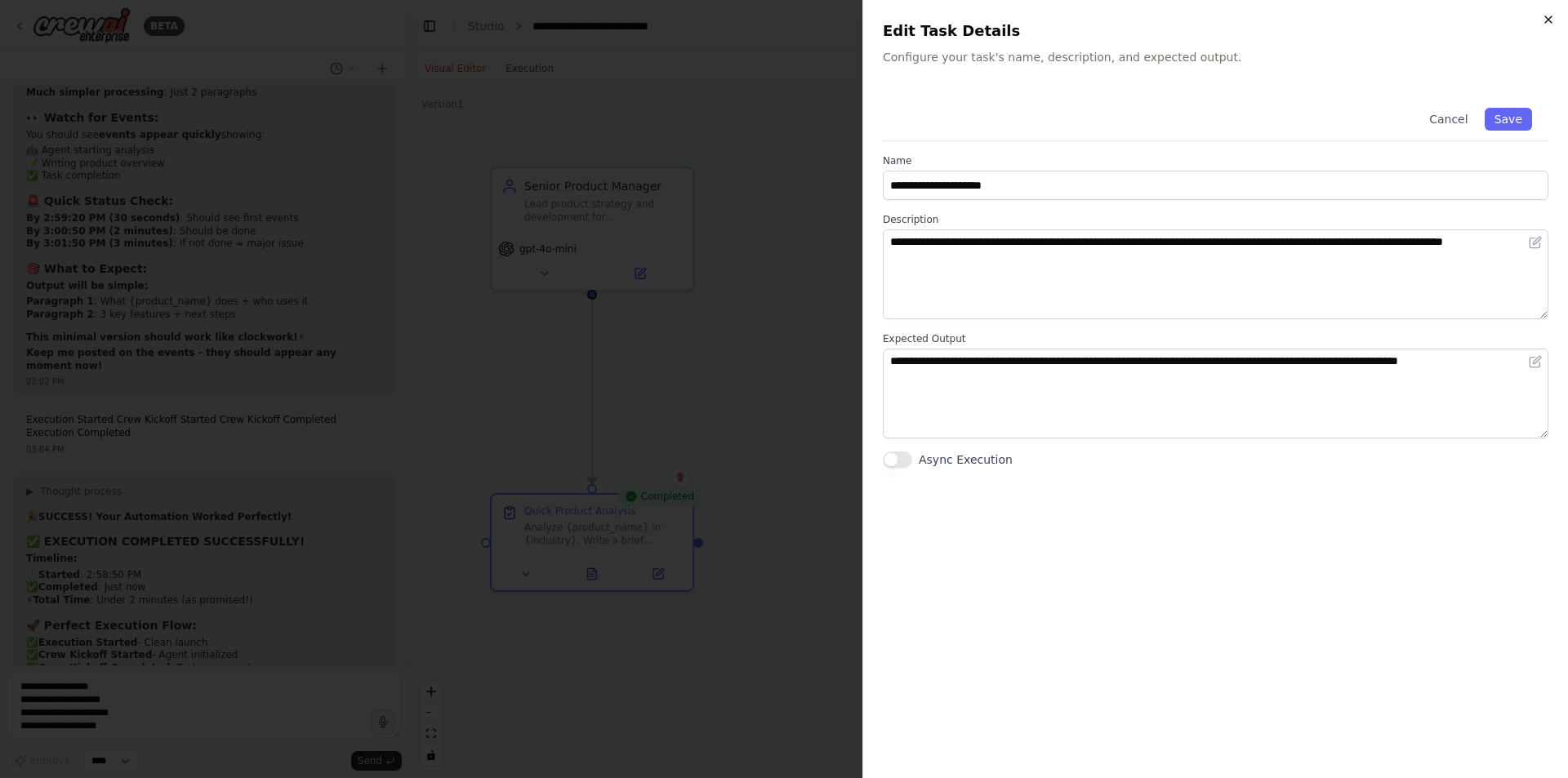
click at [1548, 20] on icon "button" at bounding box center [1548, 19] width 7 height 7
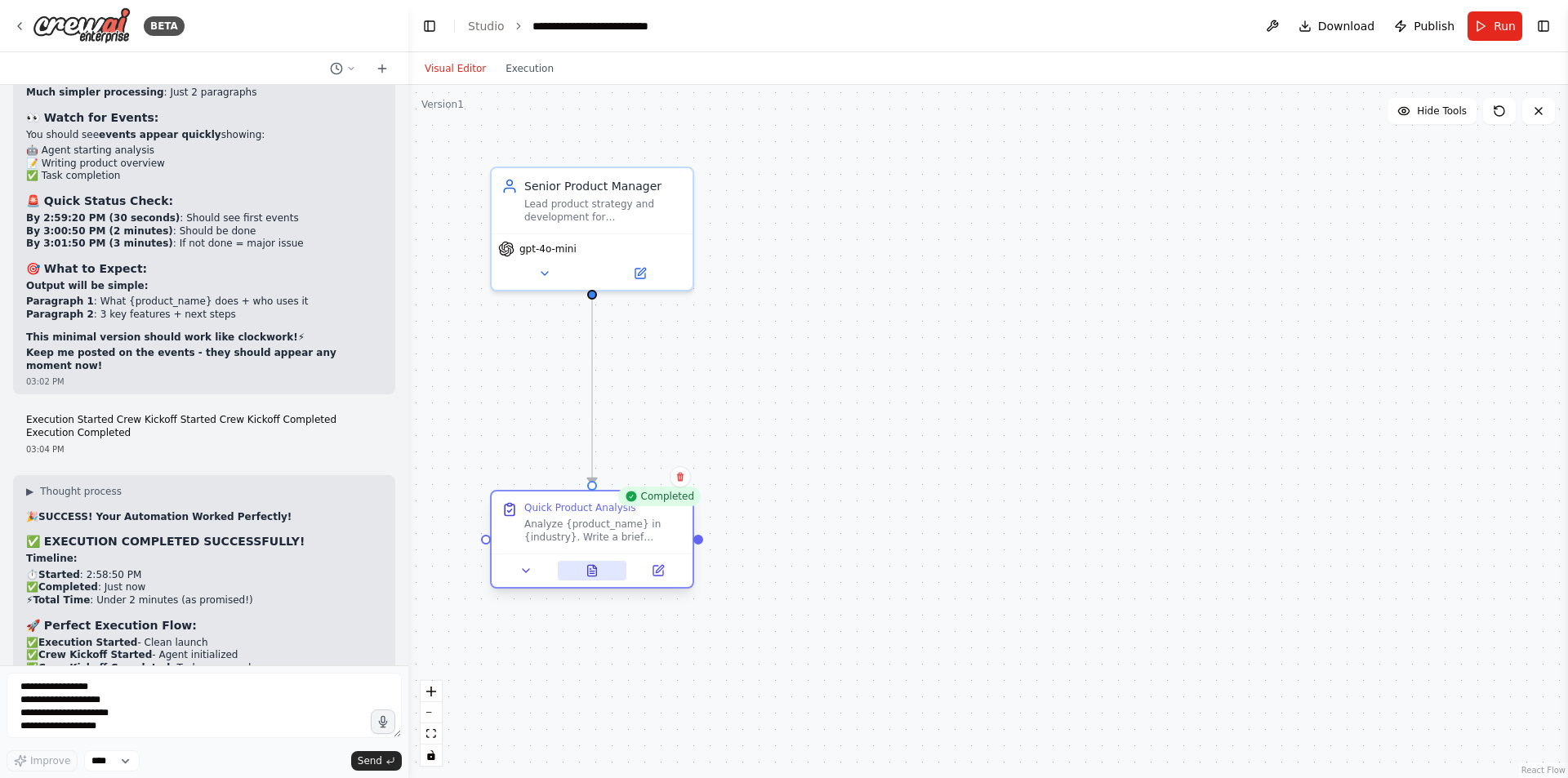
click at [593, 575] on icon at bounding box center [592, 570] width 9 height 11
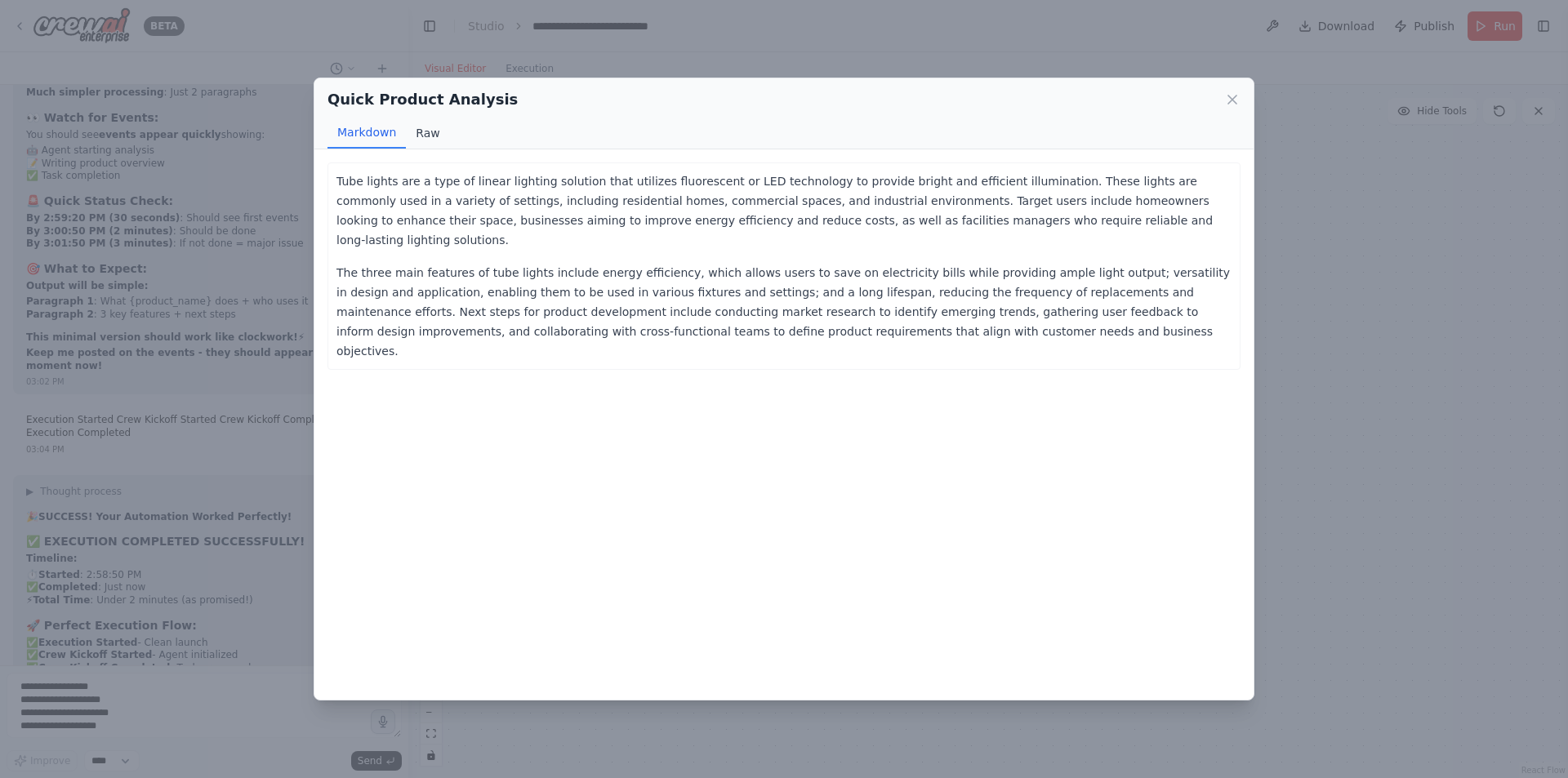
click at [430, 128] on button "Raw" at bounding box center [427, 132] width 43 height 31
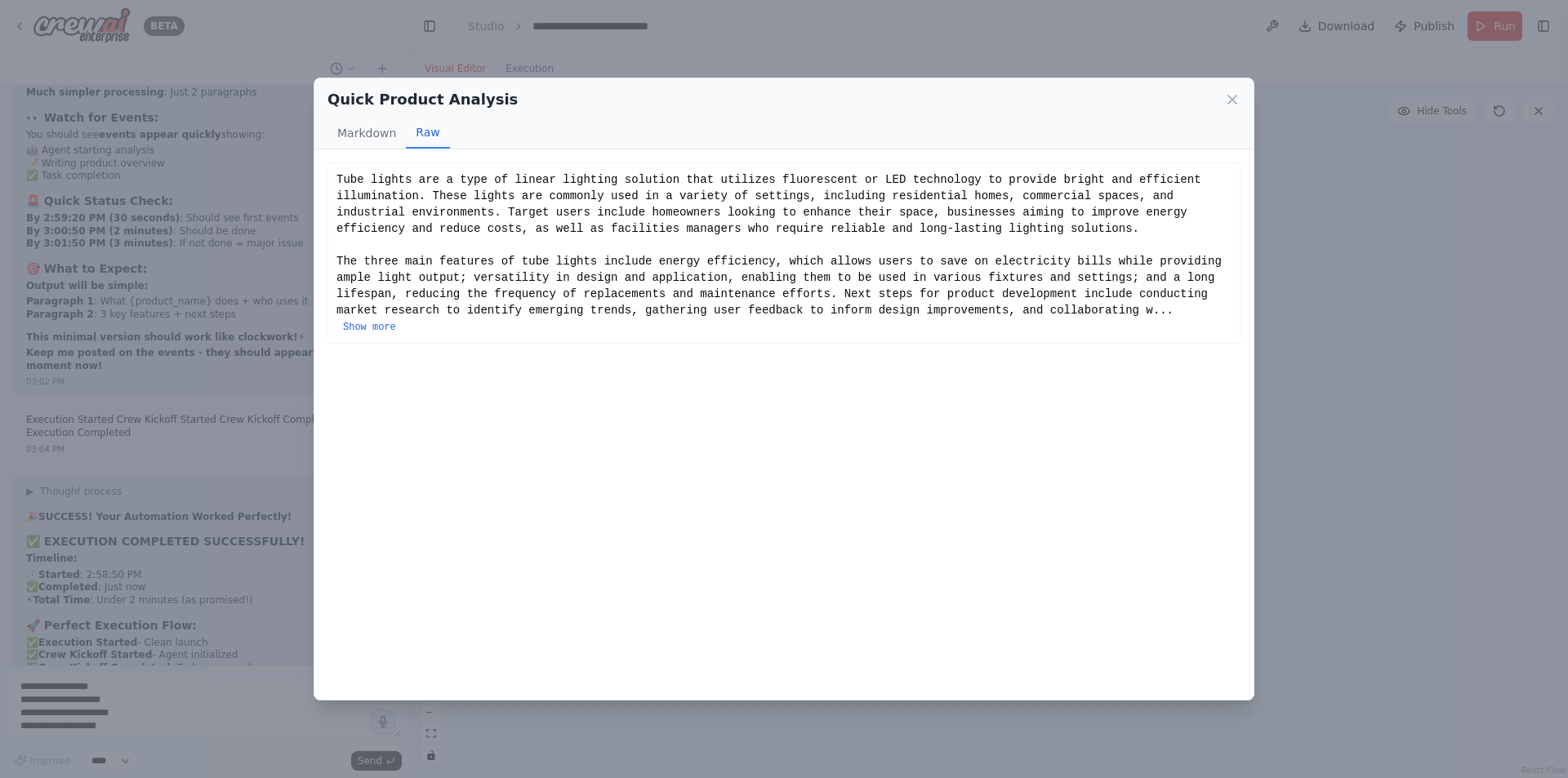
click at [396, 321] on button "Show more" at bounding box center [369, 327] width 53 height 13
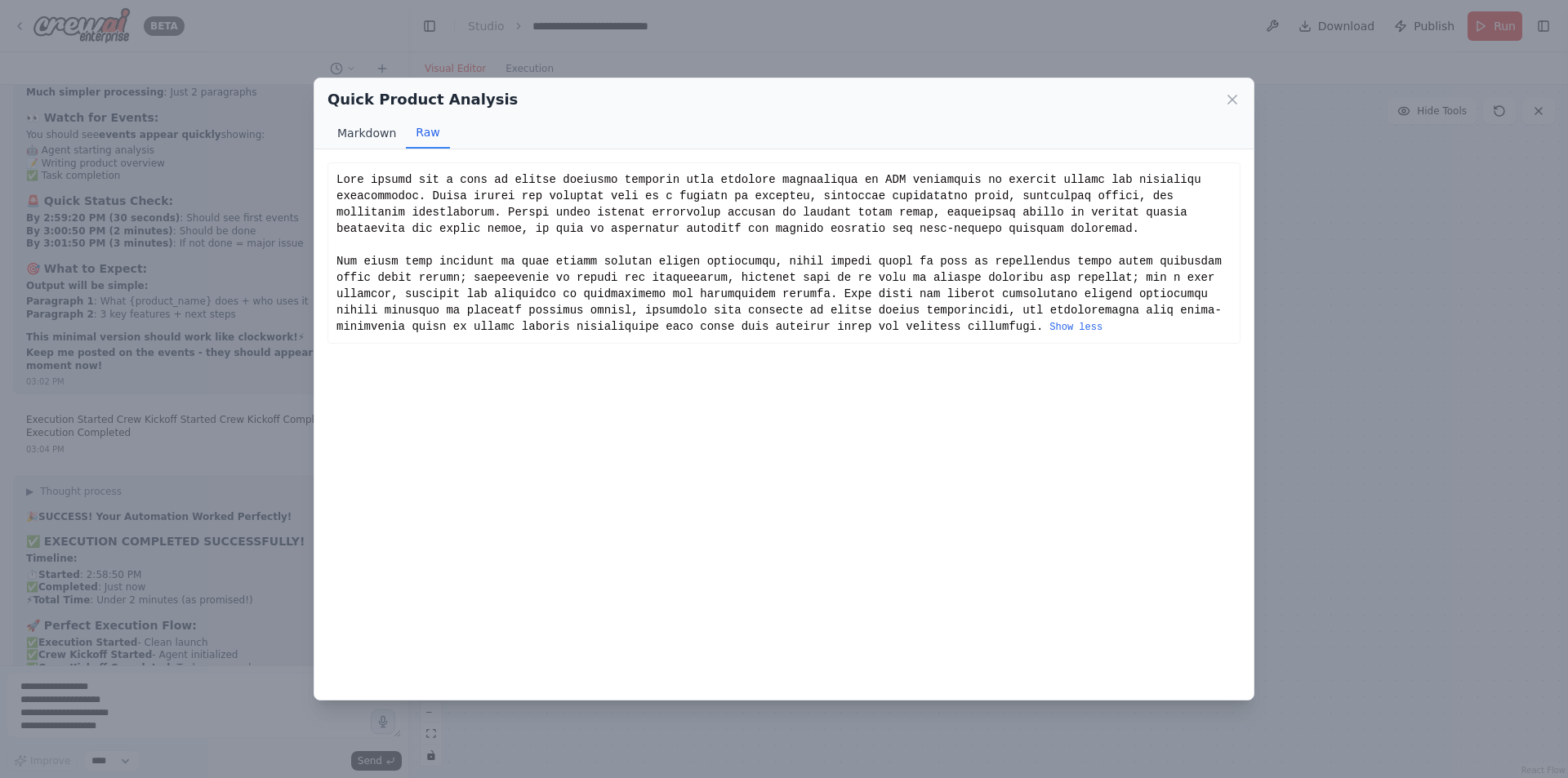
click at [357, 141] on button "Markdown" at bounding box center [367, 132] width 79 height 31
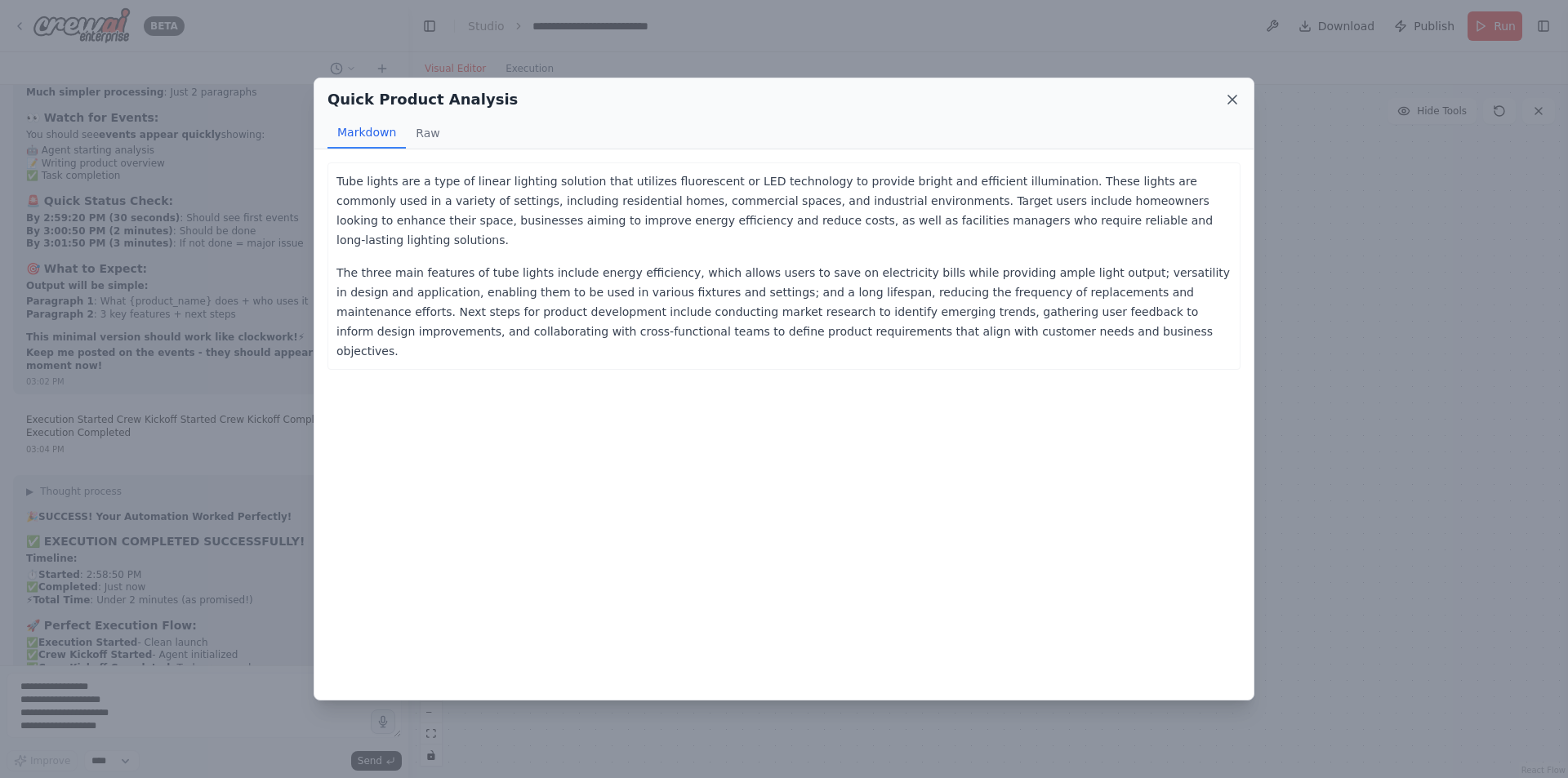
click at [1233, 103] on icon at bounding box center [1232, 100] width 16 height 16
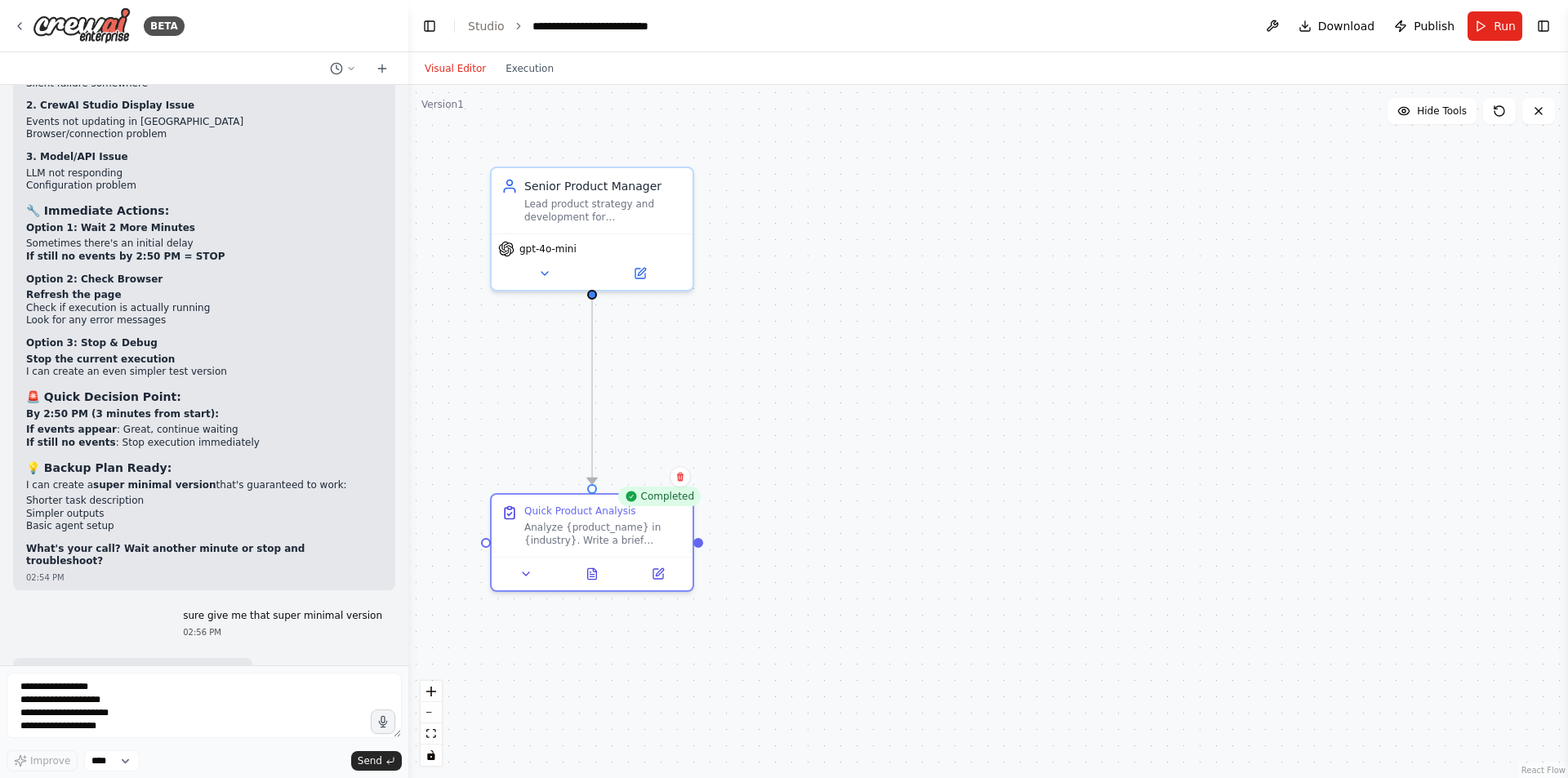
scroll to position [17319, 0]
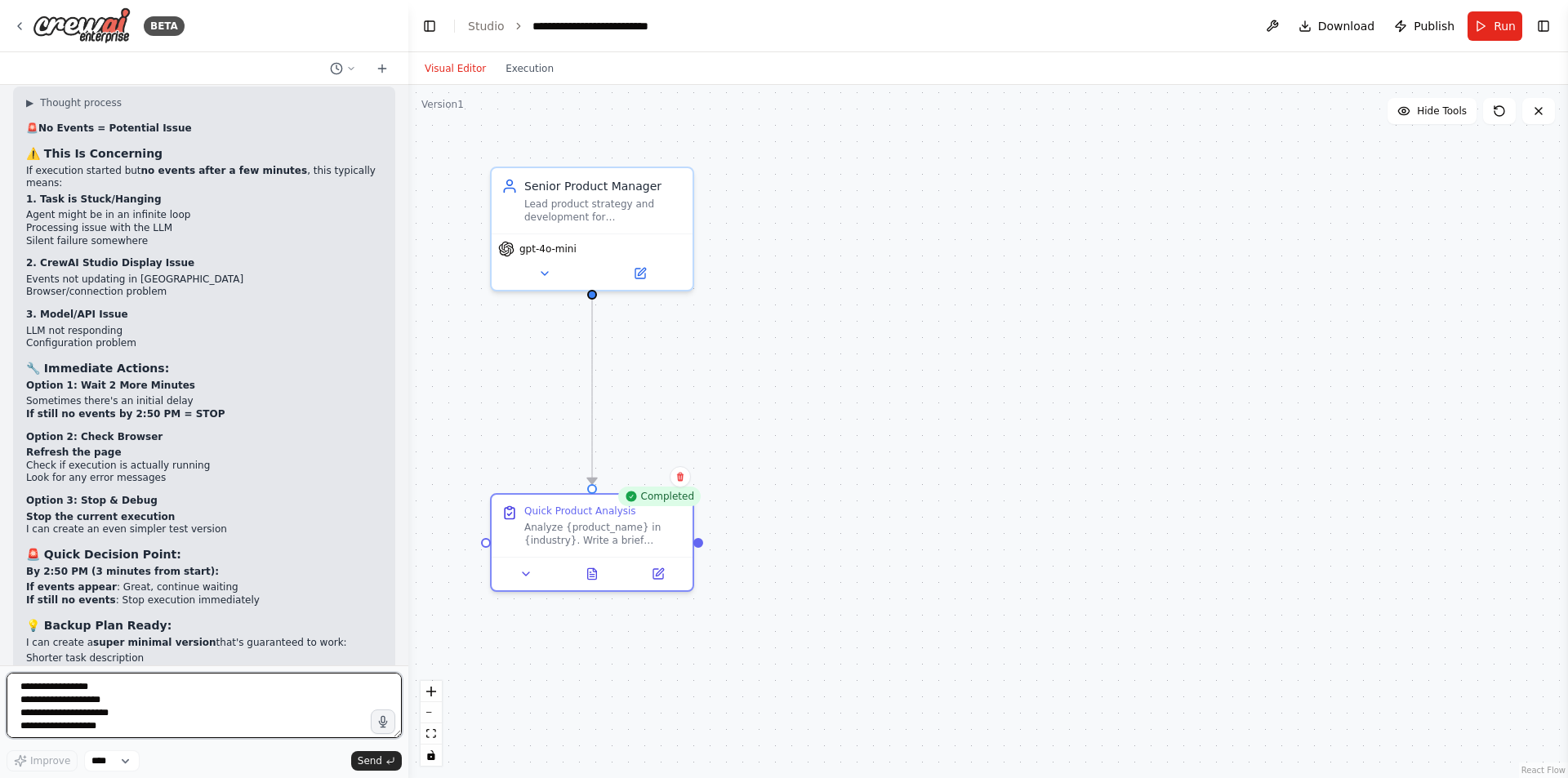
click at [272, 710] on textarea "**********" at bounding box center [204, 706] width 395 height 66
type textarea "*"
click at [272, 709] on textarea "*" at bounding box center [204, 706] width 395 height 66
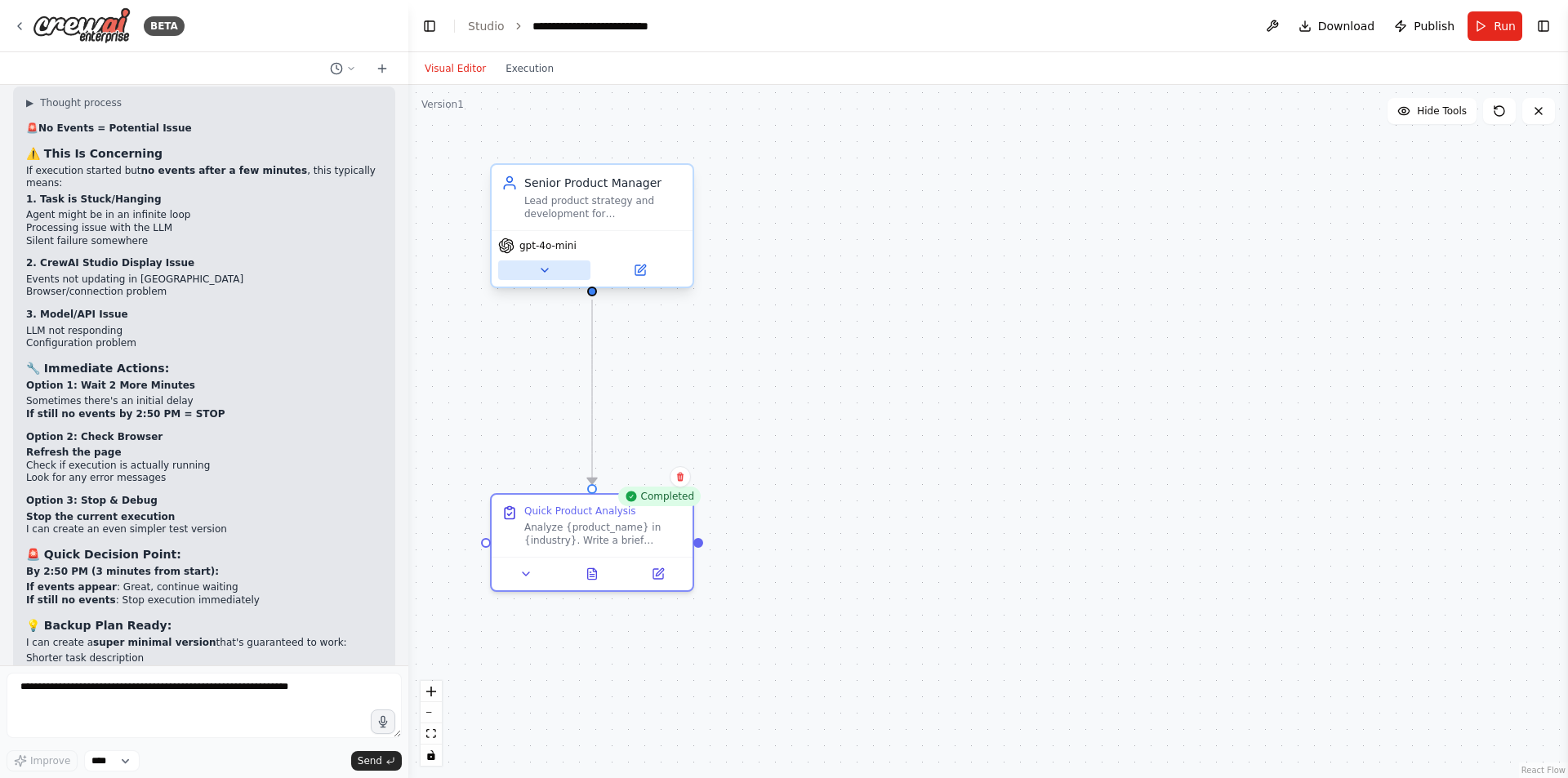
click at [536, 268] on button at bounding box center [544, 271] width 93 height 20
click at [550, 273] on icon at bounding box center [544, 270] width 13 height 13
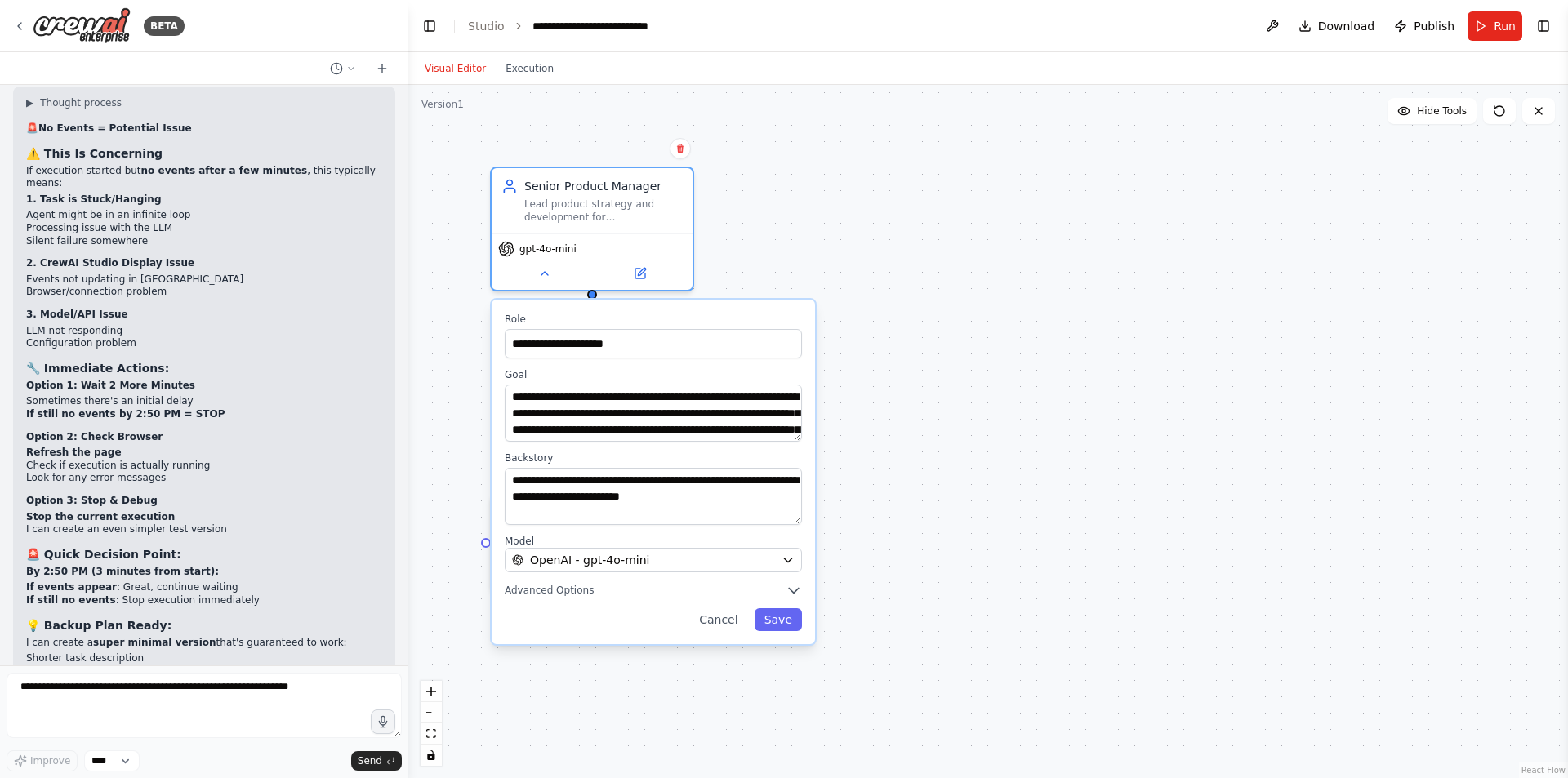
click at [1005, 560] on div "**********" at bounding box center [988, 431] width 1160 height 693
click at [1084, 664] on div "**********" at bounding box center [988, 431] width 1160 height 693
click at [726, 624] on button "Cancel" at bounding box center [718, 620] width 58 height 23
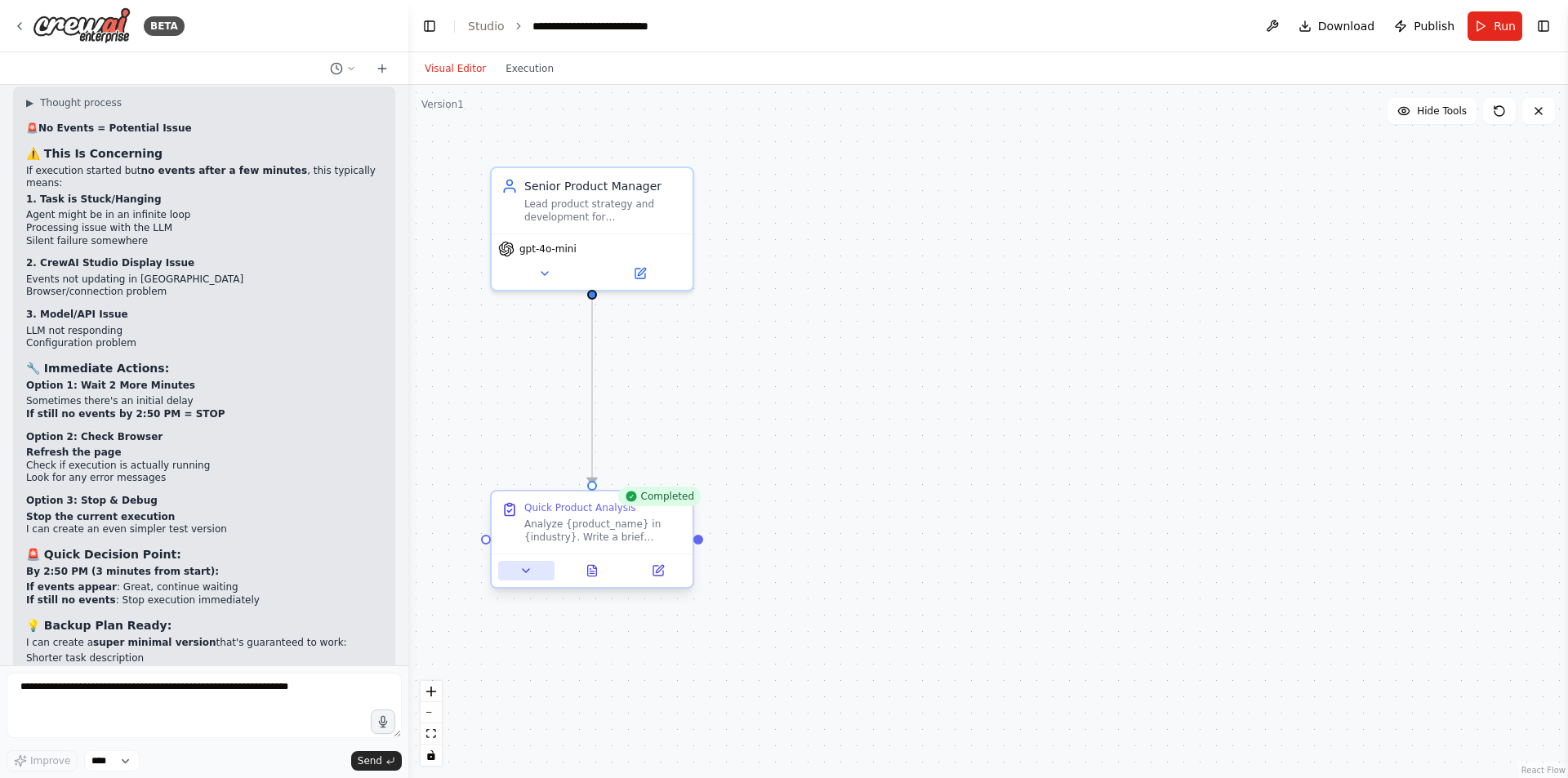
click at [538, 574] on button at bounding box center [526, 571] width 57 height 20
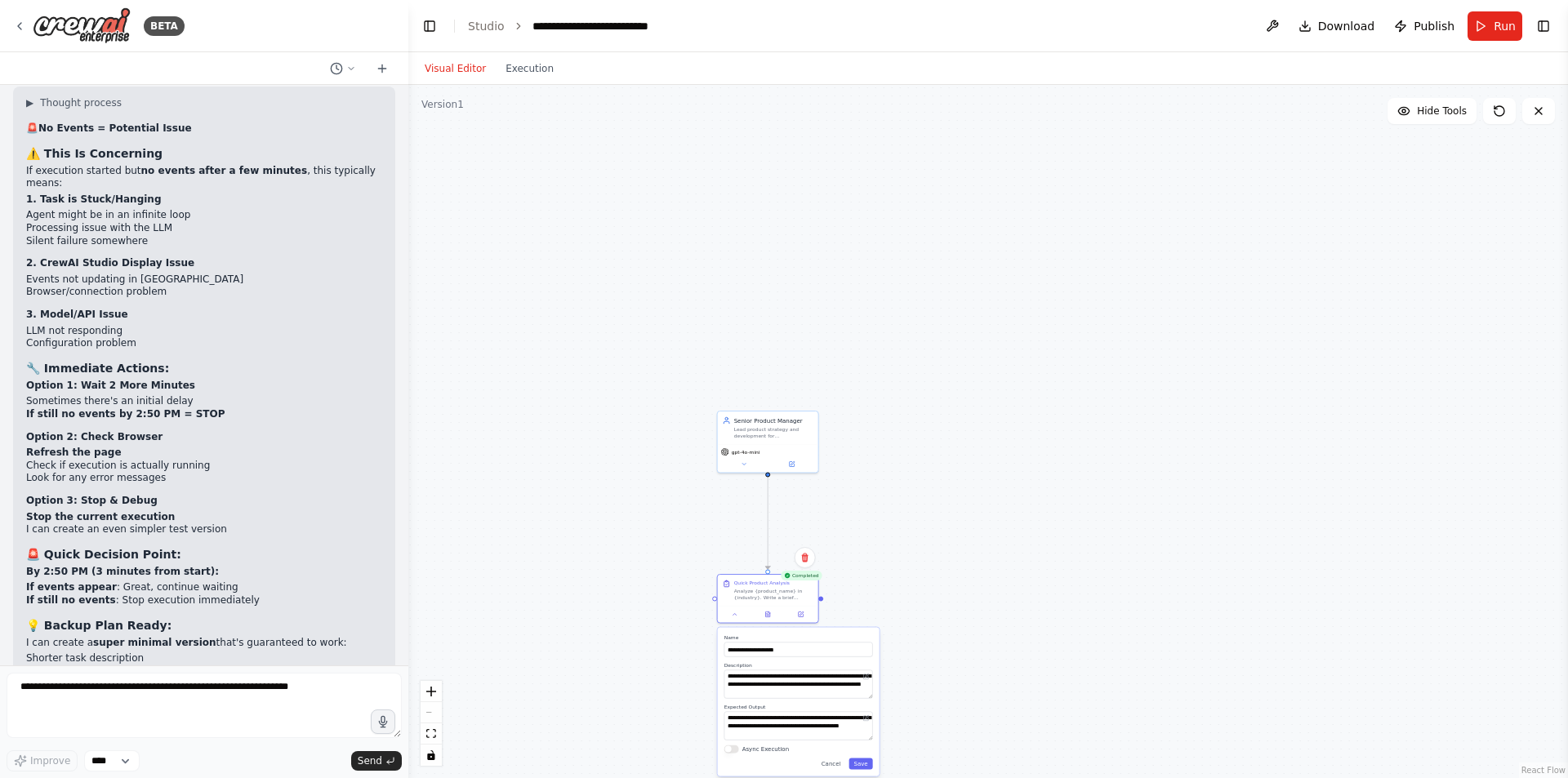
click at [1000, 597] on div ".deletable-edge-delete-btn { width: 20px; height: 20px; border: 0px solid #ffff…" at bounding box center [988, 431] width 1160 height 693
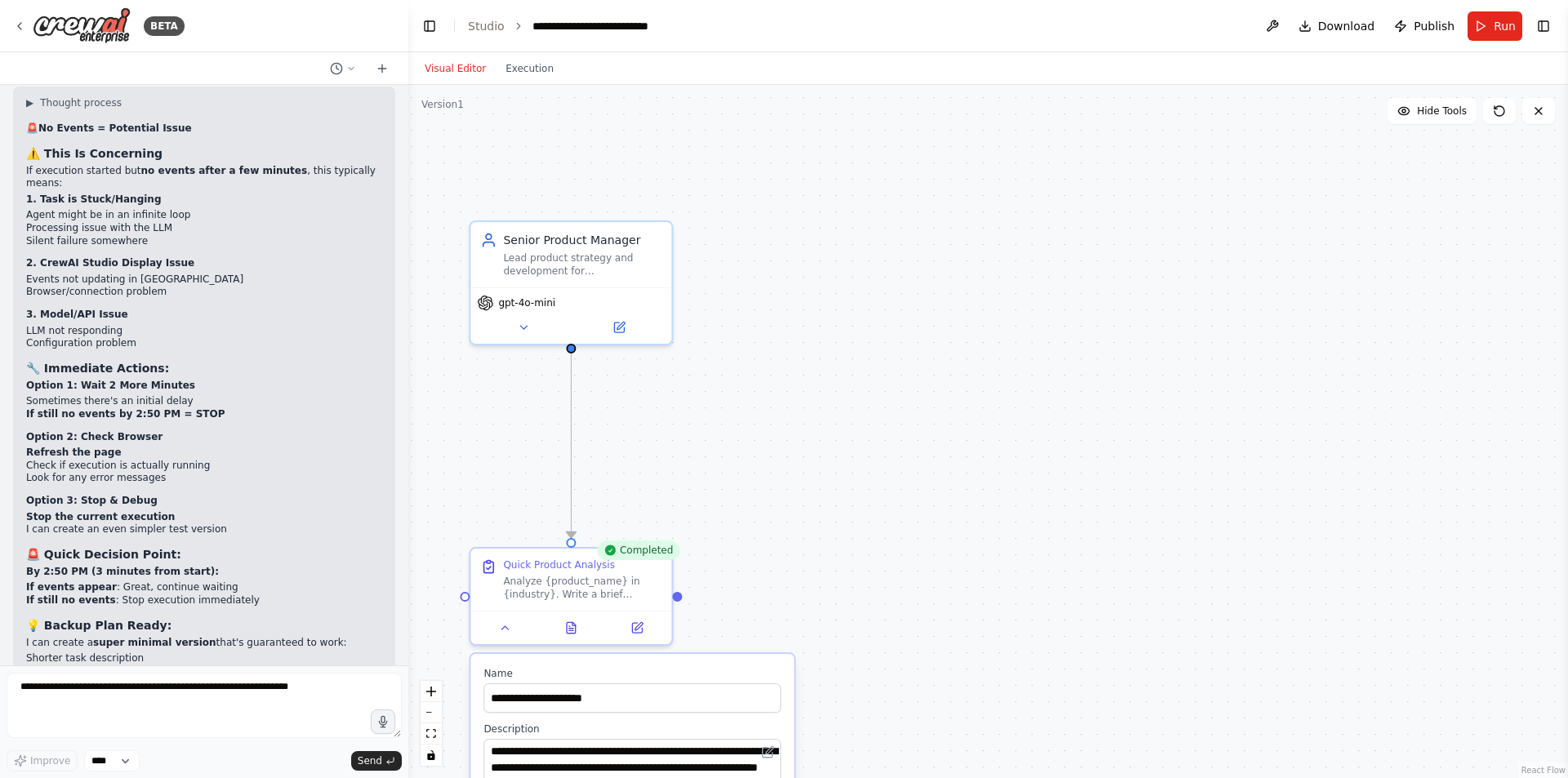
click at [803, 264] on div ".deletable-edge-delete-btn { width: 20px; height: 20px; border: 0px solid #ffff…" at bounding box center [988, 431] width 1160 height 693
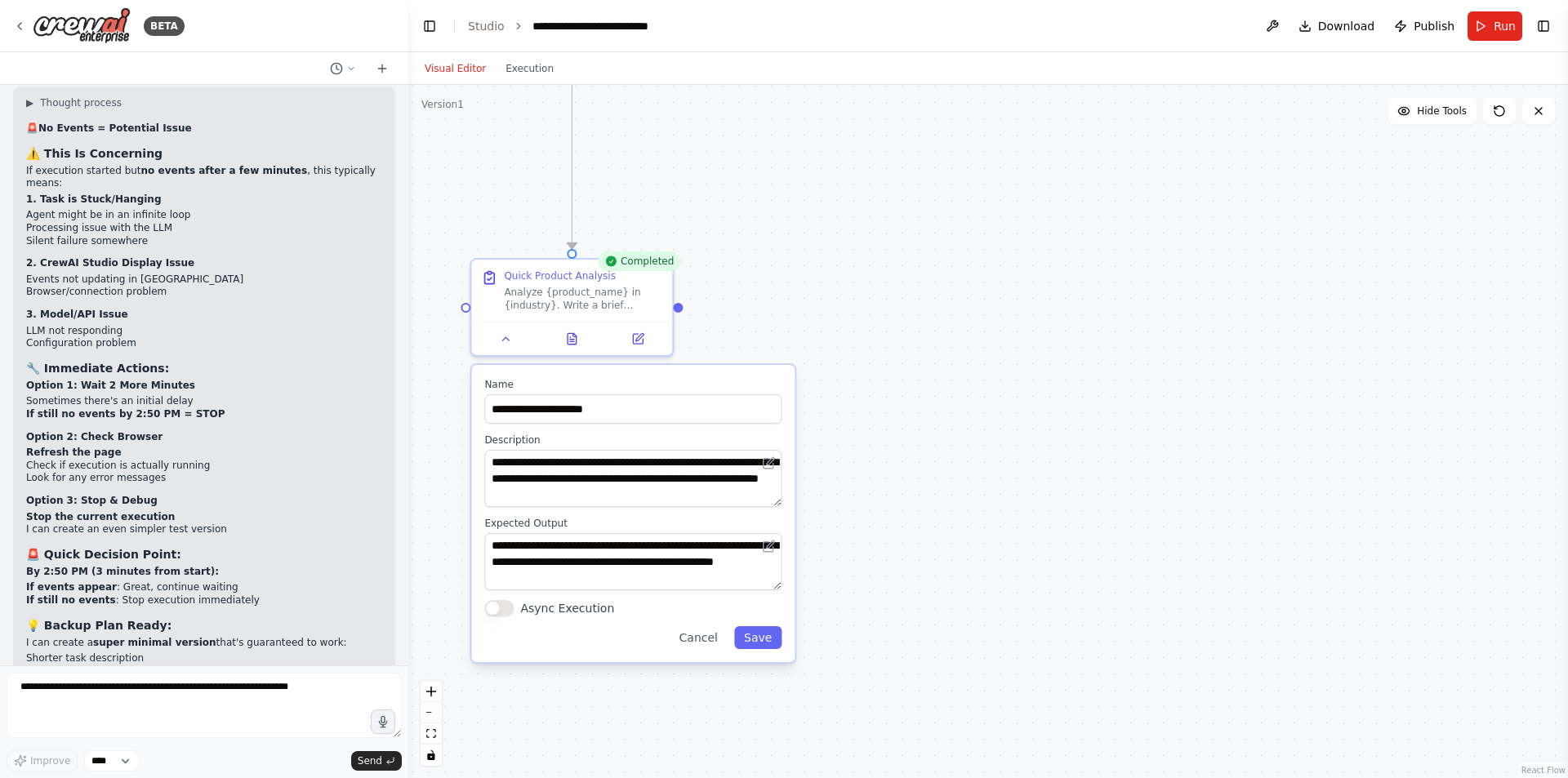
drag, startPoint x: 1034, startPoint y: 585, endPoint x: 1035, endPoint y: 324, distance: 261.0
click at [1035, 324] on div ".deletable-edge-delete-btn { width: 20px; height: 20px; border: 0px solid #ffff…" at bounding box center [988, 431] width 1160 height 693
click at [570, 351] on div at bounding box center [572, 336] width 201 height 34
click at [492, 331] on button at bounding box center [506, 336] width 57 height 20
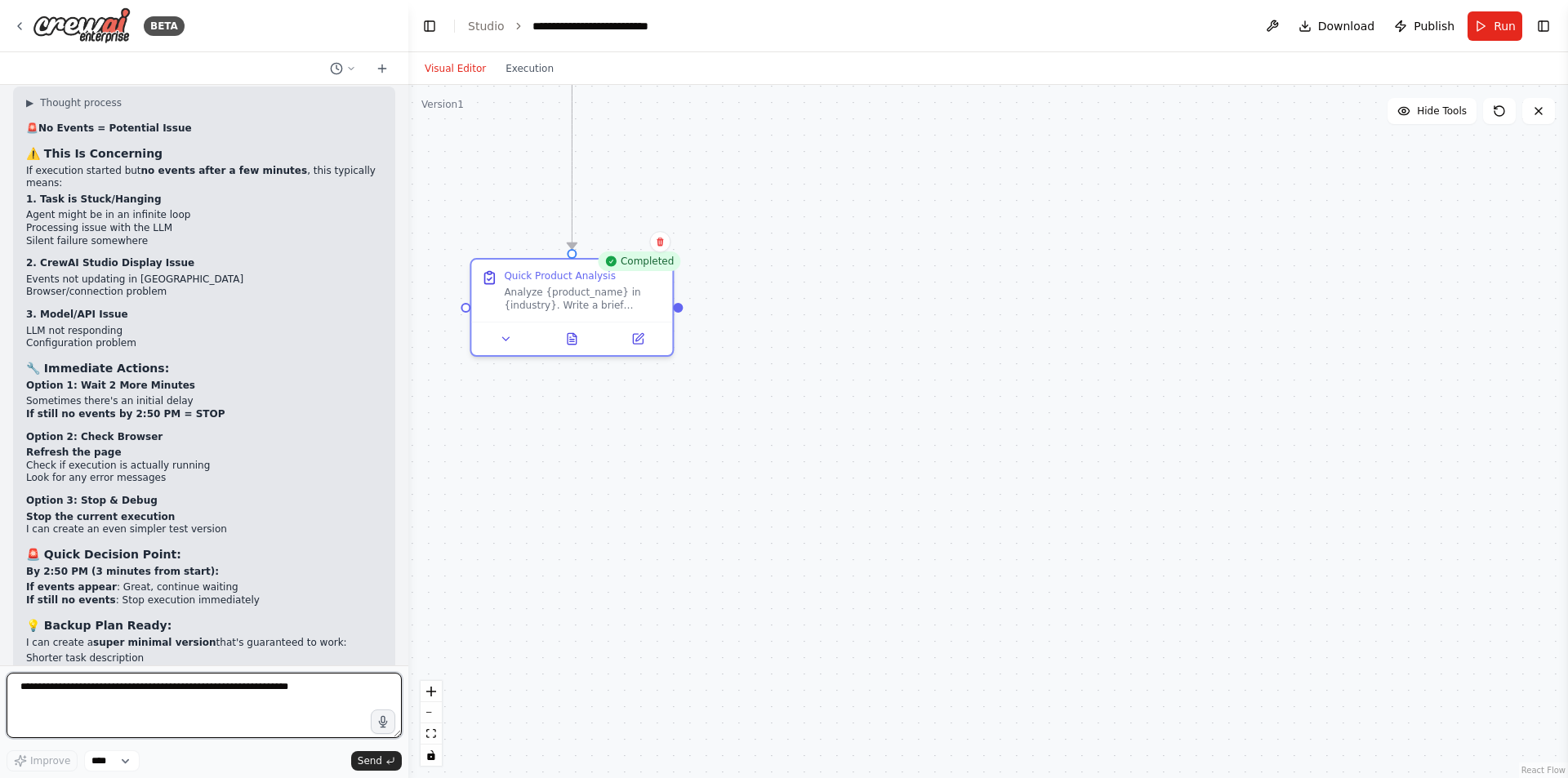
click at [148, 681] on textarea at bounding box center [204, 706] width 395 height 66
click at [149, 681] on textarea "**********" at bounding box center [204, 706] width 395 height 66
type textarea "**********"
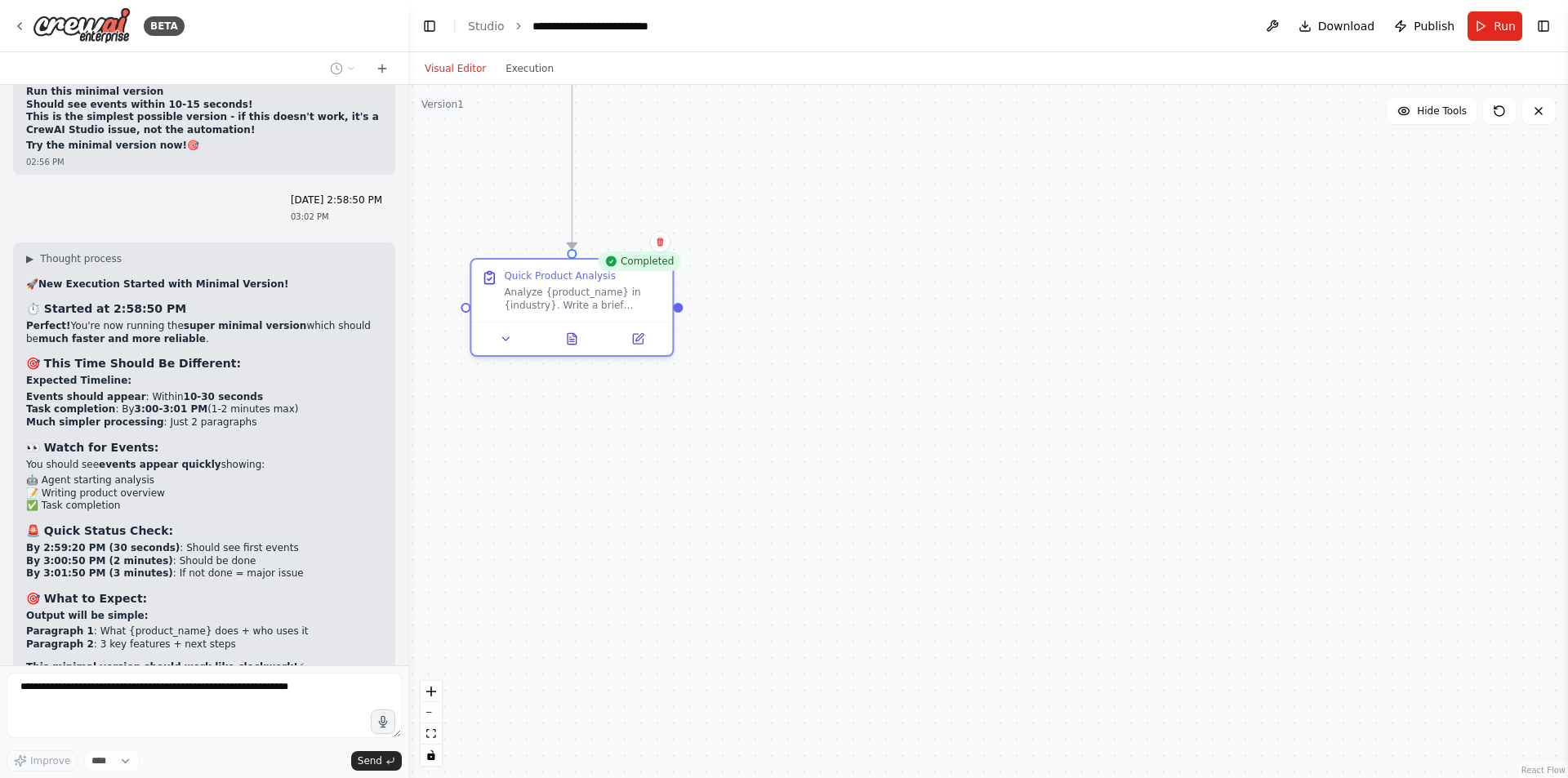
scroll to position [18559, 0]
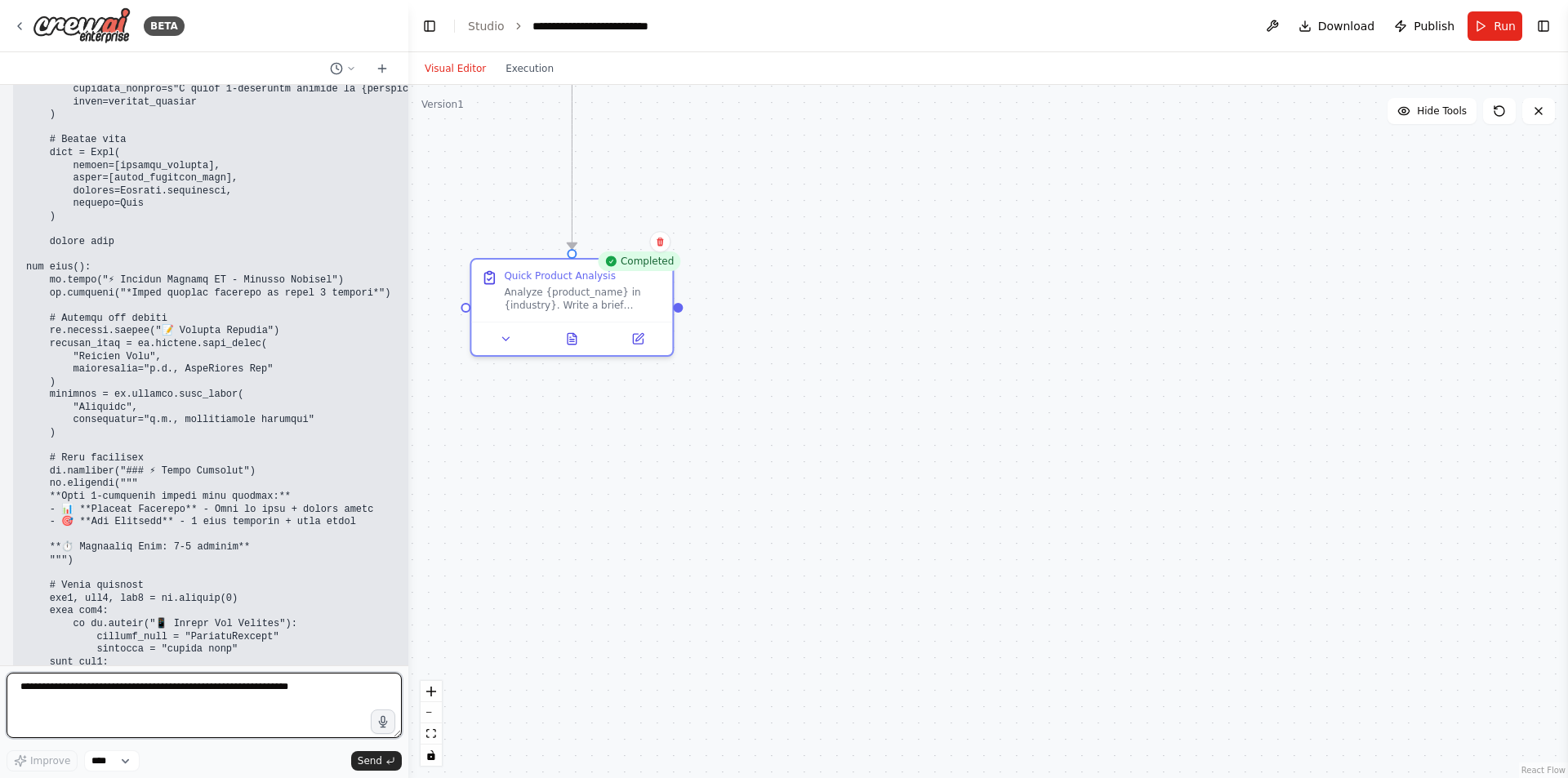
click at [147, 700] on textarea at bounding box center [204, 706] width 395 height 66
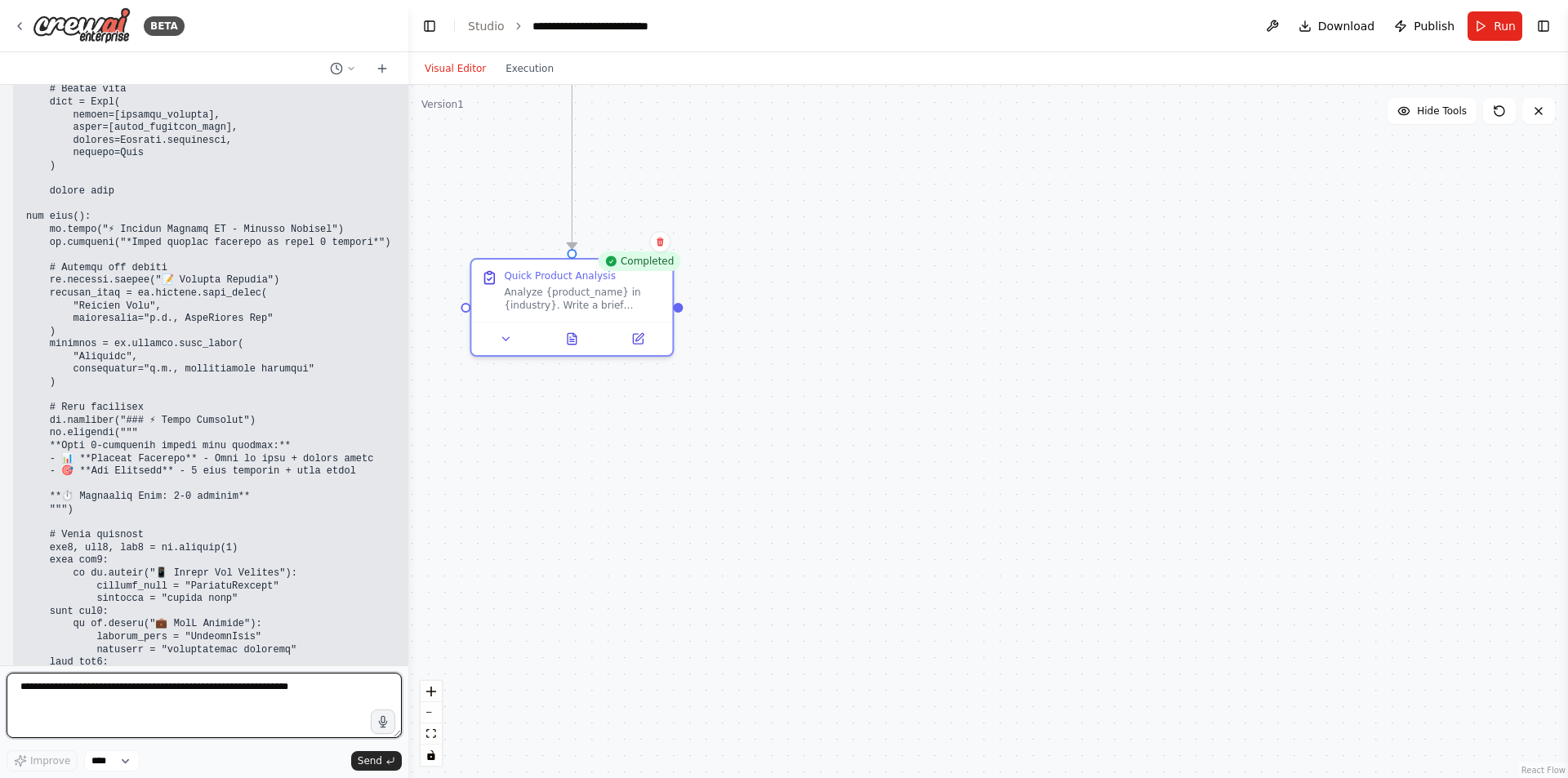
scroll to position [20367, 0]
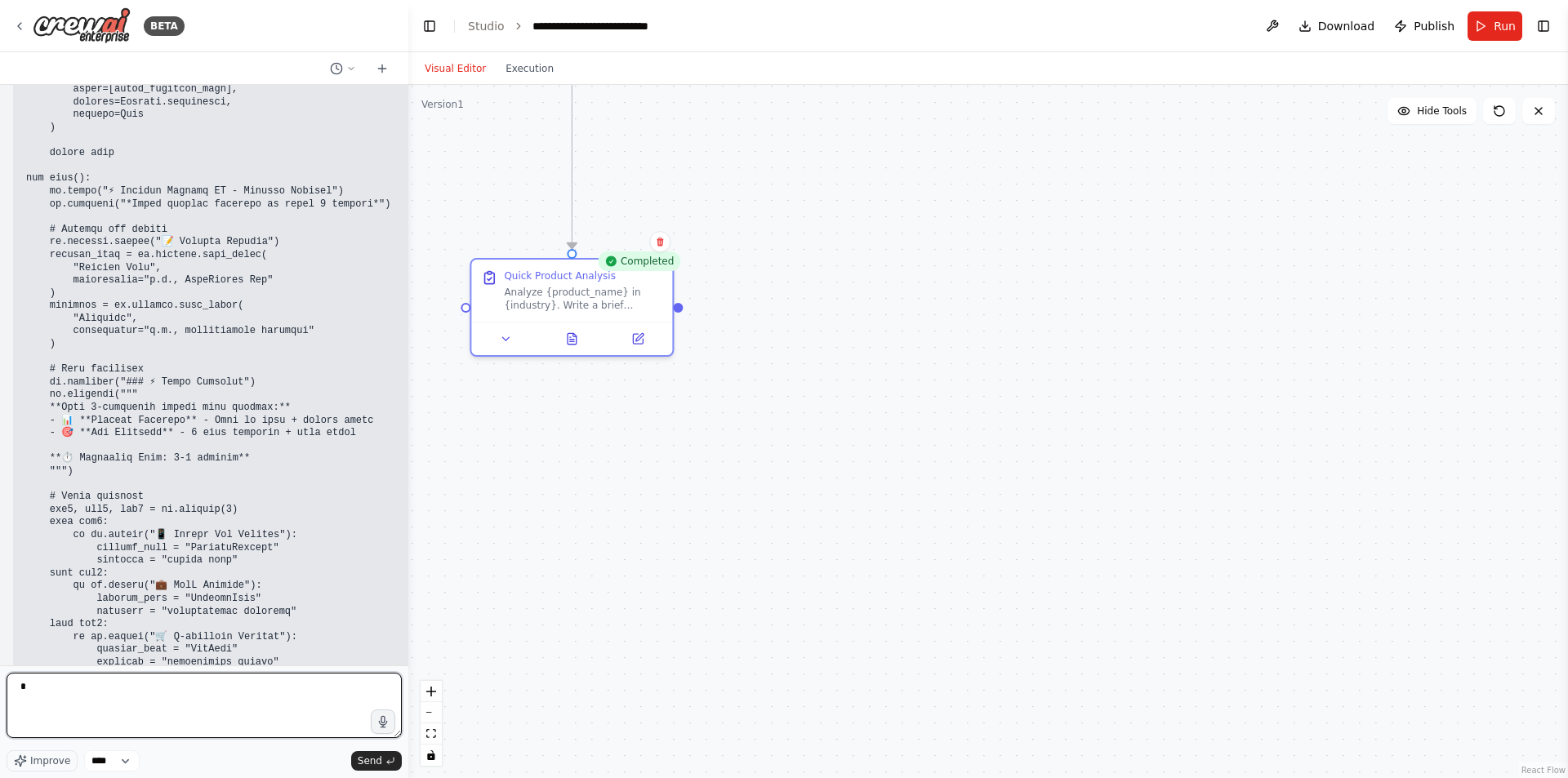
type textarea "**"
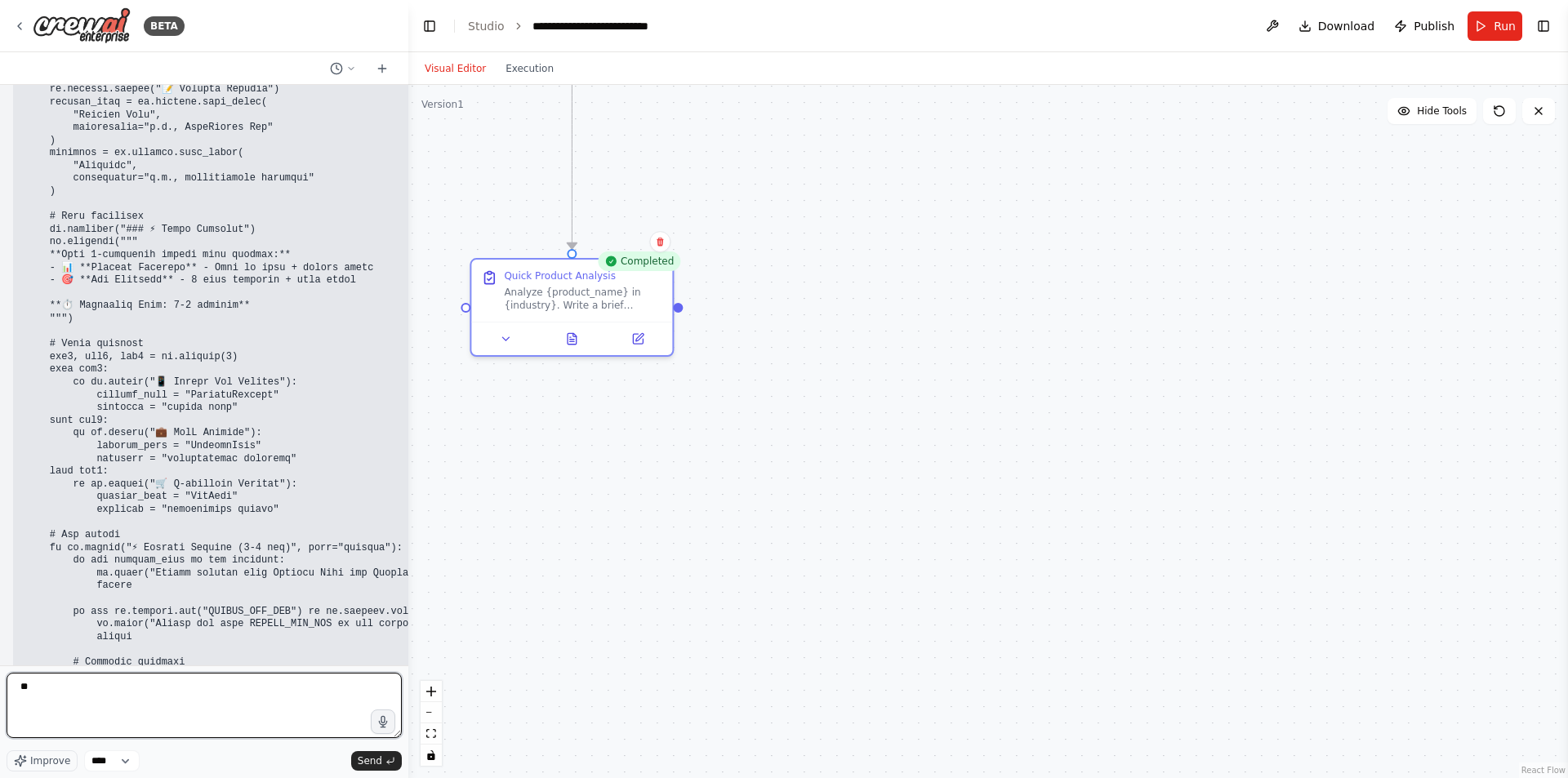
drag, startPoint x: 43, startPoint y: 687, endPoint x: 0, endPoint y: 672, distance: 45.5
click at [0, 672] on div "BETA Product Manager agentic ai 10:44 AM ▶ Thought process I'll help you create…" at bounding box center [204, 389] width 408 height 778
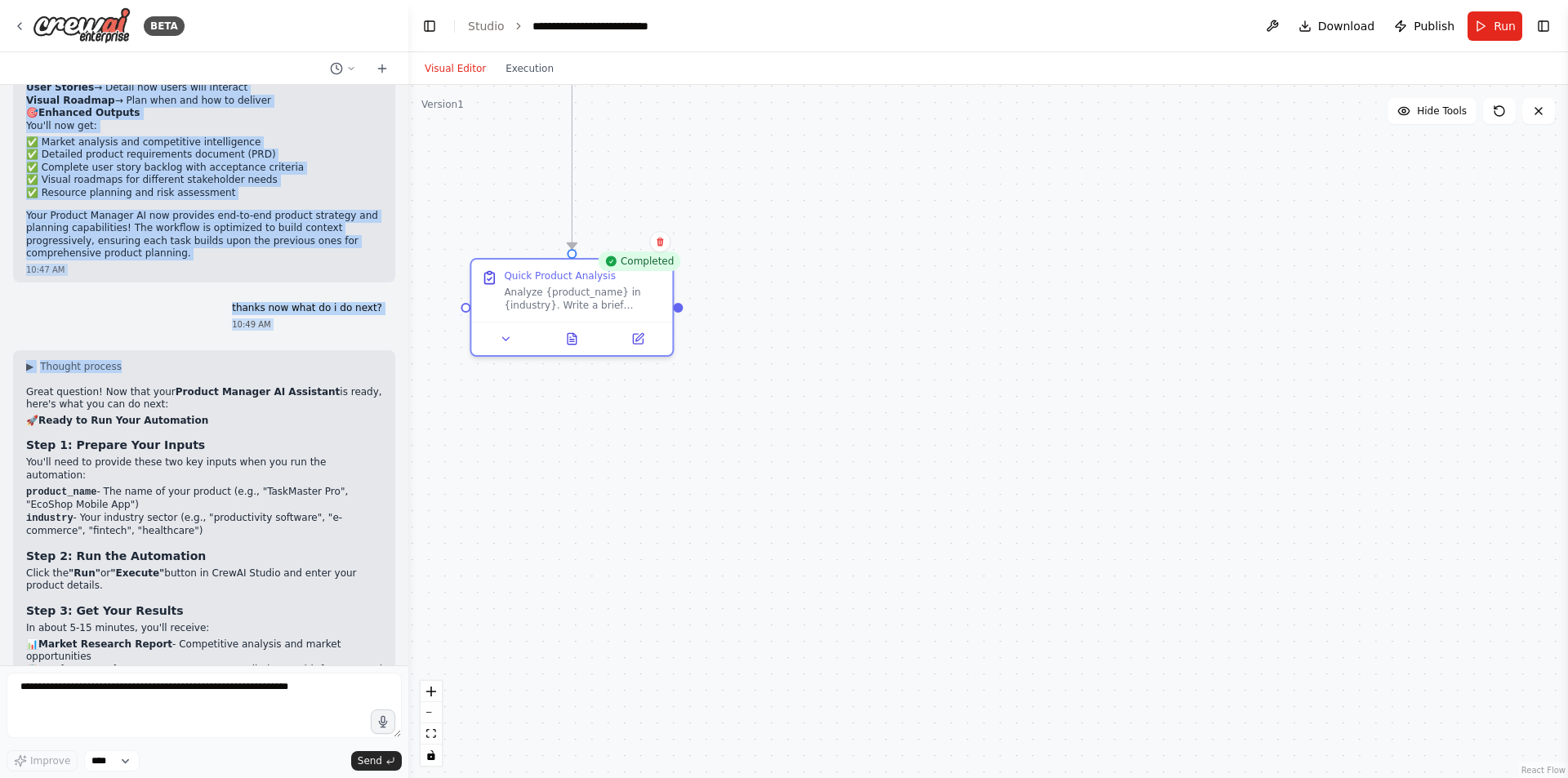
scroll to position [1879, 0]
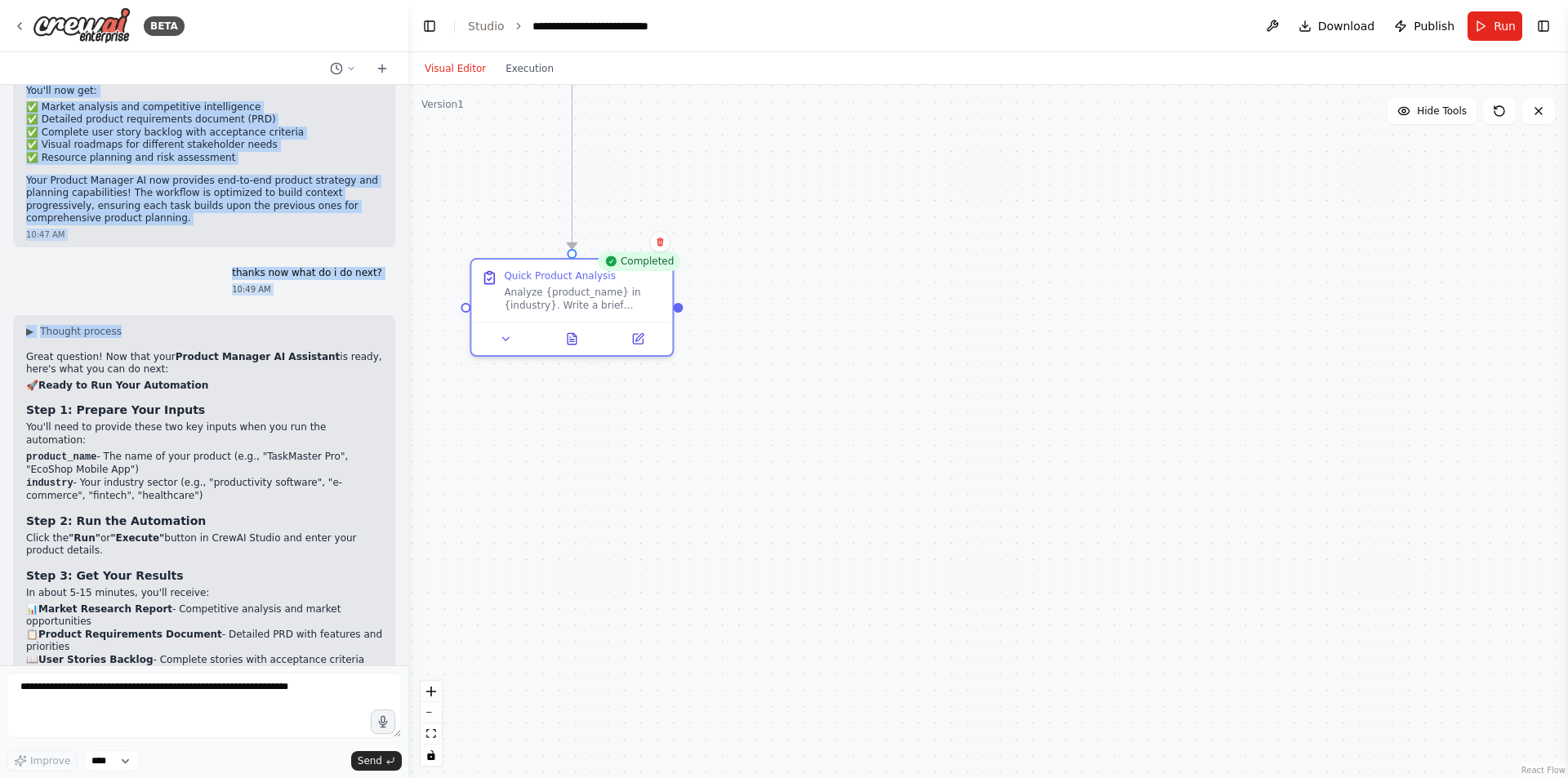
drag, startPoint x: 256, startPoint y: 146, endPoint x: 270, endPoint y: 231, distance: 86.1
click at [270, 231] on div "Product Manager agentic ai 10:44 AM ▶ Thought process I'll help you create a Pr…" at bounding box center [204, 375] width 408 height 581
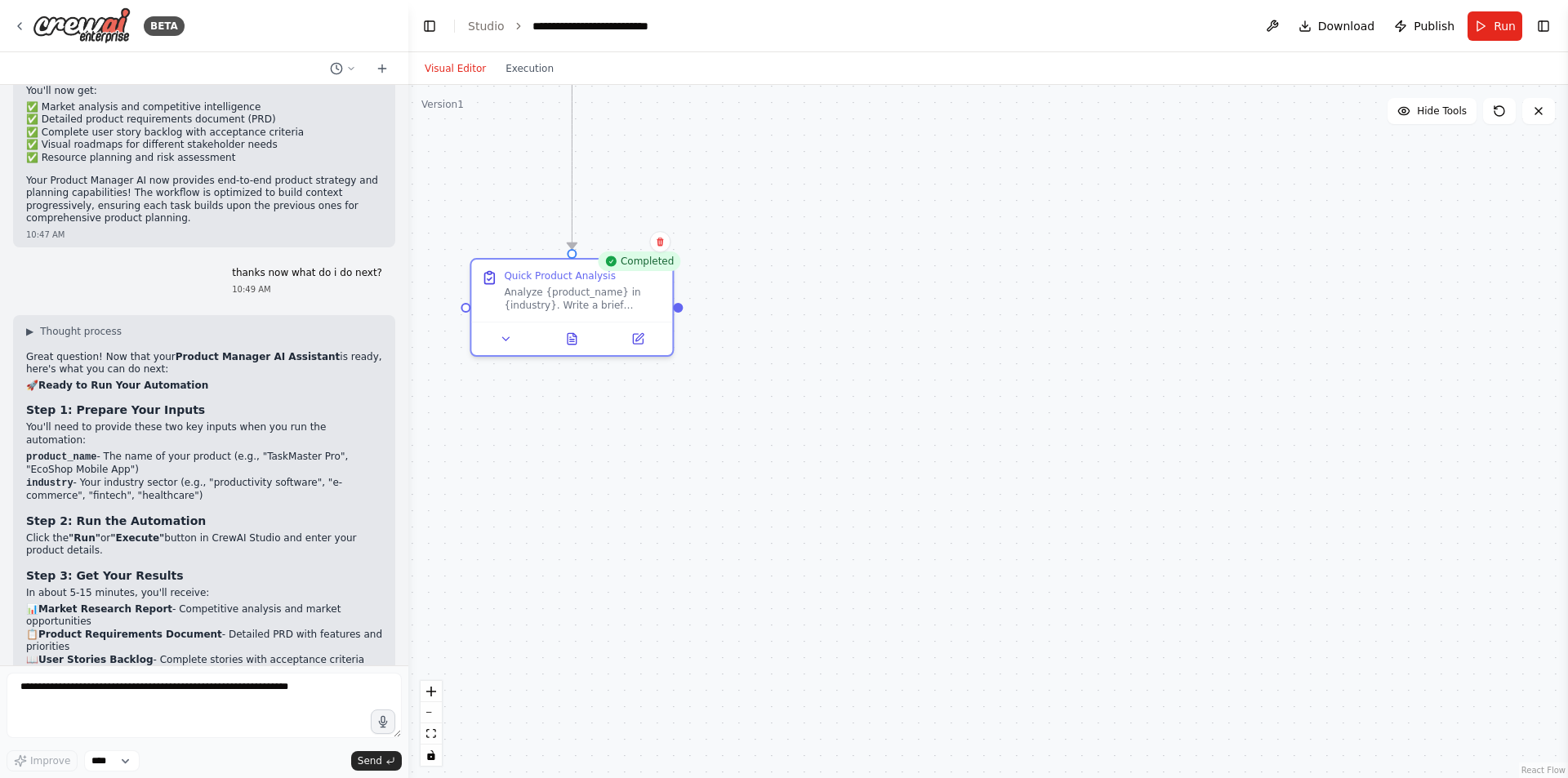
click at [261, 380] on h2 "🚀 Ready to Run Your Automation" at bounding box center [204, 386] width 357 height 13
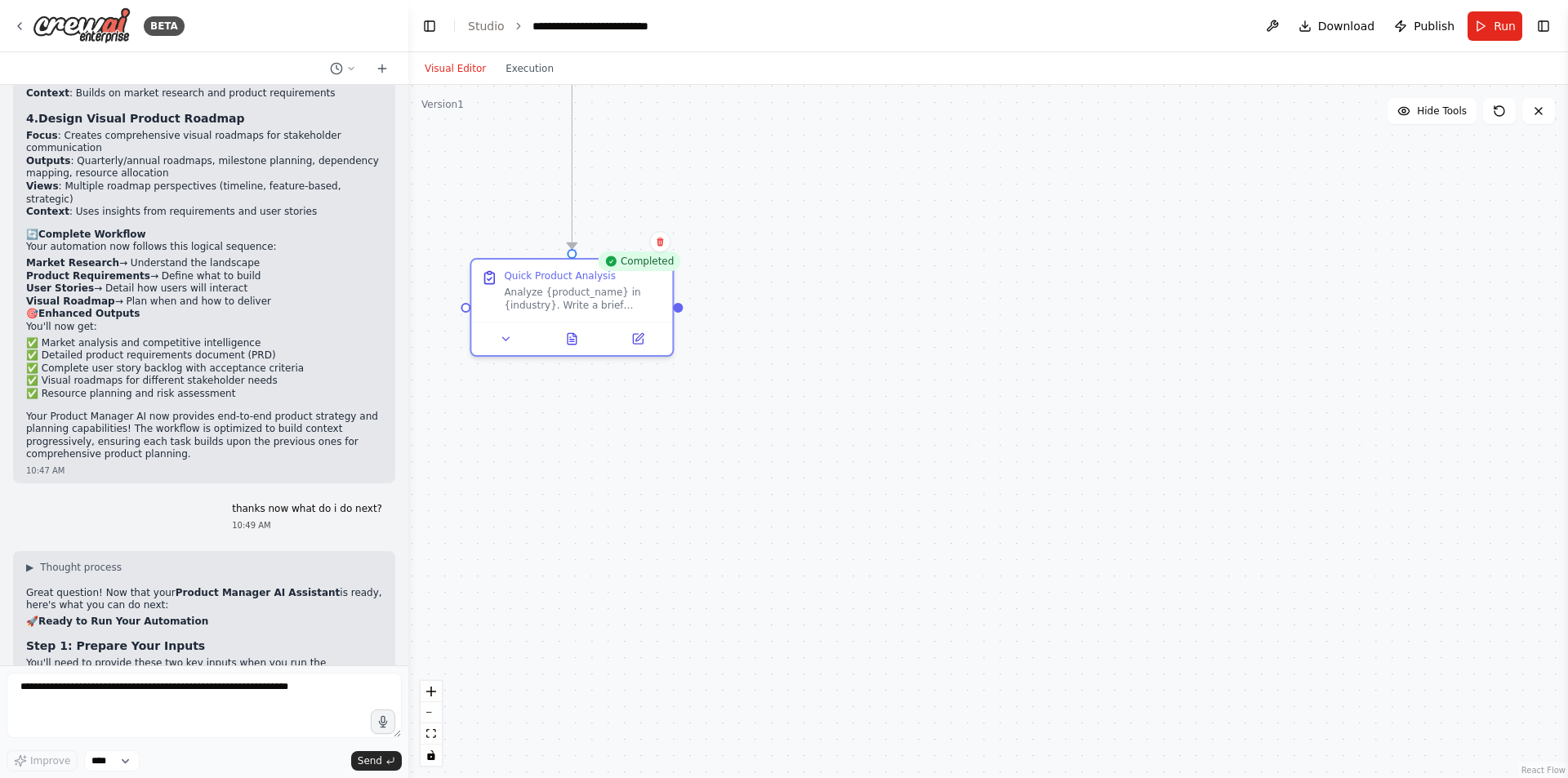
scroll to position [1634, 0]
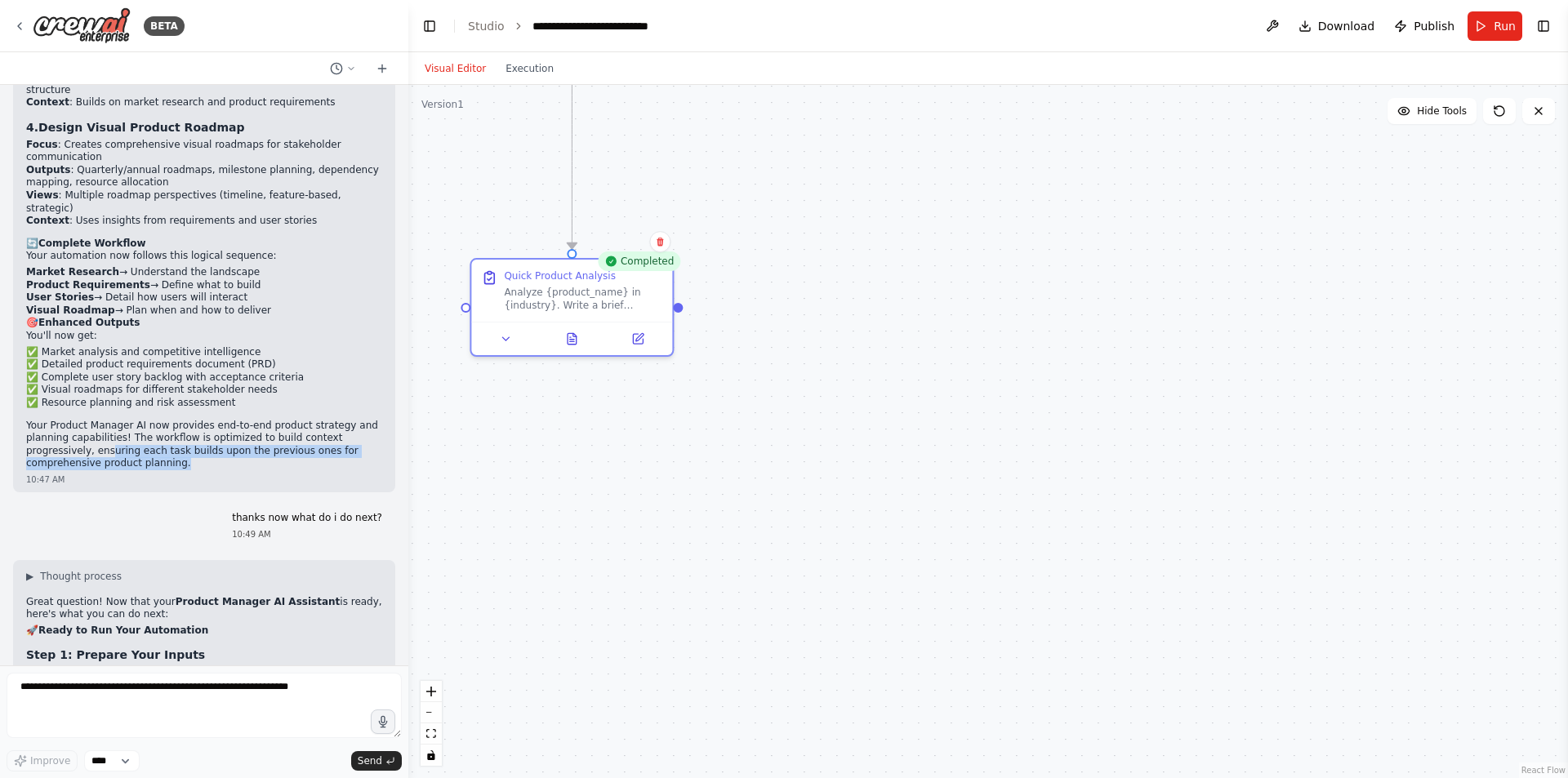
drag, startPoint x: 83, startPoint y: 363, endPoint x: 41, endPoint y: 346, distance: 45.3
click at [41, 419] on p "Your Product Manager AI now provides end-to-end product strategy and planning c…" at bounding box center [204, 444] width 357 height 51
click at [108, 419] on p "Your Product Manager AI now provides end-to-end product strategy and planning c…" at bounding box center [204, 444] width 357 height 51
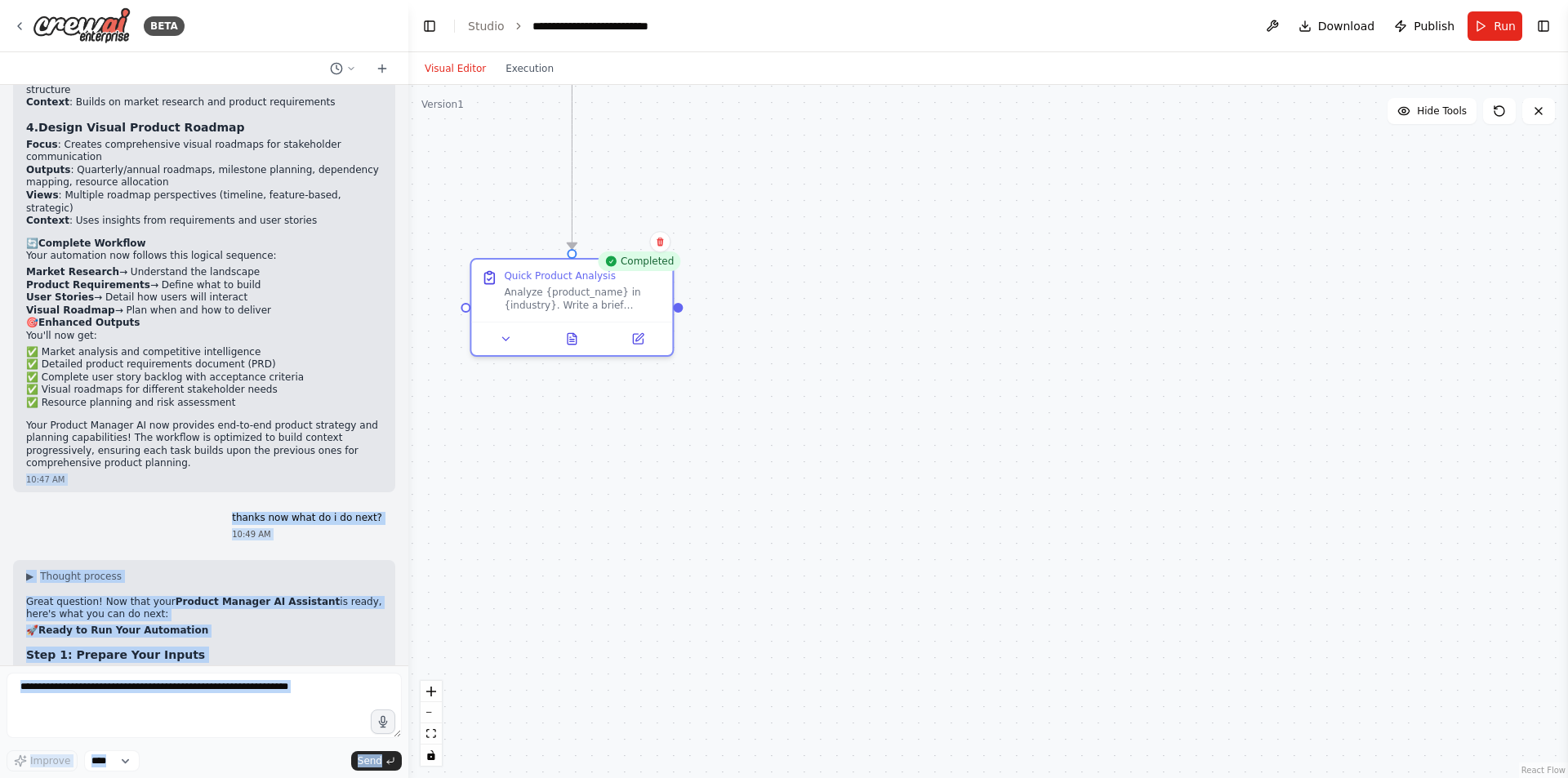
drag, startPoint x: 84, startPoint y: 364, endPoint x: 29, endPoint y: 299, distance: 85.1
click at [4, 290] on div "BETA Product Manager agentic ai 10:44 AM ▶ Thought process I'll help you create…" at bounding box center [204, 389] width 408 height 778
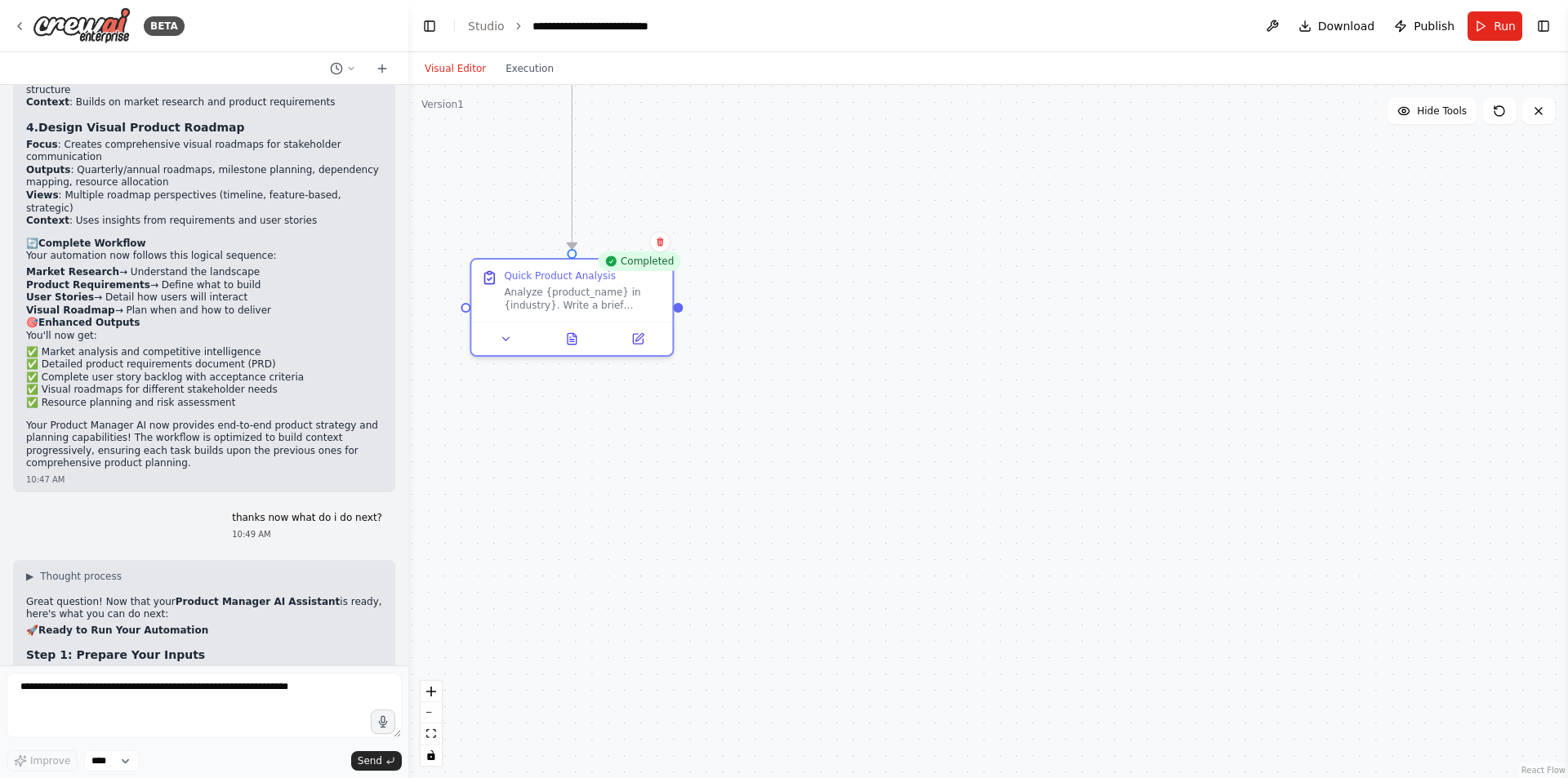
click at [52, 306] on div "Perfect! I've added two new specialized tasks to your Product Manager AI Assist…" at bounding box center [204, 209] width 357 height 521
click at [73, 419] on p "Your Product Manager AI now provides end-to-end product strategy and planning c…" at bounding box center [204, 444] width 357 height 51
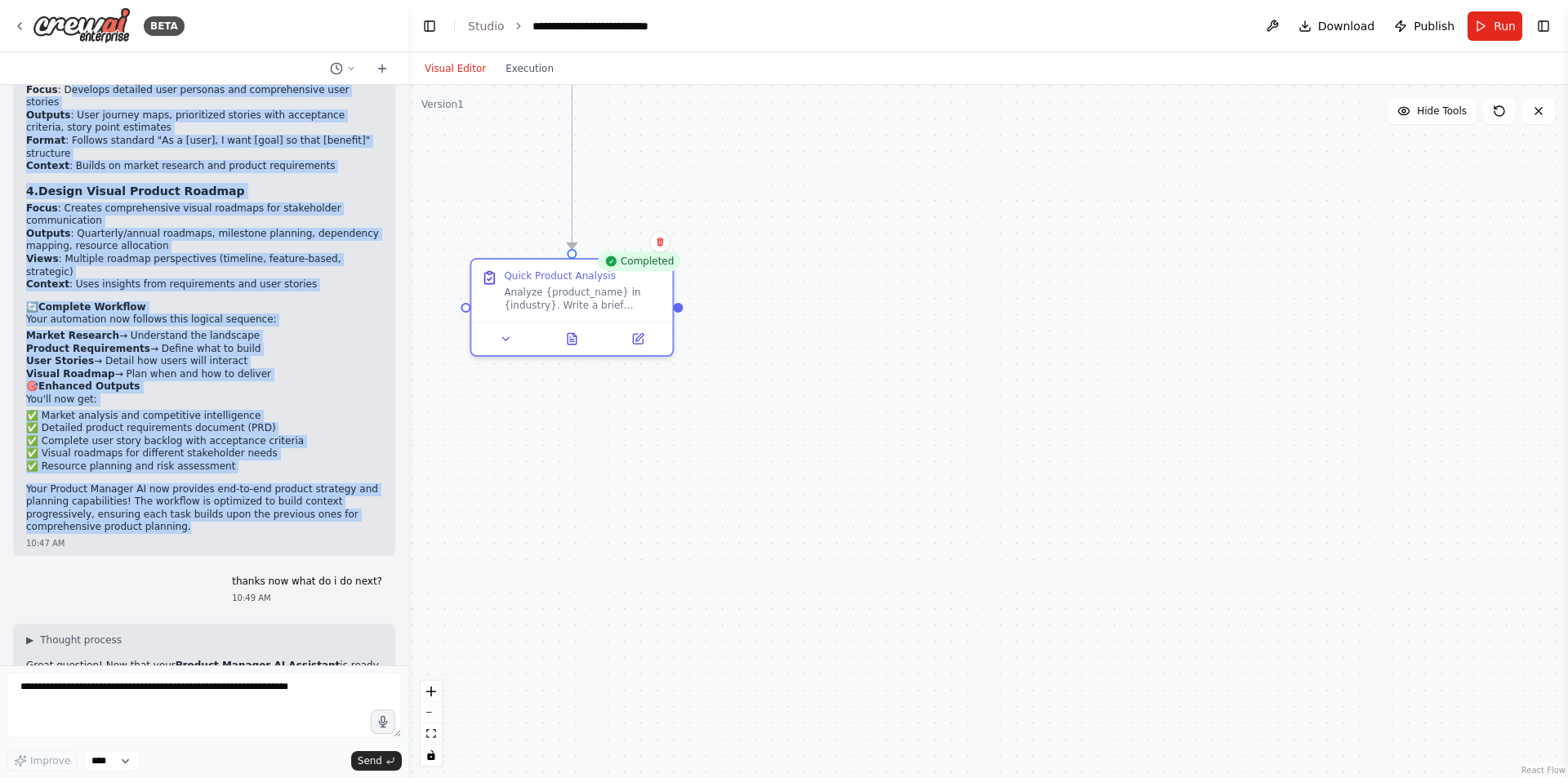
scroll to position [1389, 0]
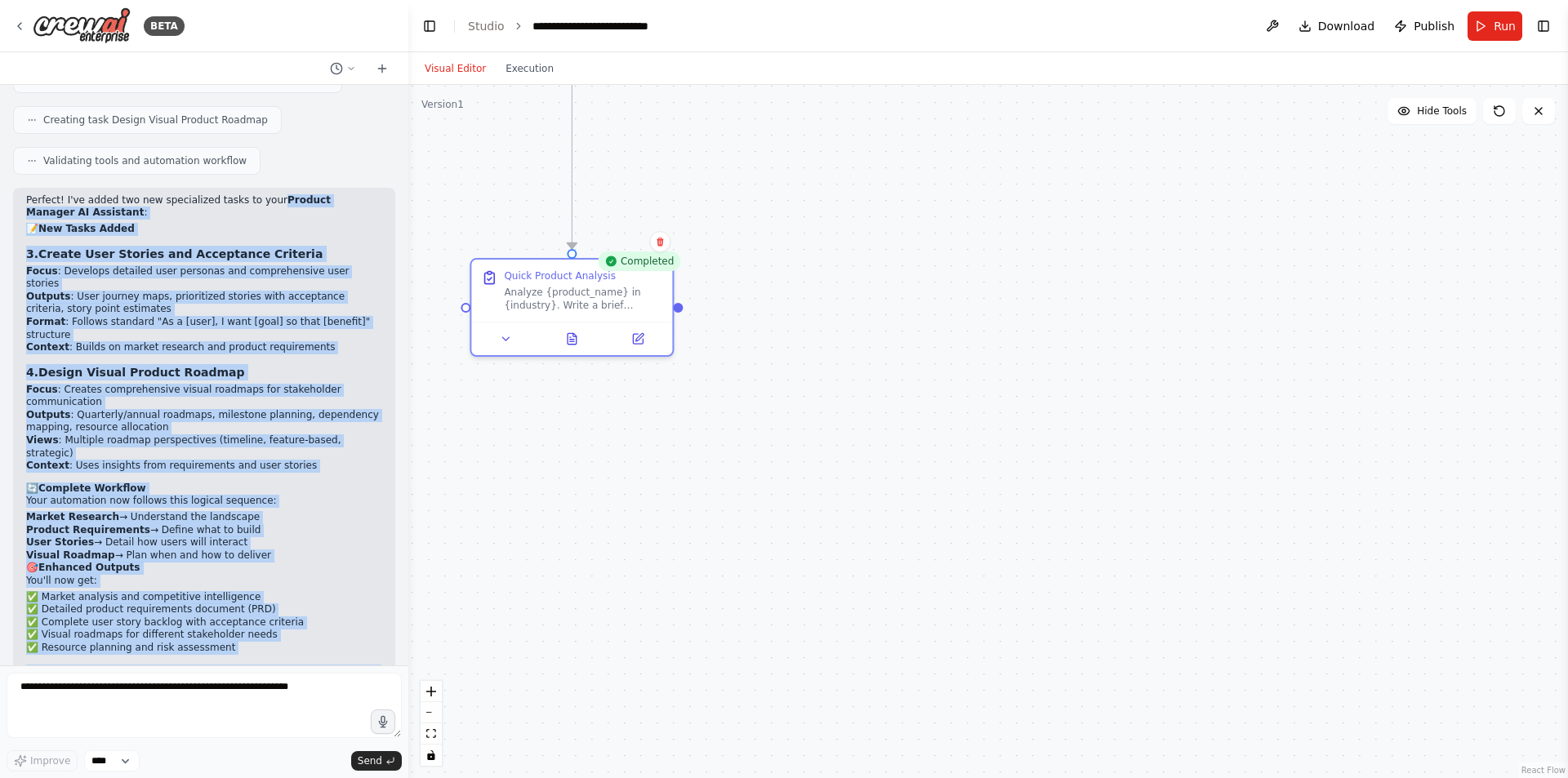
drag, startPoint x: 75, startPoint y: 360, endPoint x: 256, endPoint y: 149, distance: 278.0
click at [256, 194] on div "Perfect! I've added two new specialized tasks to your Product Manager AI Assist…" at bounding box center [204, 454] width 357 height 521
copy div "Product Manager AI Assistant : 📝 New Tasks Added 3. Create User Stories and Acc…"
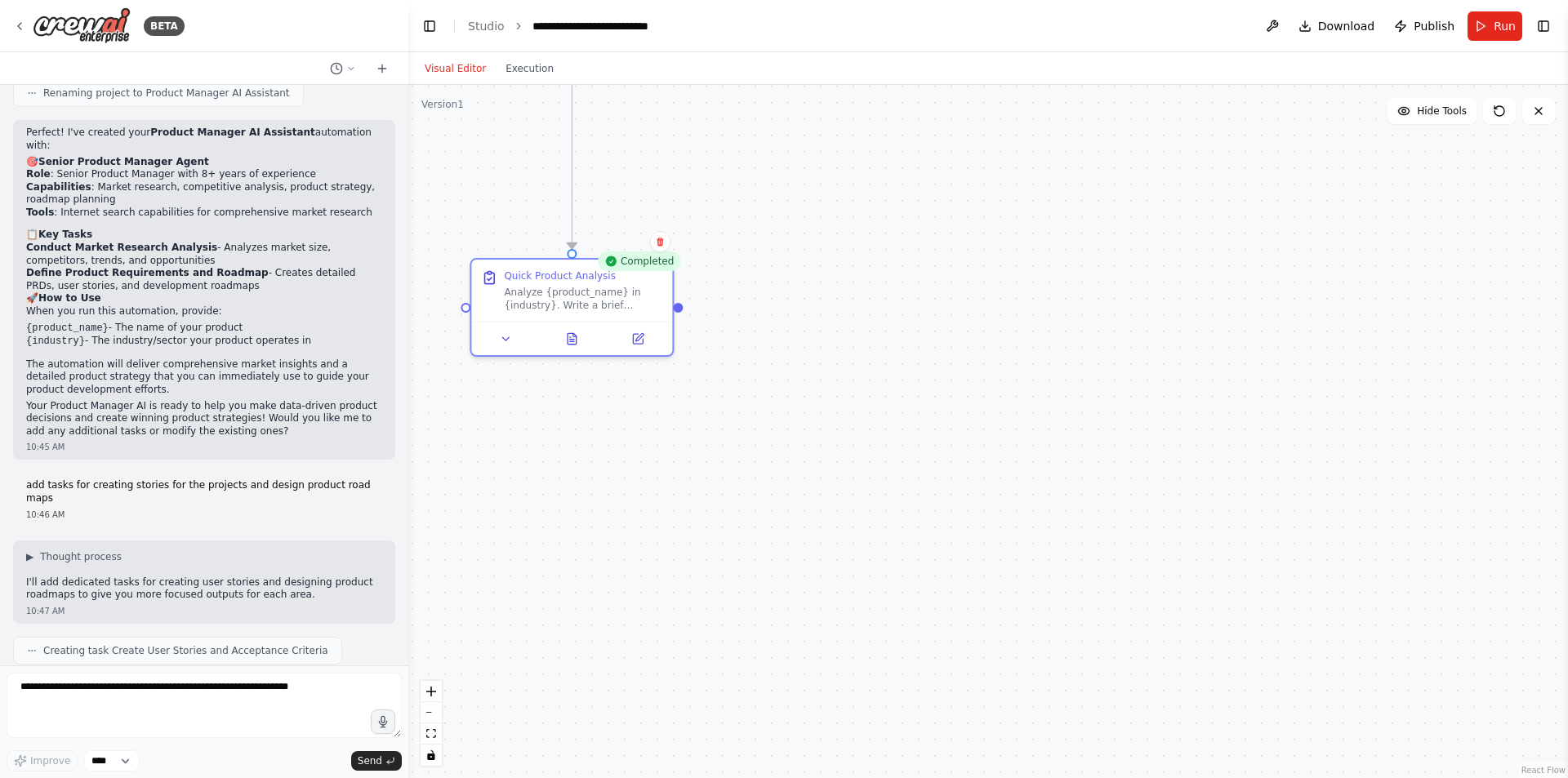
scroll to position [735, 0]
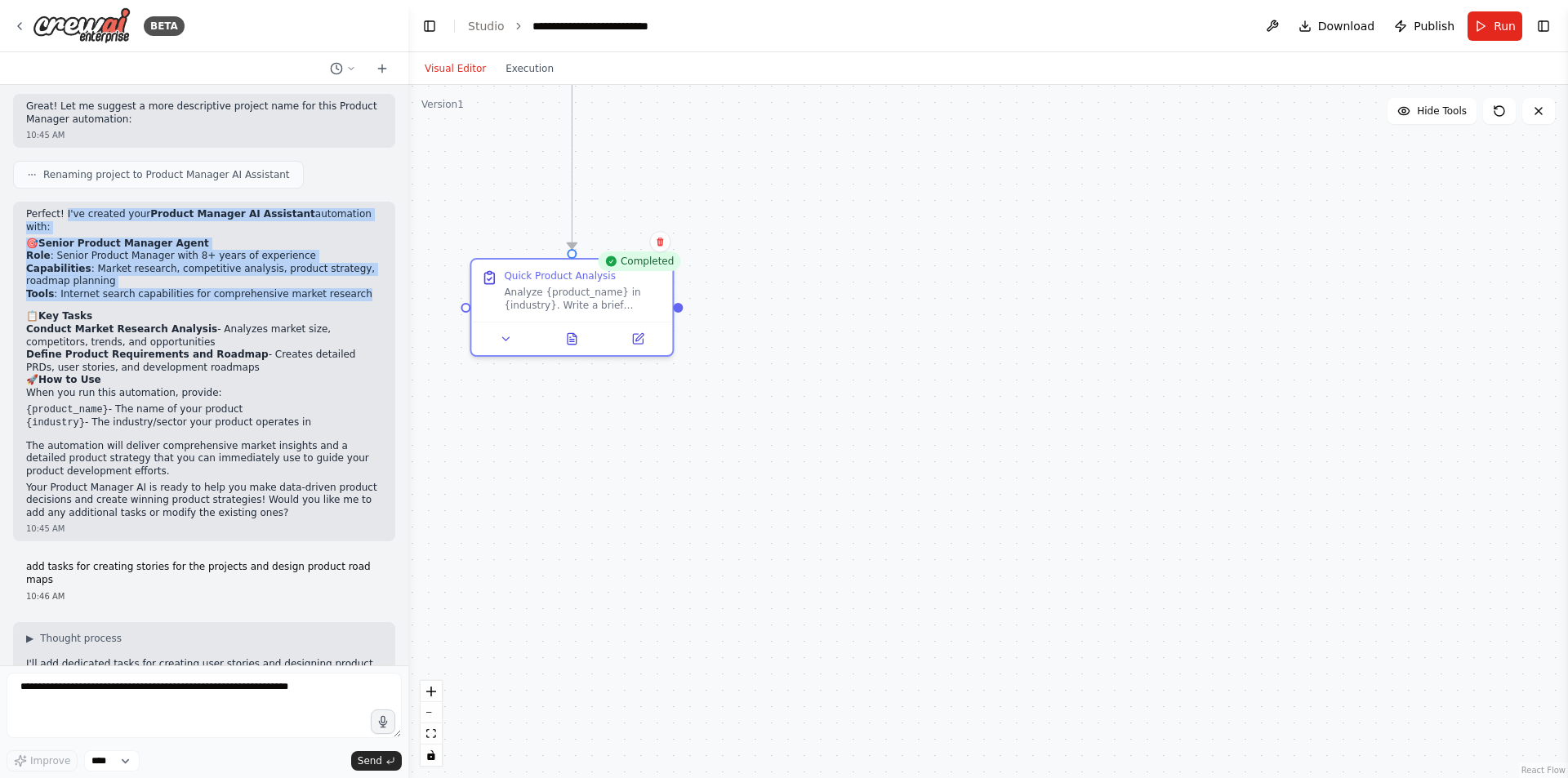
drag, startPoint x: 343, startPoint y: 251, endPoint x: 62, endPoint y: 190, distance: 287.5
click at [62, 208] on div "Perfect! I've created your Product Manager AI Assistant automation with: 🎯 Seni…" at bounding box center [204, 364] width 357 height 311
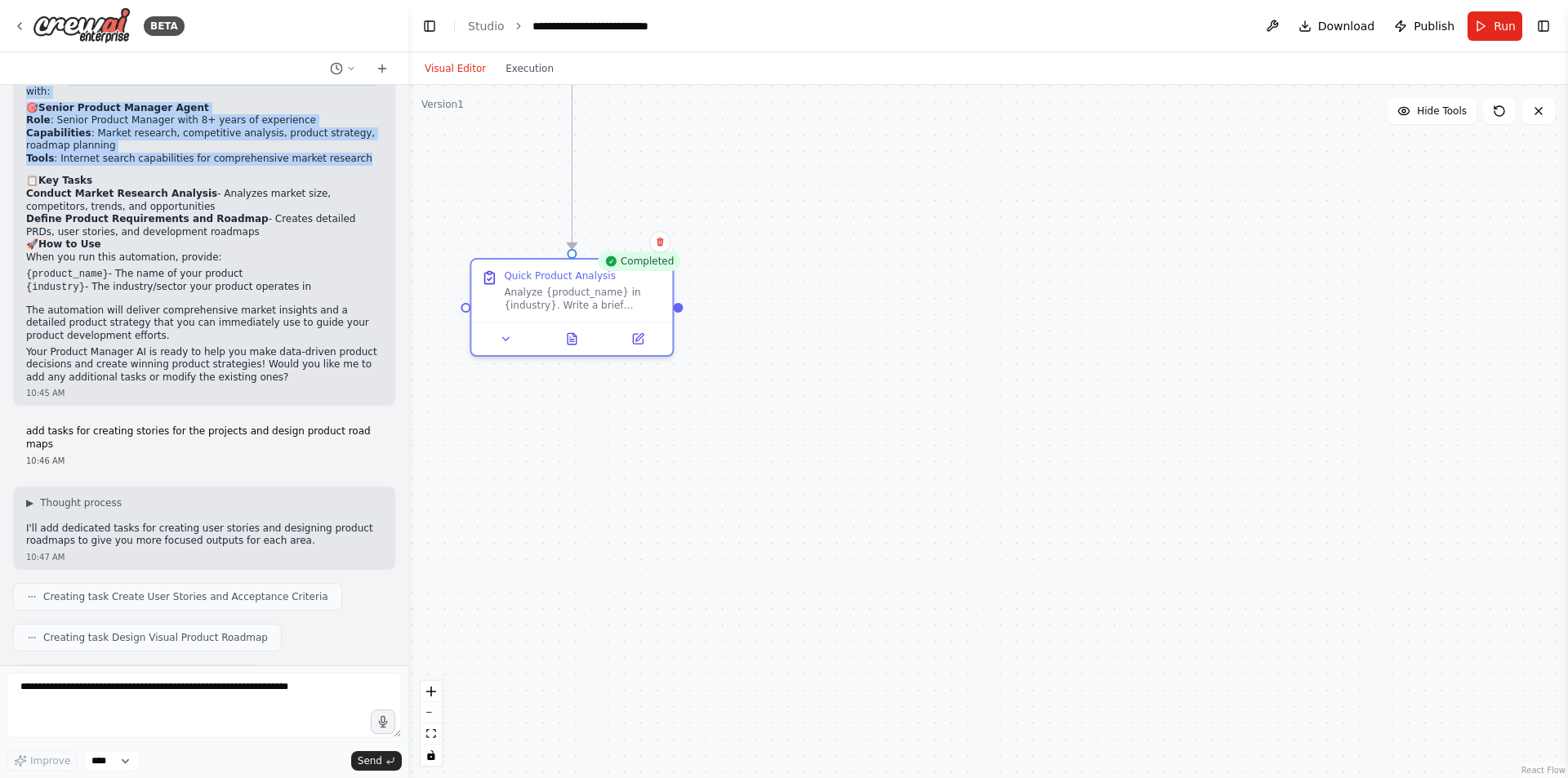
scroll to position [817, 0]
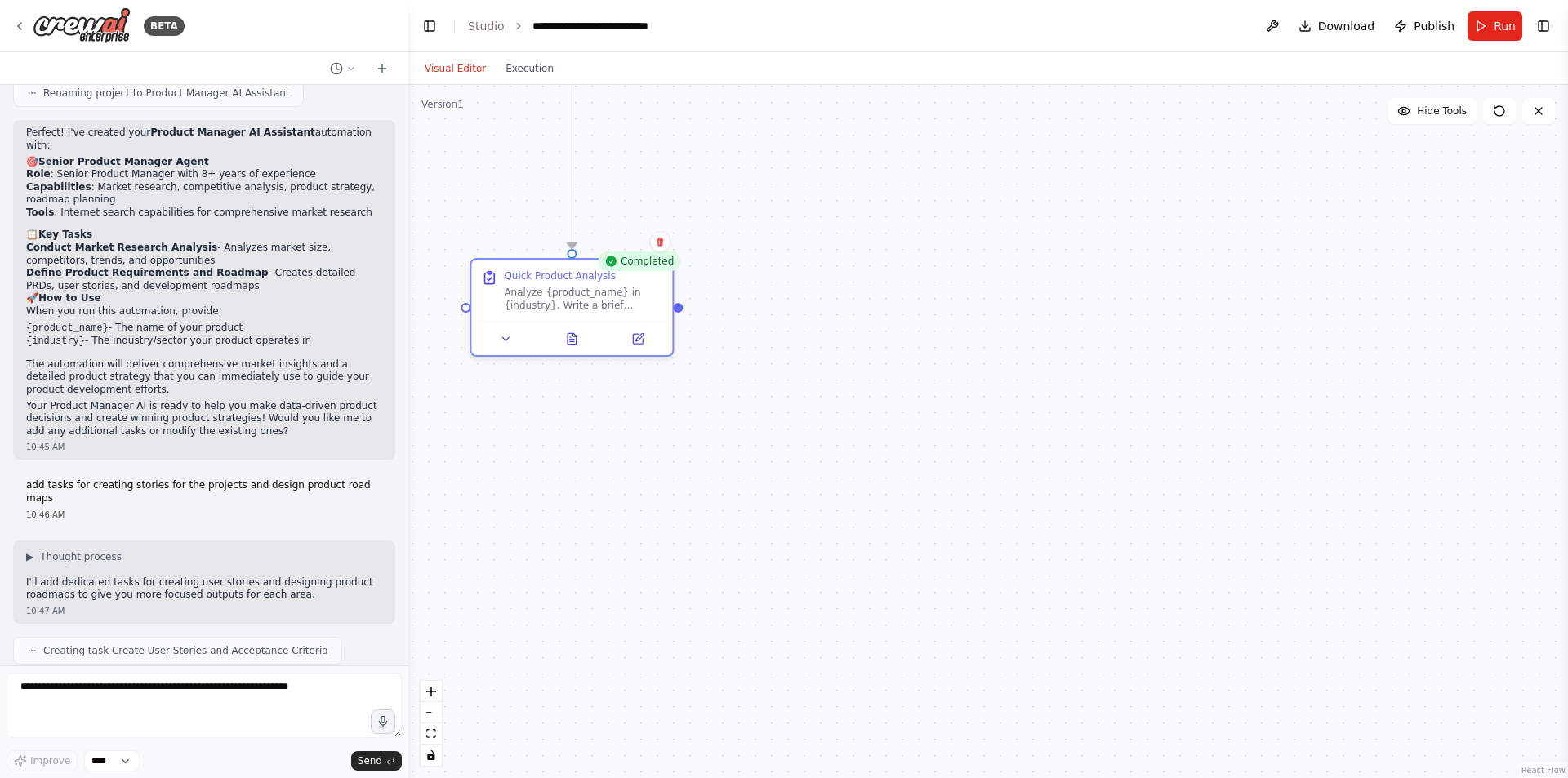
click at [271, 267] on li "Define Product Requirements and Roadmap - Creates detailed PRDs, user stories, …" at bounding box center [204, 279] width 357 height 25
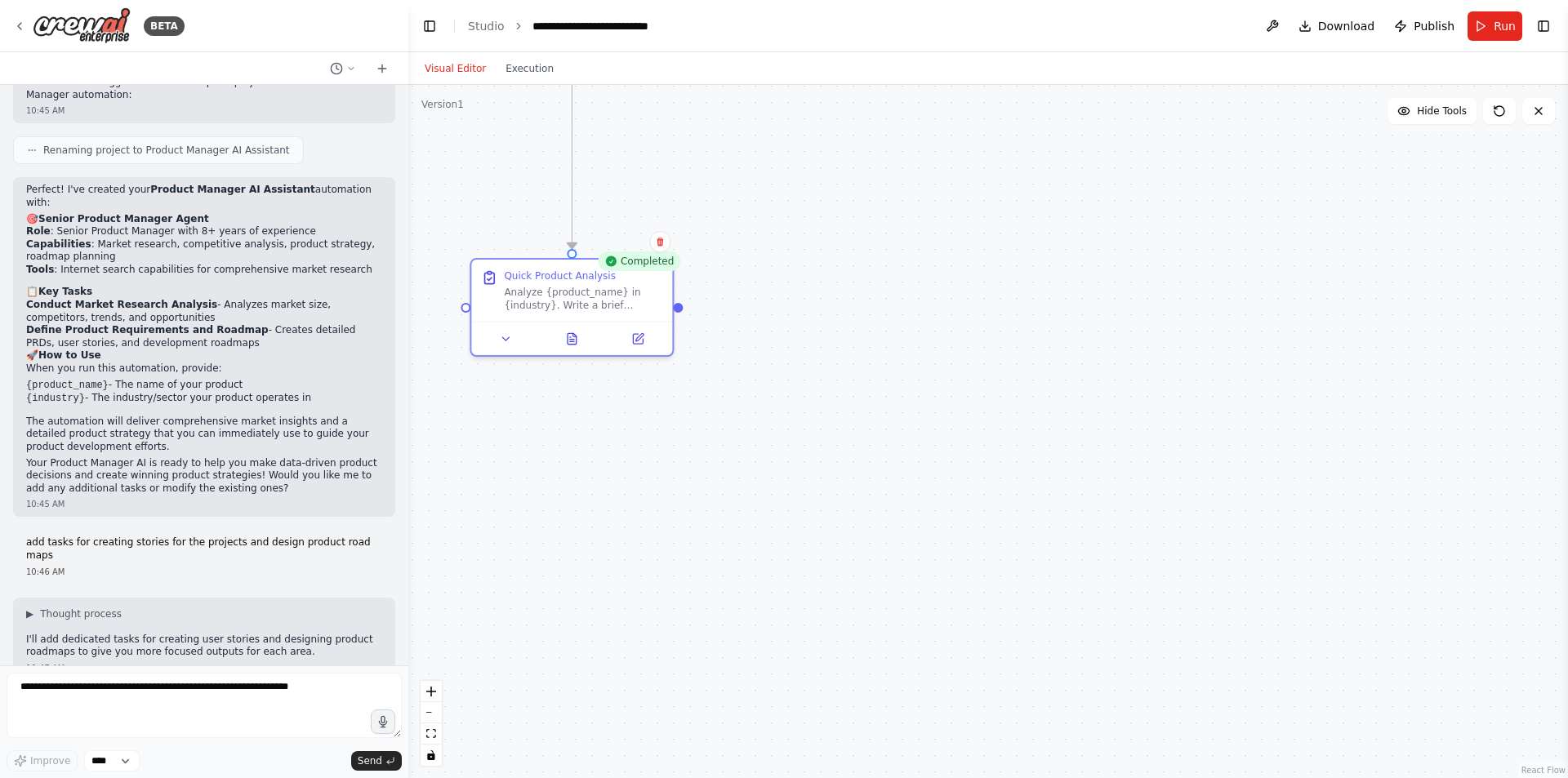
scroll to position [735, 0]
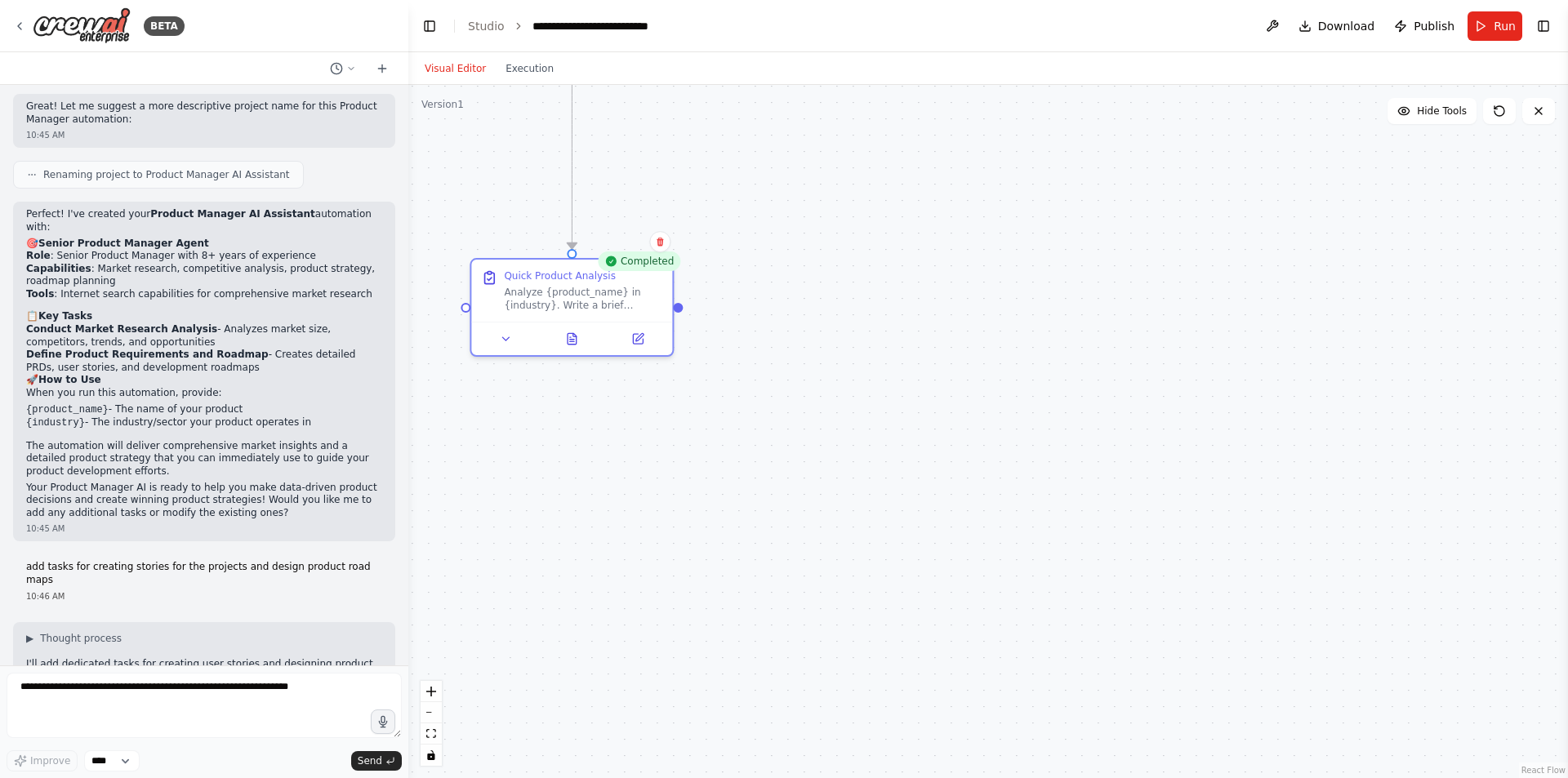
drag, startPoint x: 219, startPoint y: 331, endPoint x: 24, endPoint y: 208, distance: 230.6
click at [24, 208] on div "Perfect! I've created your Product Manager AI Assistant automation with: 🎯 Seni…" at bounding box center [204, 372] width 383 height 340
copy div "🎯 Senior Product Manager Agent Role : Senior Product Manager with 8+ years of e…"
click at [98, 682] on textarea at bounding box center [204, 706] width 395 height 66
paste textarea "**********"
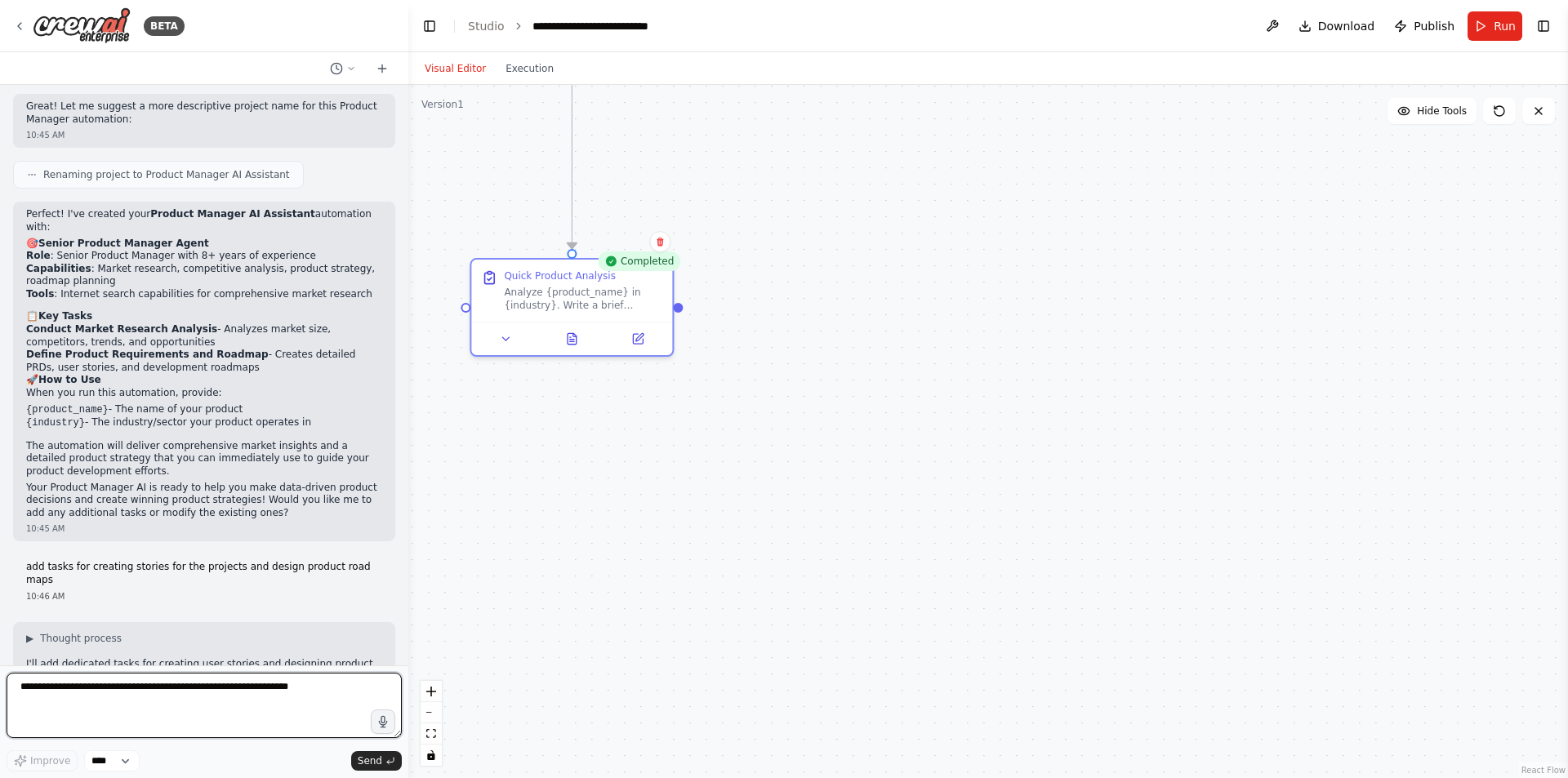
type textarea "**********"
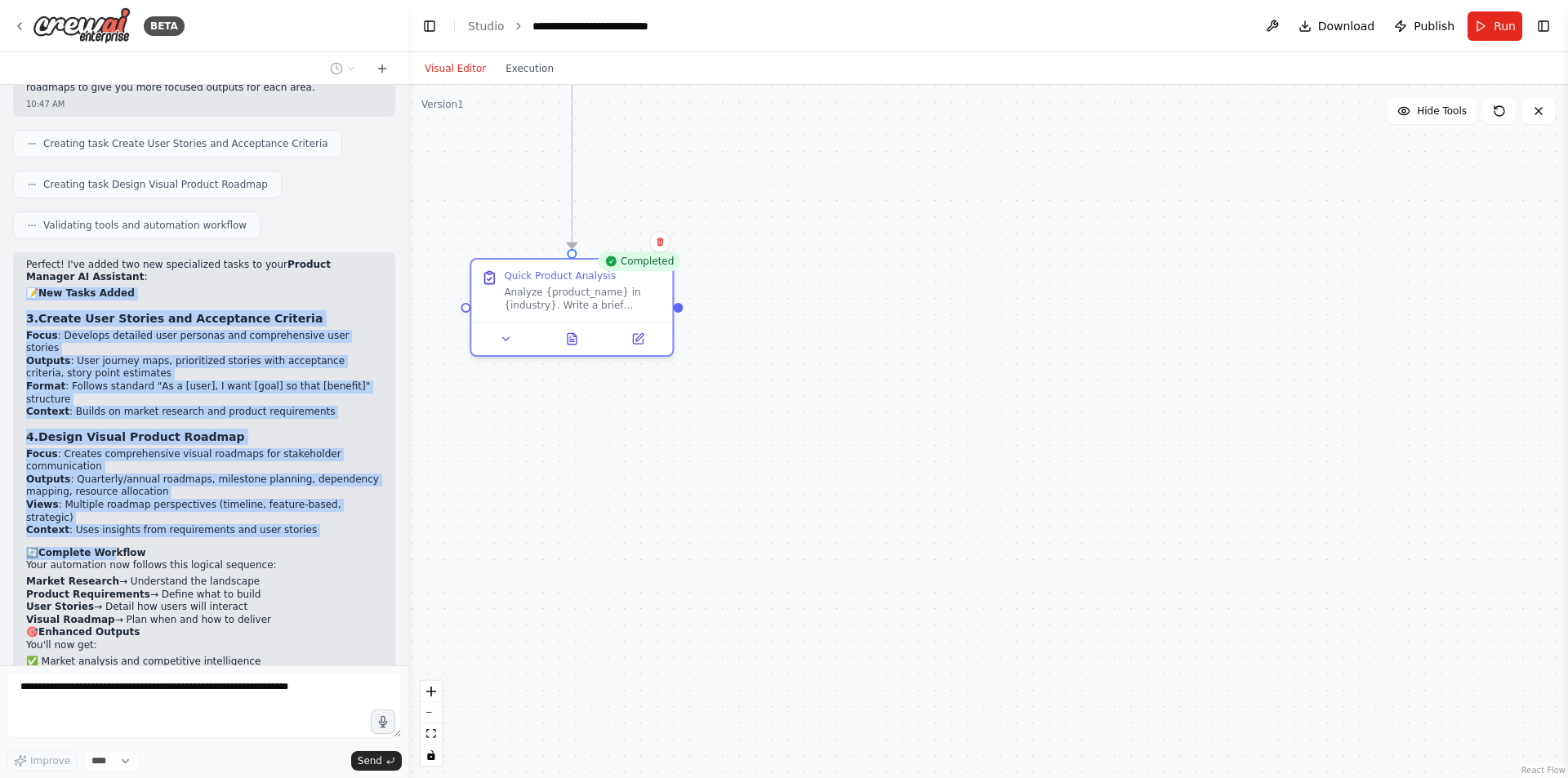
scroll to position [1389, 0]
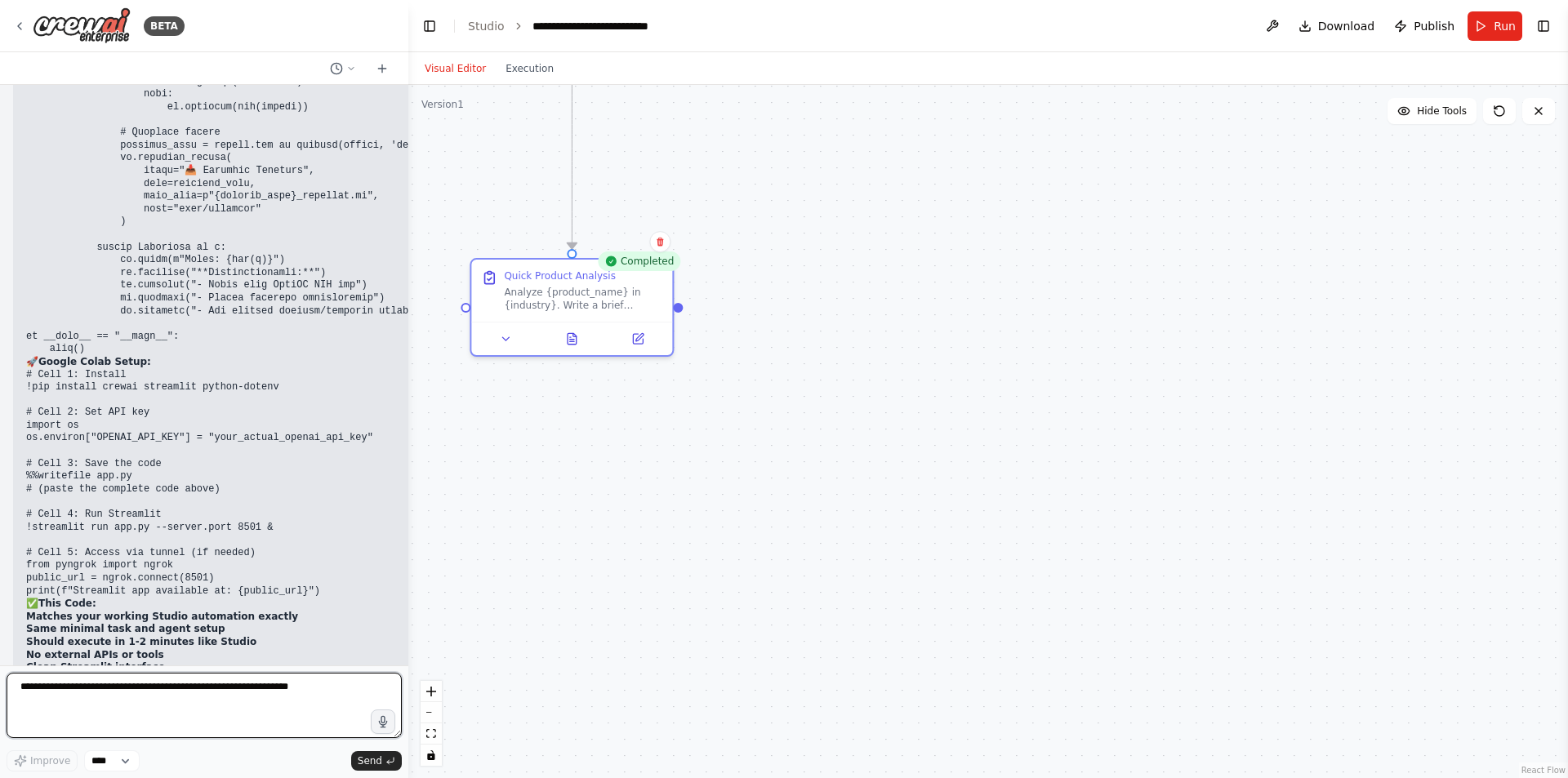
drag, startPoint x: 26, startPoint y: 337, endPoint x: 197, endPoint y: 421, distance: 190.5
click at [197, 421] on div "Product Manager agentic ai 10:44 AM ▶ Thought process I'll help you create a Pr…" at bounding box center [204, 375] width 408 height 581
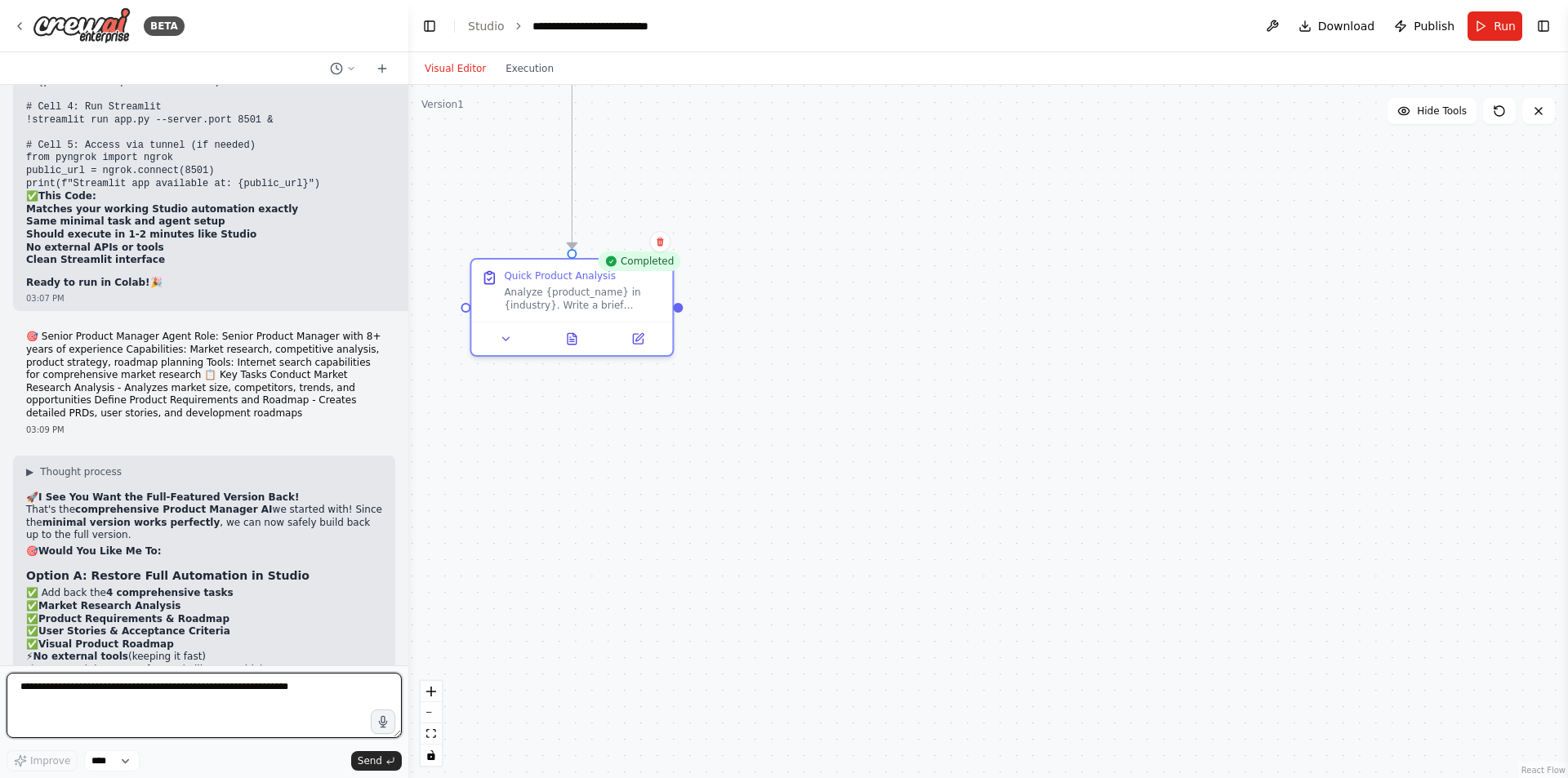
scroll to position [21904, 0]
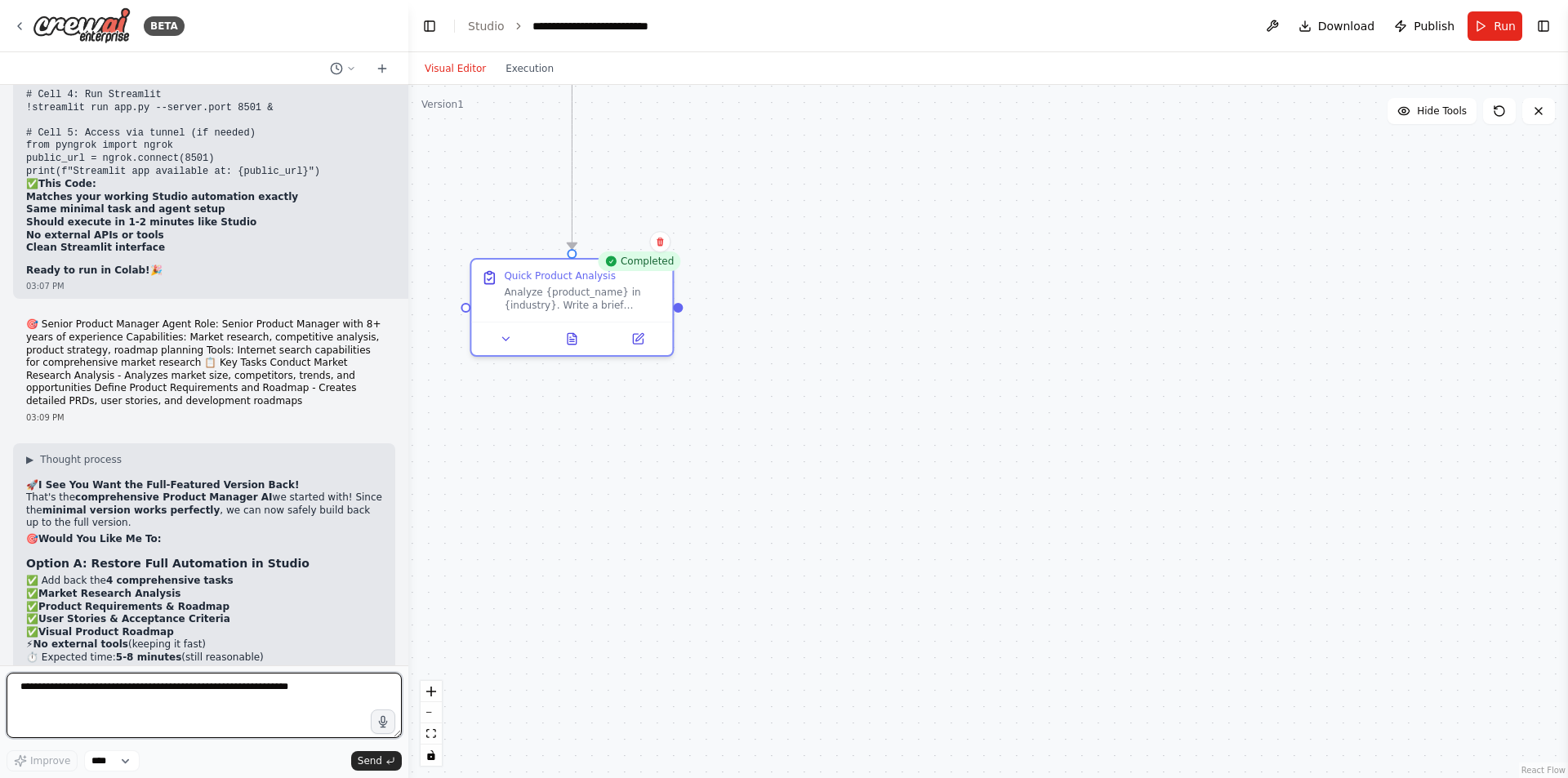
type textarea "*"
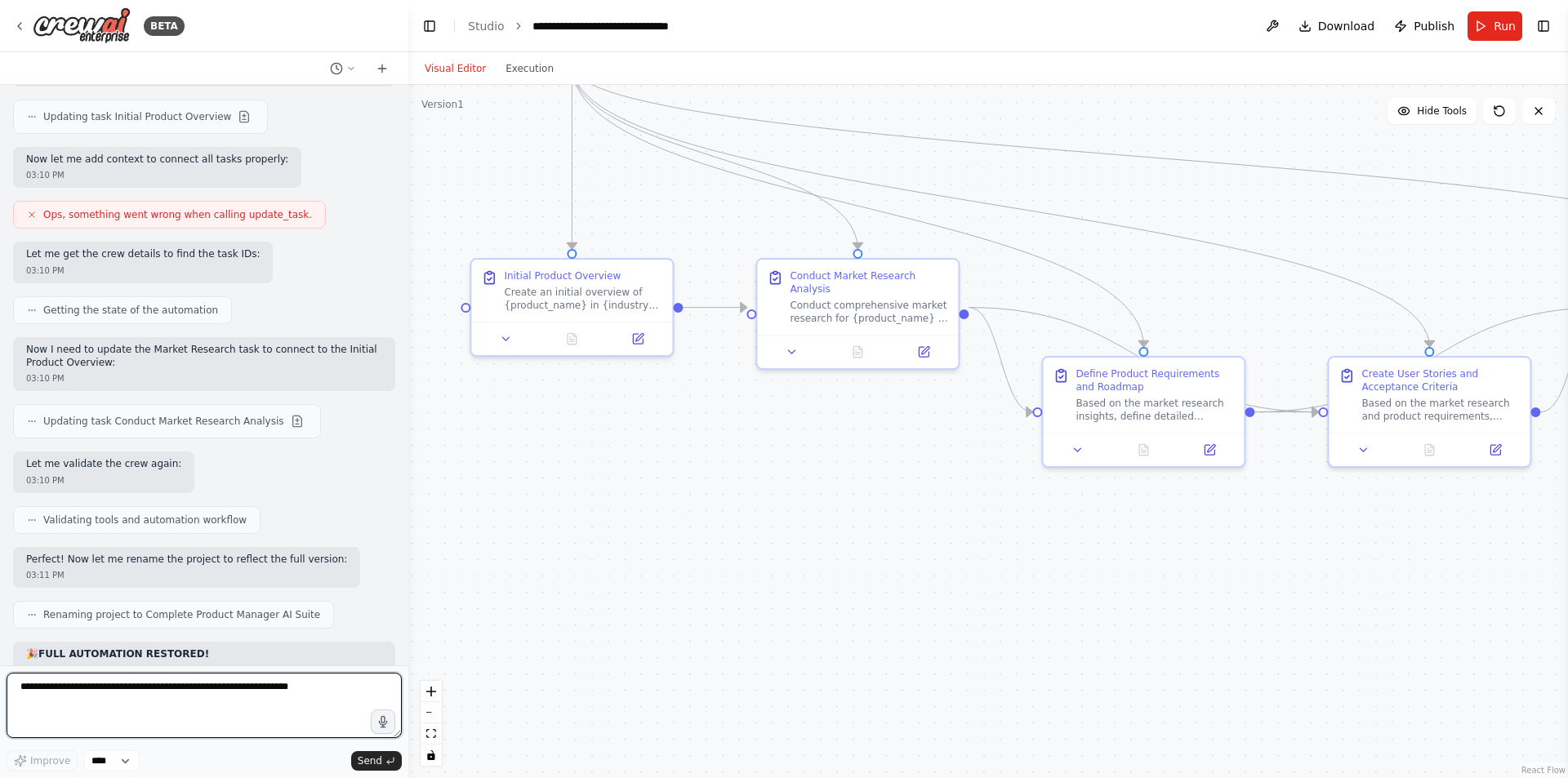
scroll to position [23298, 0]
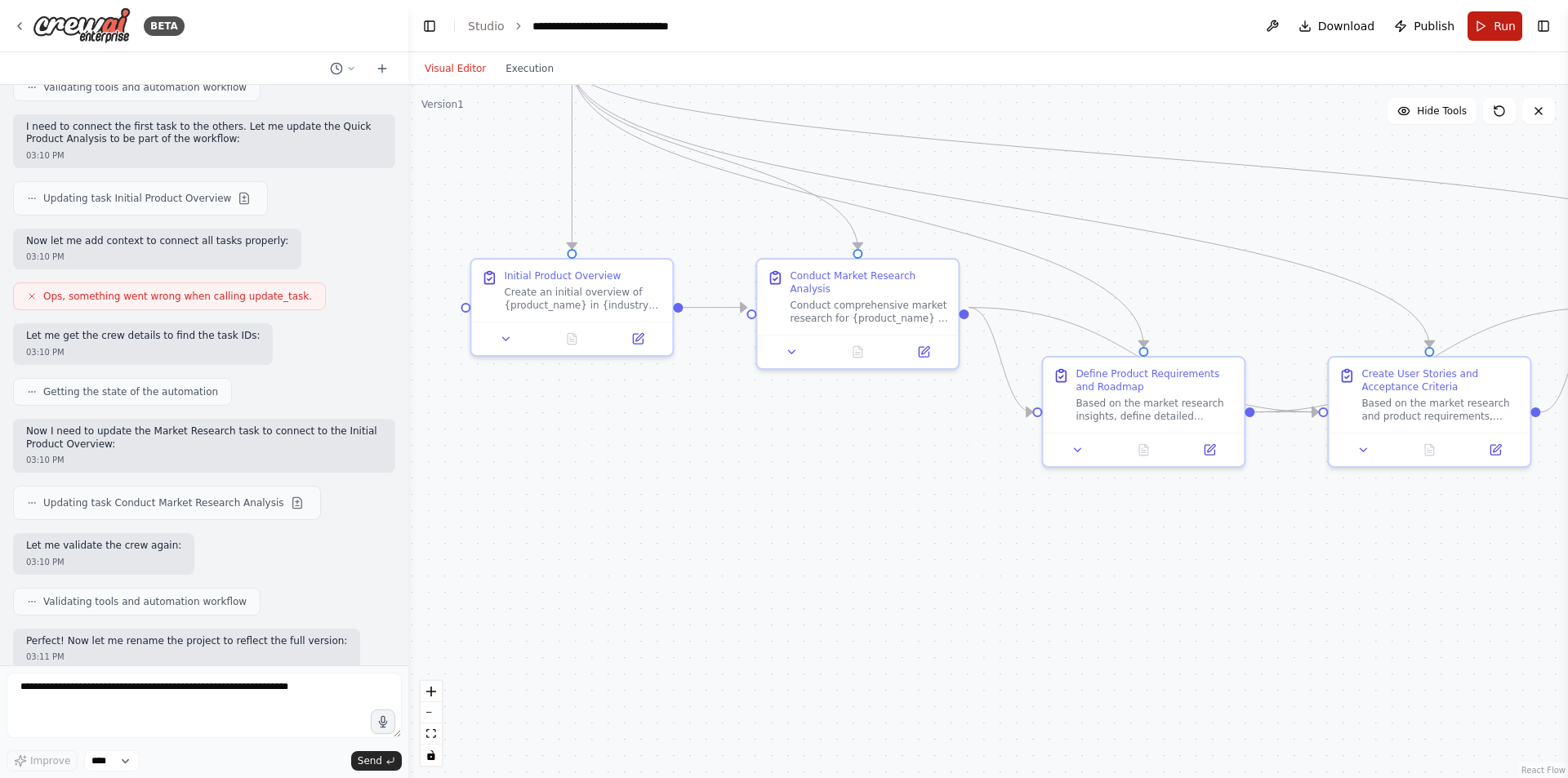
click at [1505, 31] on span "Run" at bounding box center [1505, 26] width 22 height 16
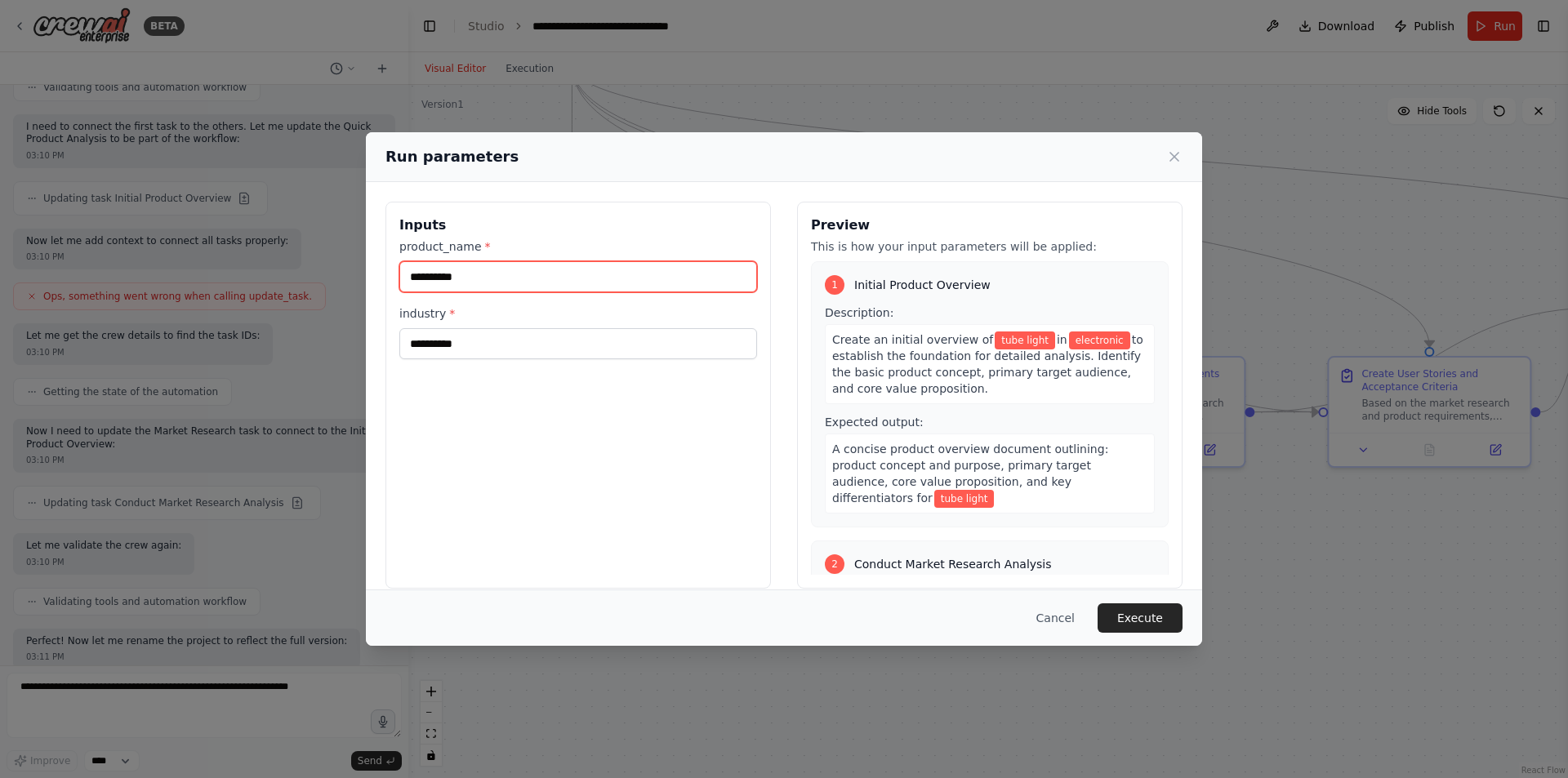
click at [516, 268] on input "**********" at bounding box center [578, 276] width 358 height 31
click at [512, 268] on input "**********" at bounding box center [578, 276] width 358 height 31
type input "**********"
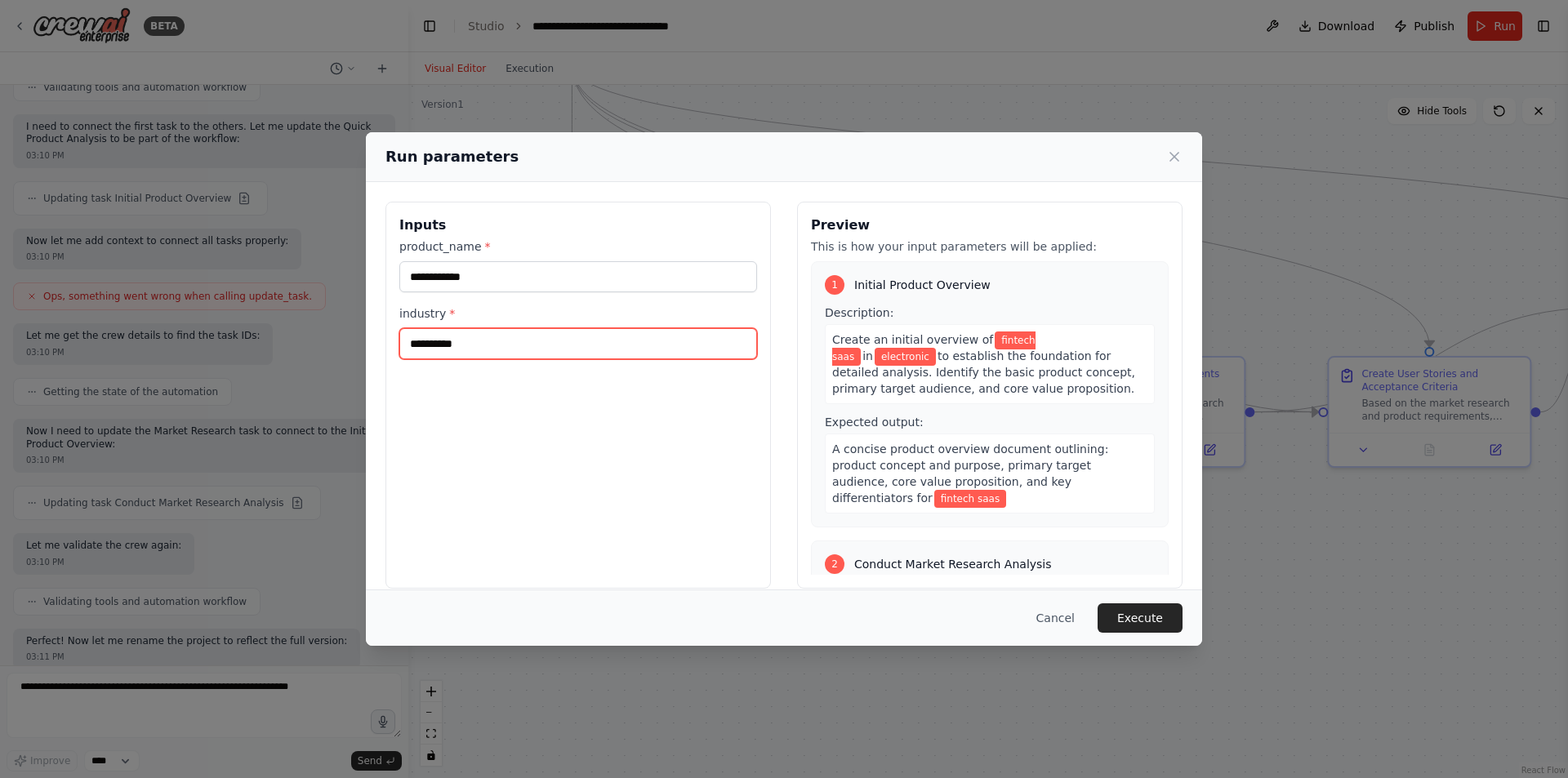
drag, startPoint x: 473, startPoint y: 354, endPoint x: 379, endPoint y: 347, distance: 94.3
click at [379, 347] on div "**********" at bounding box center [784, 395] width 837 height 426
type input "*******"
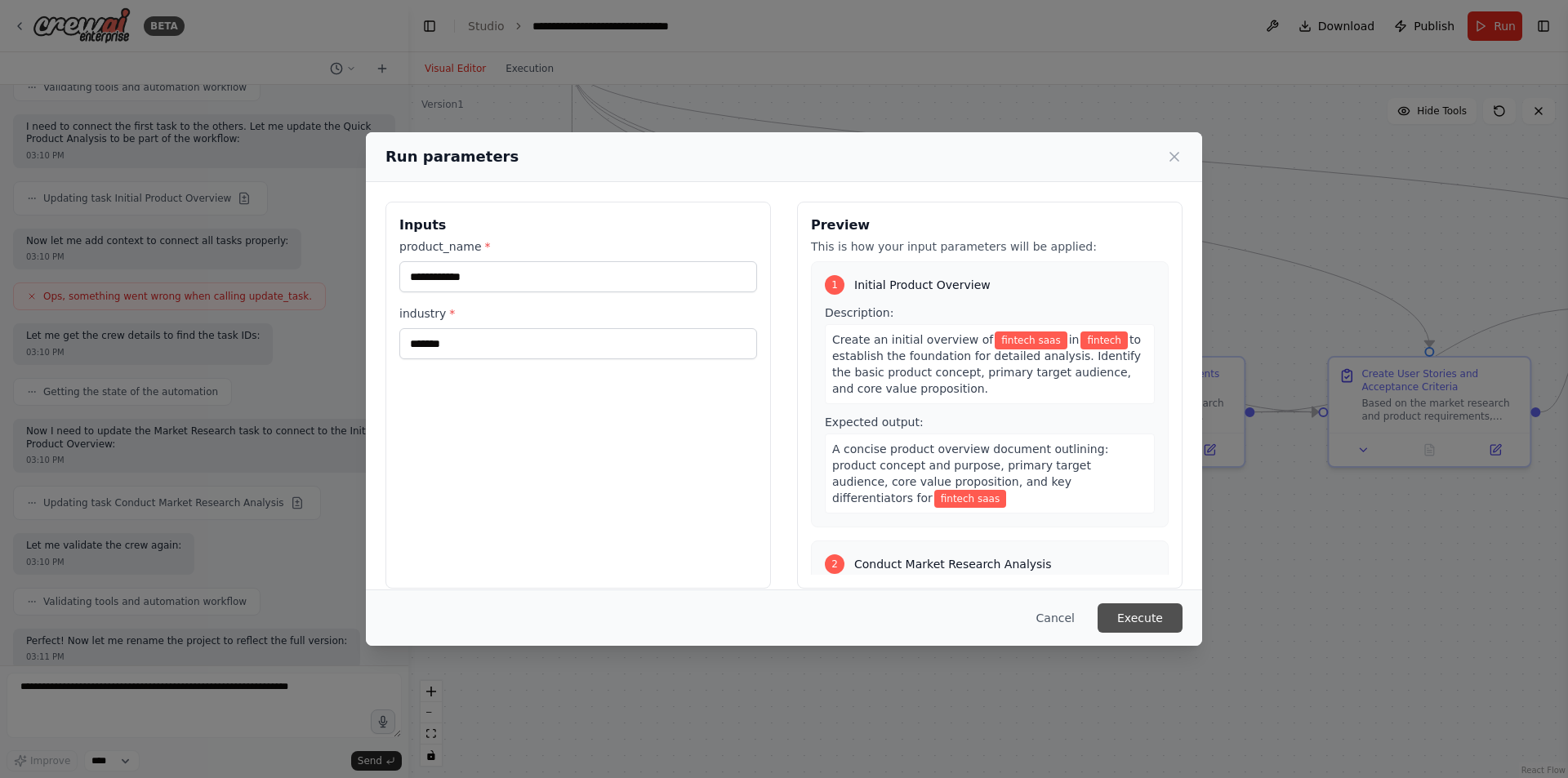
click at [1148, 622] on button "Execute" at bounding box center [1140, 619] width 85 height 30
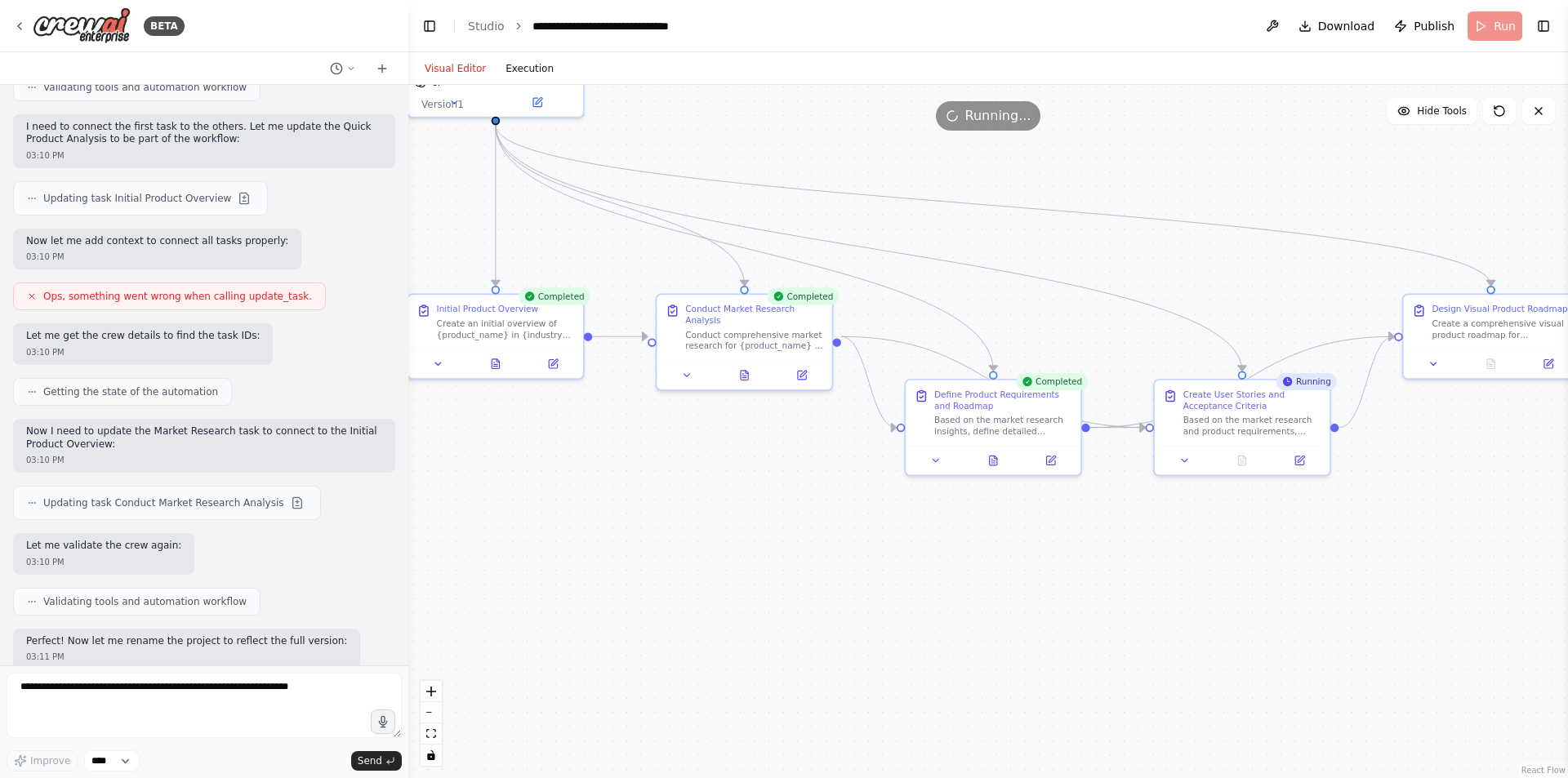
click at [521, 70] on button "Execution" at bounding box center [530, 69] width 68 height 20
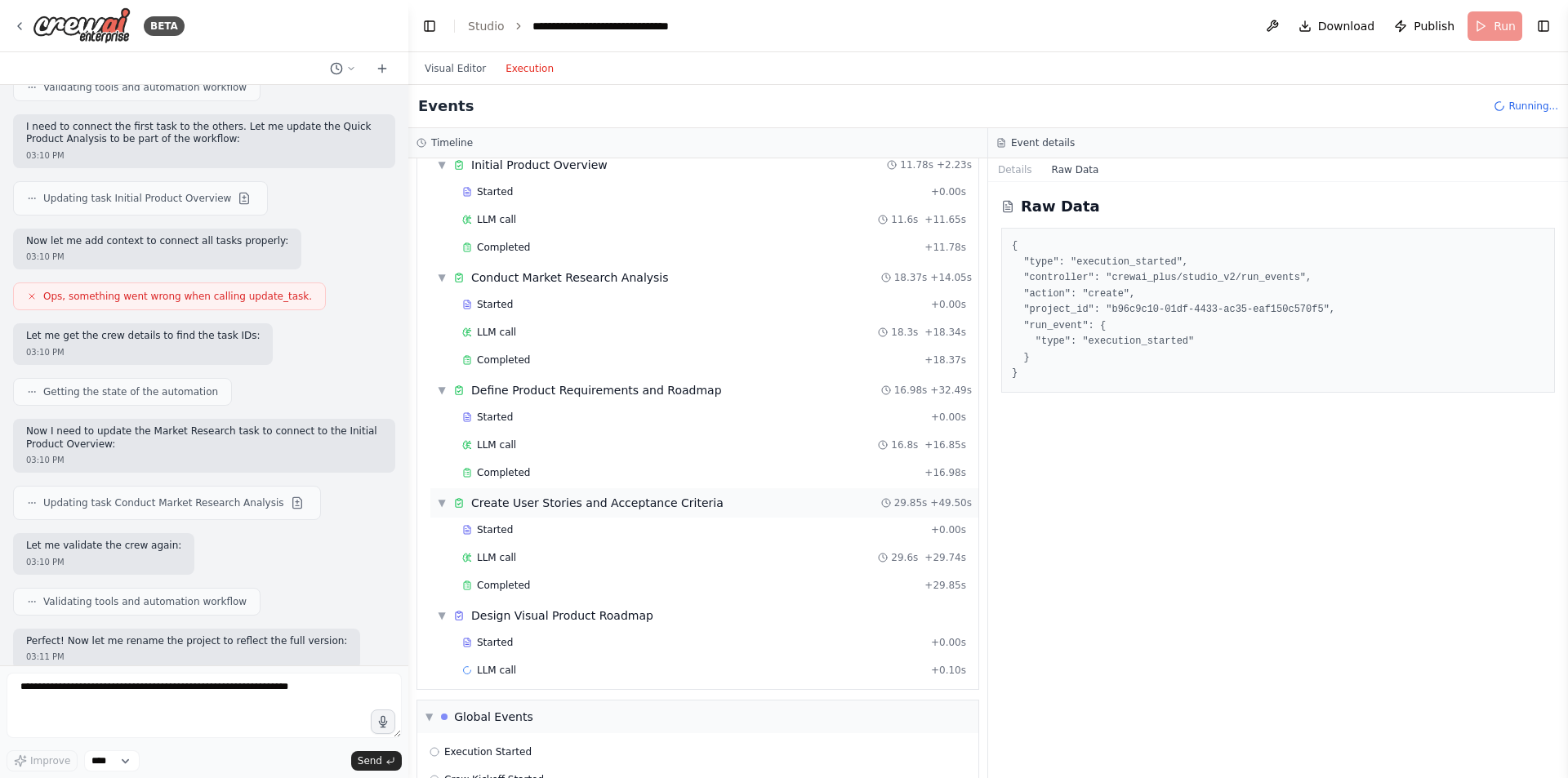
scroll to position [106, 0]
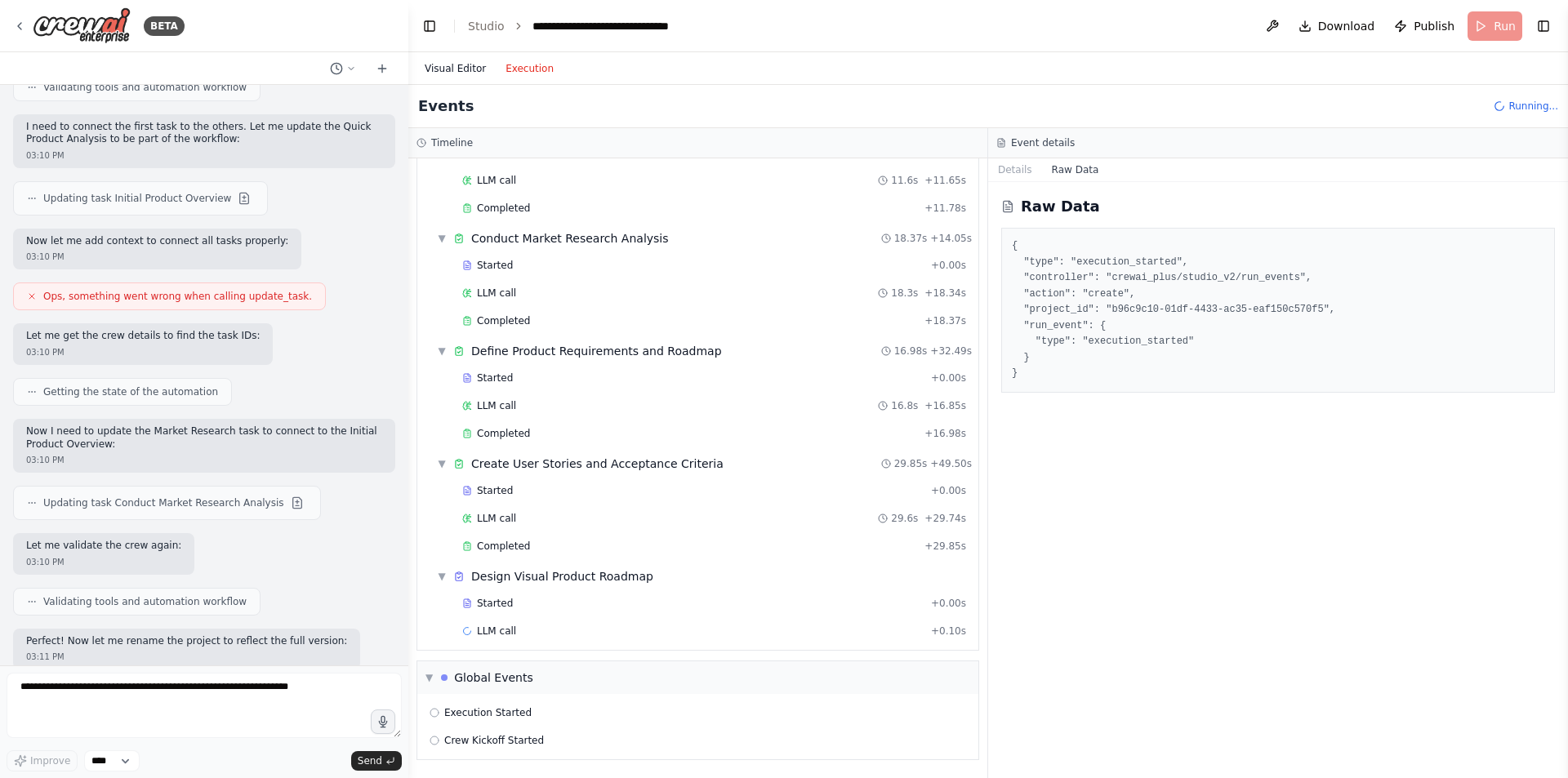
click at [459, 59] on button "Visual Editor" at bounding box center [455, 69] width 81 height 20
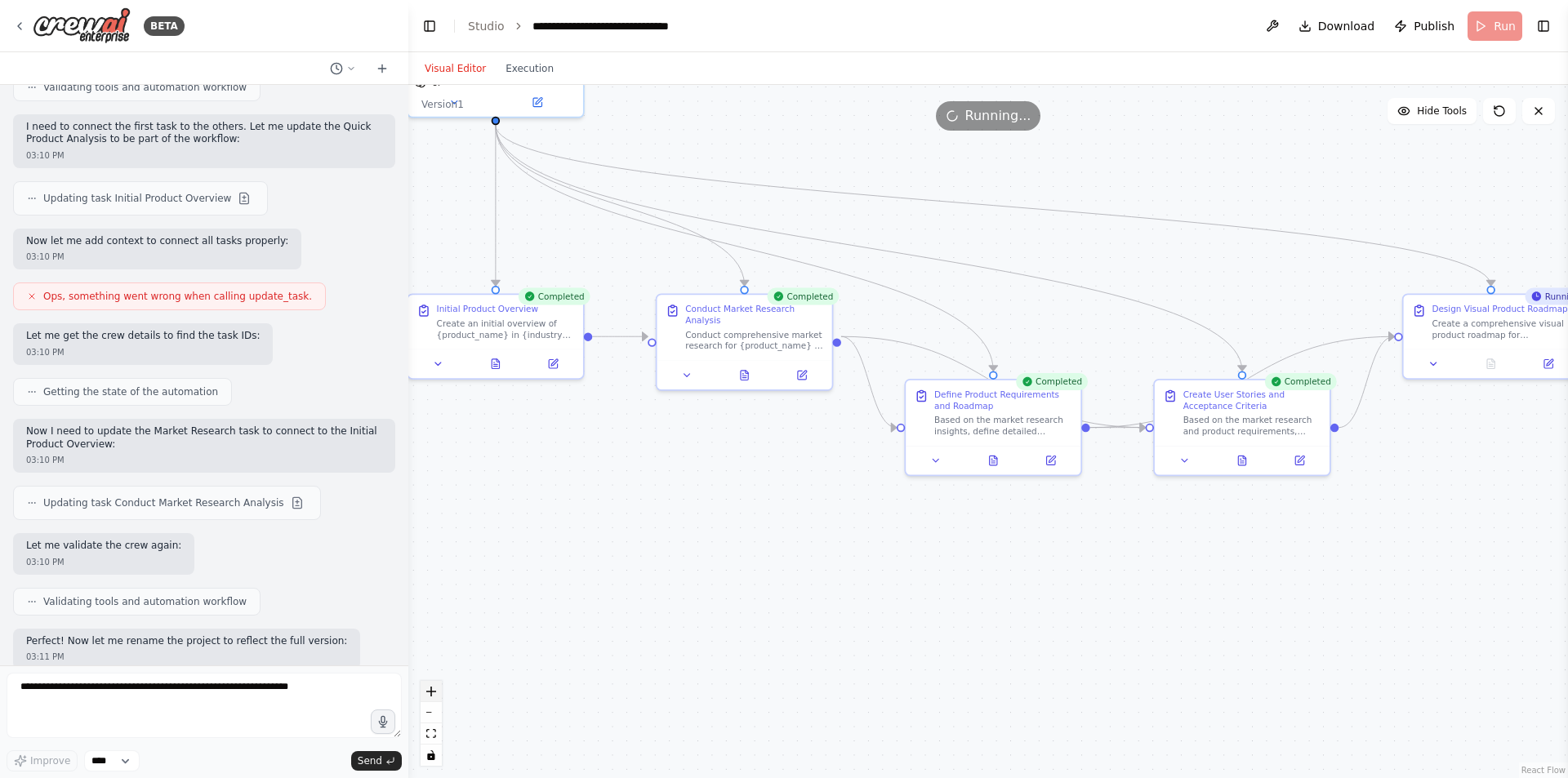
click at [430, 700] on button "zoom in" at bounding box center [430, 691] width 21 height 21
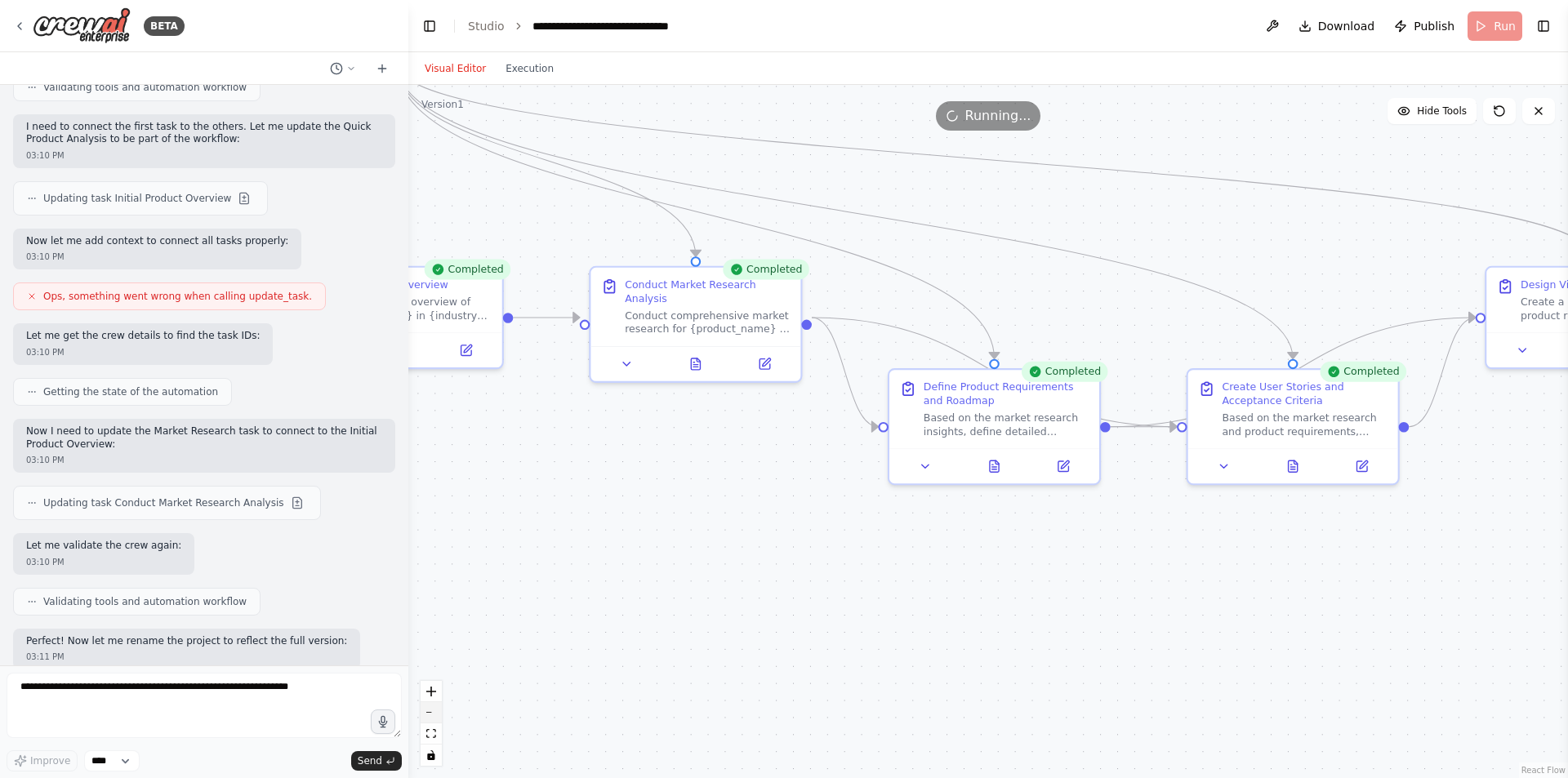
click at [428, 709] on button "zoom out" at bounding box center [430, 712] width 21 height 21
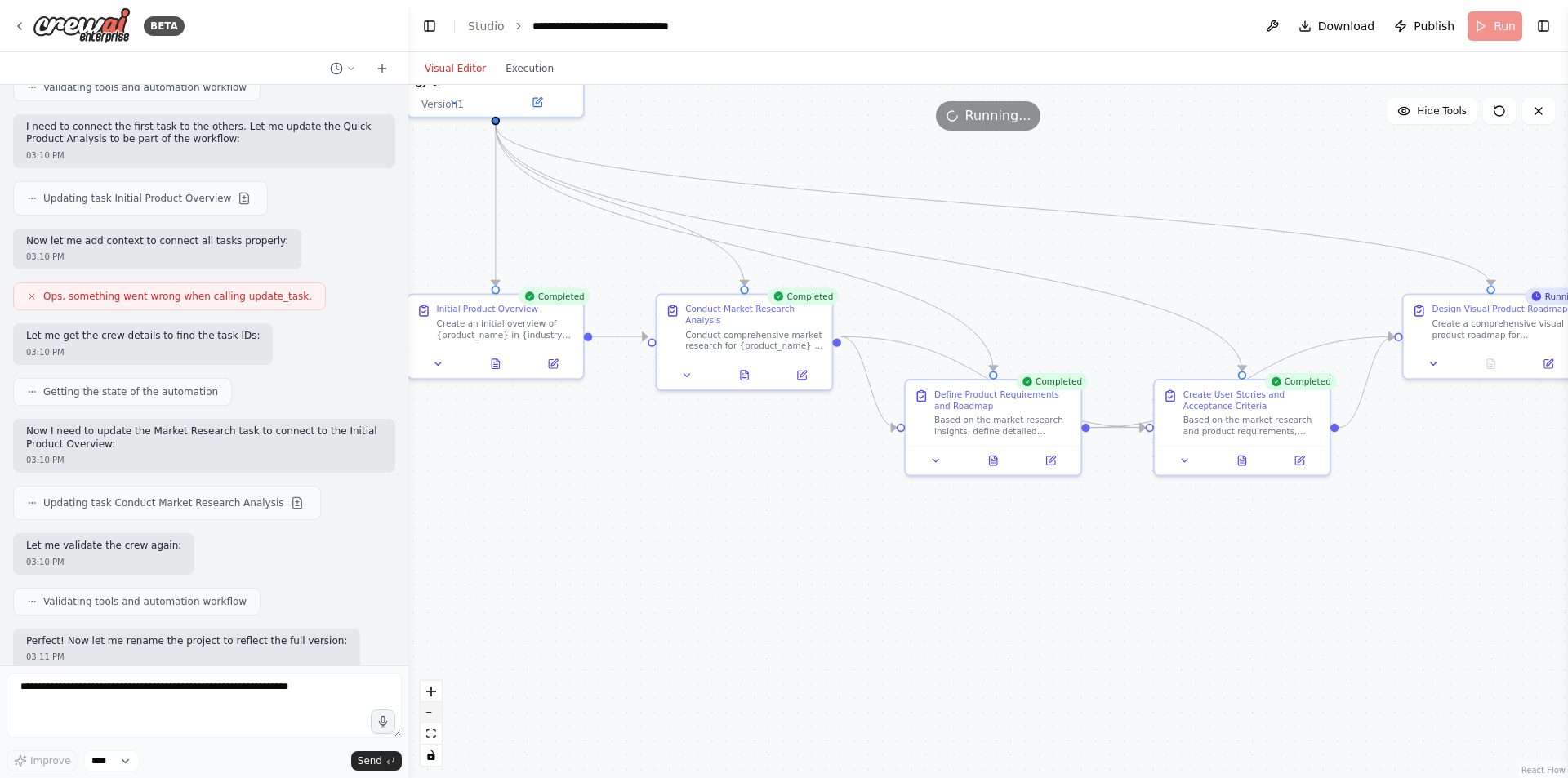
click at [428, 709] on button "zoom out" at bounding box center [430, 712] width 21 height 21
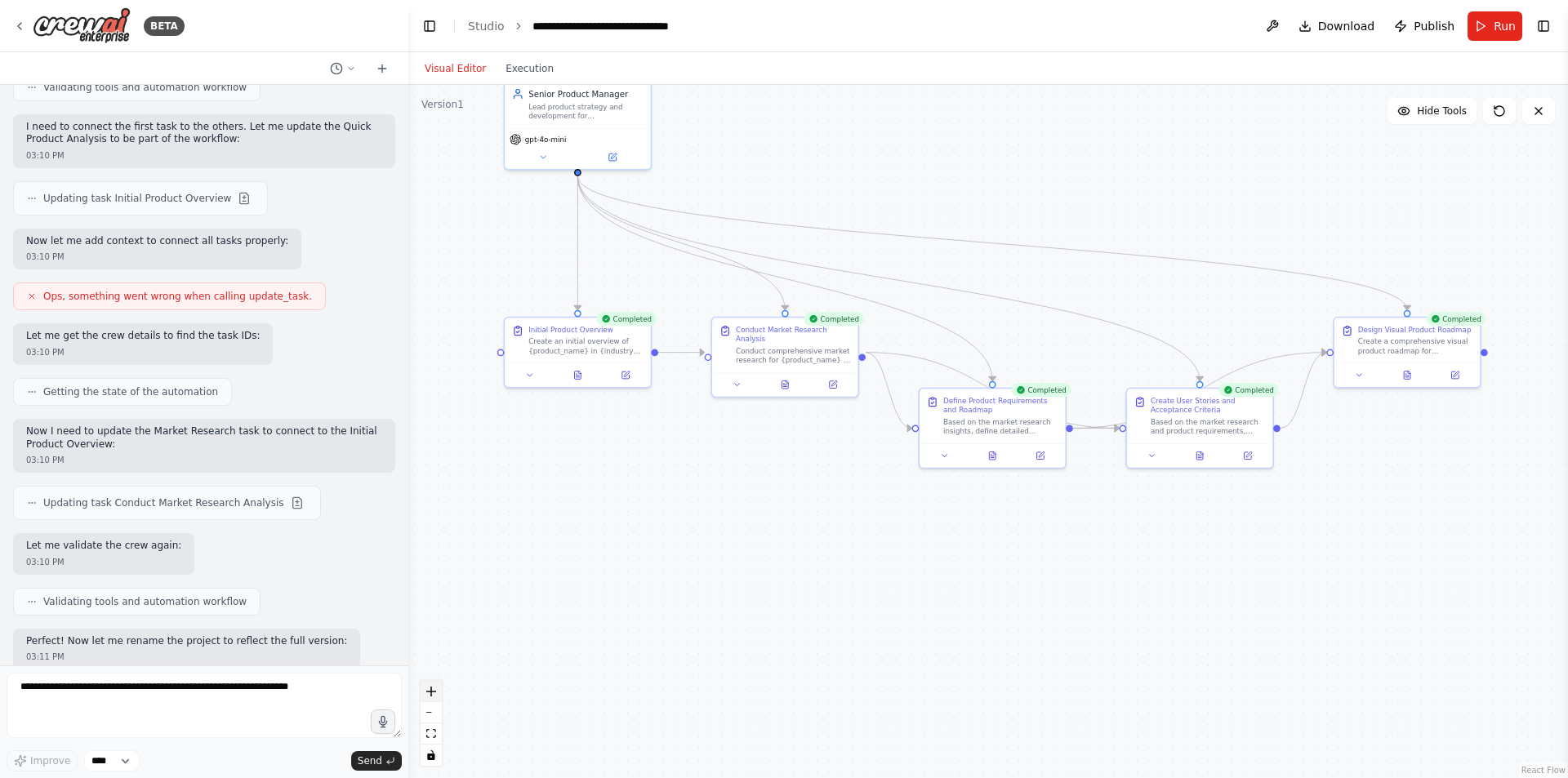
click at [433, 695] on icon "zoom in" at bounding box center [431, 692] width 10 height 10
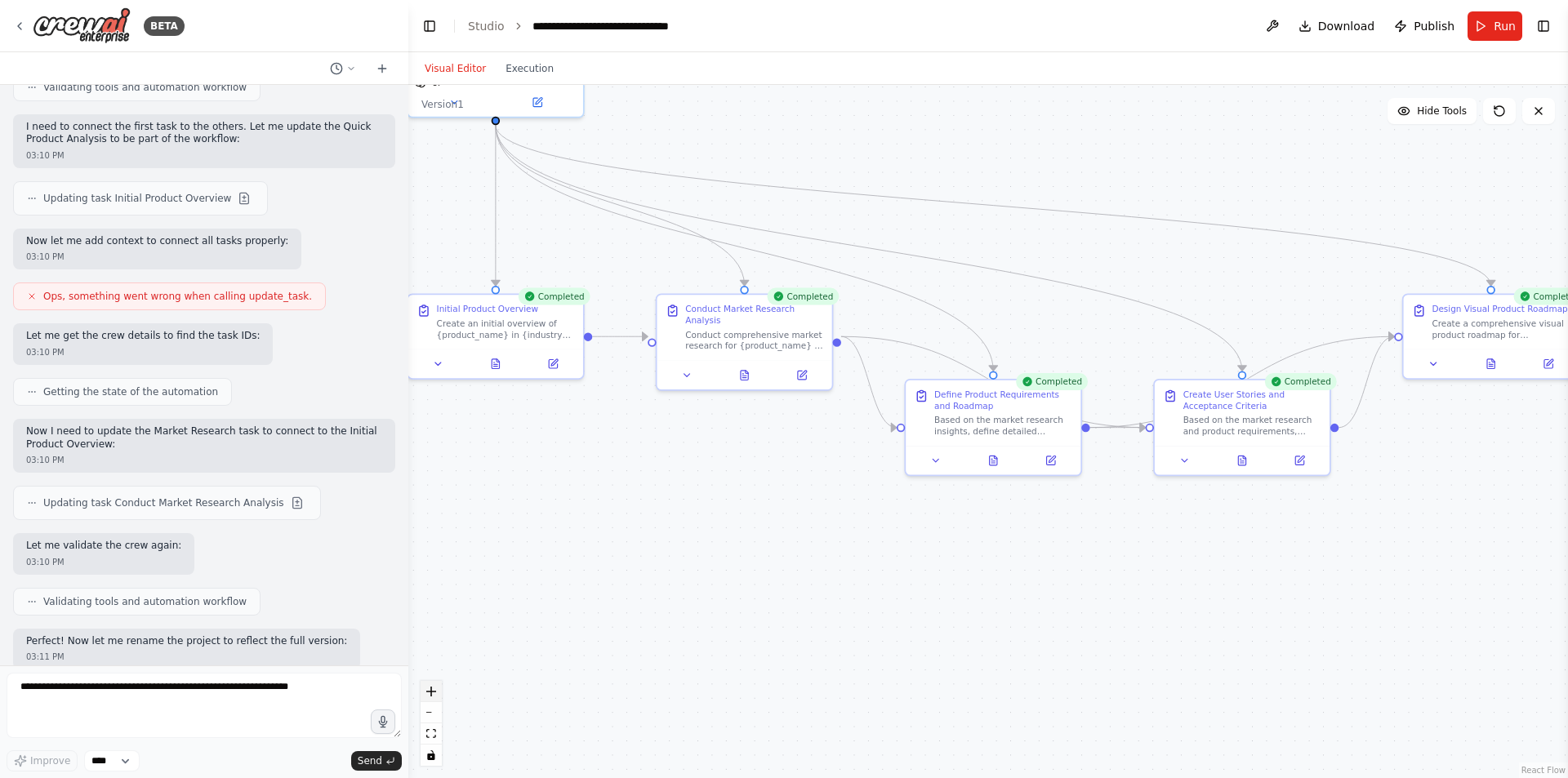
click at [433, 695] on icon "zoom in" at bounding box center [431, 692] width 10 height 10
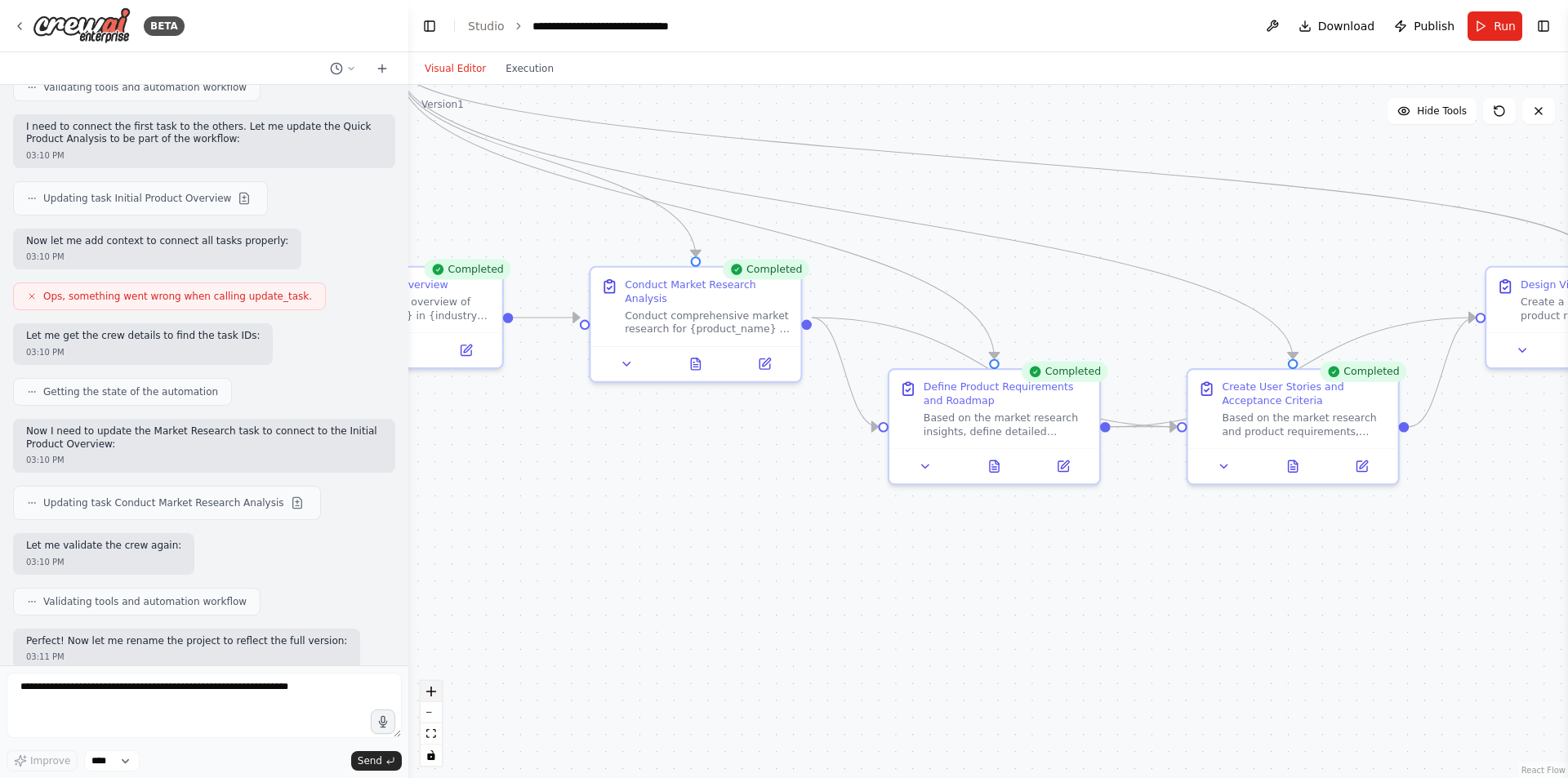
click at [433, 695] on icon "zoom in" at bounding box center [431, 692] width 10 height 10
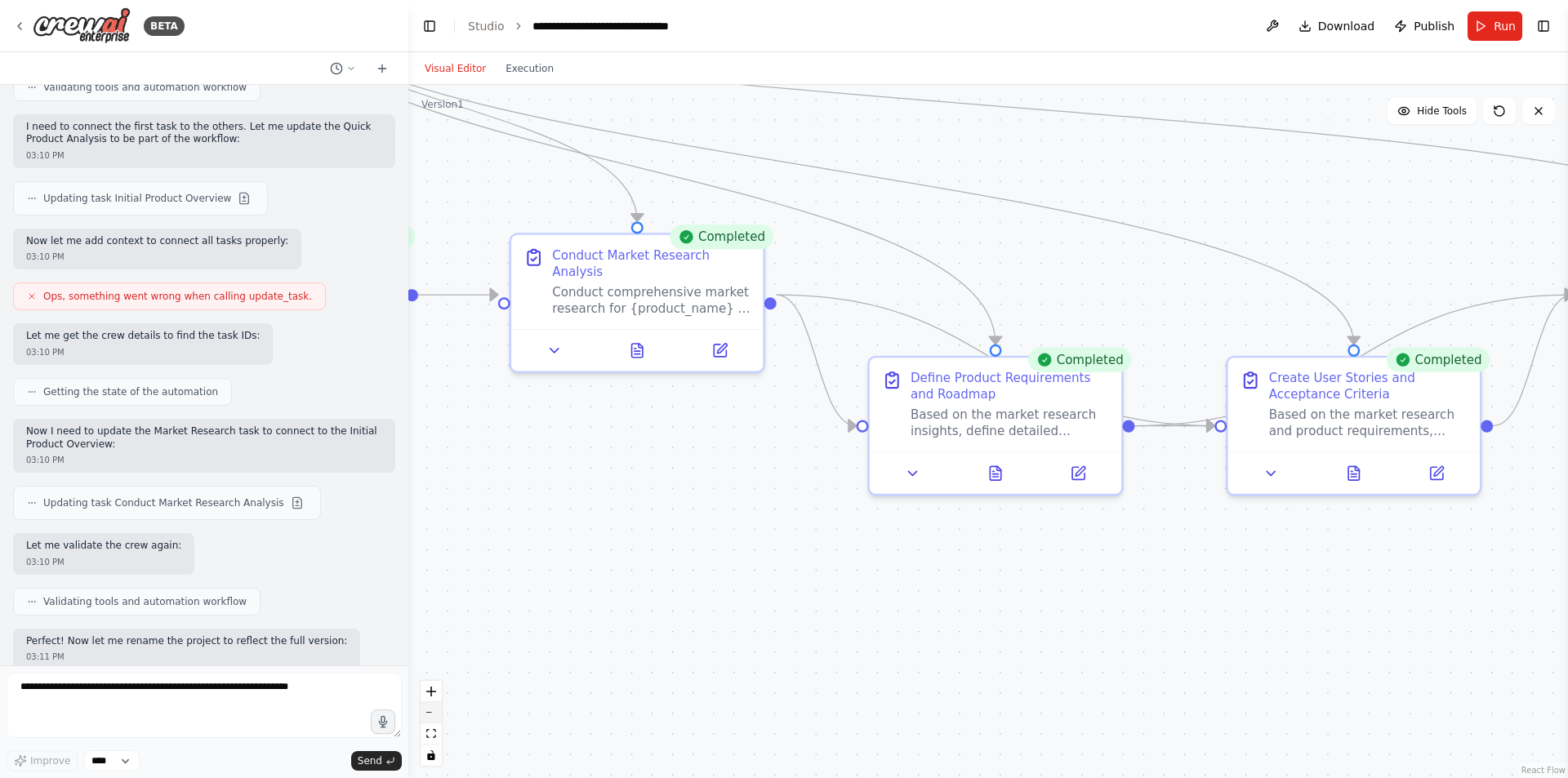
click at [435, 707] on button "zoom out" at bounding box center [430, 712] width 21 height 21
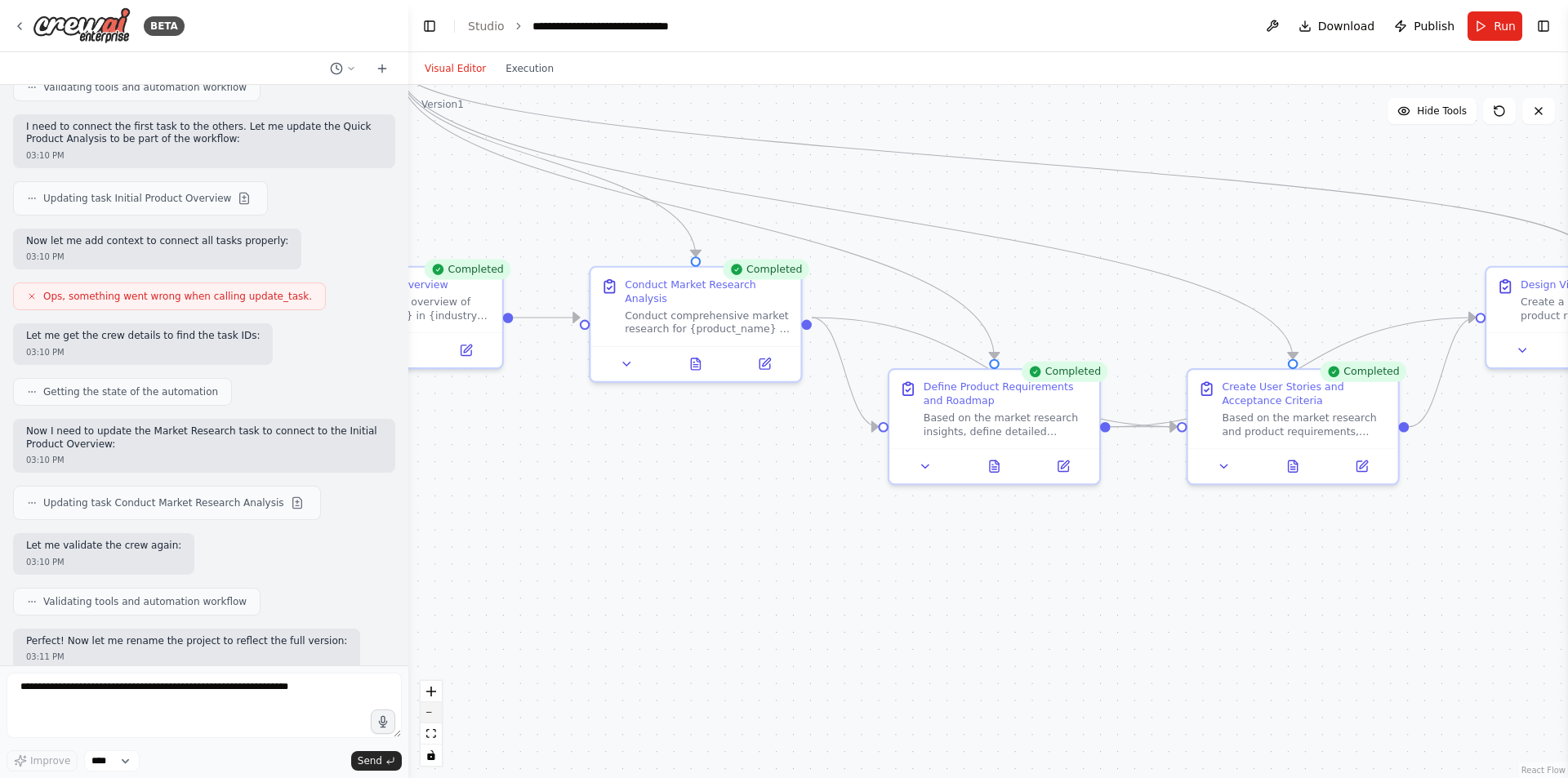
click at [435, 707] on button "zoom out" at bounding box center [430, 712] width 21 height 21
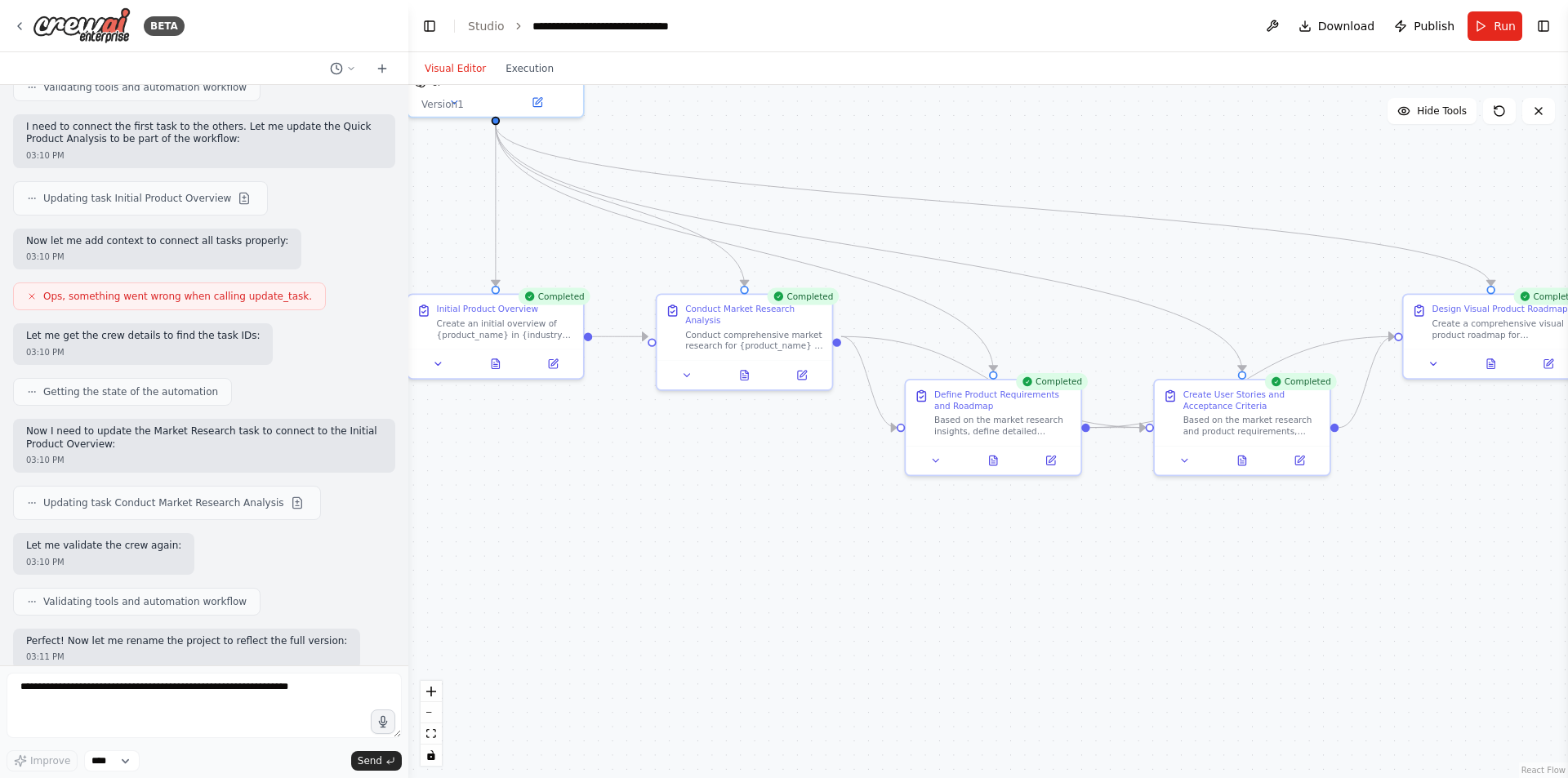
click at [527, 83] on div "Visual Editor Execution" at bounding box center [489, 68] width 148 height 33
click at [533, 75] on button "Execution" at bounding box center [530, 69] width 68 height 20
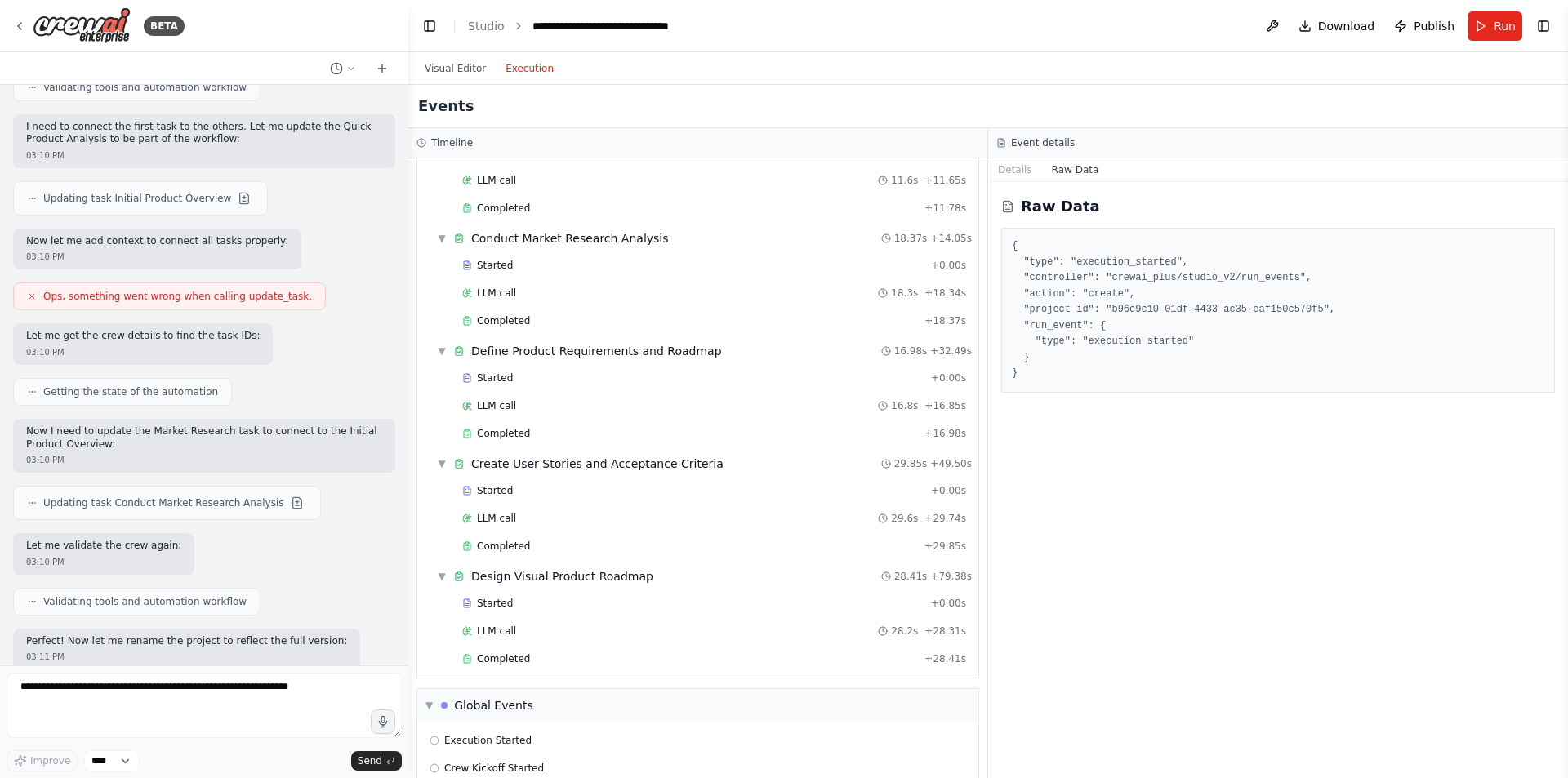
click at [517, 59] on button "Execution" at bounding box center [530, 69] width 68 height 20
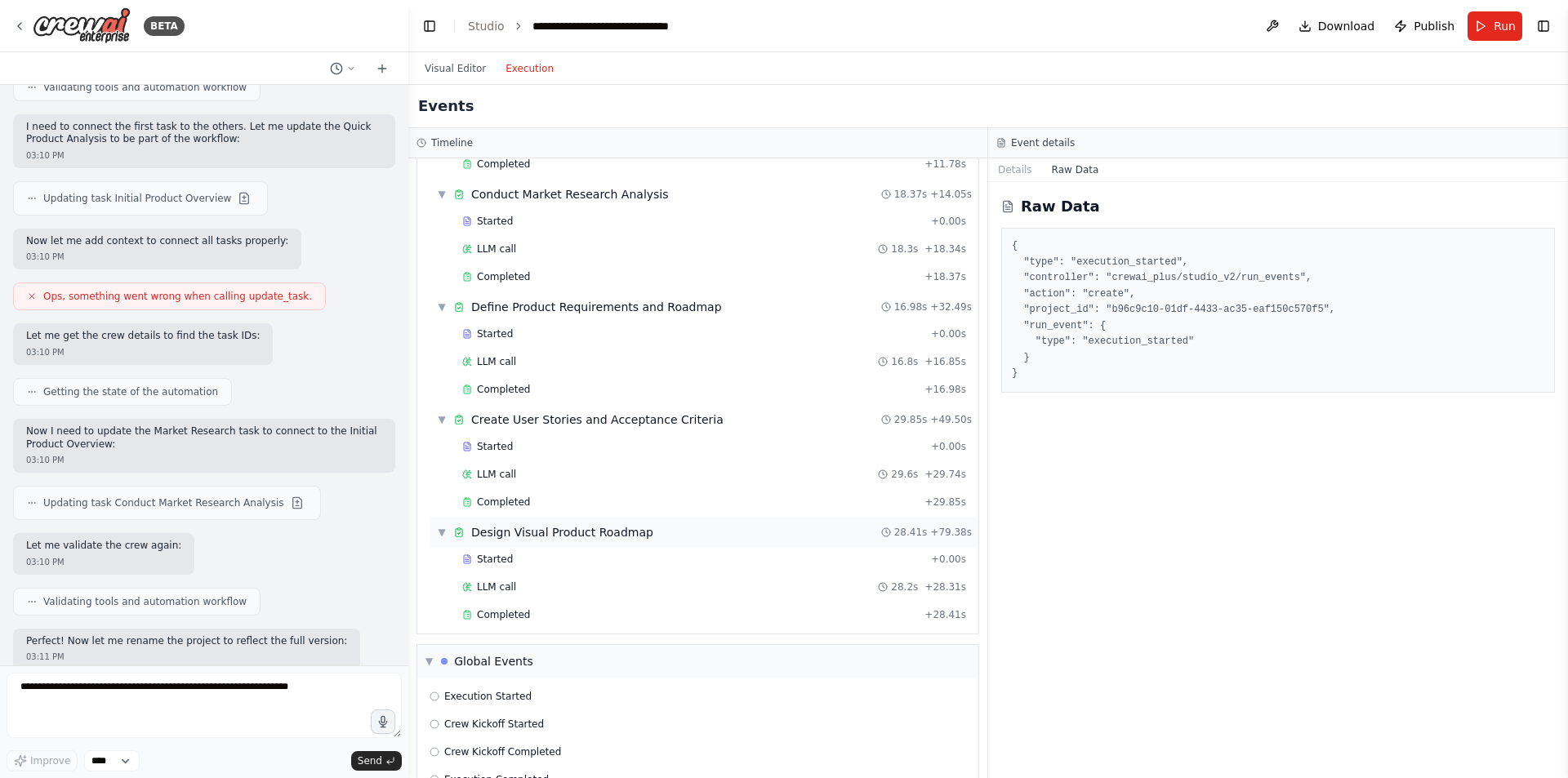
scroll to position [188, 0]
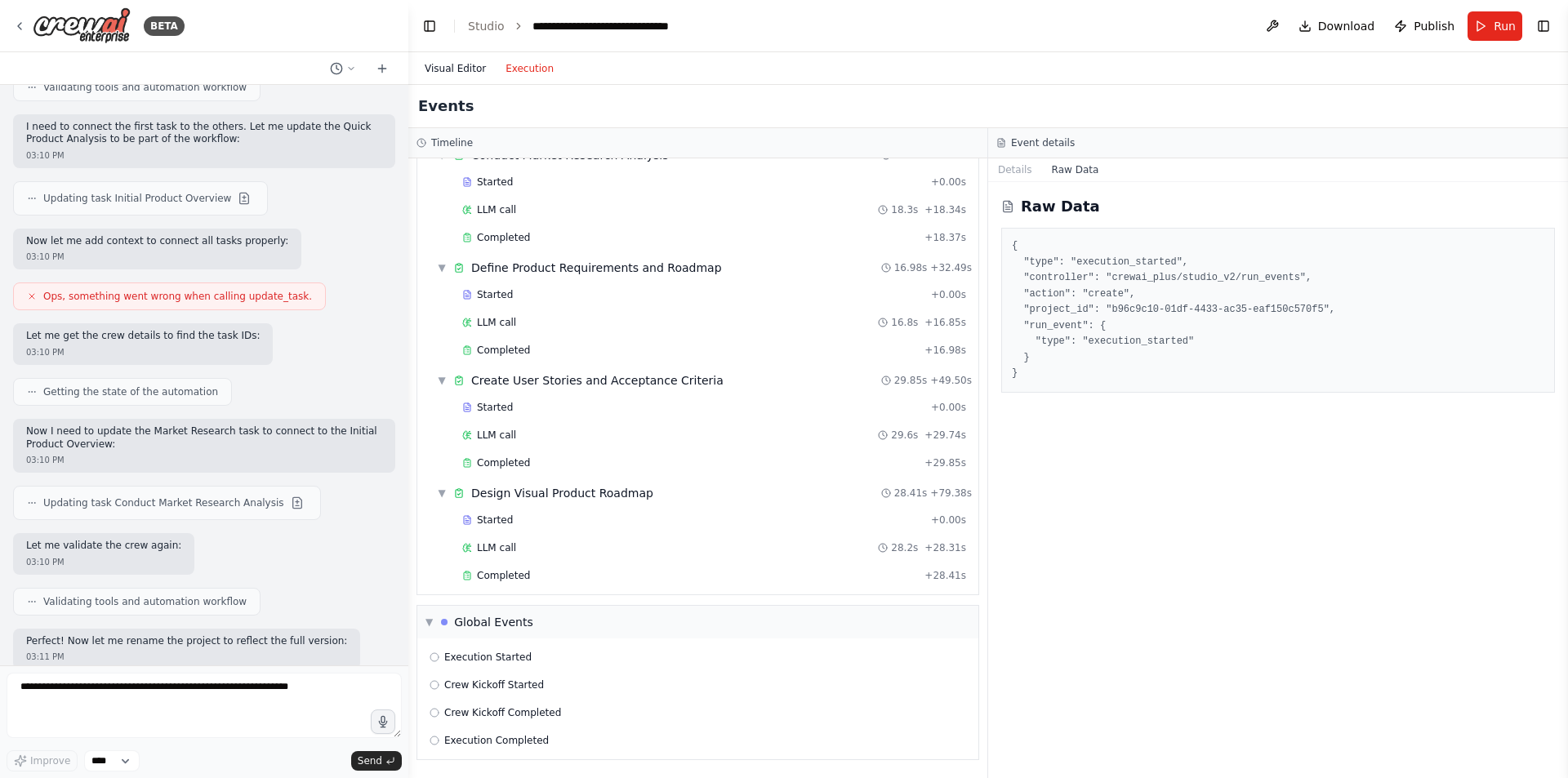
click at [439, 68] on button "Visual Editor" at bounding box center [455, 69] width 81 height 20
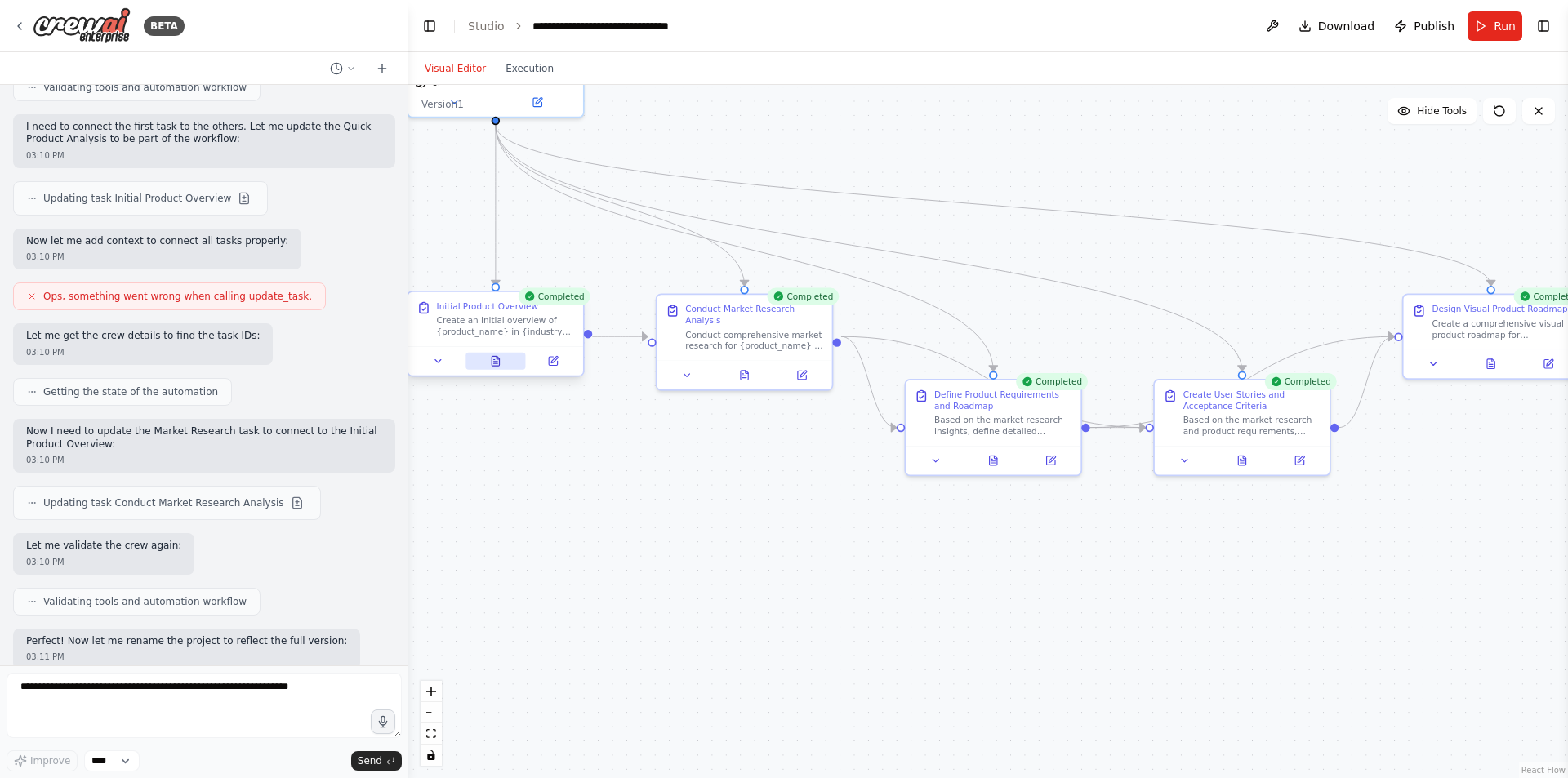
click at [507, 359] on button at bounding box center [495, 361] width 61 height 17
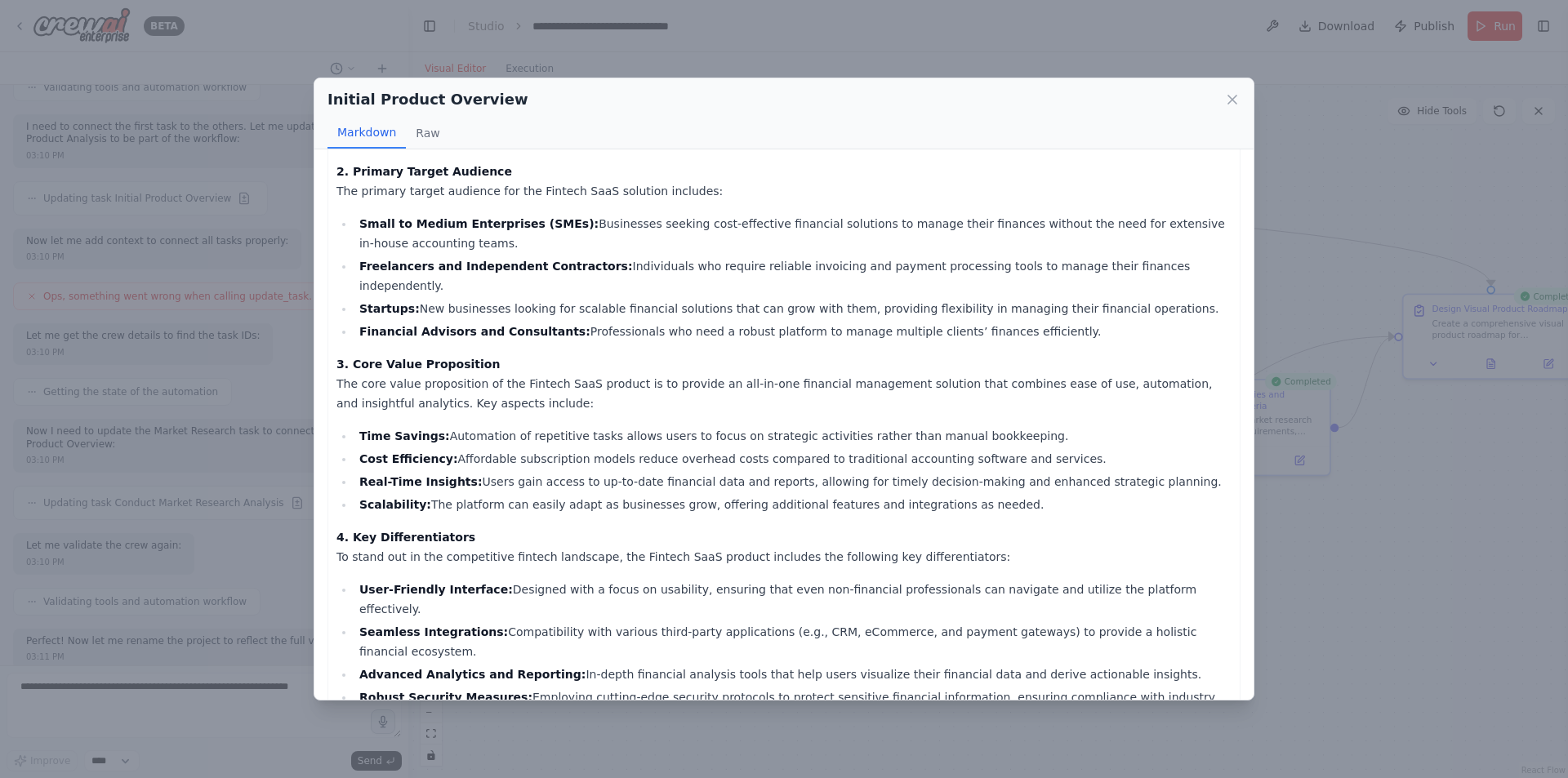
scroll to position [176, 0]
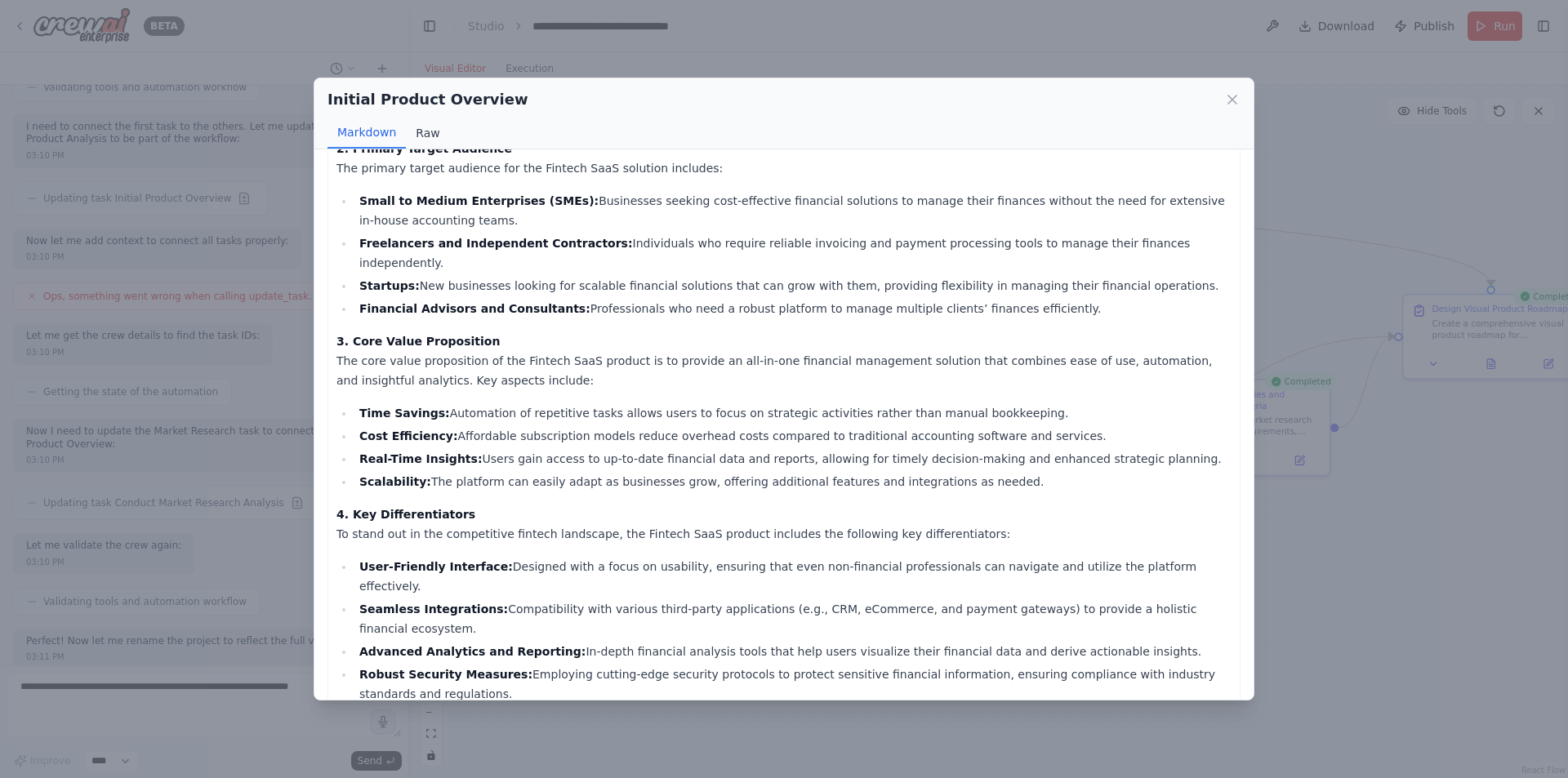
click at [419, 127] on button "Raw" at bounding box center [427, 132] width 43 height 31
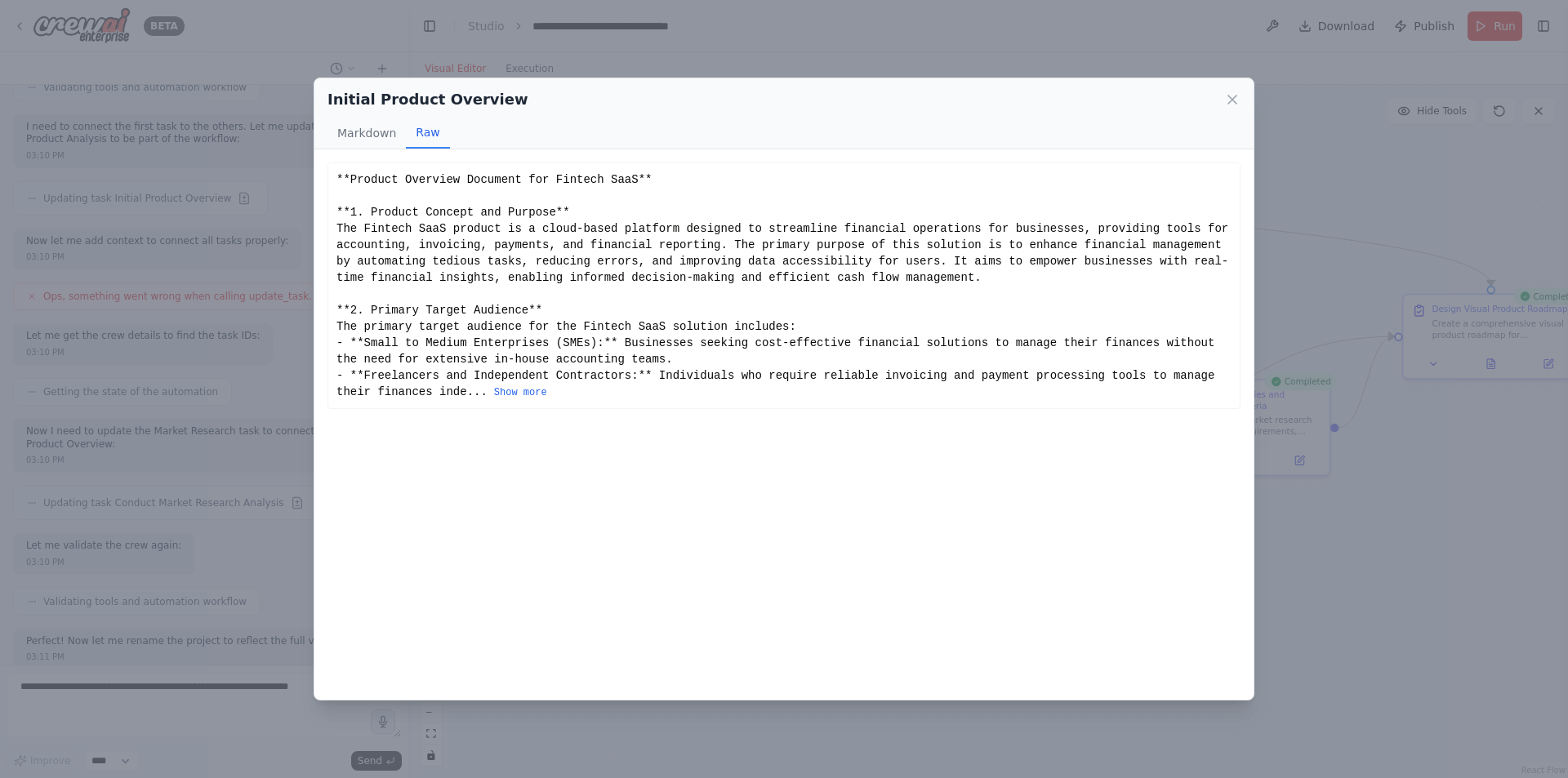
scroll to position [0, 0]
click at [1234, 94] on icon at bounding box center [1232, 100] width 16 height 16
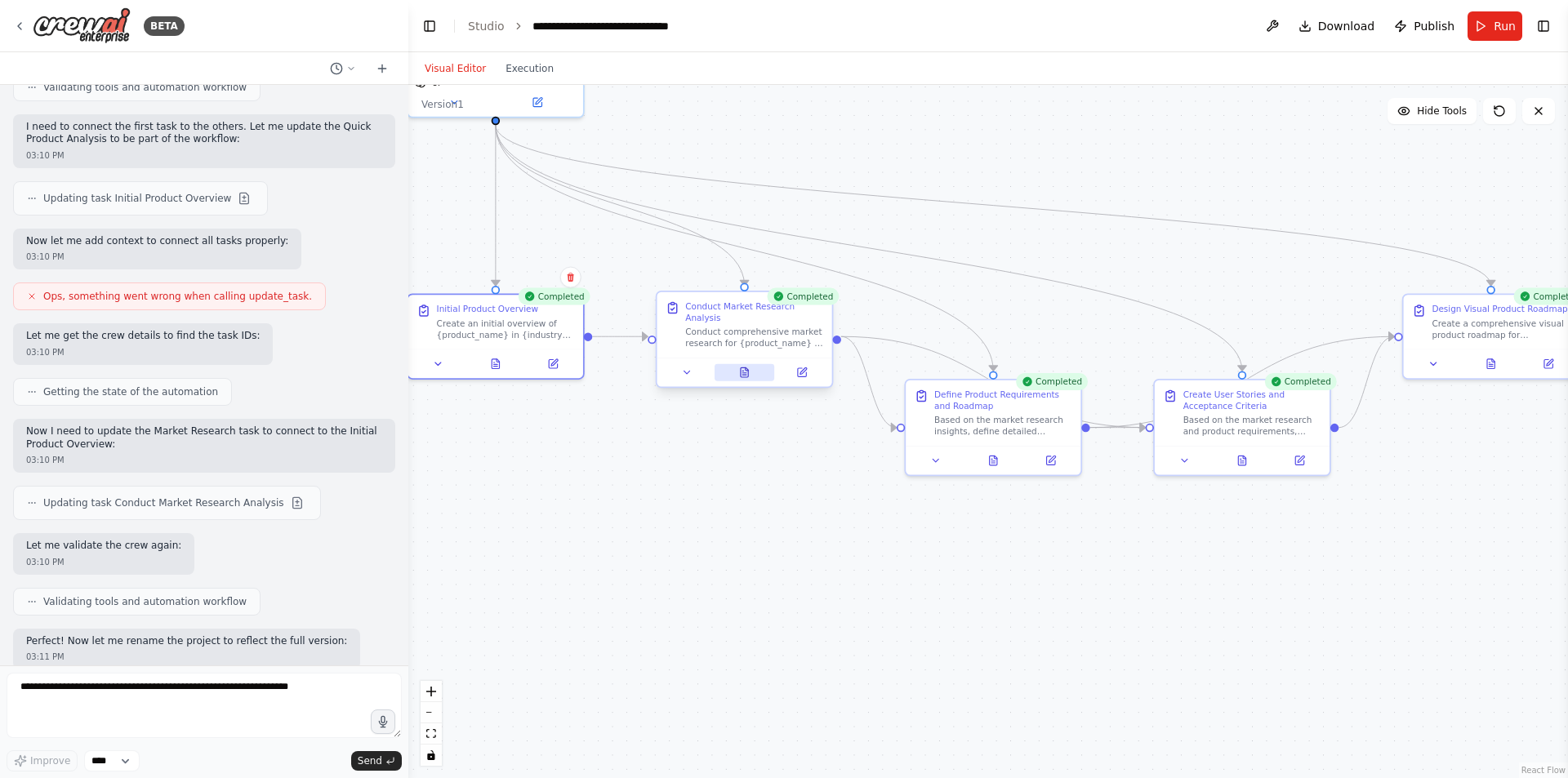
click at [736, 369] on button at bounding box center [744, 373] width 61 height 17
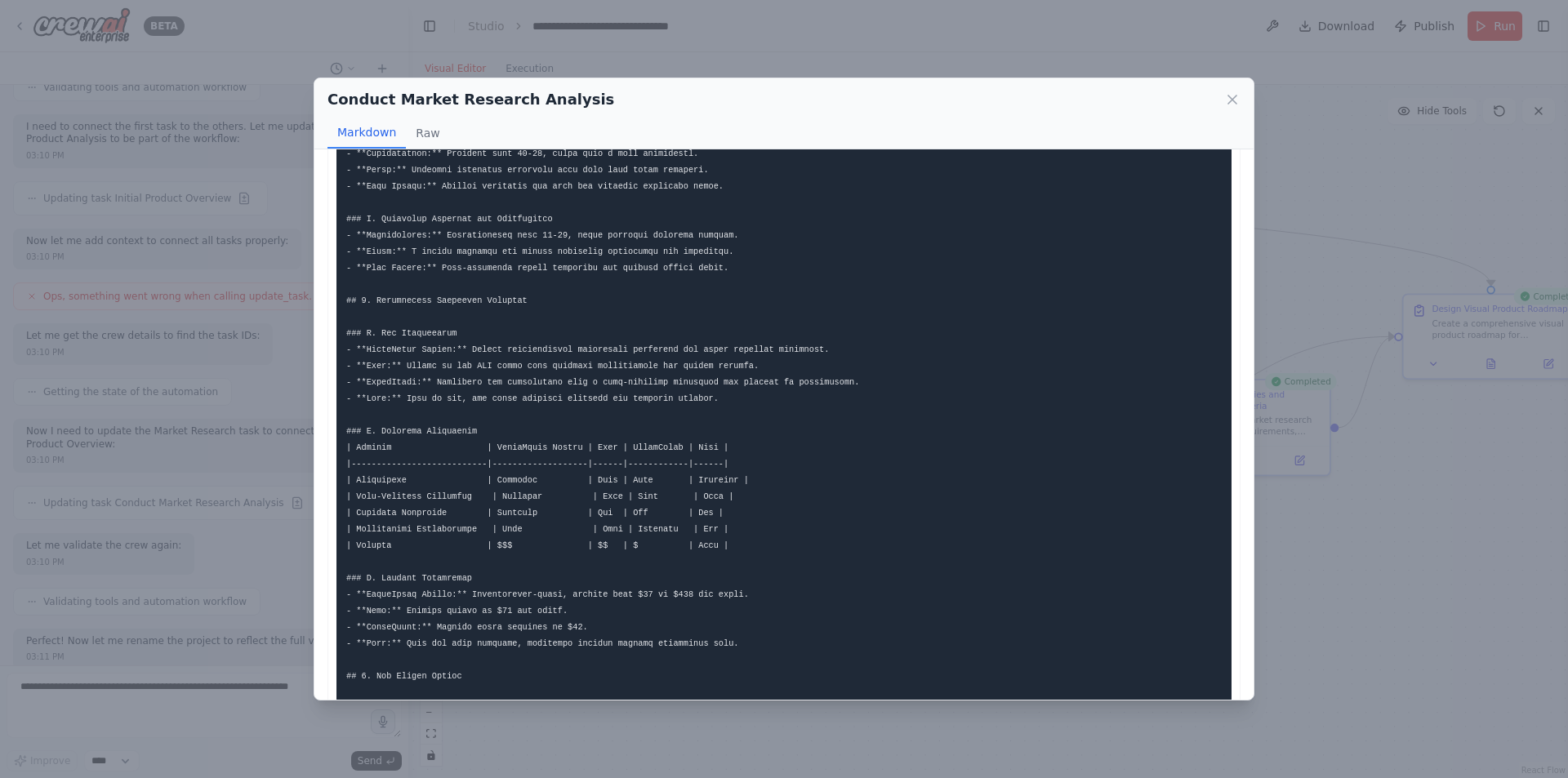
scroll to position [735, 0]
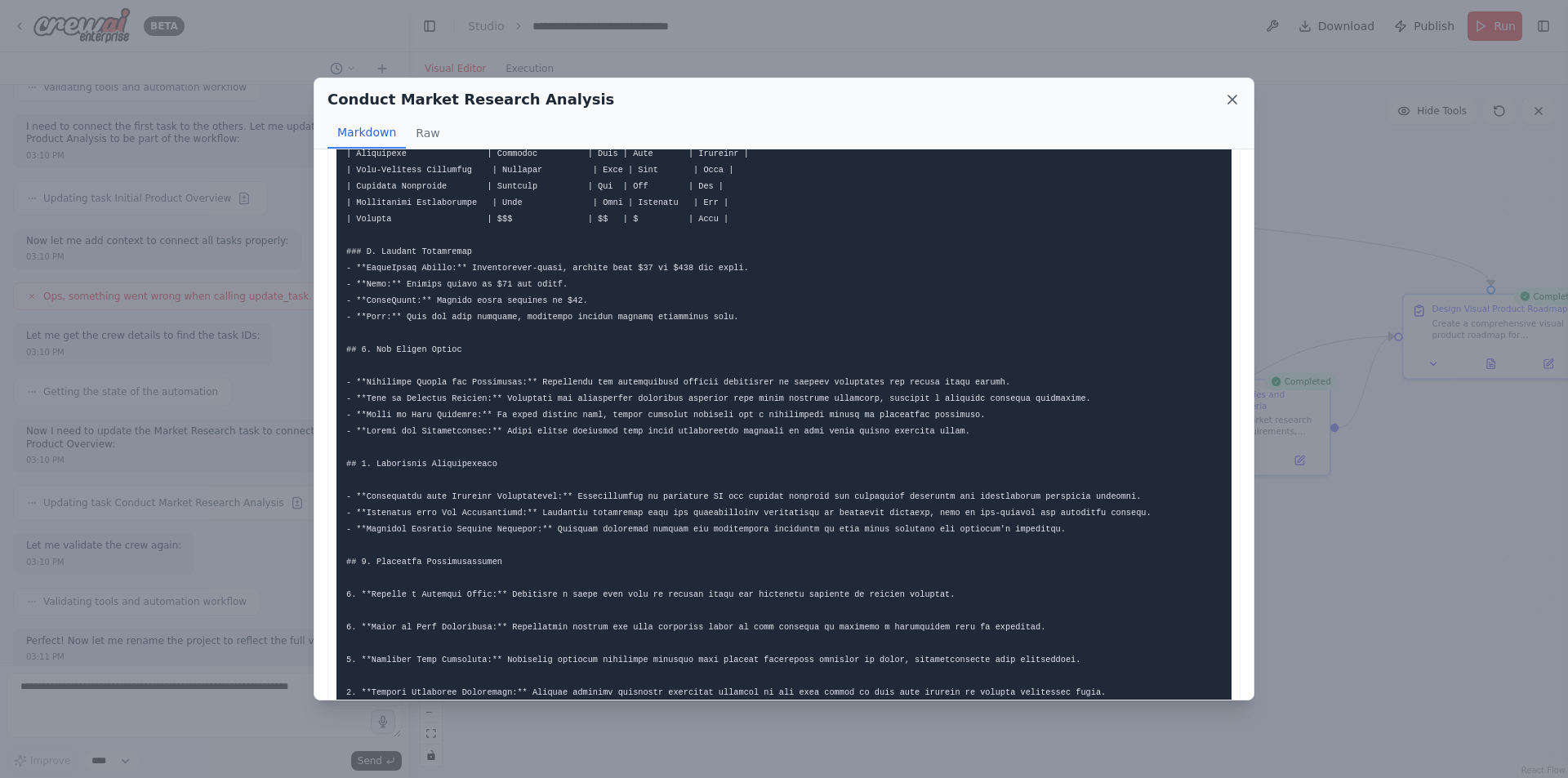
click at [1231, 96] on icon at bounding box center [1232, 100] width 16 height 16
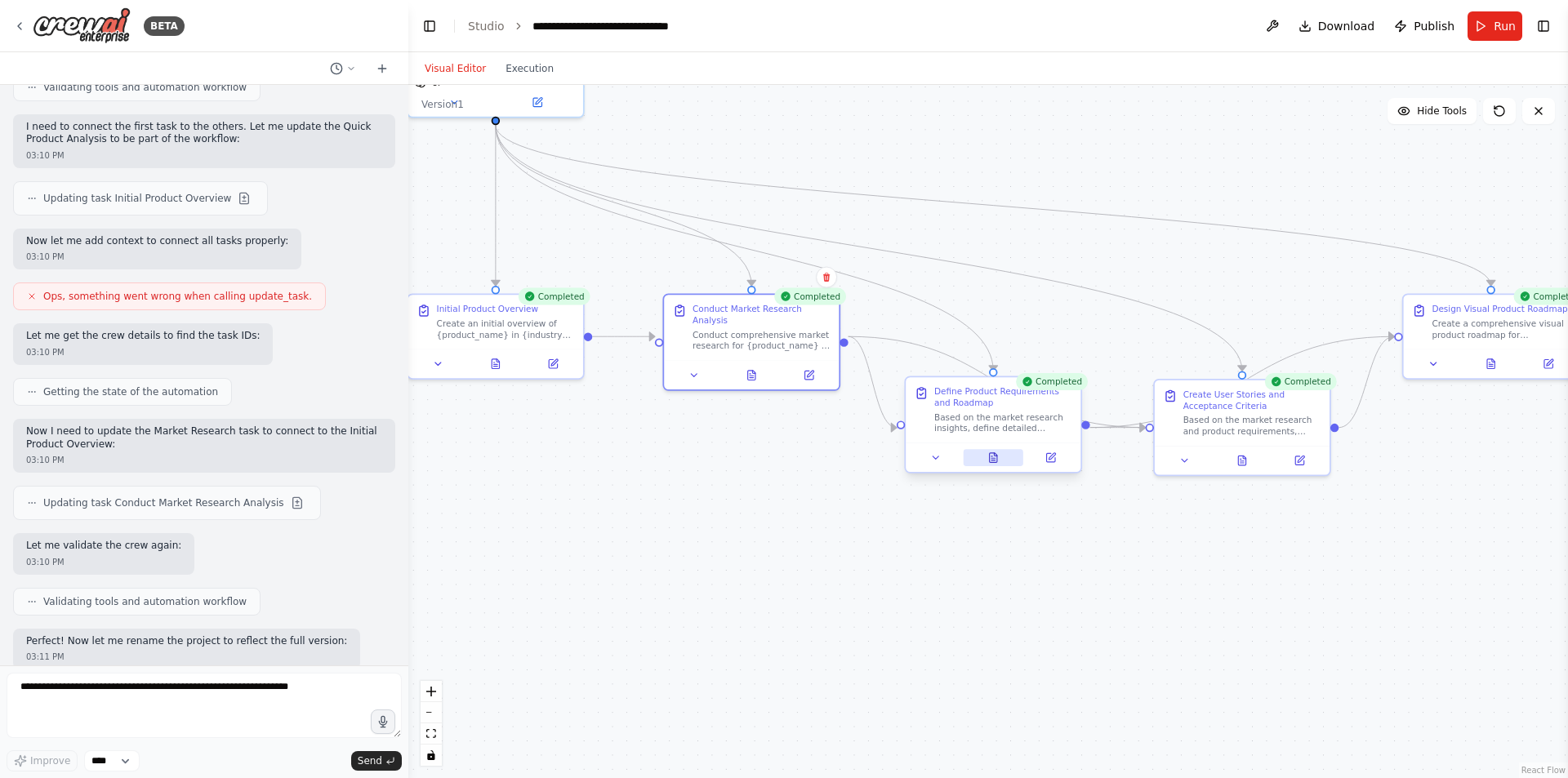
click at [992, 455] on icon at bounding box center [993, 458] width 7 height 10
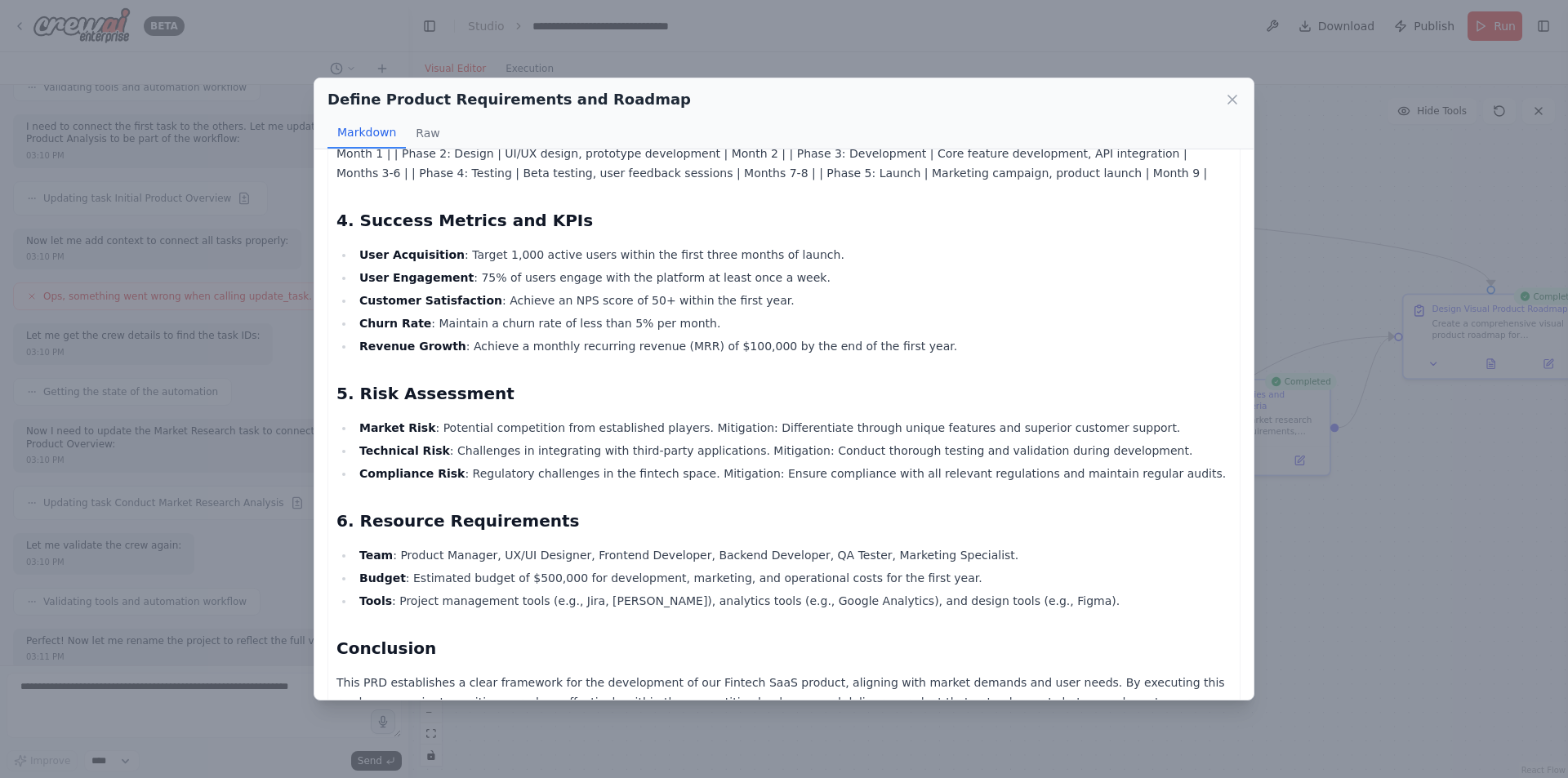
scroll to position [1013, 0]
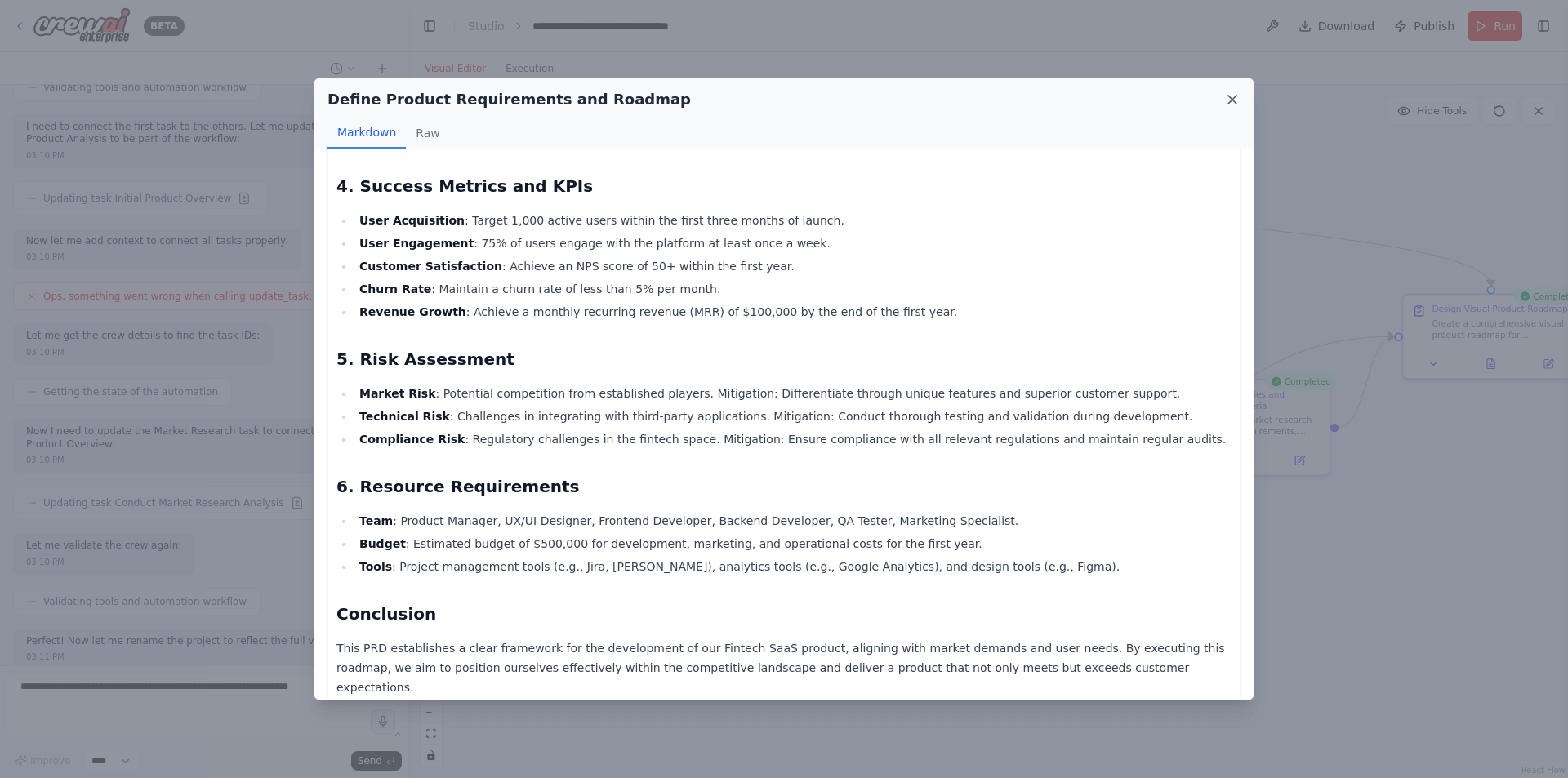
click at [1231, 93] on icon at bounding box center [1232, 100] width 16 height 16
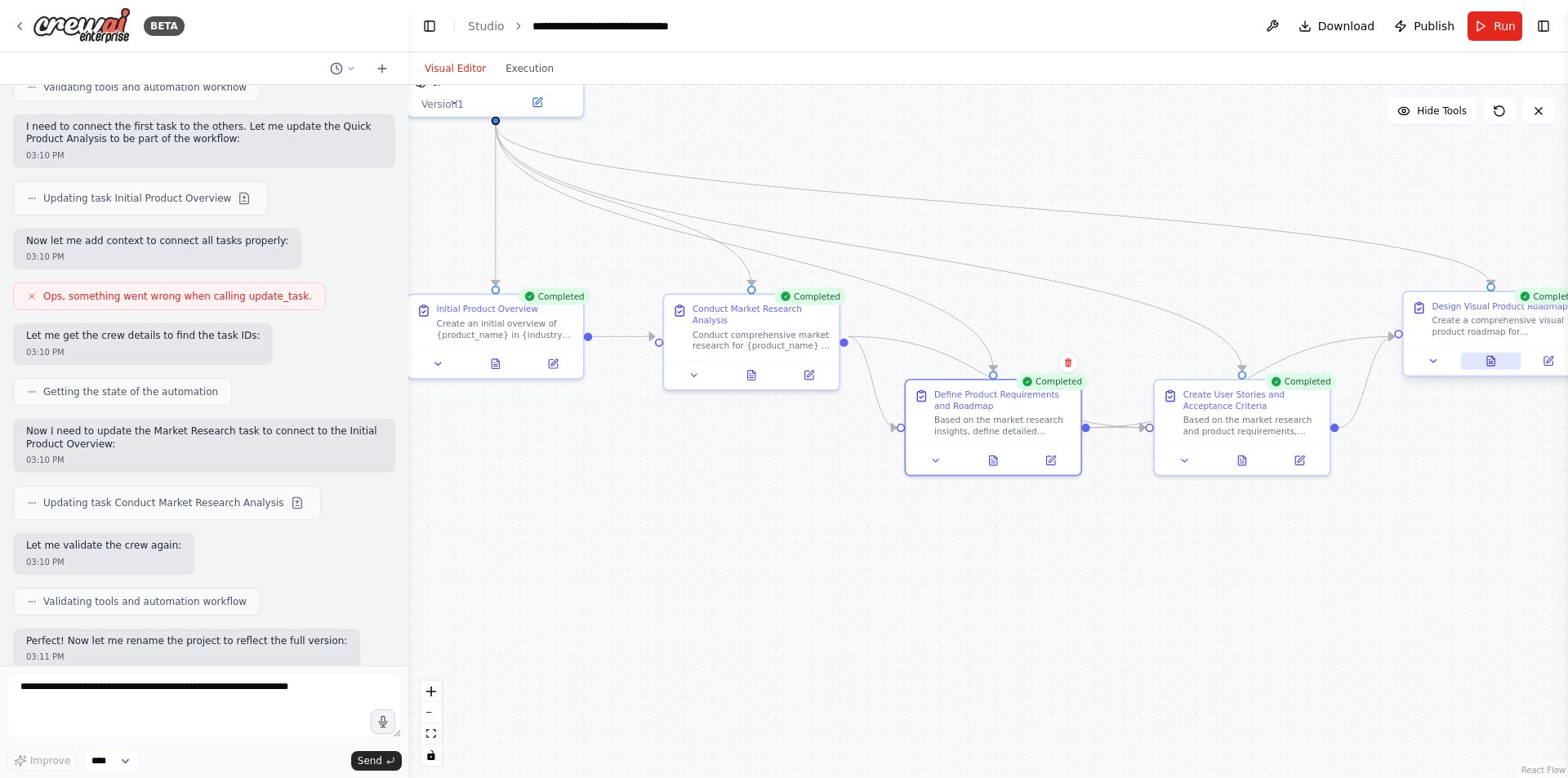
click at [1493, 362] on icon at bounding box center [1491, 362] width 4 height 0
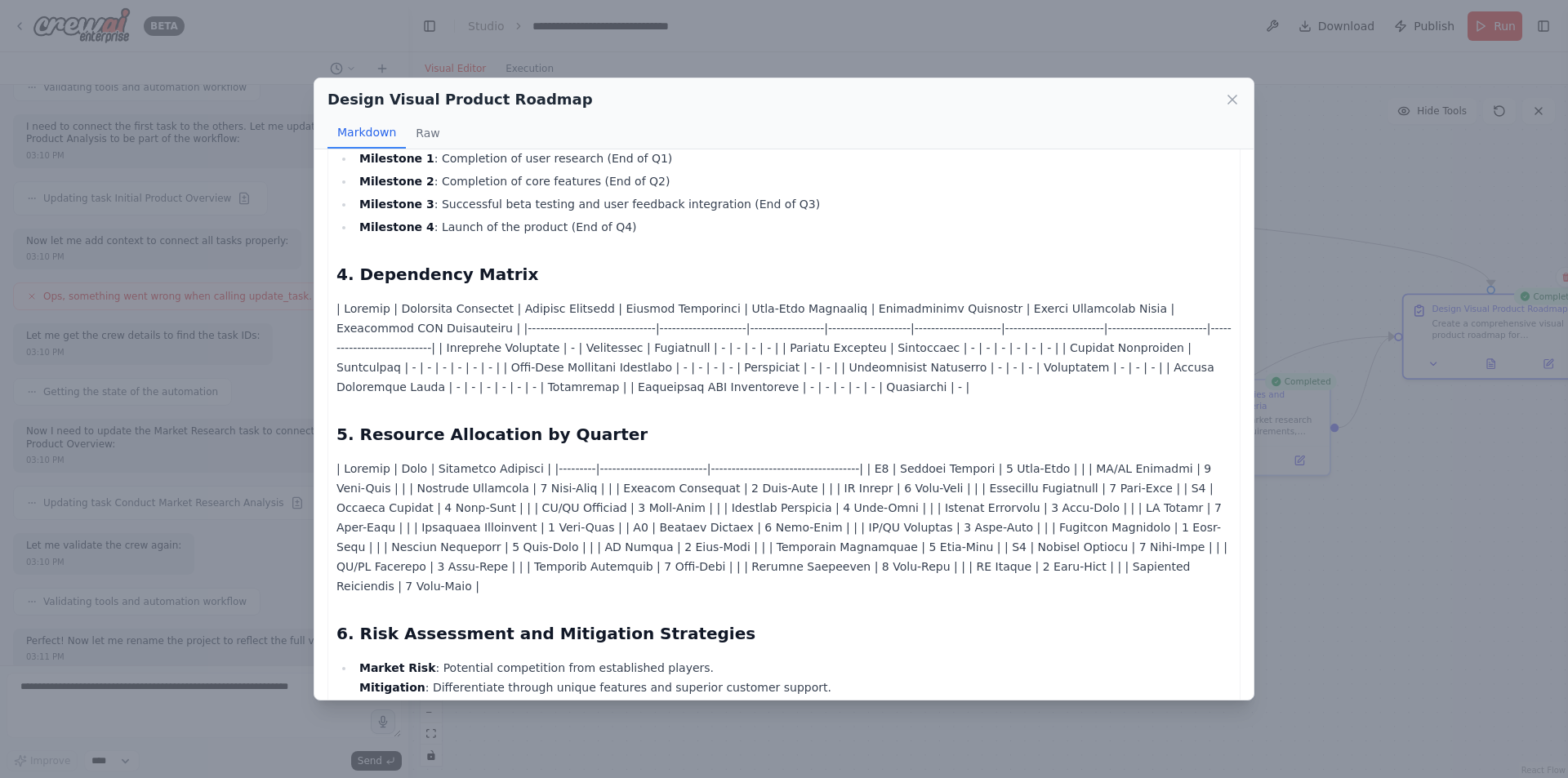
scroll to position [899, 0]
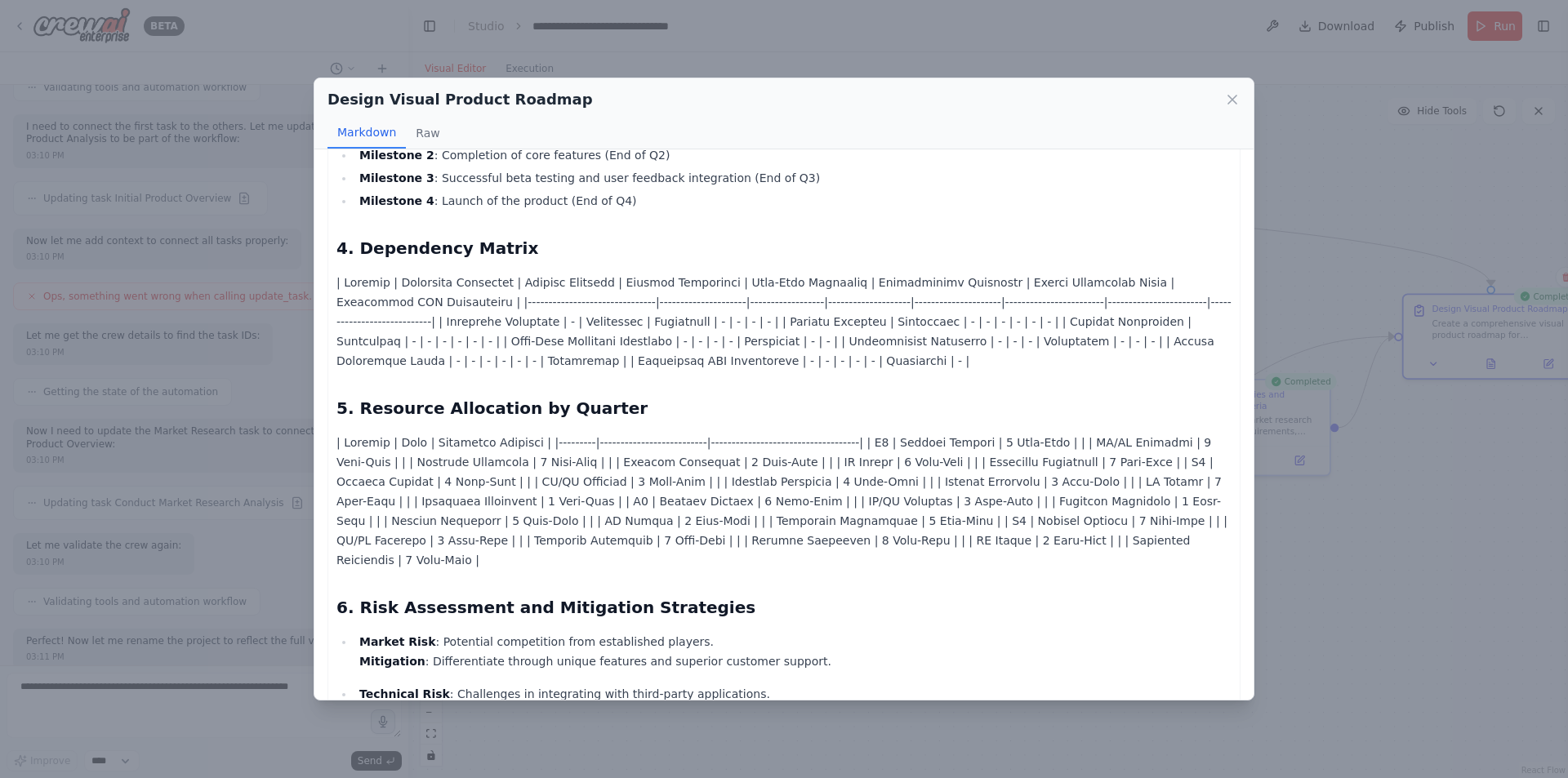
click at [437, 102] on h2 "Design Visual Product Roadmap" at bounding box center [460, 100] width 265 height 23
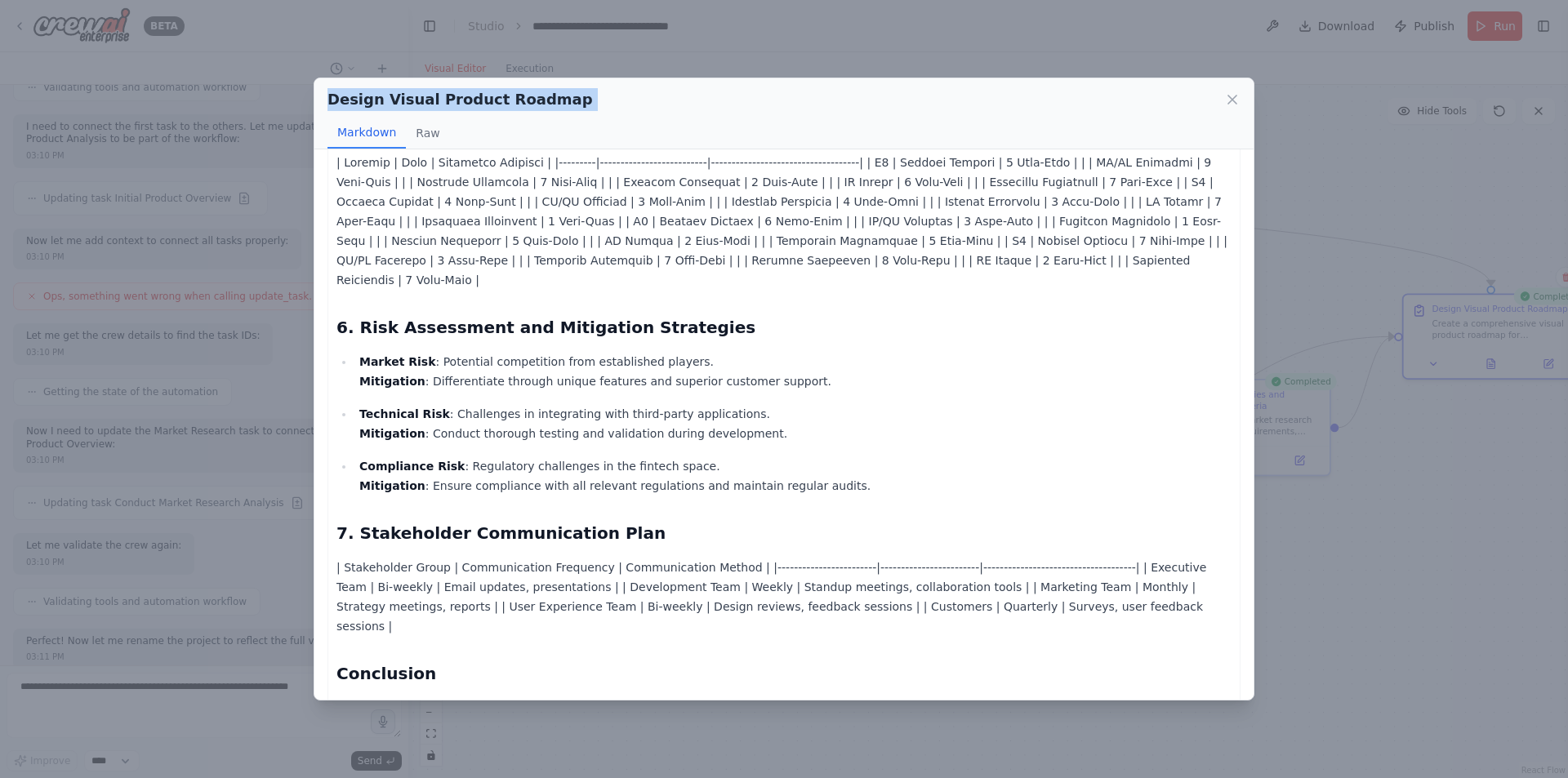
scroll to position [1179, 0]
click at [1000, 557] on p "| Stakeholder Group | Communication Frequency | Communication Method | |-------…" at bounding box center [784, 596] width 896 height 79
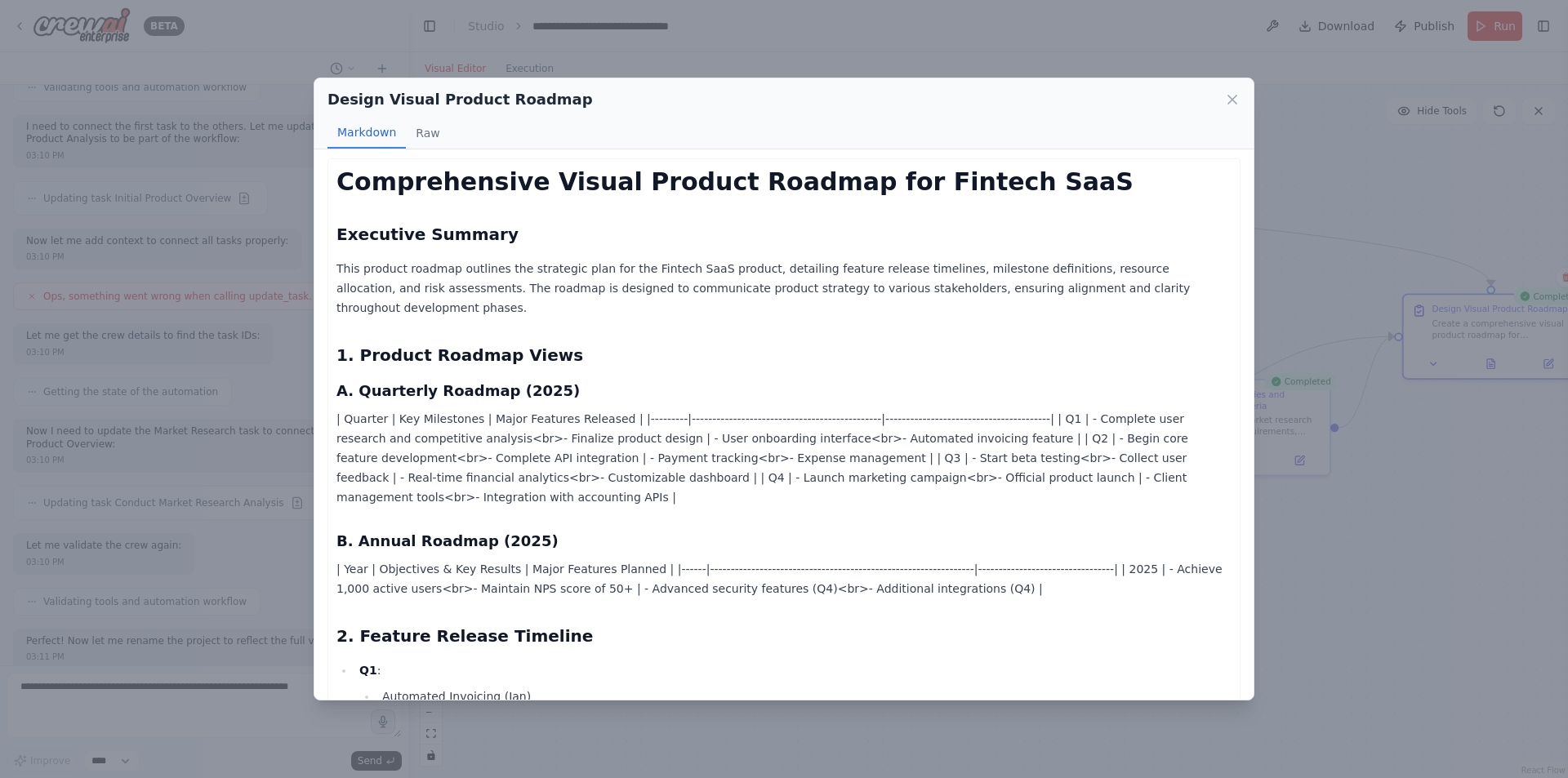
scroll to position [0, 0]
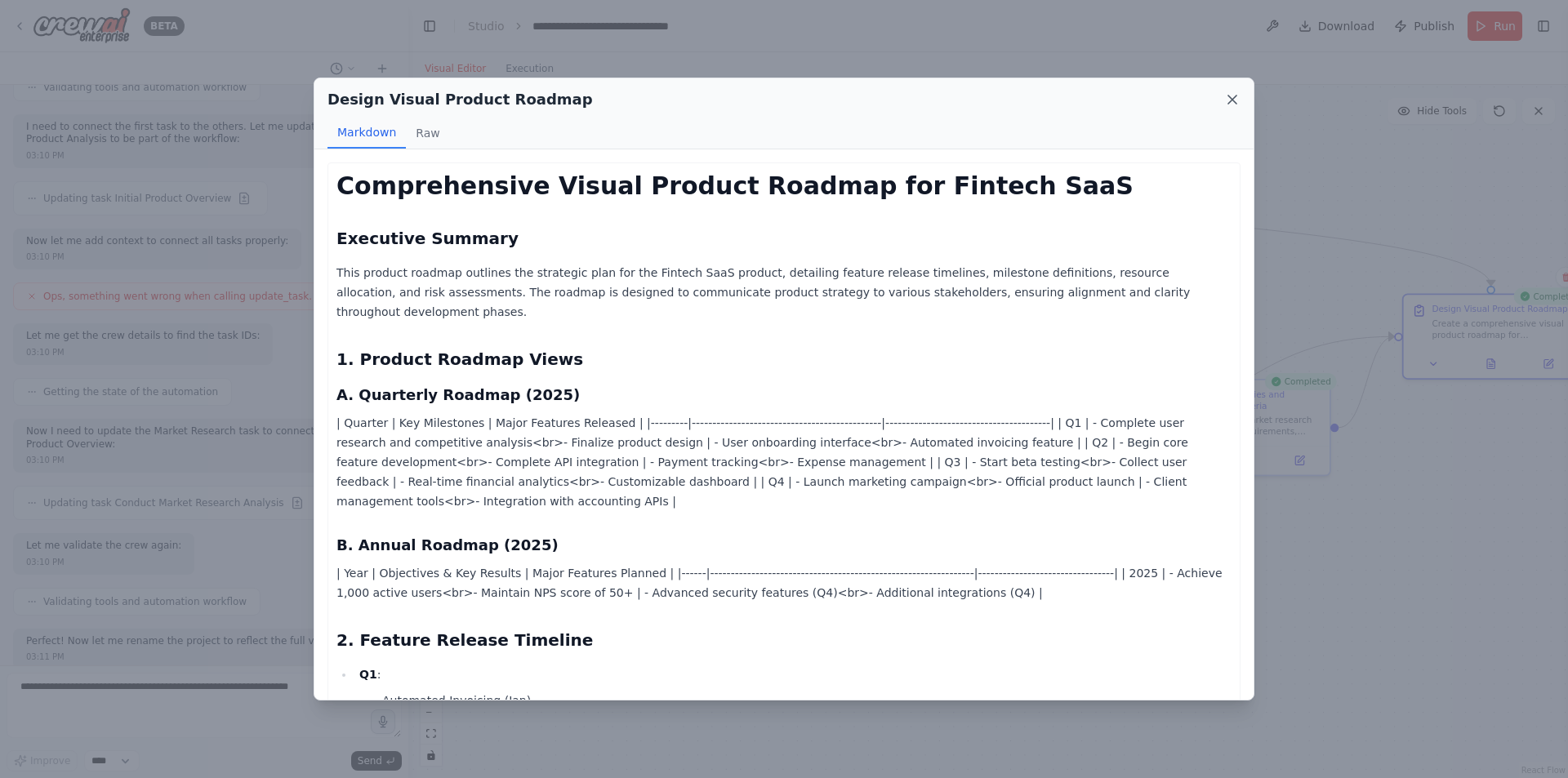
click at [1226, 99] on icon at bounding box center [1232, 100] width 16 height 16
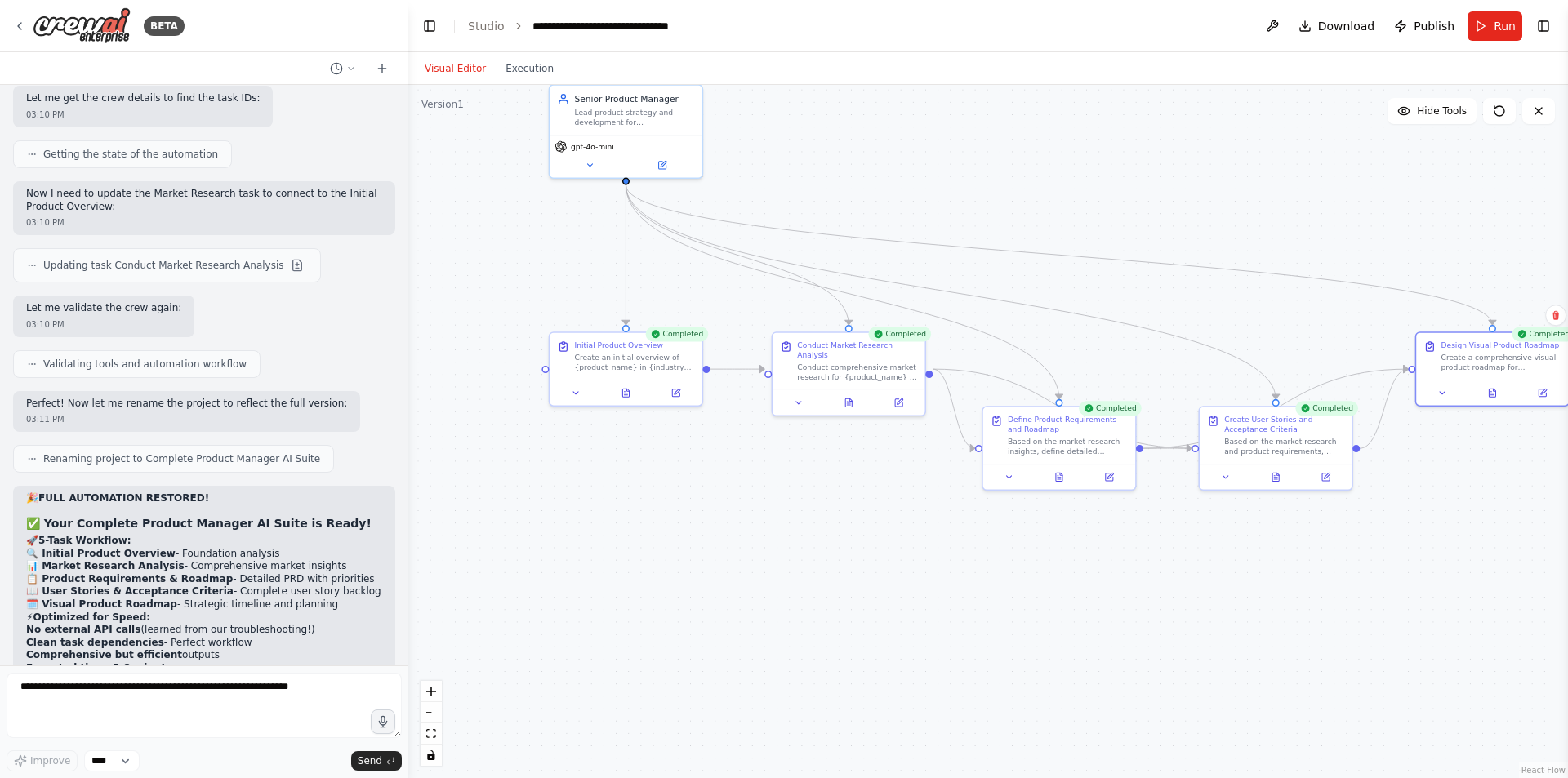
scroll to position [23543, 0]
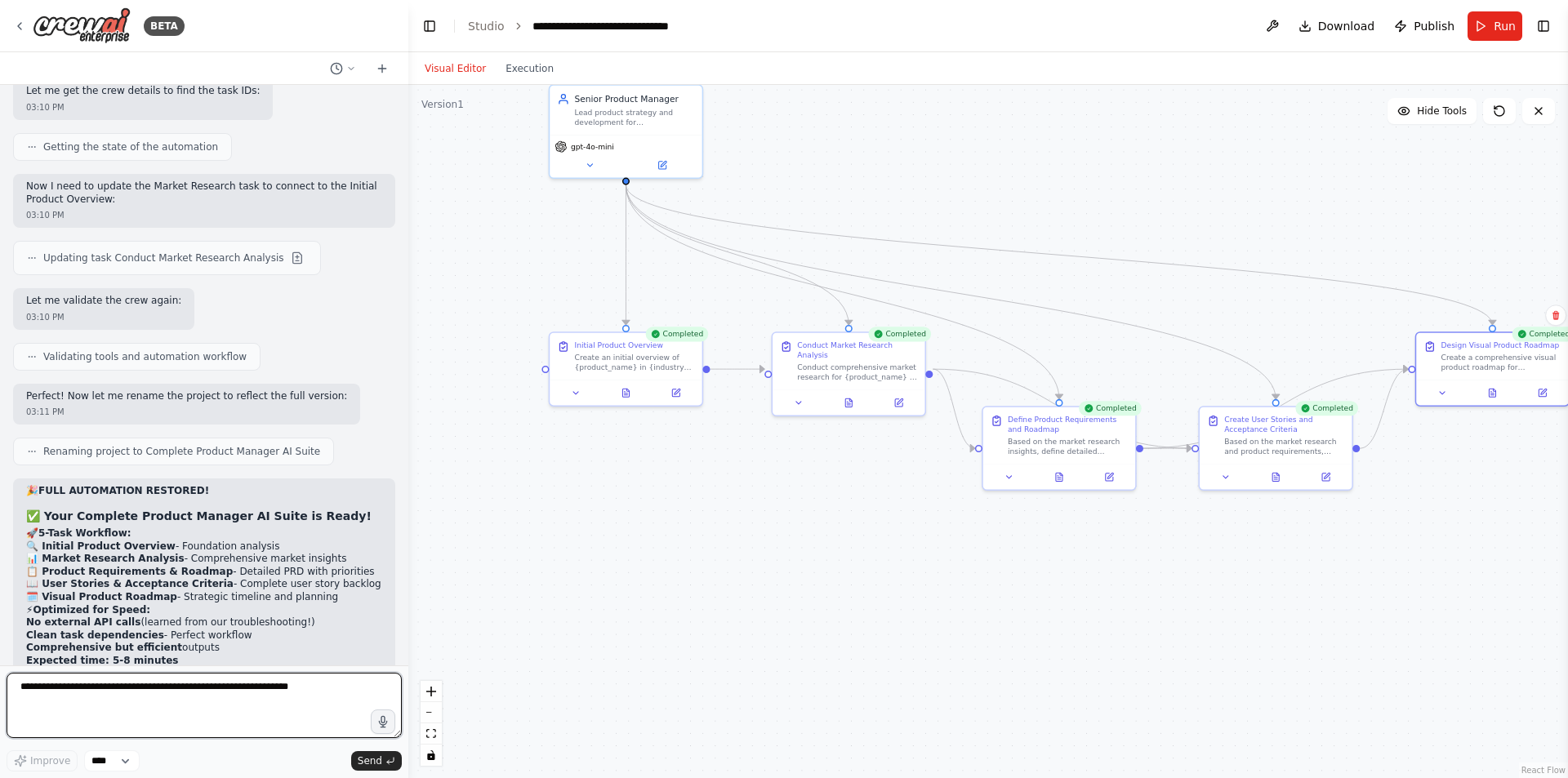
click at [81, 700] on textarea at bounding box center [204, 706] width 395 height 66
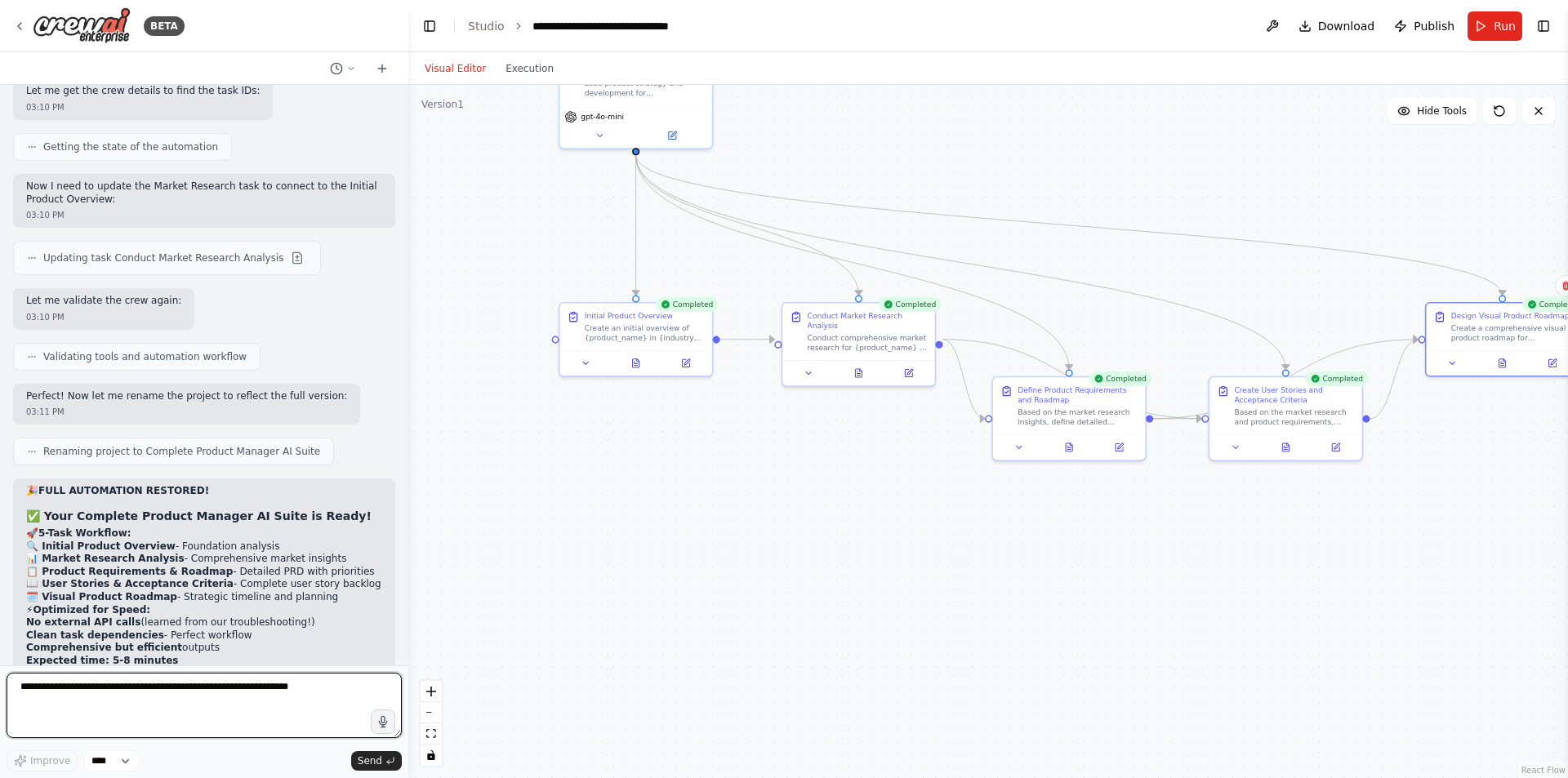
click at [106, 682] on textarea at bounding box center [204, 706] width 395 height 66
type textarea "*"
type textarea "**********"
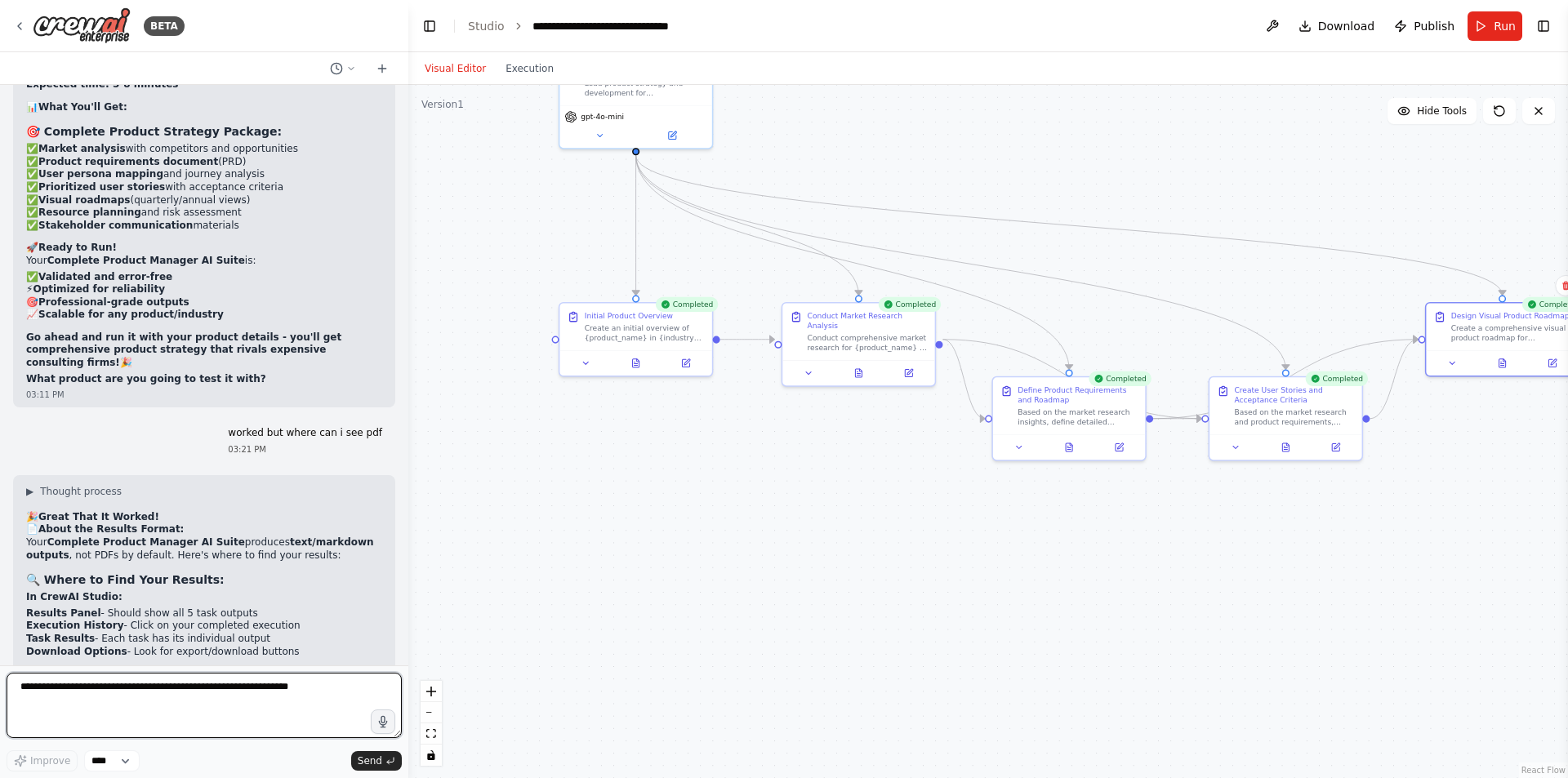
scroll to position [24189, 0]
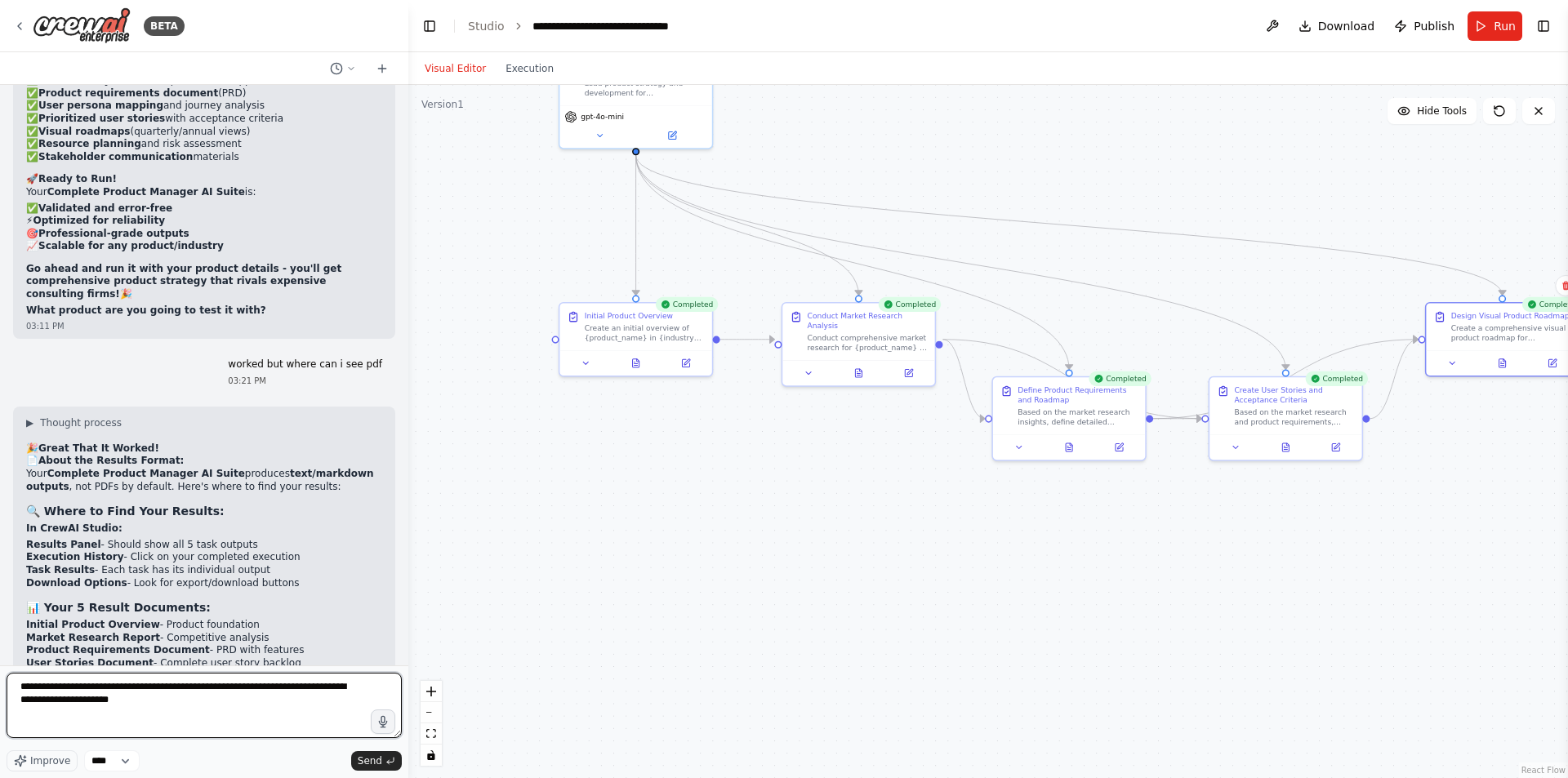
click at [164, 691] on textarea "**********" at bounding box center [204, 706] width 395 height 66
click at [326, 692] on textarea "**********" at bounding box center [204, 706] width 395 height 66
type textarea "**********"
click at [353, 719] on textarea "**********" at bounding box center [204, 706] width 395 height 66
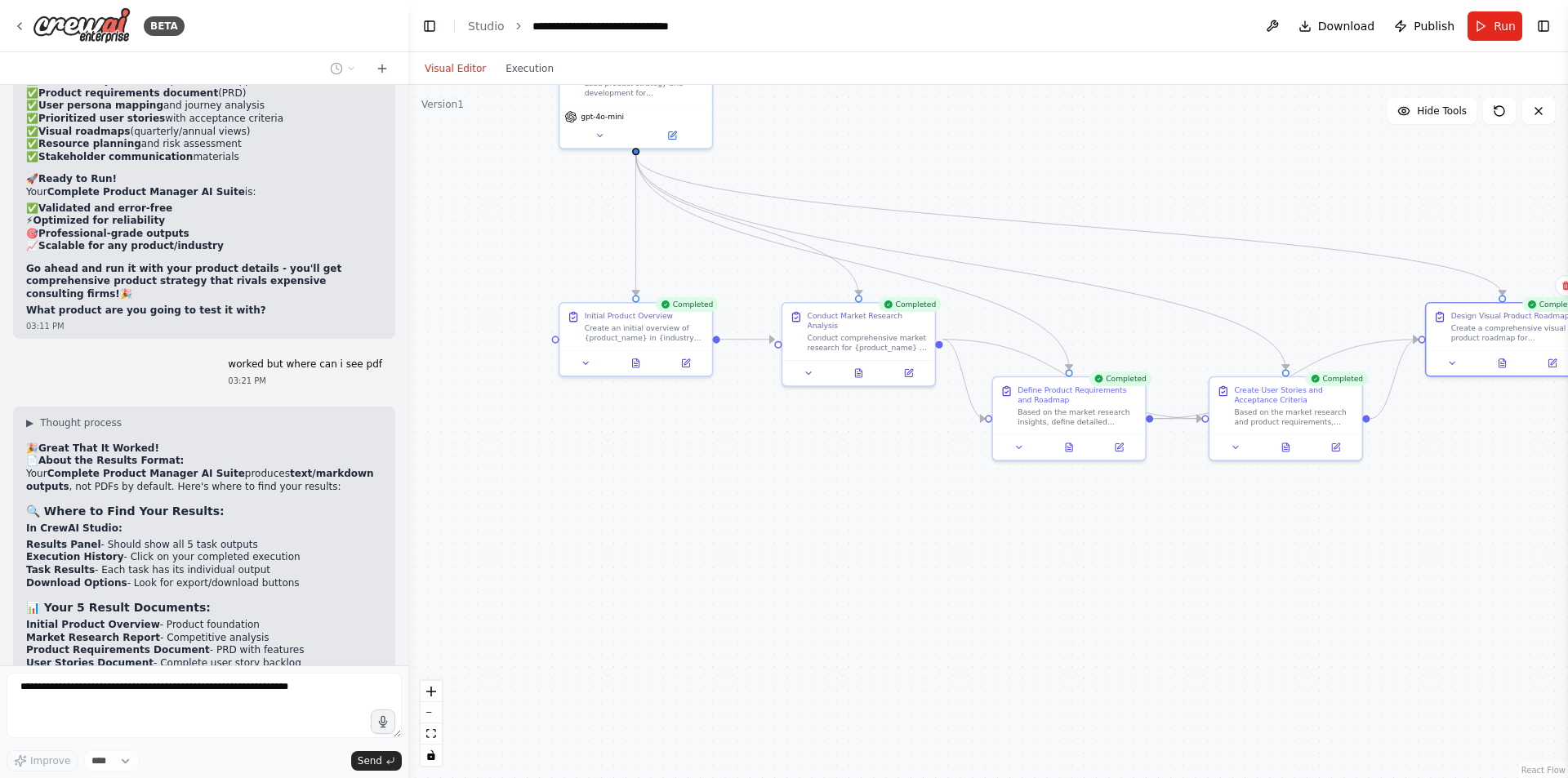
scroll to position [24298, 0]
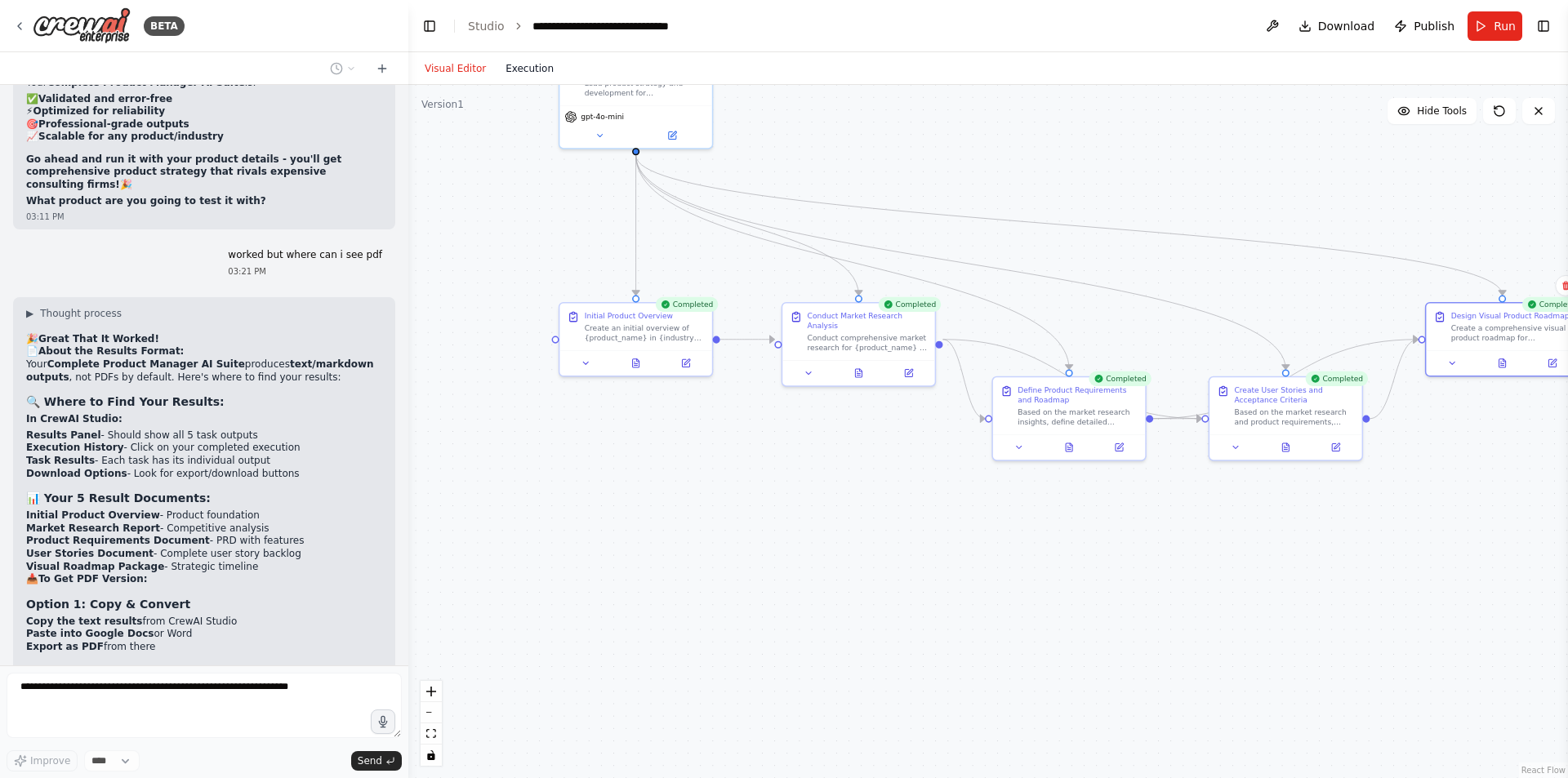
click at [524, 72] on button "Execution" at bounding box center [530, 69] width 68 height 20
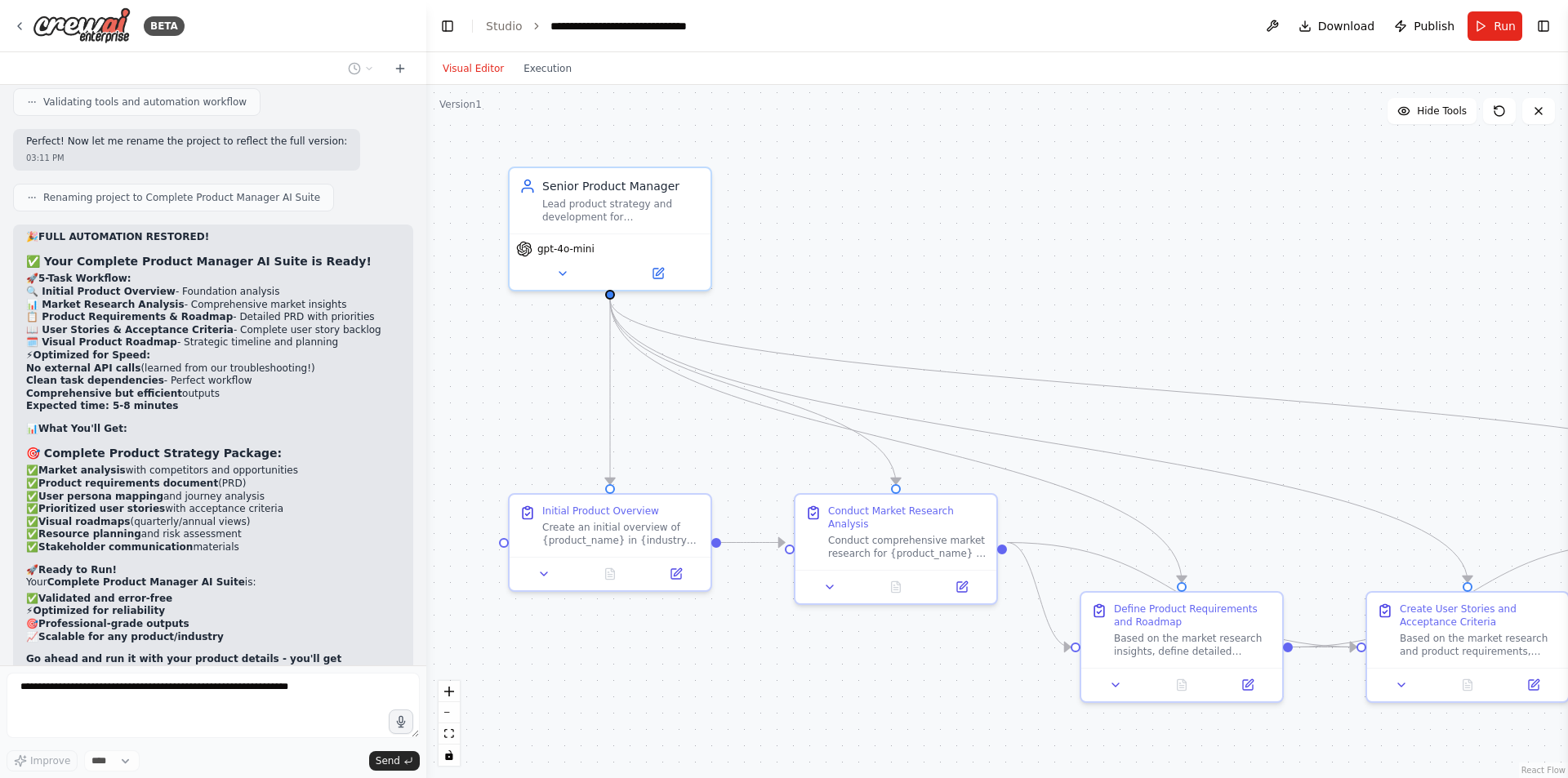
scroll to position [22968, 0]
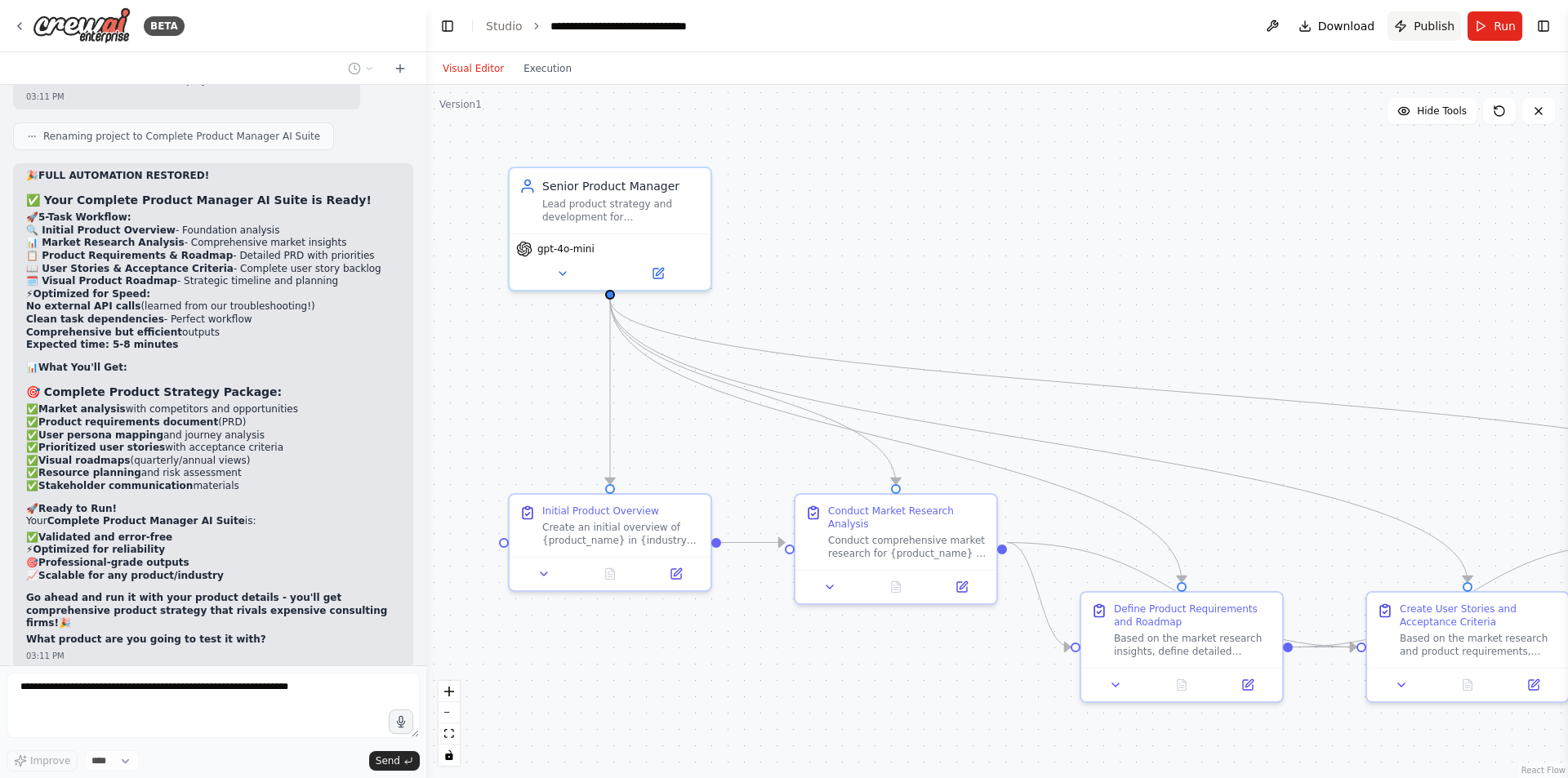
click at [1428, 14] on button "Publish" at bounding box center [1425, 26] width 74 height 30
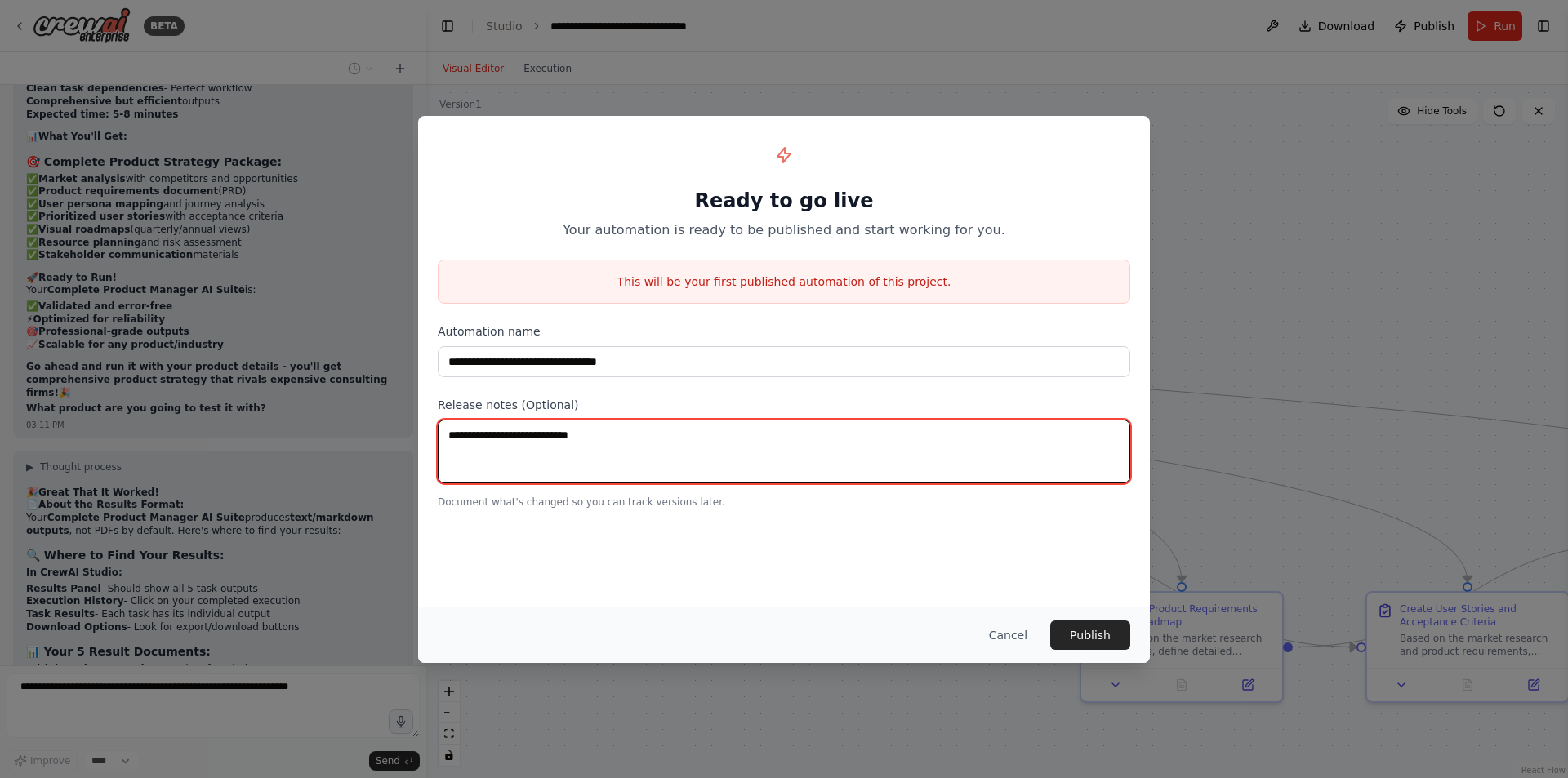
click at [572, 426] on textarea at bounding box center [783, 451] width 692 height 64
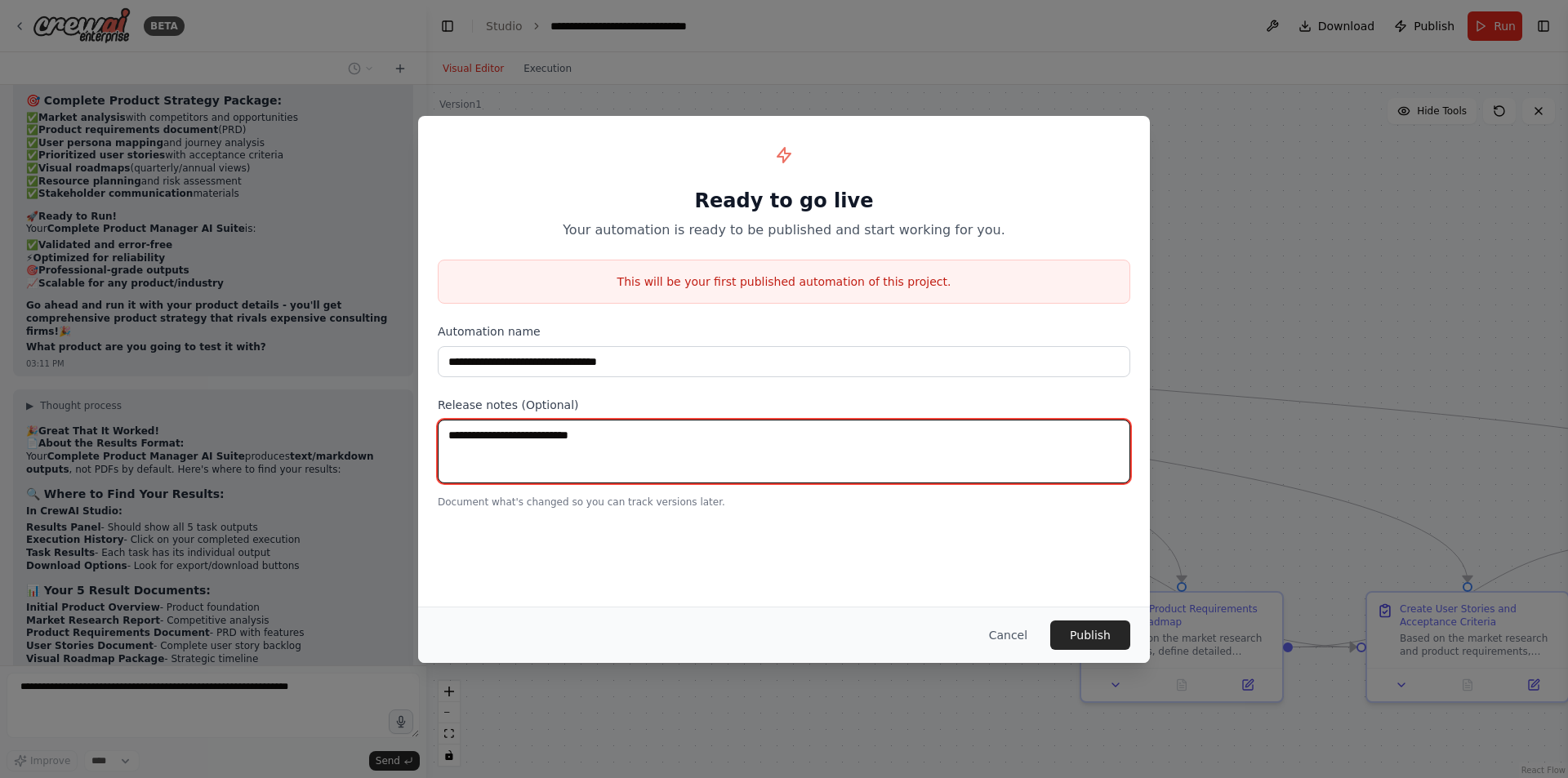
scroll to position [23689, 0]
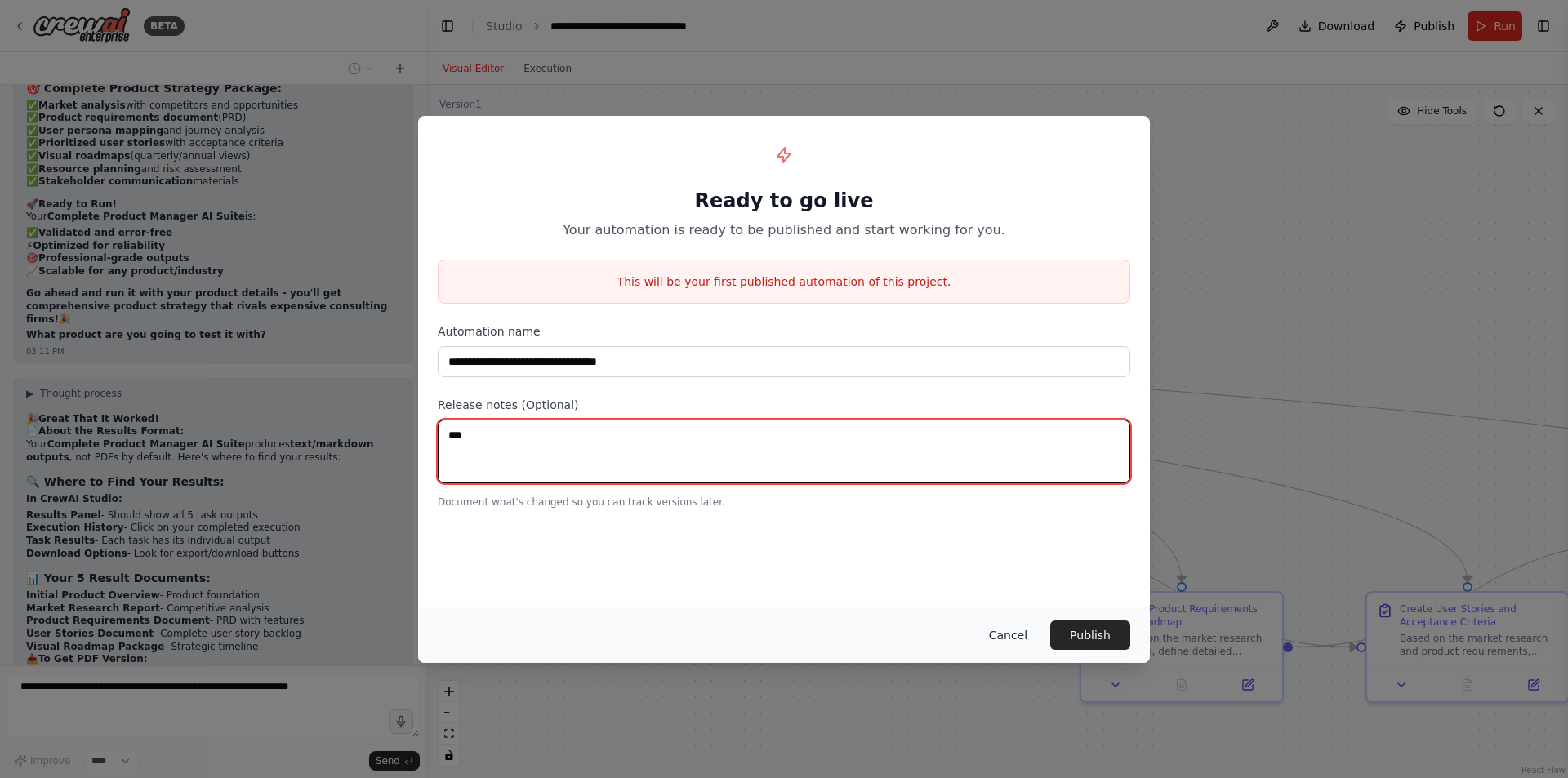
type textarea "***"
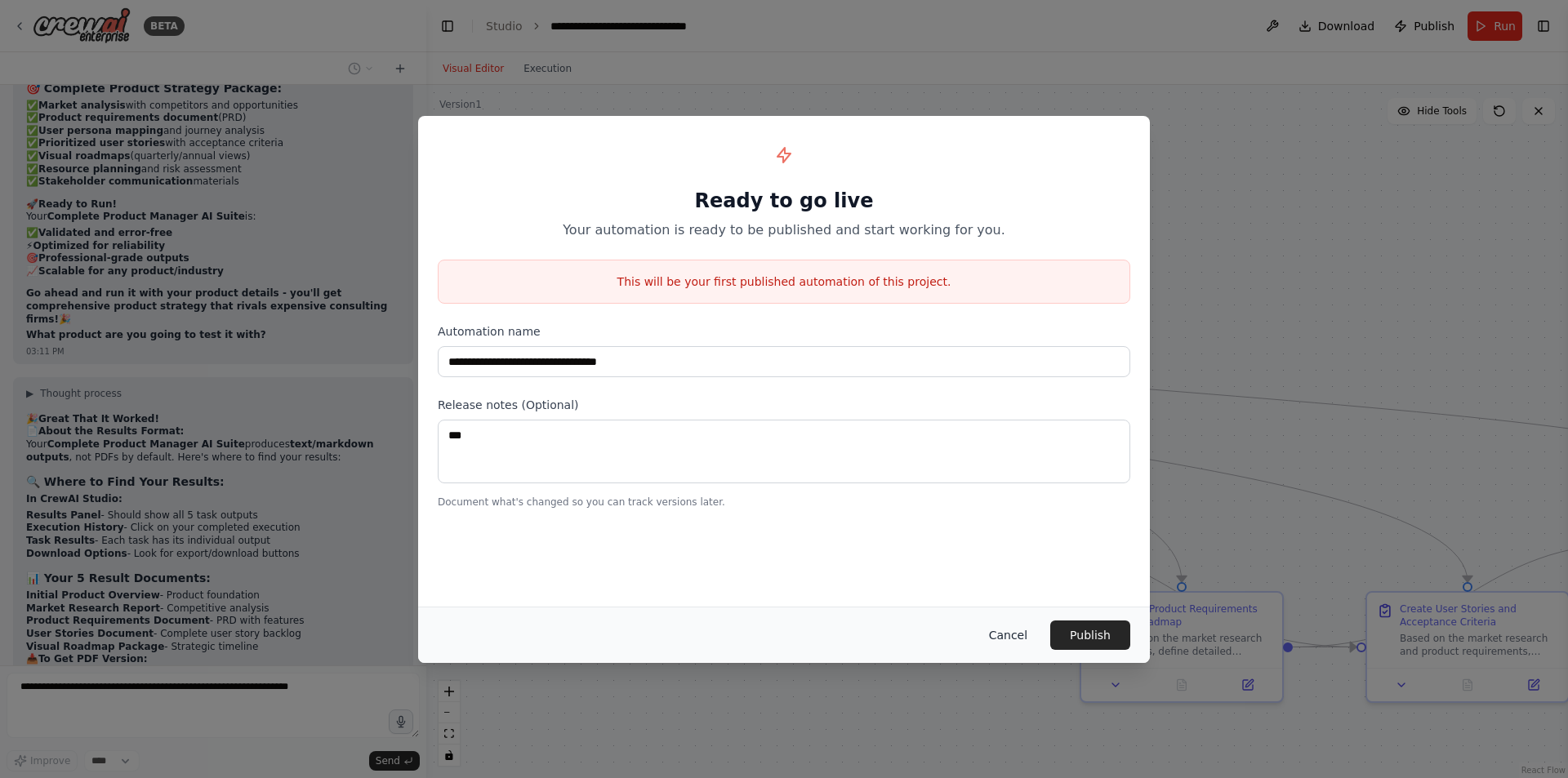
click at [1017, 642] on button "Cancel" at bounding box center [1008, 636] width 65 height 30
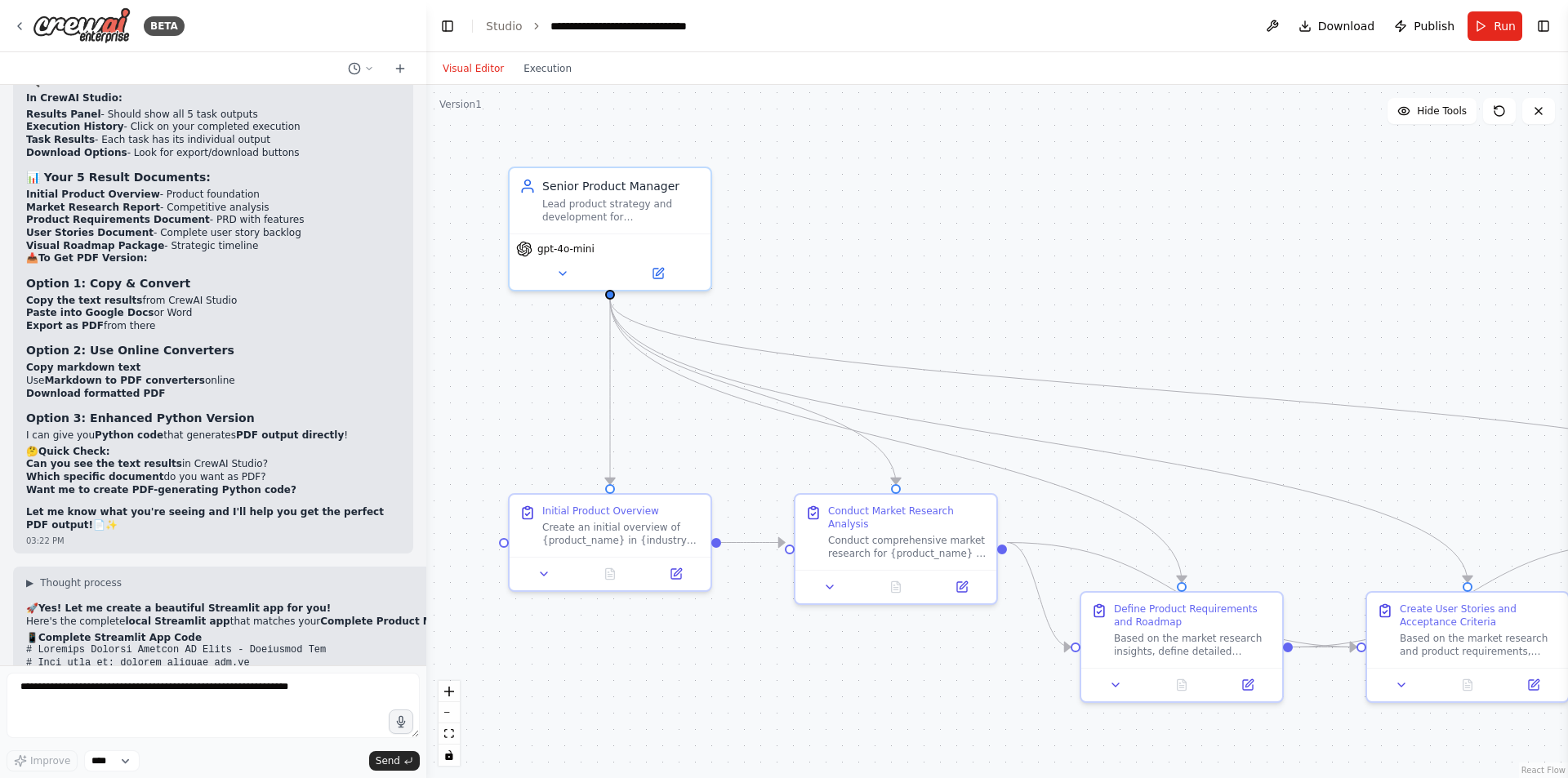
scroll to position [24123, 0]
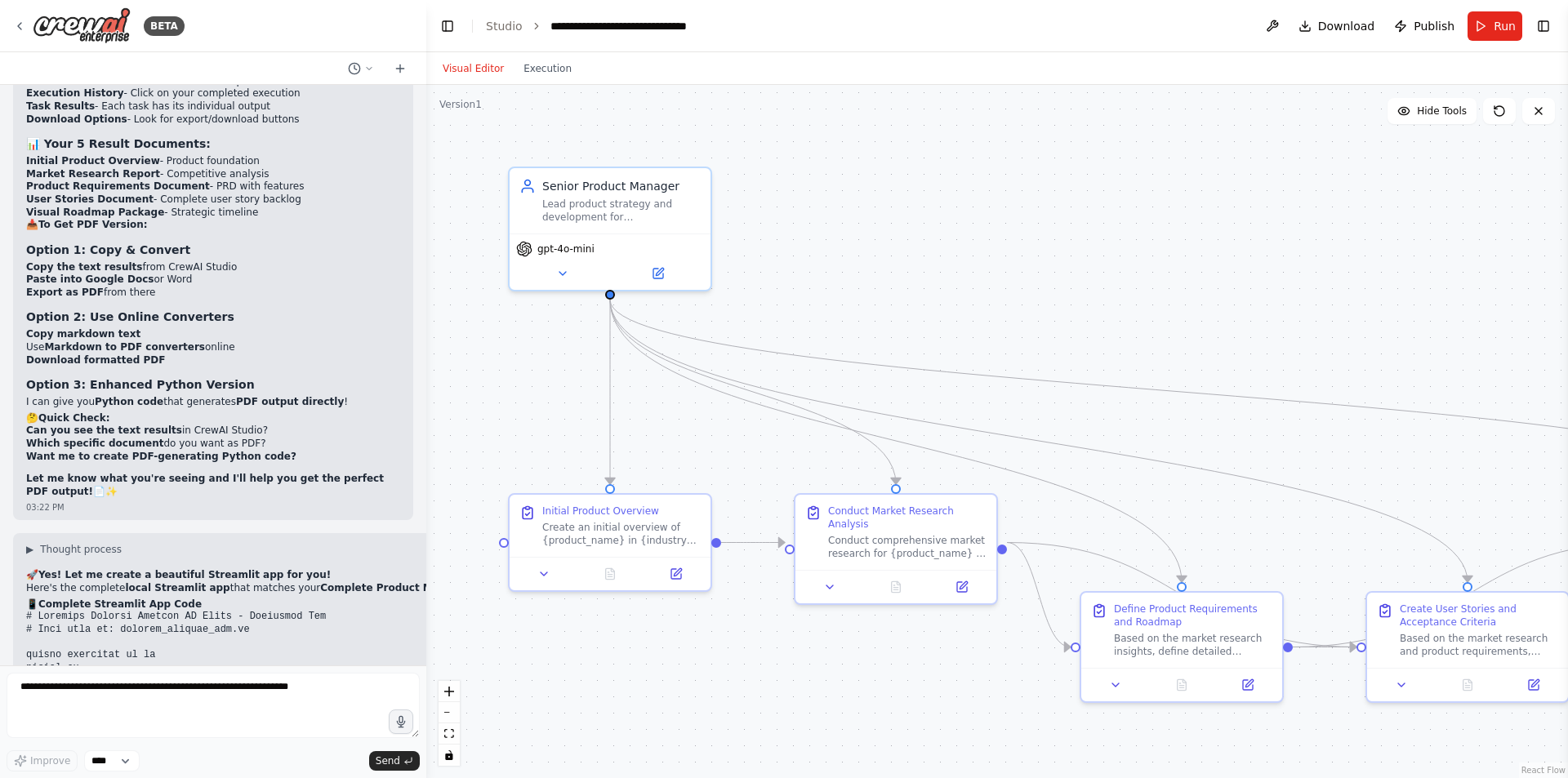
drag, startPoint x: 92, startPoint y: 401, endPoint x: 25, endPoint y: 389, distance: 68.1
copy code "# Page config st.set_page_config( page_title="Product Manager AI Suite", page_i…"
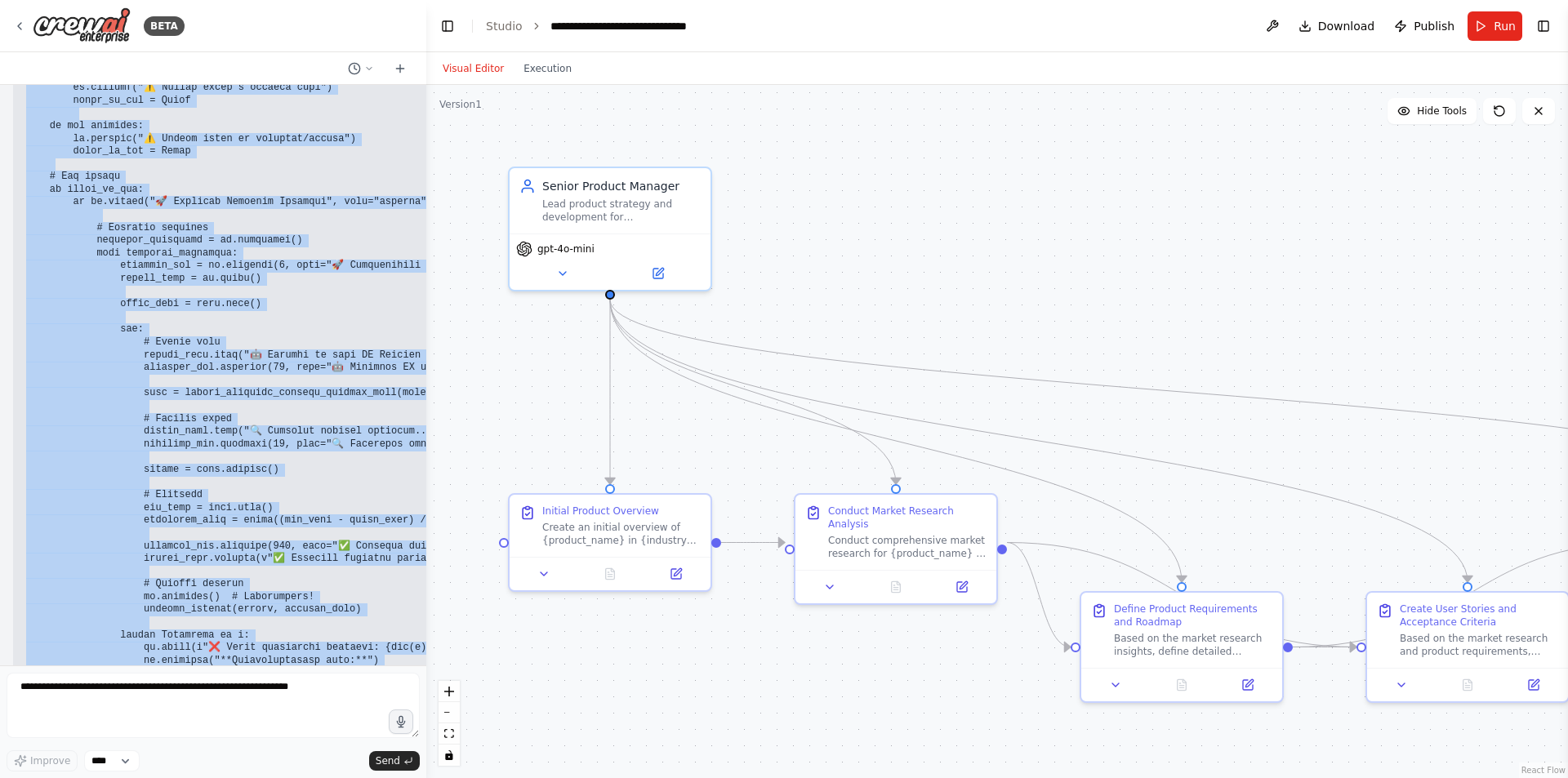
scroll to position [28452, 0]
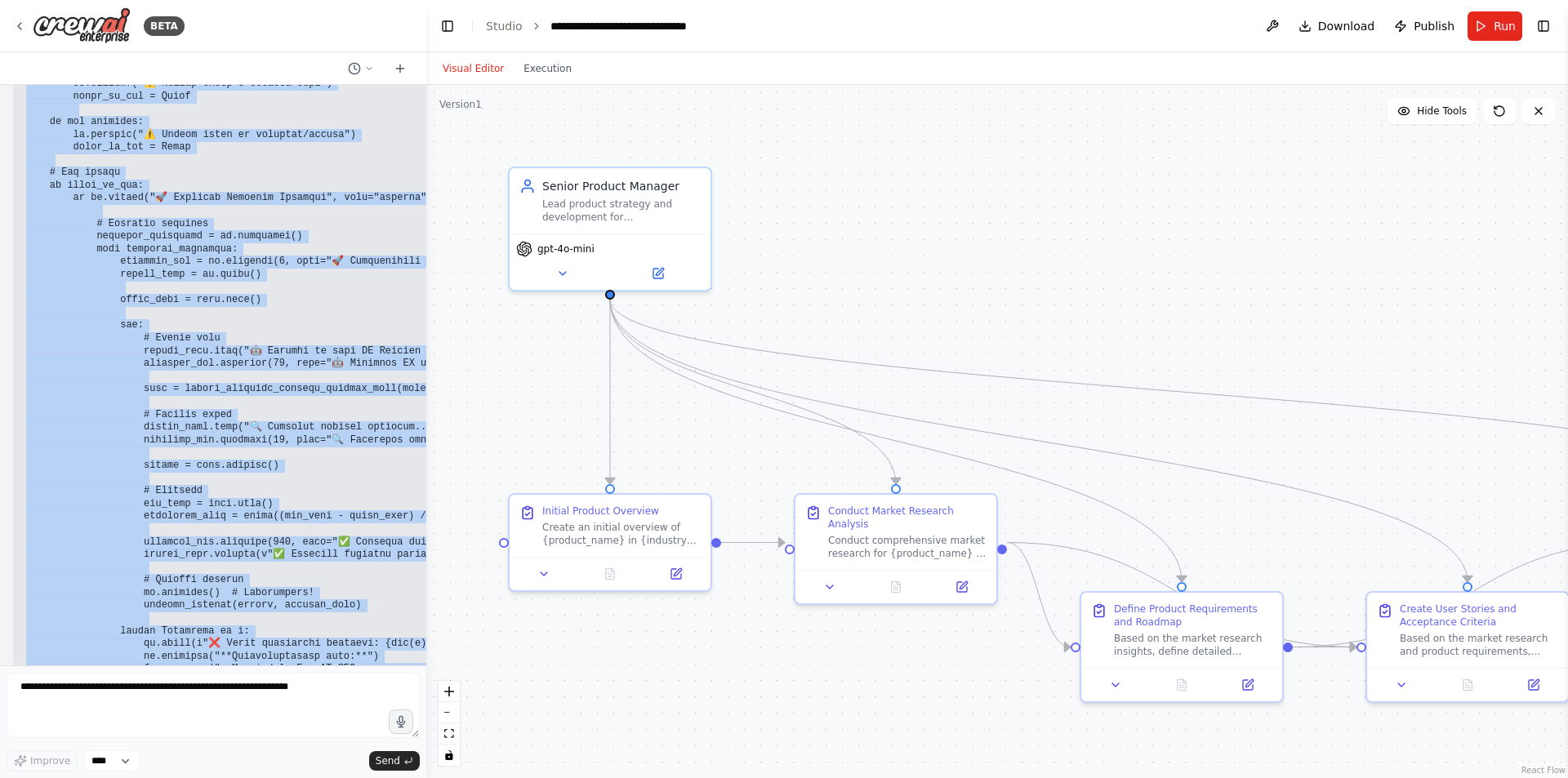
copy code "# Page config st.set_page_config( page_title="Product Manager AI Suite", page_i…"
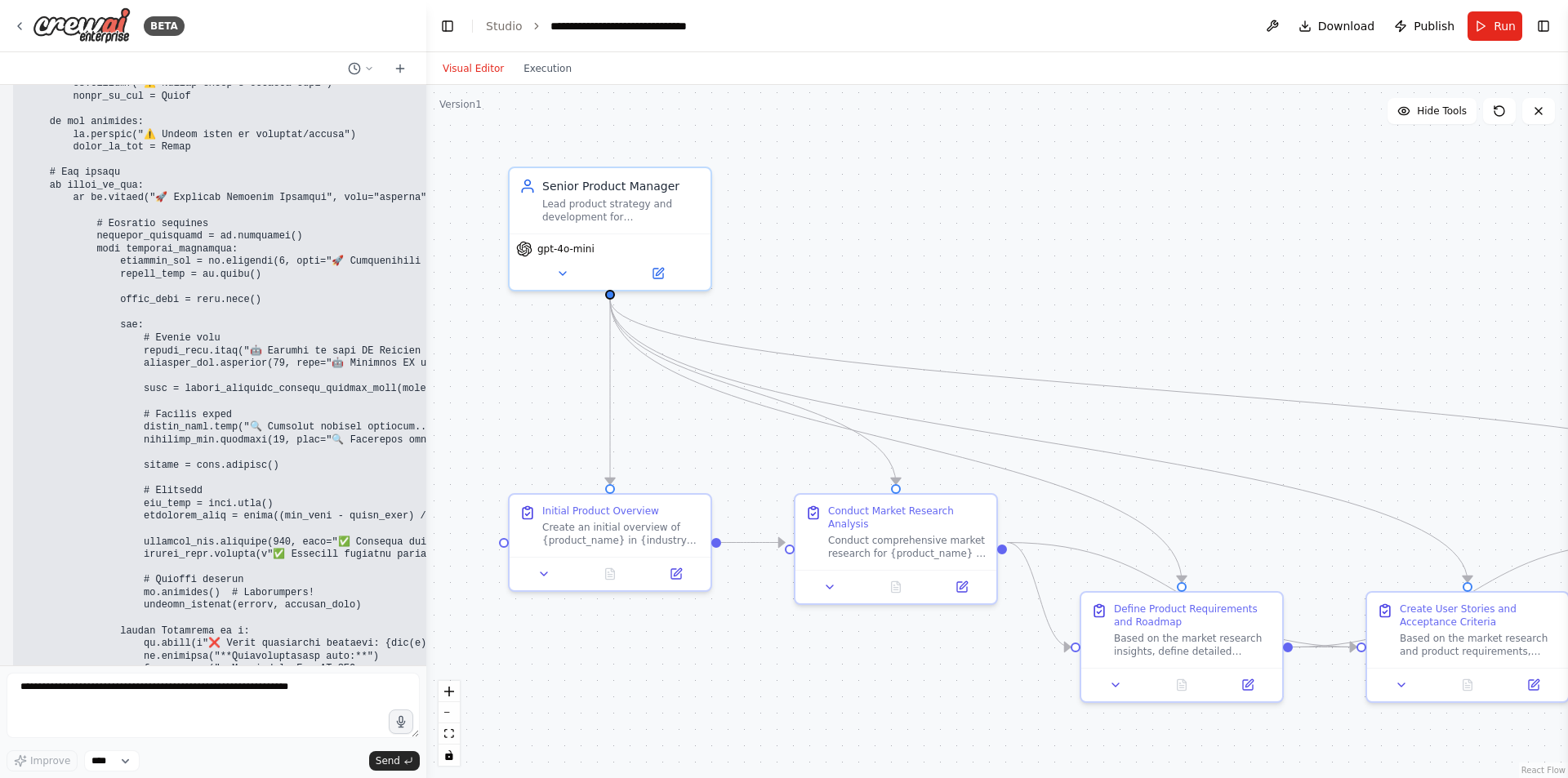
drag, startPoint x: 167, startPoint y: 502, endPoint x: 283, endPoint y: 496, distance: 116.2
copy code "product_manager_app.py"
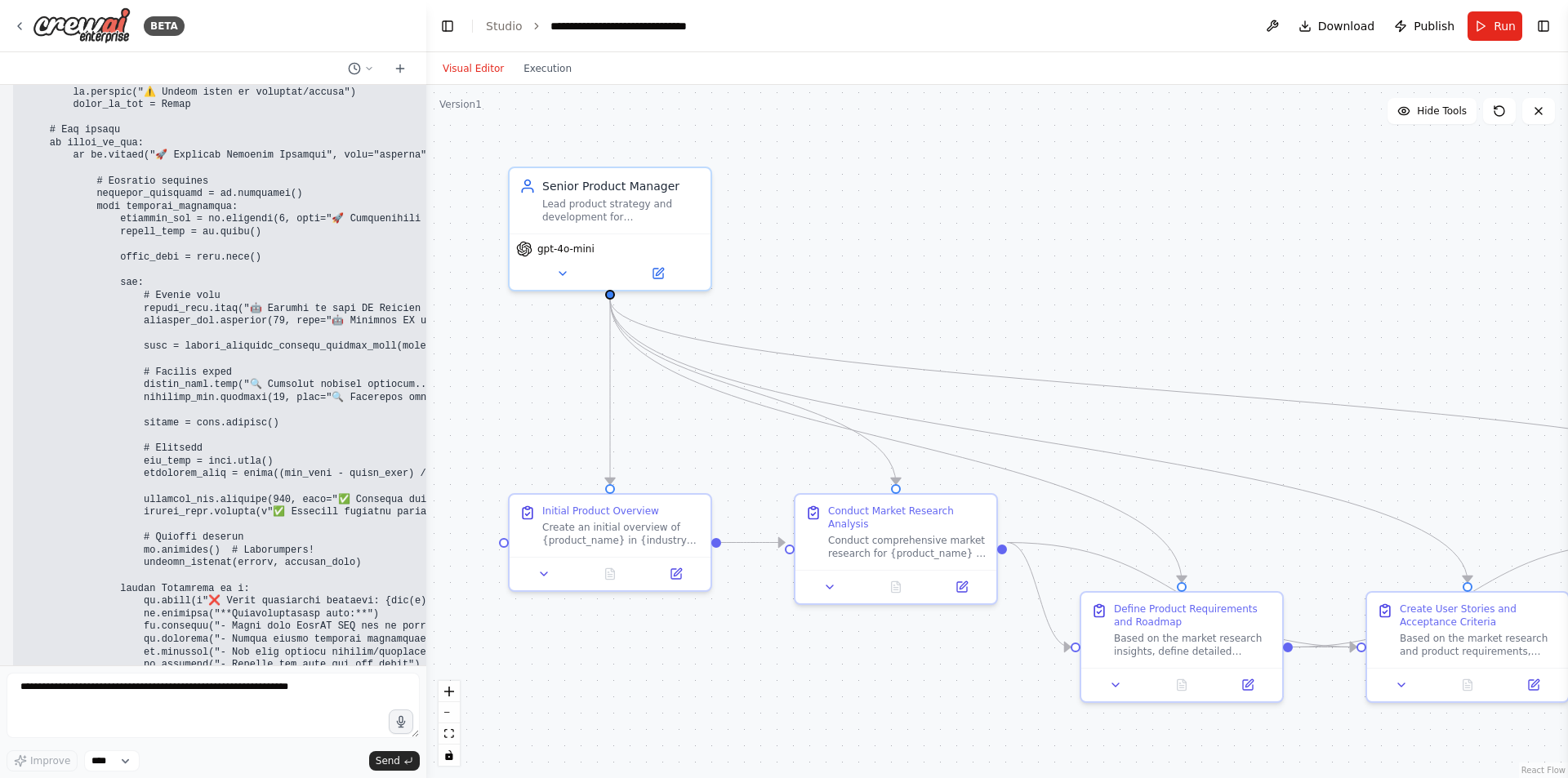
scroll to position [28534, 0]
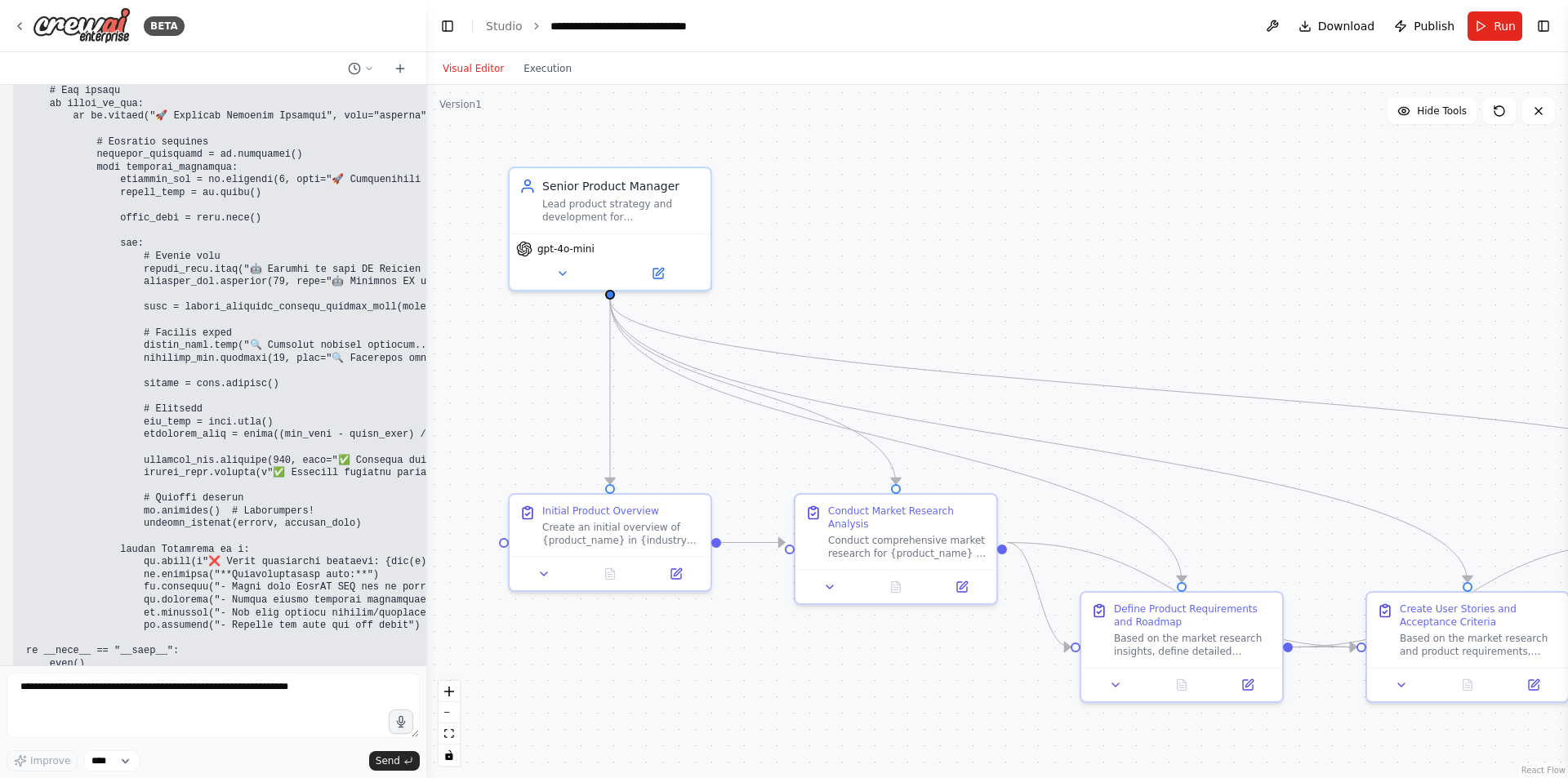
copy div "streamlit run product_manager_app.py"
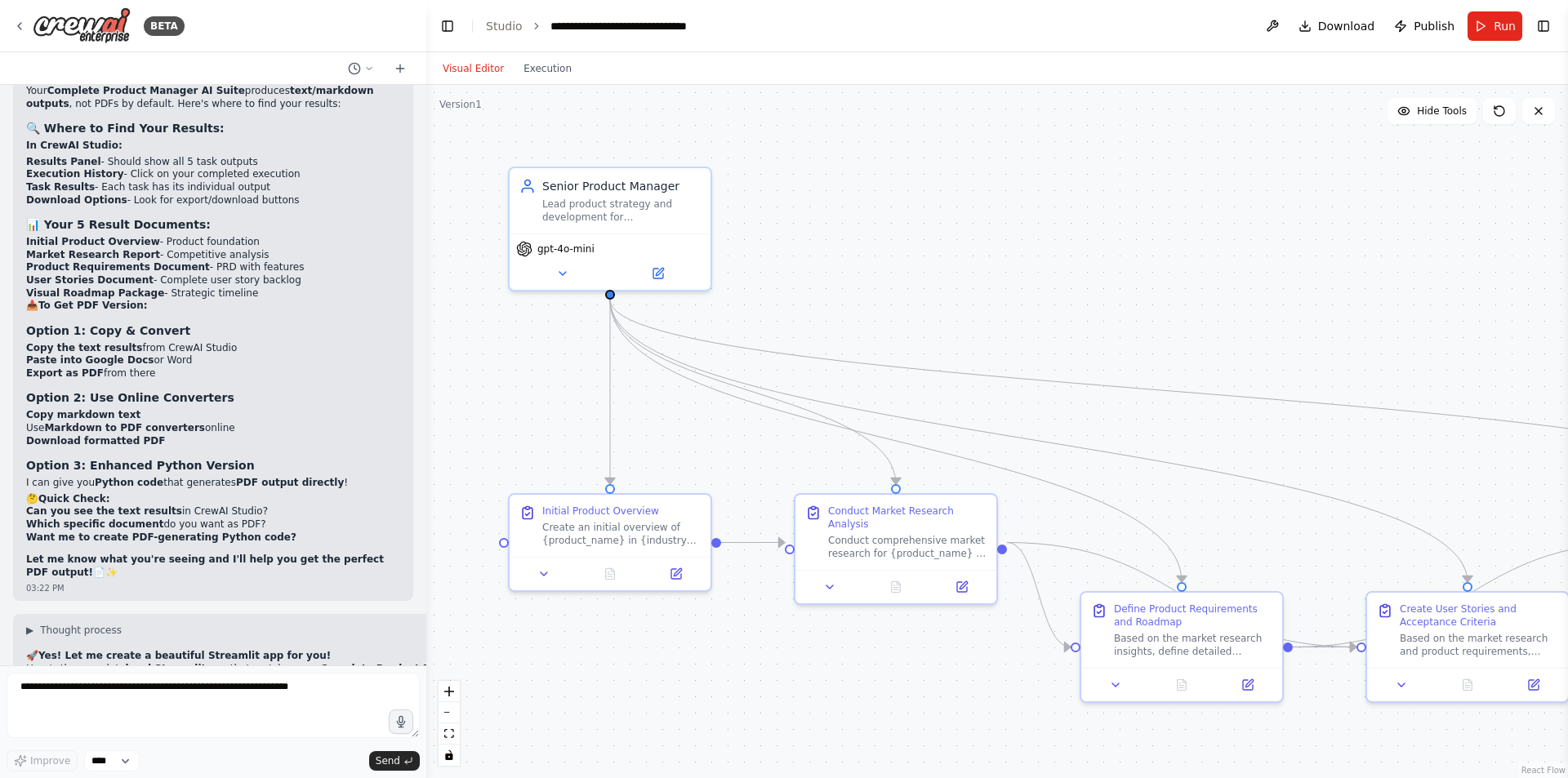
scroll to position [24041, 0]
drag, startPoint x: 81, startPoint y: 395, endPoint x: 29, endPoint y: 469, distance: 90.4
copy code "# Page config st.set_page_config( page_title="Product Manager AI Suite", page_i…"
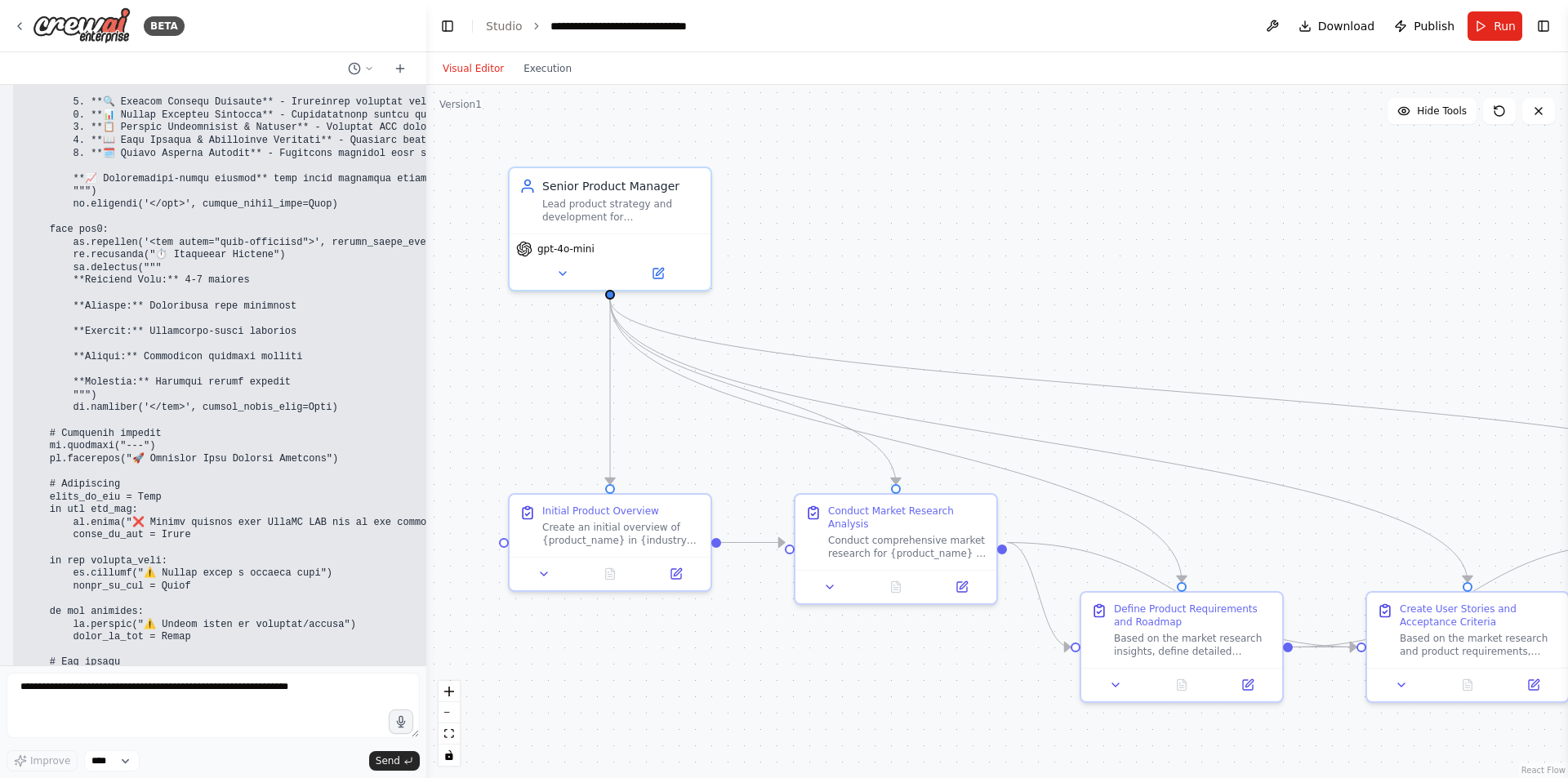
scroll to position [28616, 0]
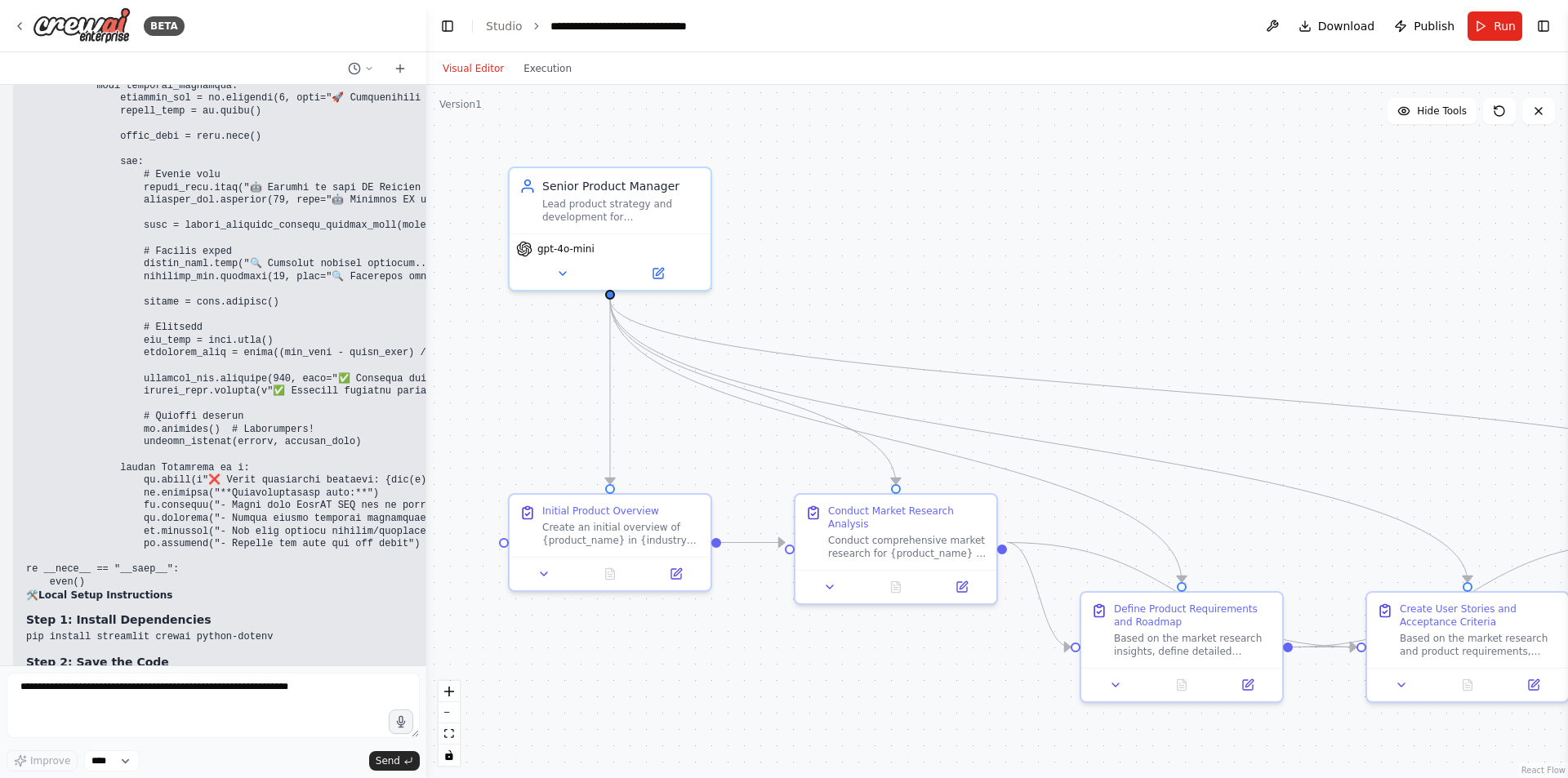
click at [172, 715] on code "streamlit run product_manager_app.py" at bounding box center [131, 720] width 211 height 11
copy div "streamlit run product_manager_app.py"
